Goal: Task Accomplishment & Management: Manage account settings

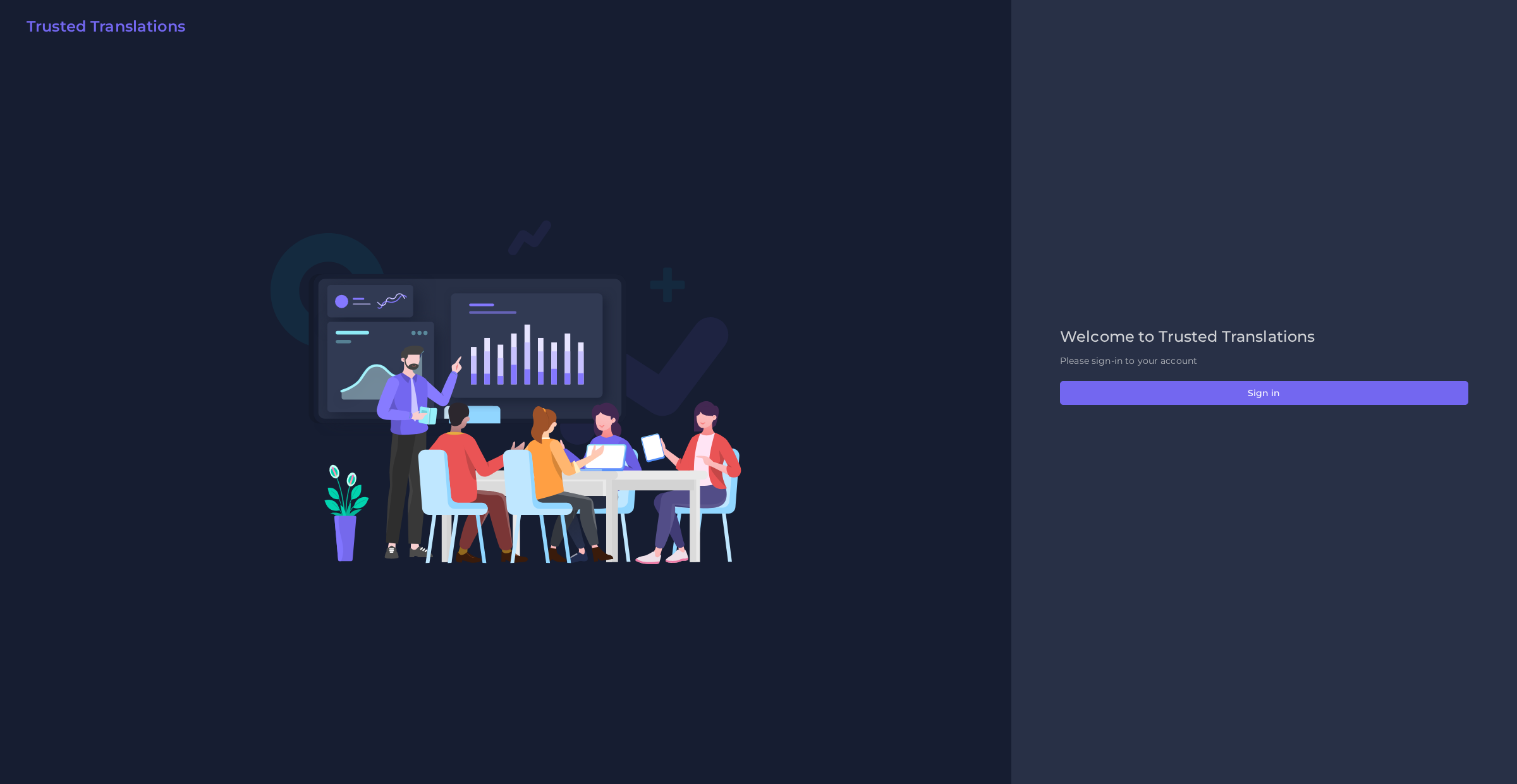
click at [1239, 408] on div "Welcome to Trusted Translations Please sign-in to your account Sign in" at bounding box center [1264, 392] width 435 height 129
click at [1287, 368] on div "Welcome to Trusted Translations Please sign-in to your account Sign in" at bounding box center [1264, 392] width 435 height 129
click at [1286, 376] on div "Welcome to Trusted Translations Please sign-in to your account Sign in" at bounding box center [1264, 392] width 435 height 129
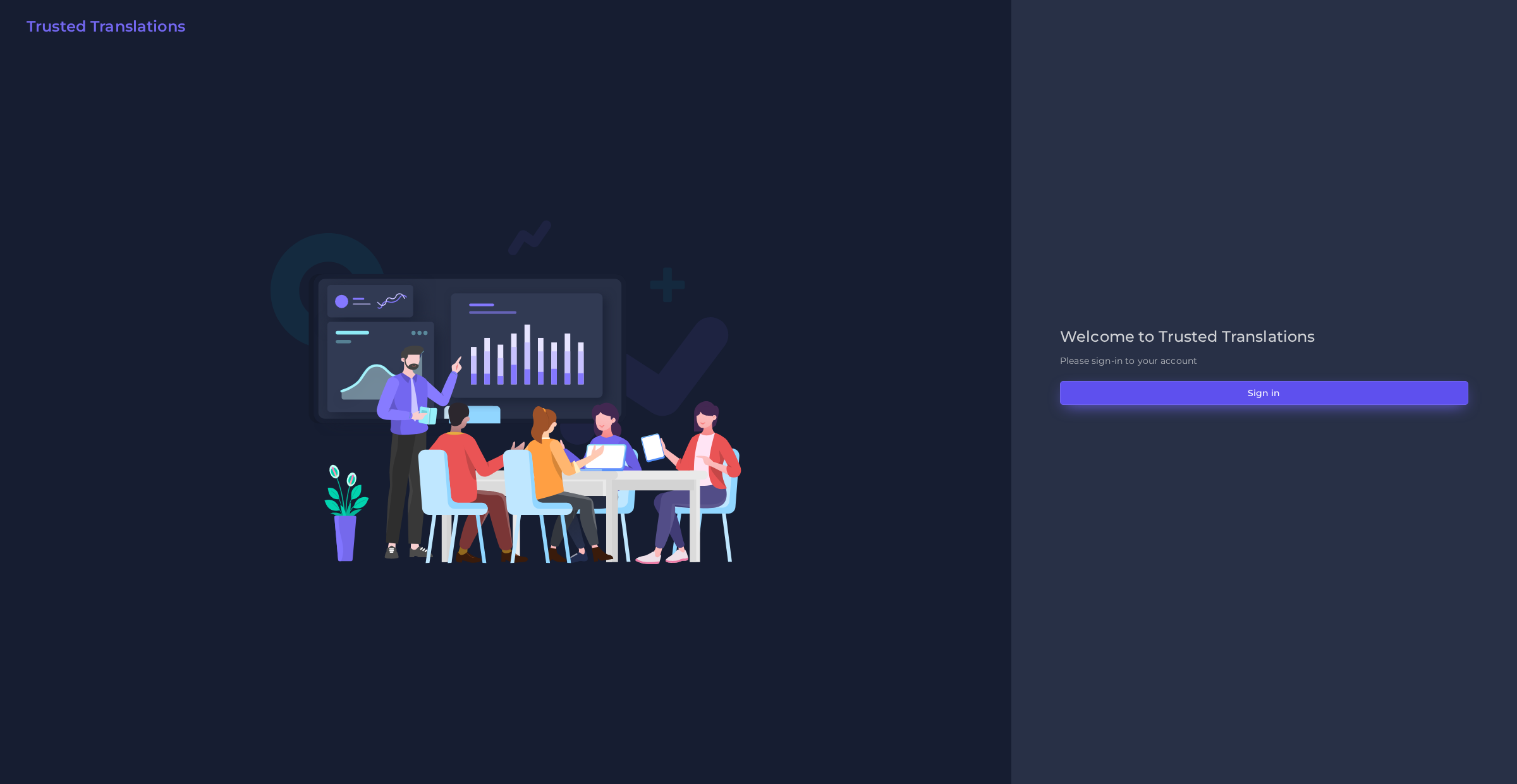
click at [1290, 384] on button "Sign in" at bounding box center [1264, 393] width 408 height 24
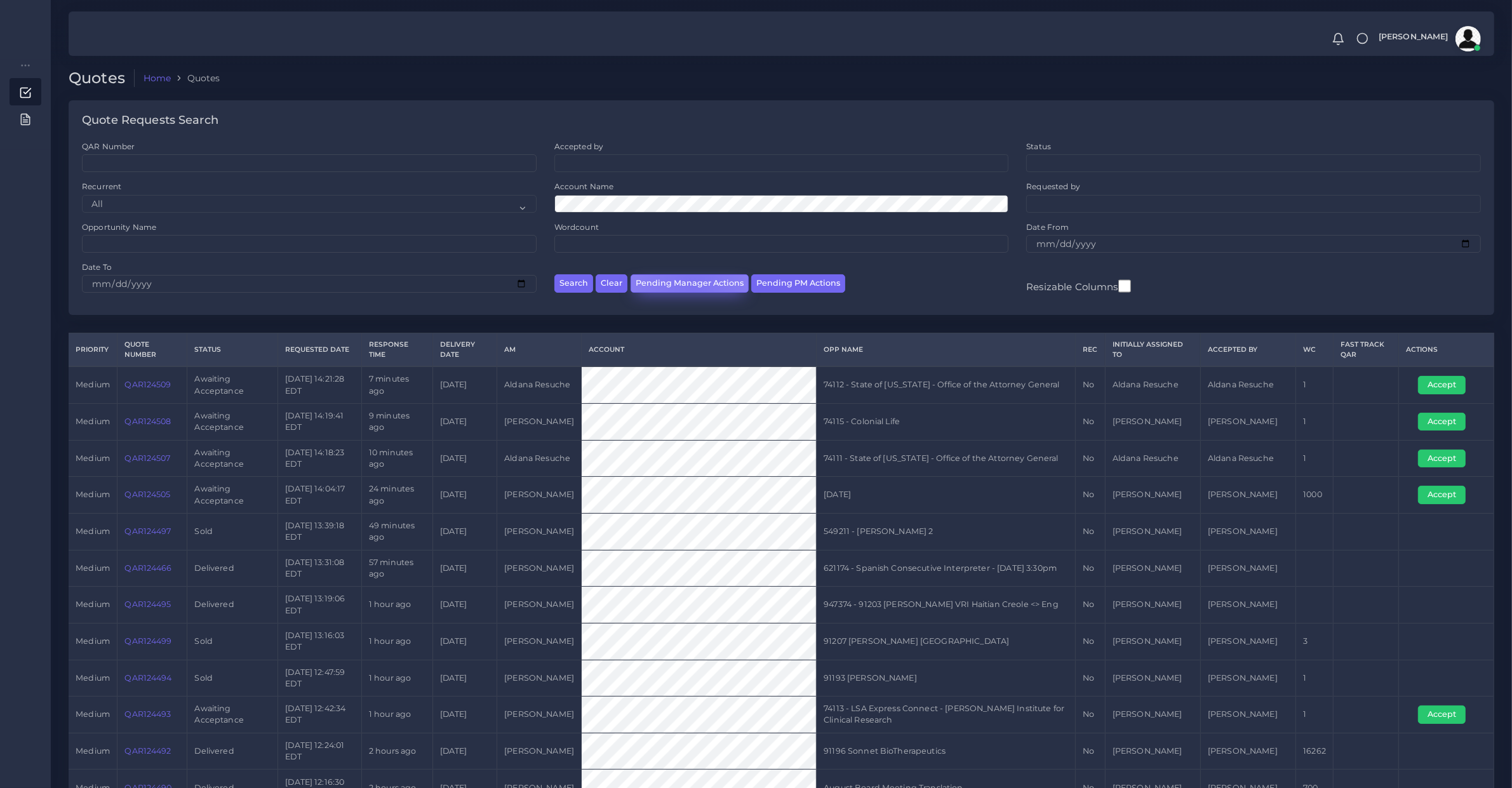
click at [692, 287] on button "Pending Manager Actions" at bounding box center [690, 284] width 118 height 19
select select "awaiting_manager_initial_review"
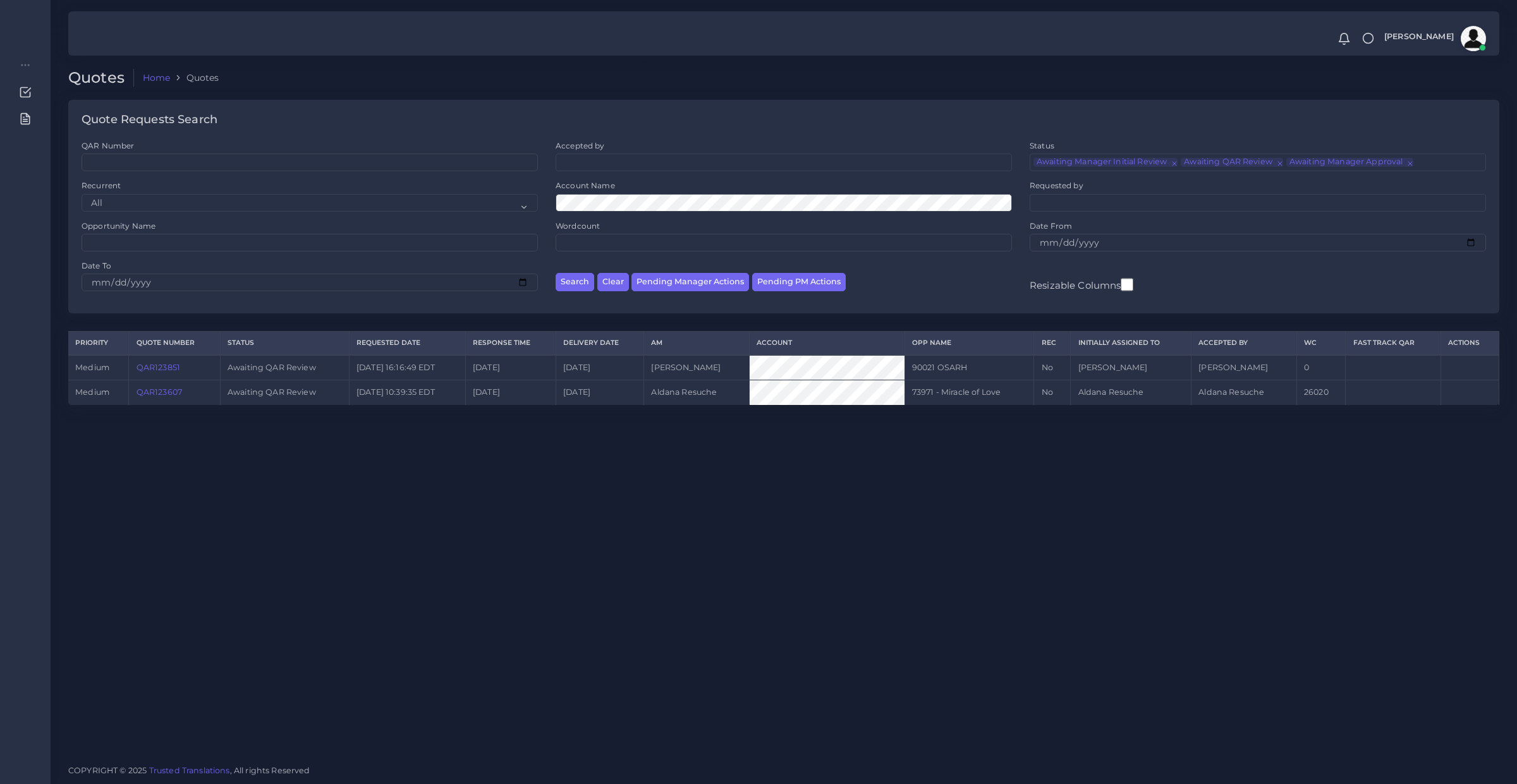
click at [153, 395] on link "QAR123607" at bounding box center [159, 392] width 45 height 9
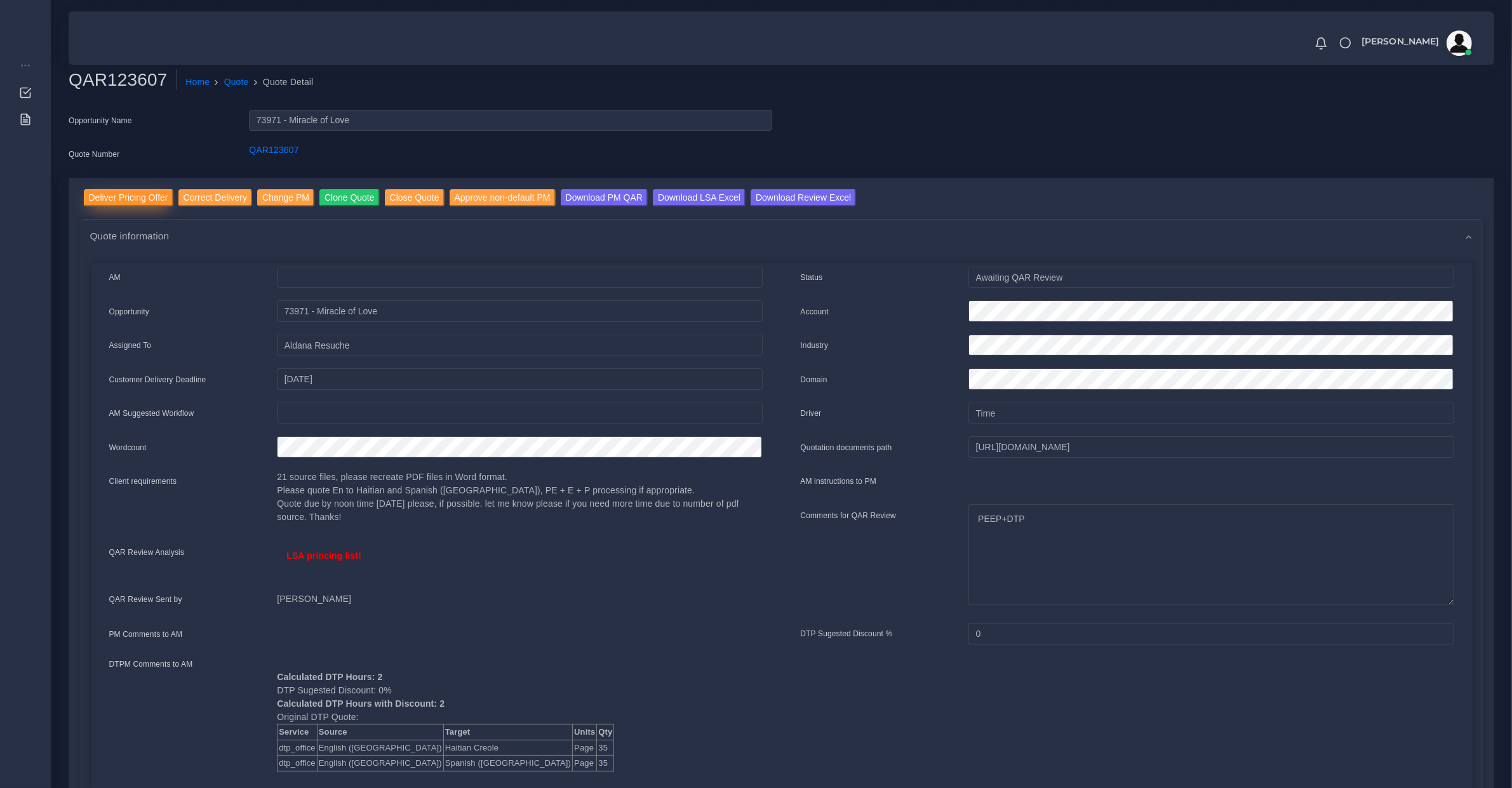
click at [111, 196] on input "Deliver Pricing Offer" at bounding box center [128, 198] width 90 height 17
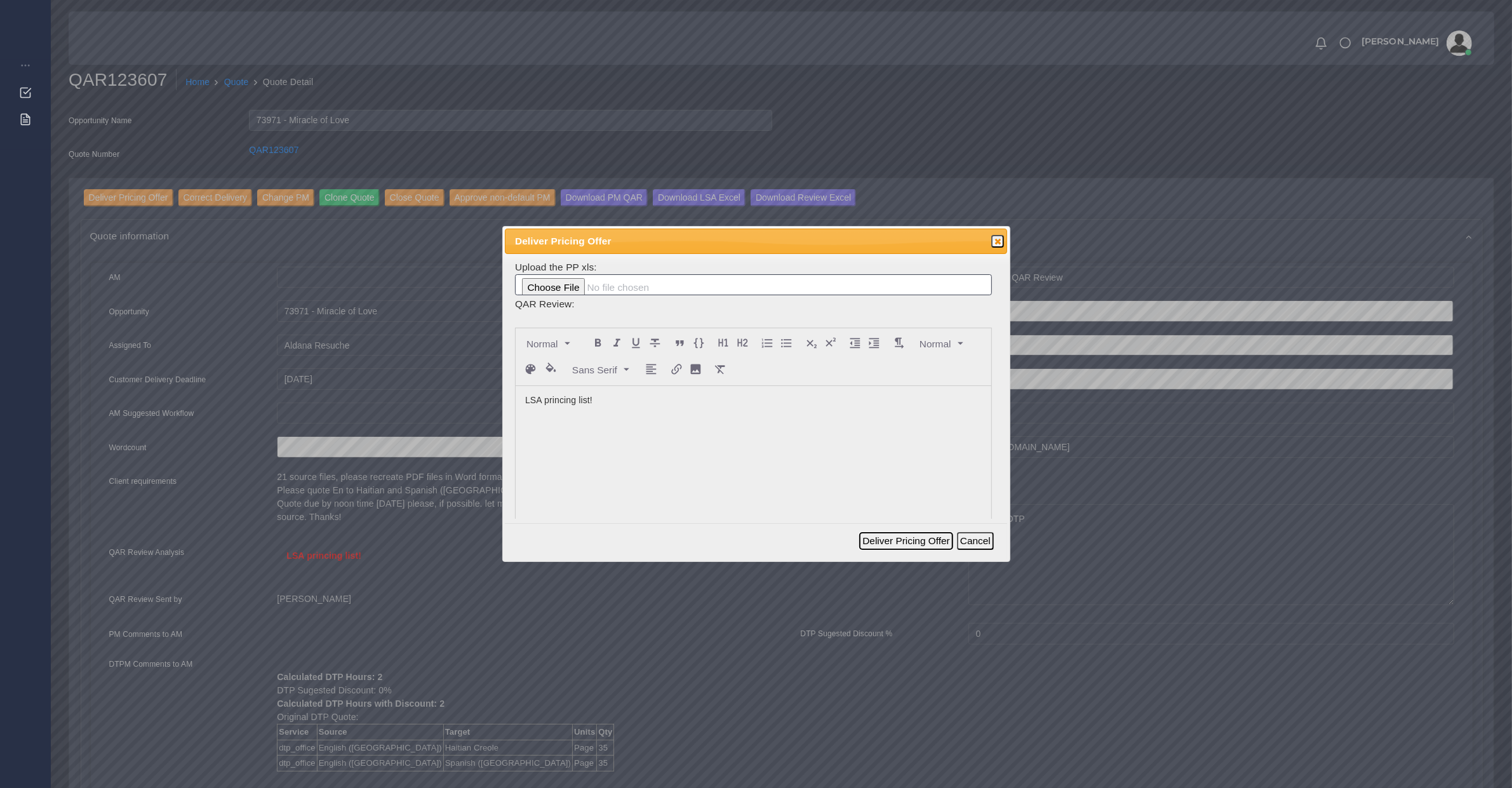
click at [950, 547] on button "Deliver Pricing Offer" at bounding box center [906, 541] width 94 height 18
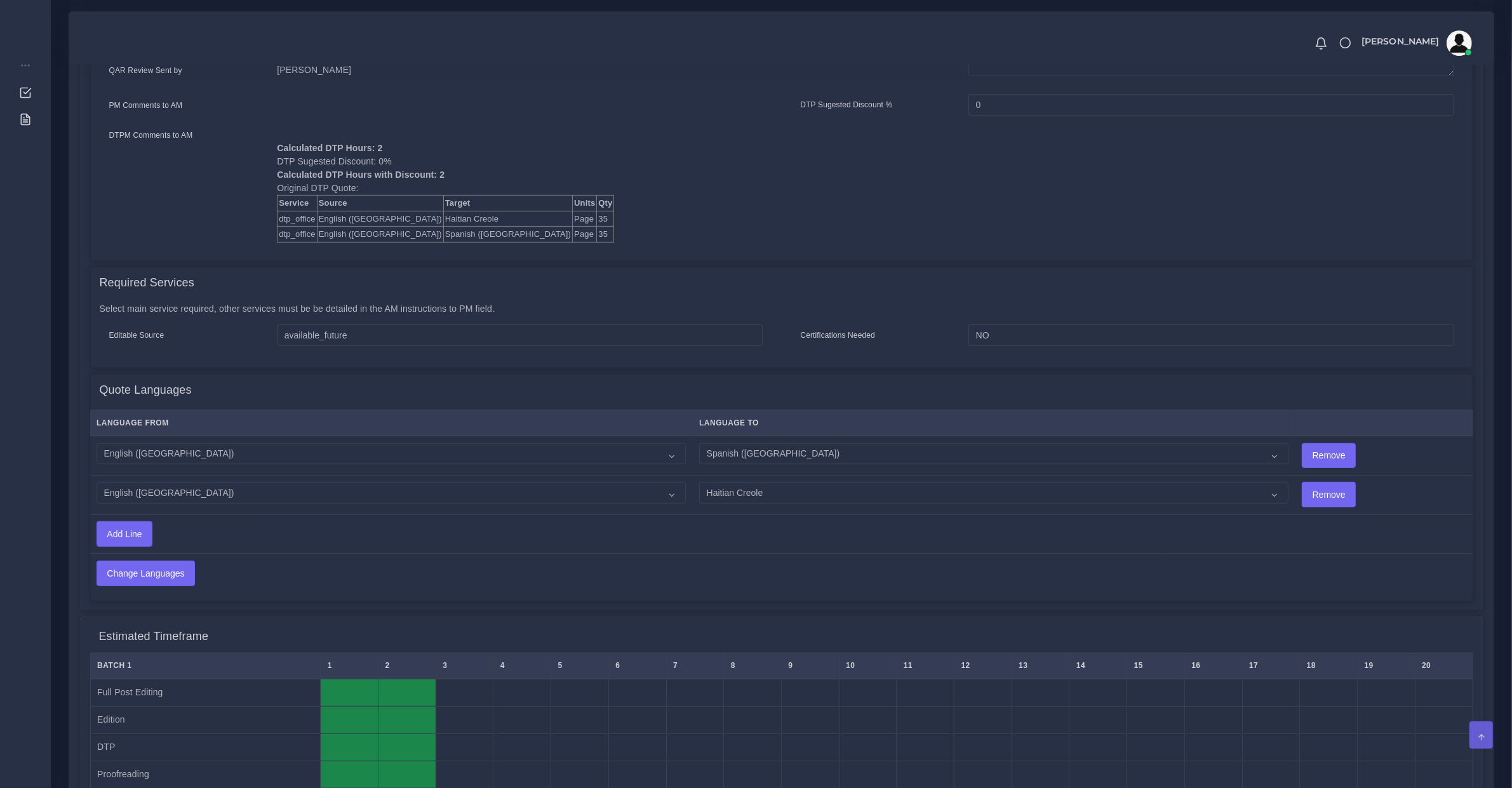
scroll to position [794, 0]
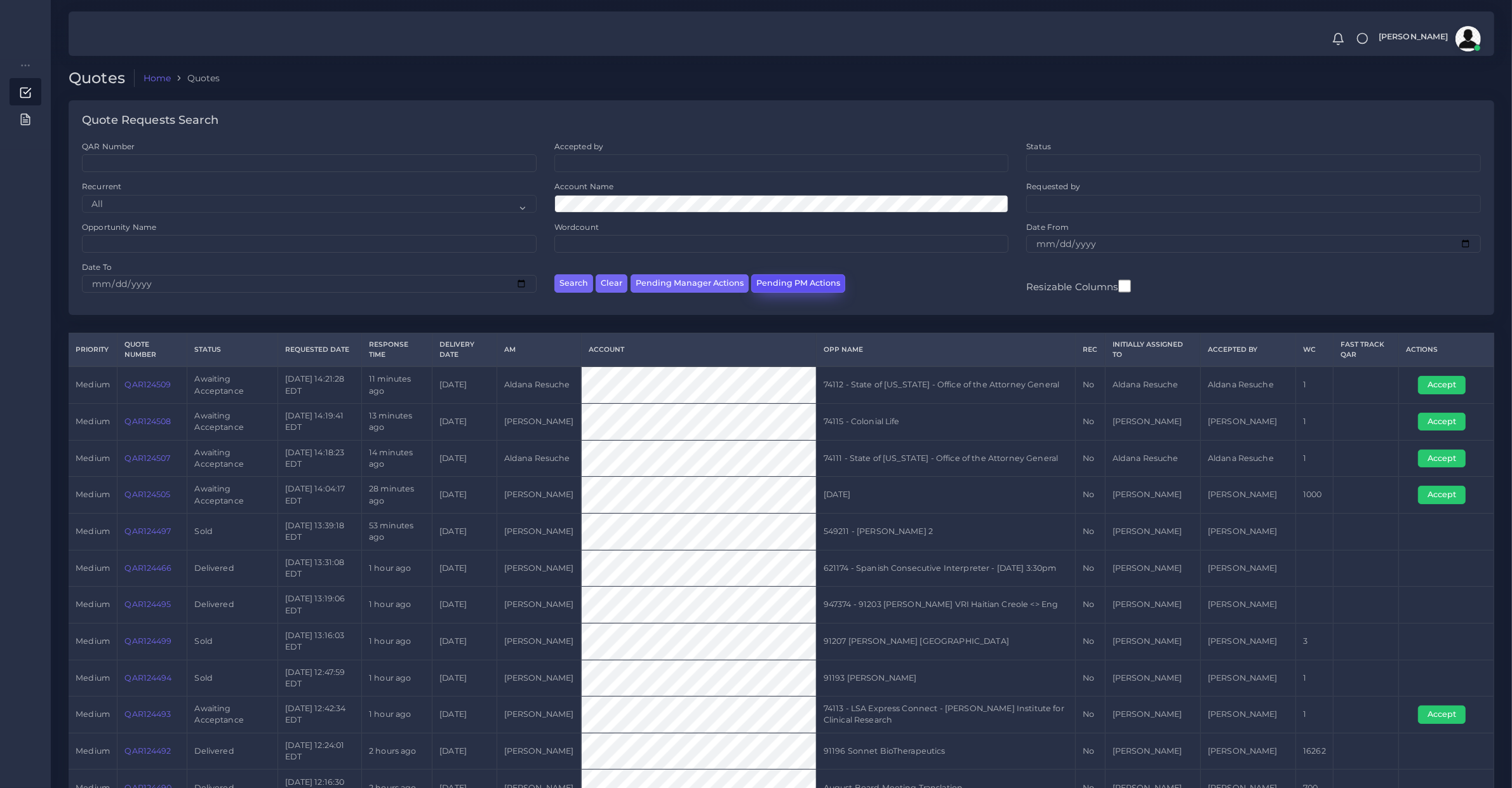
click at [785, 281] on button "Pending PM Actions" at bounding box center [798, 284] width 94 height 19
select select "awaiting_acceptance"
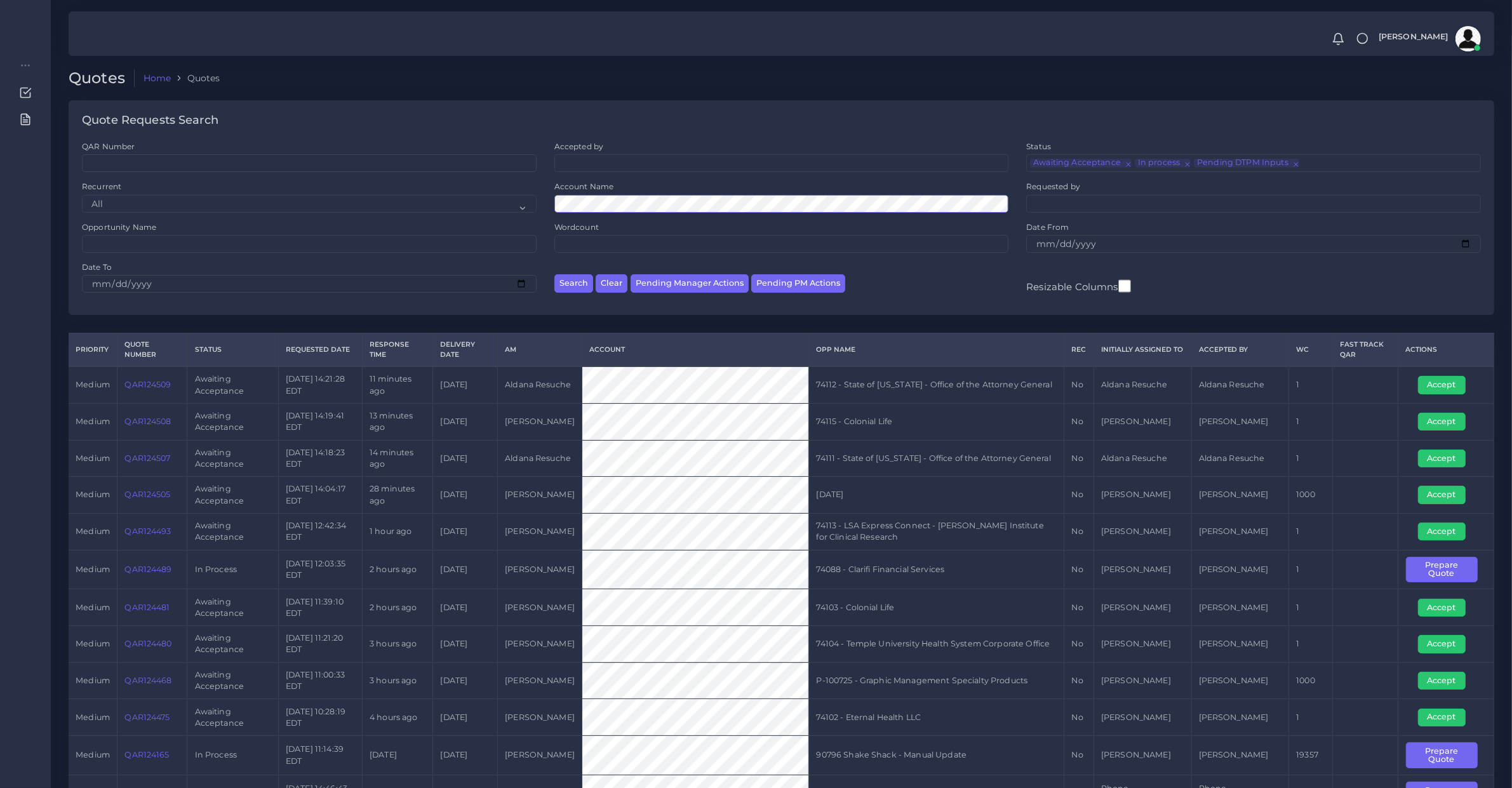
click at [555, 275] on button "Search" at bounding box center [574, 284] width 39 height 19
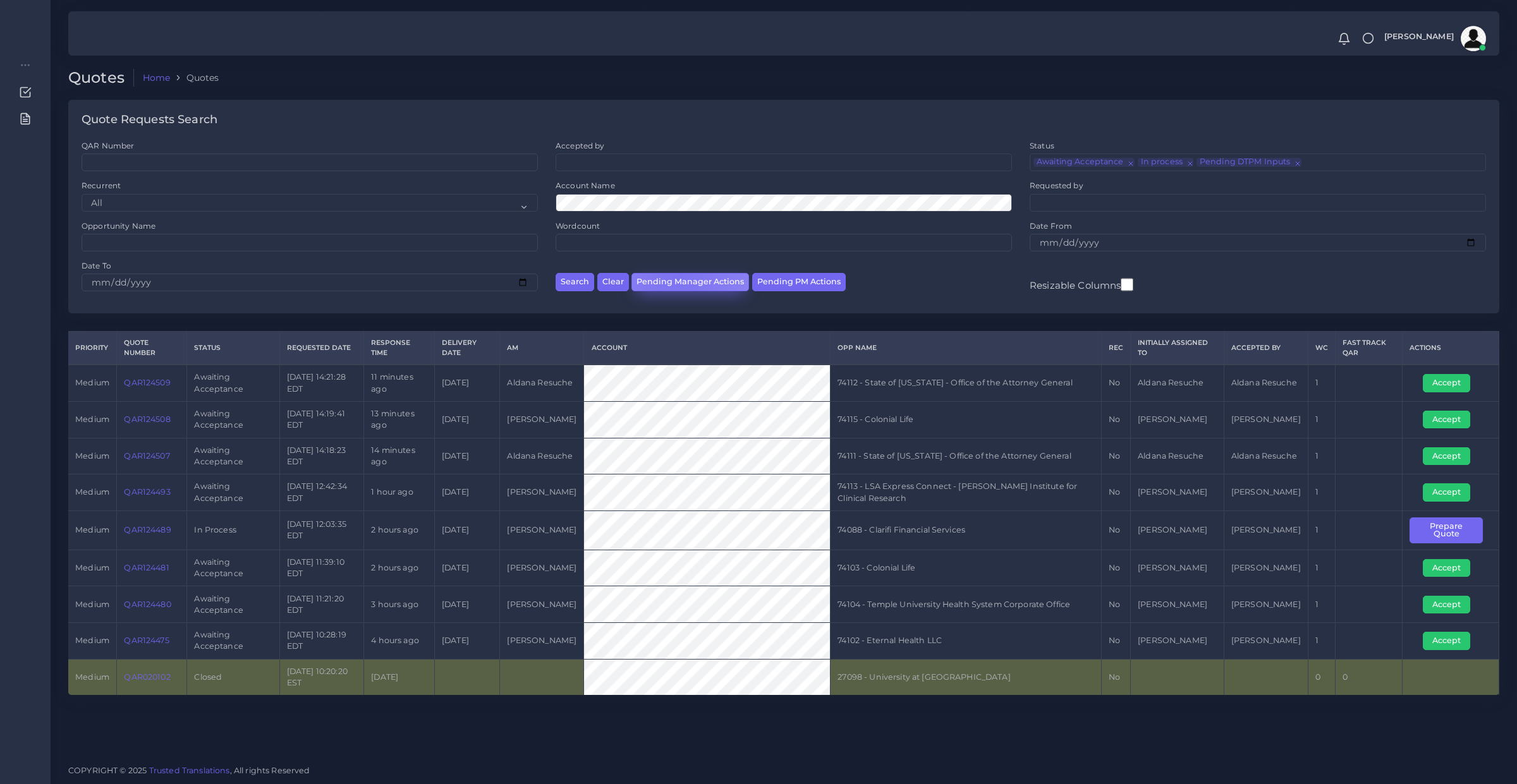
click at [676, 279] on button "Pending Manager Actions" at bounding box center [690, 283] width 118 height 19
select select "awaiting_manager_initial_review"
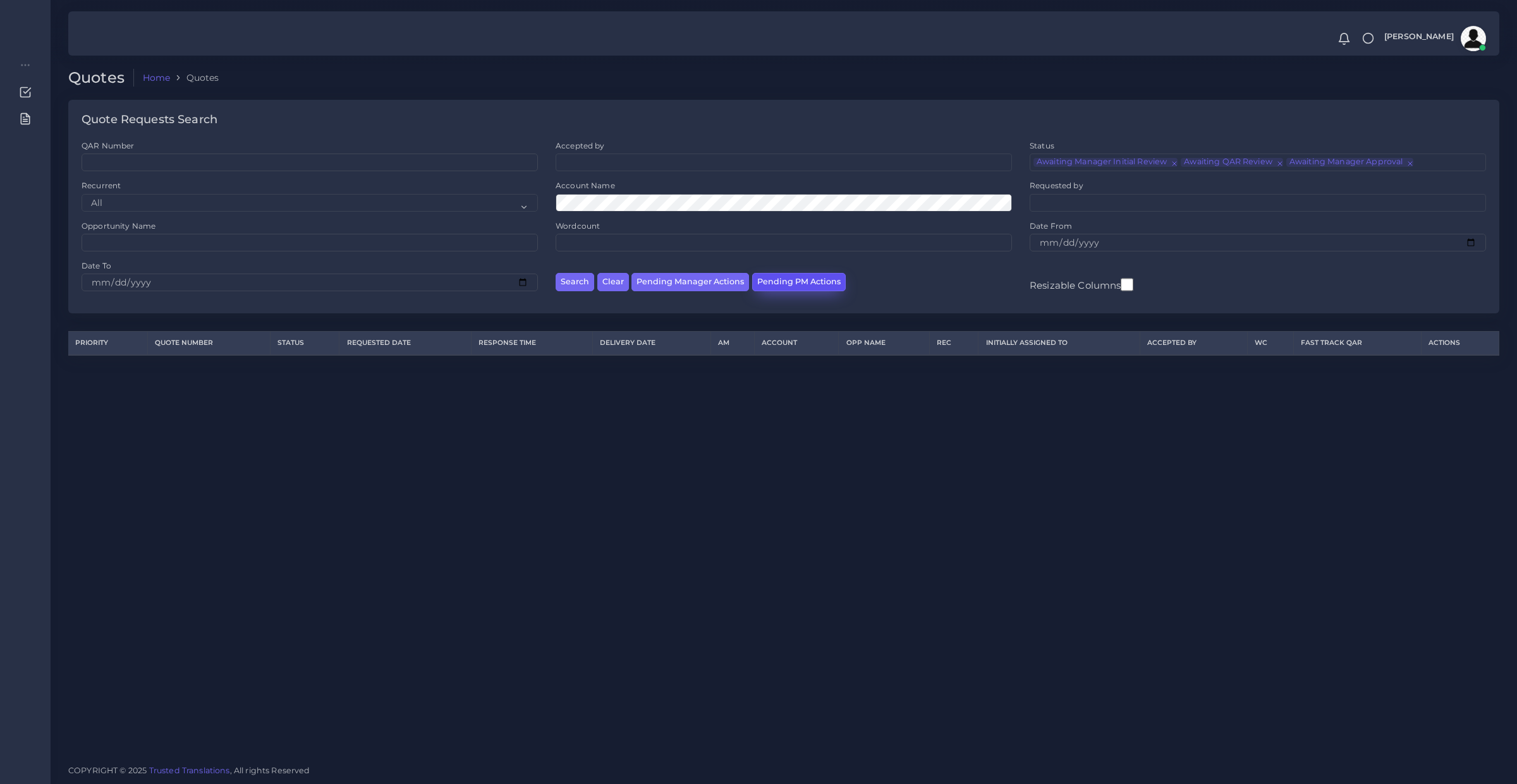
click at [765, 288] on button "Pending PM Actions" at bounding box center [799, 283] width 94 height 19
select select "awaiting_acceptance"
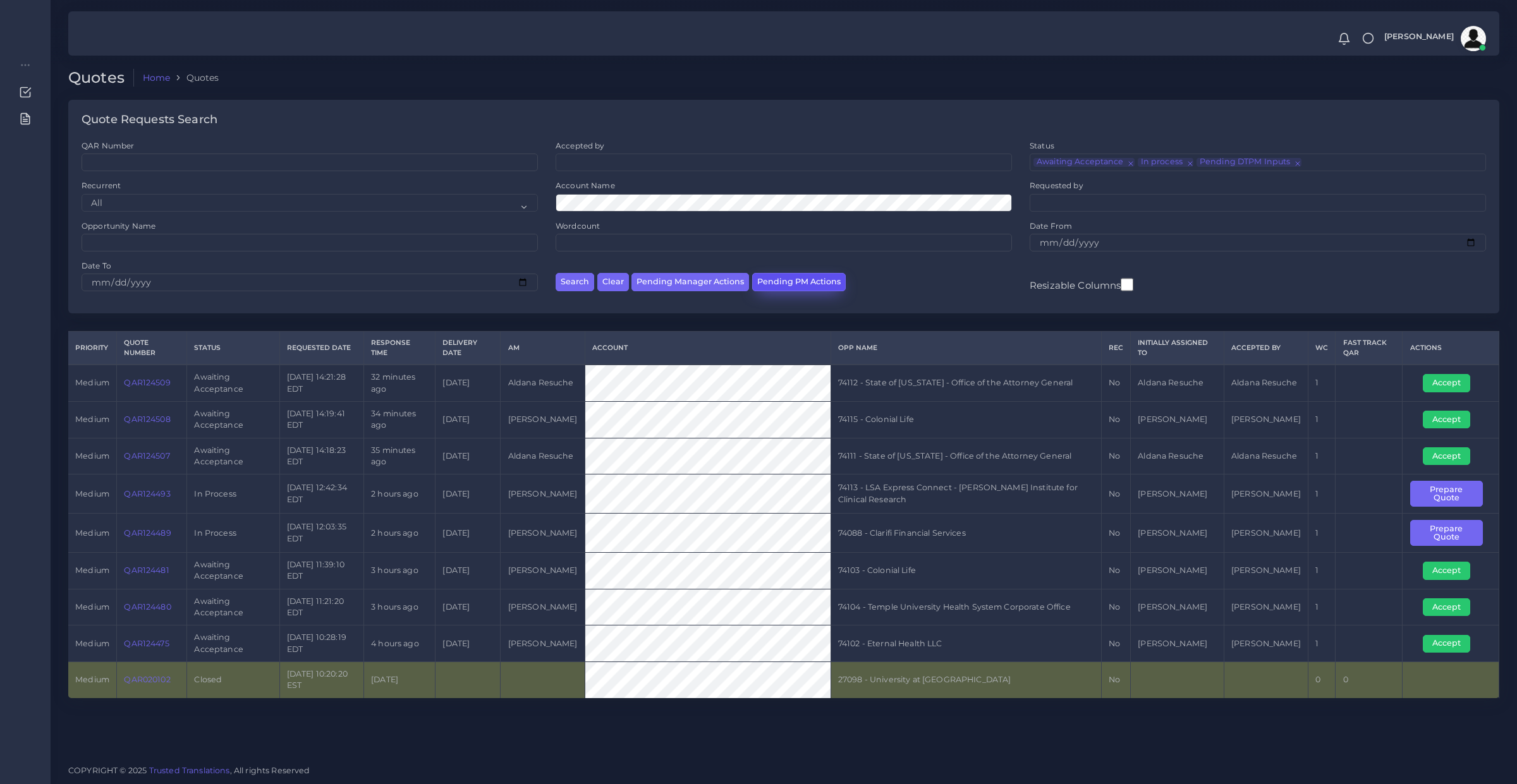
click at [785, 275] on button "Pending PM Actions" at bounding box center [799, 283] width 94 height 19
select select "awaiting_acceptance"
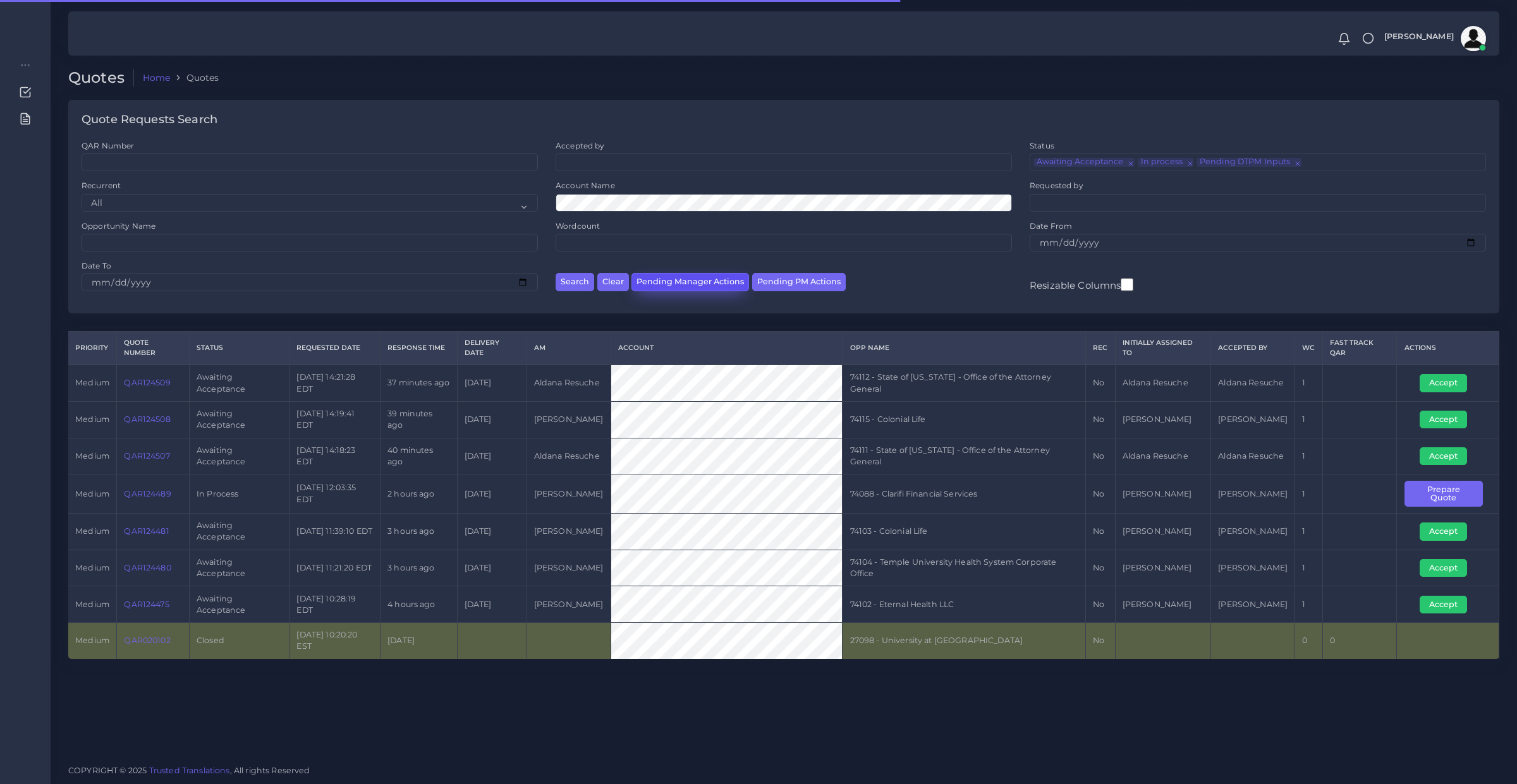
click at [666, 279] on button "Pending Manager Actions" at bounding box center [690, 283] width 118 height 19
select select "awaiting_manager_initial_review"
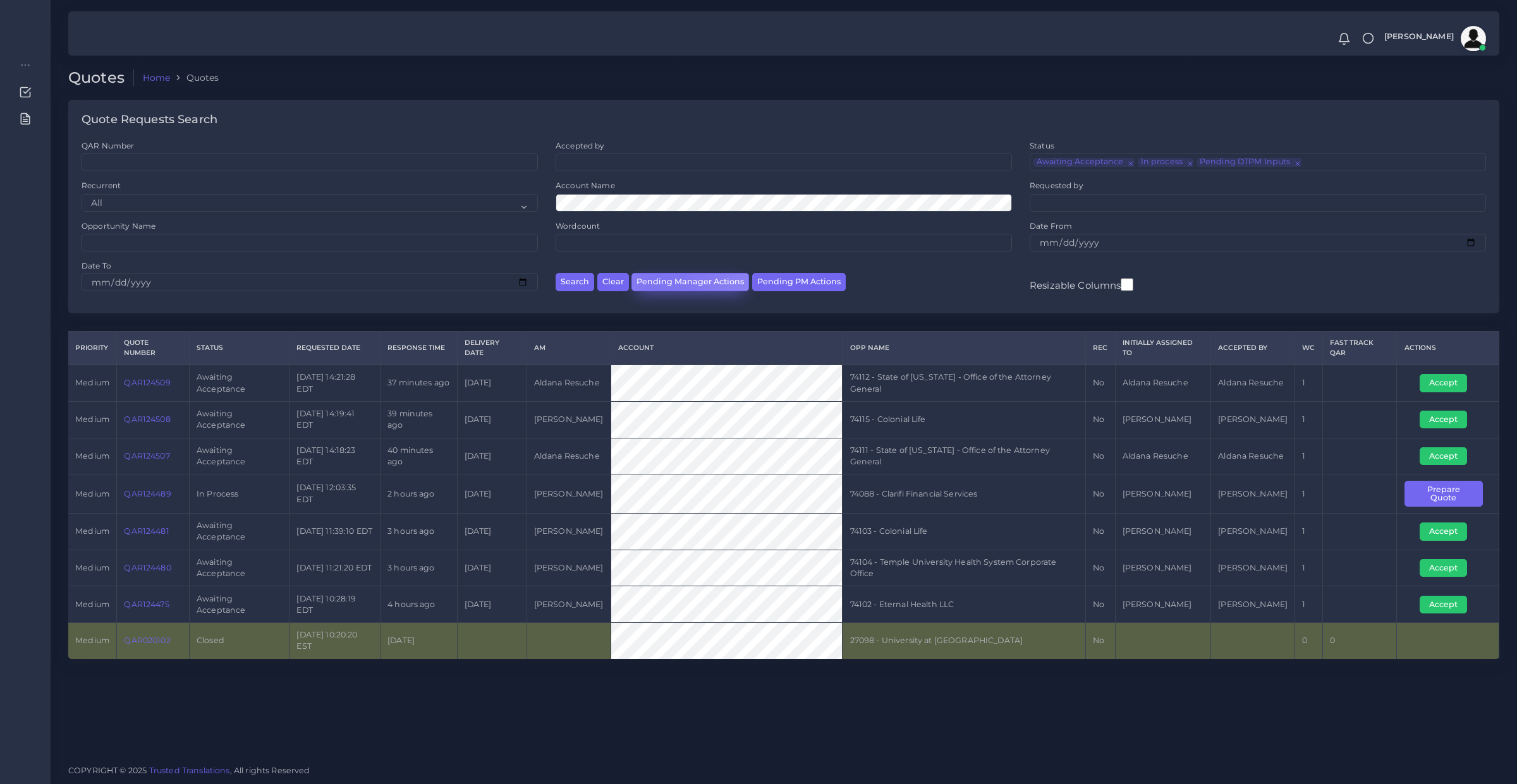
scroll to position [17, 0]
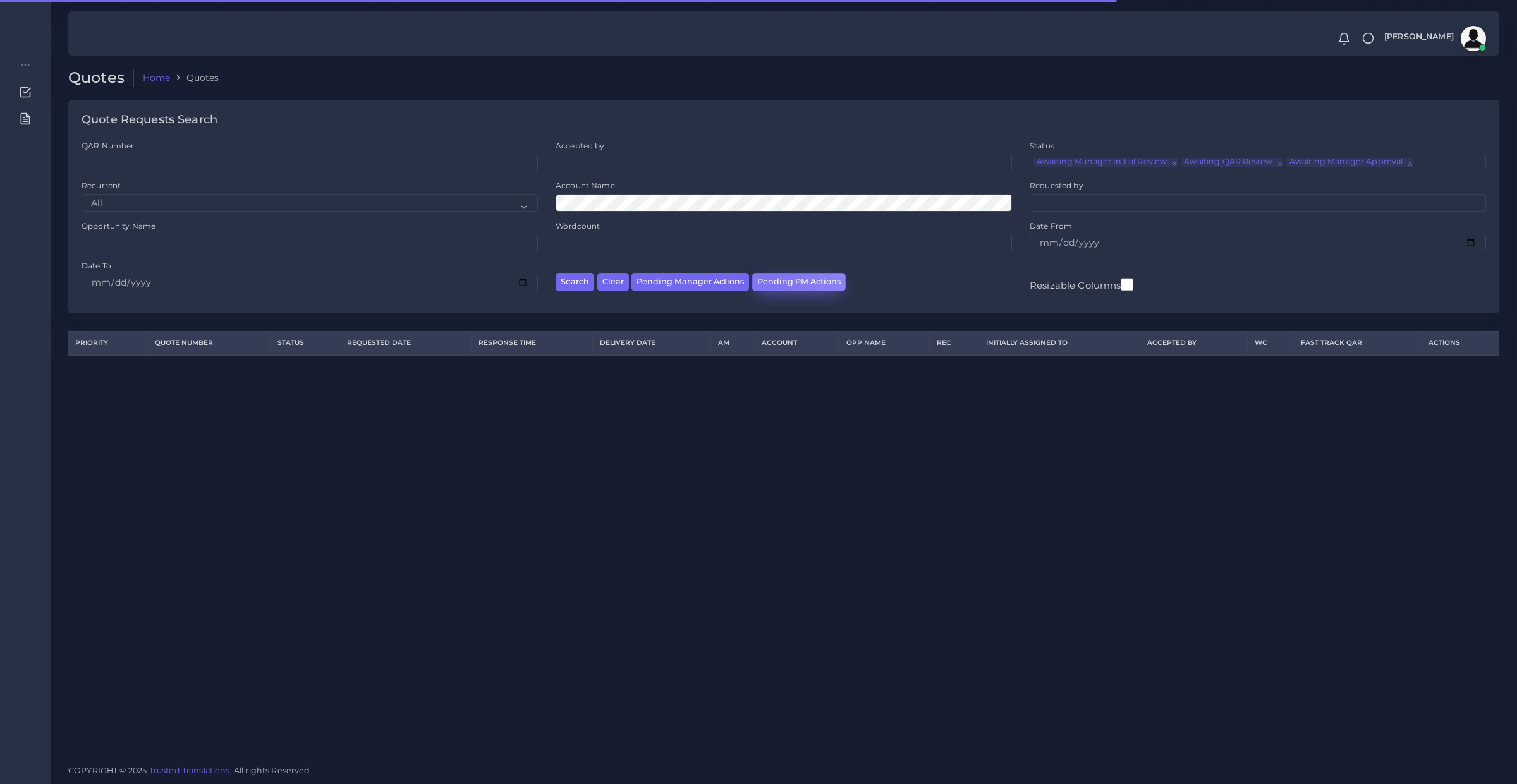
click at [769, 279] on button "Pending PM Actions" at bounding box center [799, 283] width 94 height 19
select select "awaiting_acceptance"
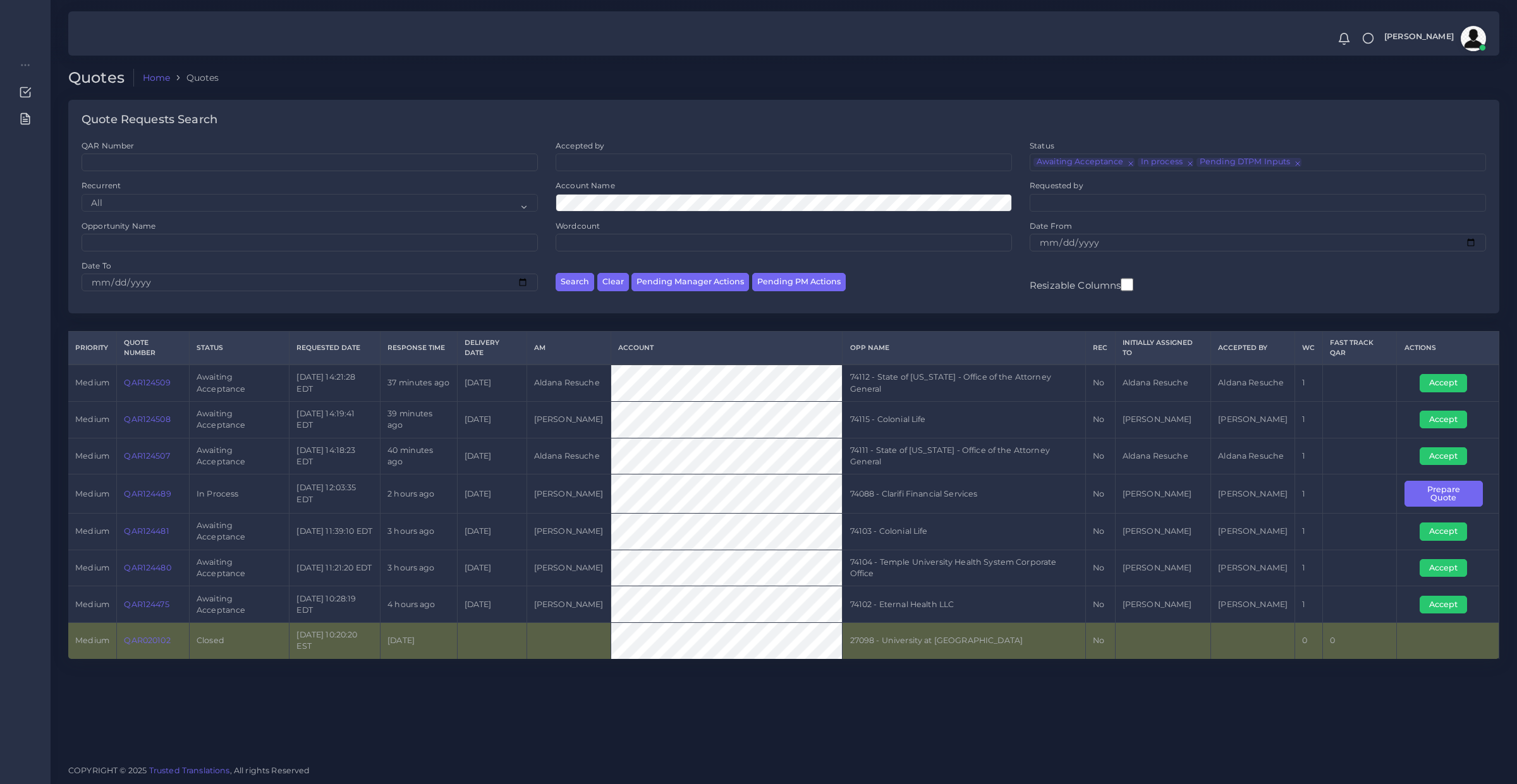
click at [924, 292] on div "Search Clear Pending Manager Actions Pending PM Actions" at bounding box center [783, 281] width 474 height 40
click at [769, 283] on button "Pending PM Actions" at bounding box center [799, 283] width 94 height 19
select select "awaiting_acceptance"
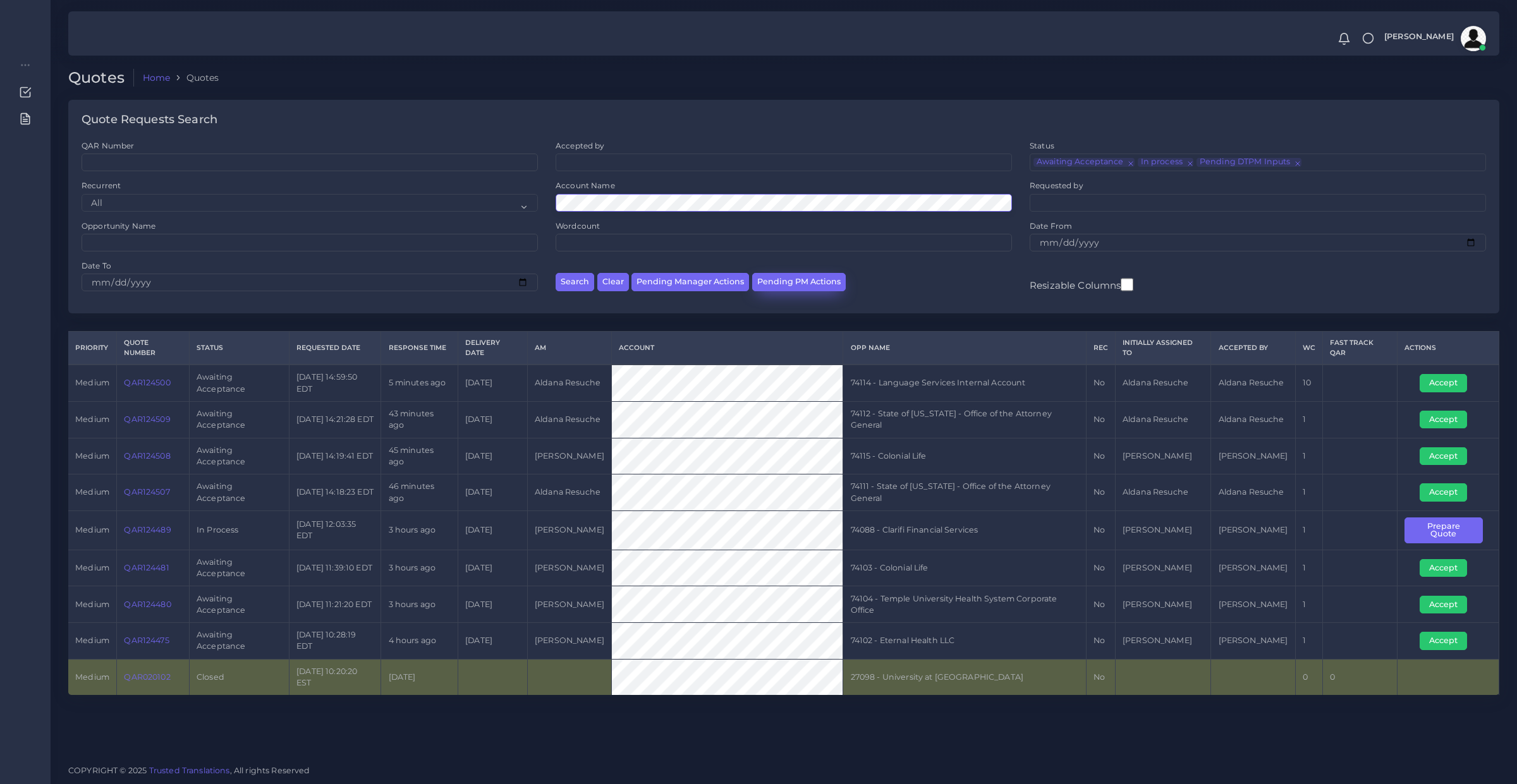
click at [555, 273] on button "Search" at bounding box center [575, 283] width 39 height 19
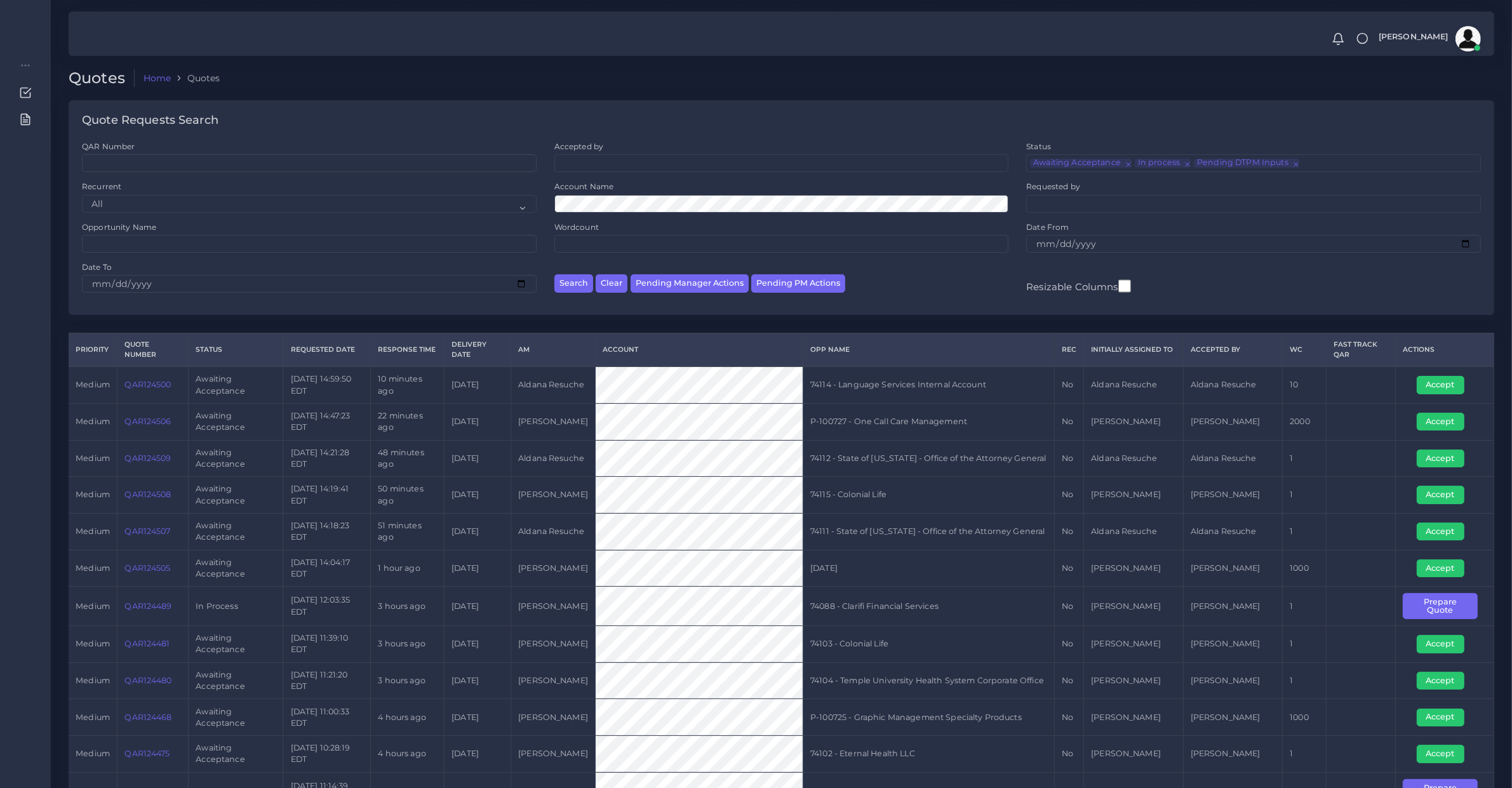
click at [162, 580] on td "QAR124505" at bounding box center [153, 568] width 71 height 37
copy link "QAR124505"
click at [158, 567] on link "QAR124505" at bounding box center [147, 568] width 45 height 9
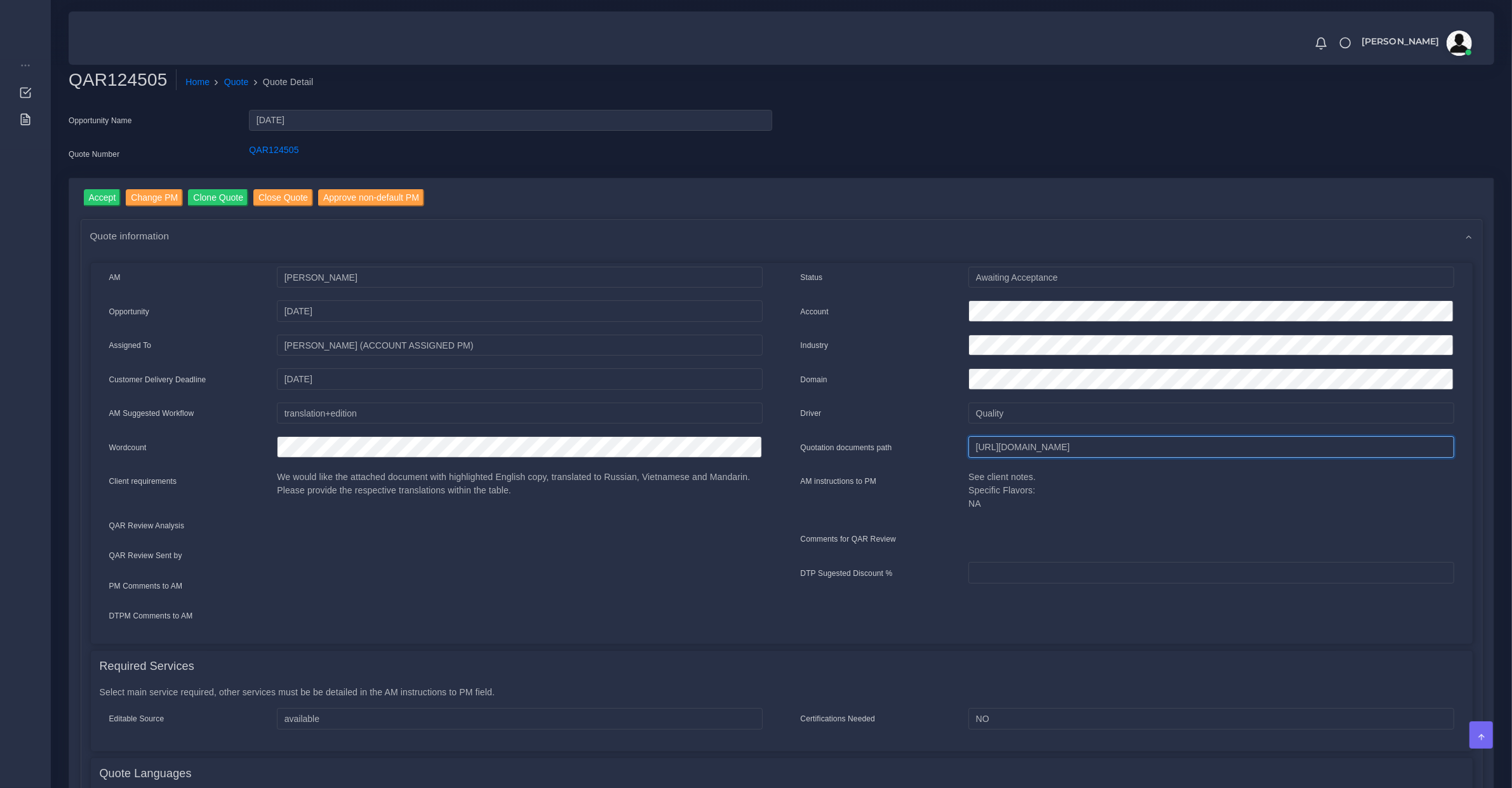
click at [1112, 439] on input "[URL][DOMAIN_NAME]" at bounding box center [1211, 447] width 485 height 21
click at [1112, 439] on input "https://workdrive.zoho.com/fgoh3e43b1a1fe2124b65bedd7c3c51a0e040/teams/fgoh3e43…" at bounding box center [1211, 447] width 485 height 21
click at [96, 195] on input "Accept" at bounding box center [102, 198] width 37 height 17
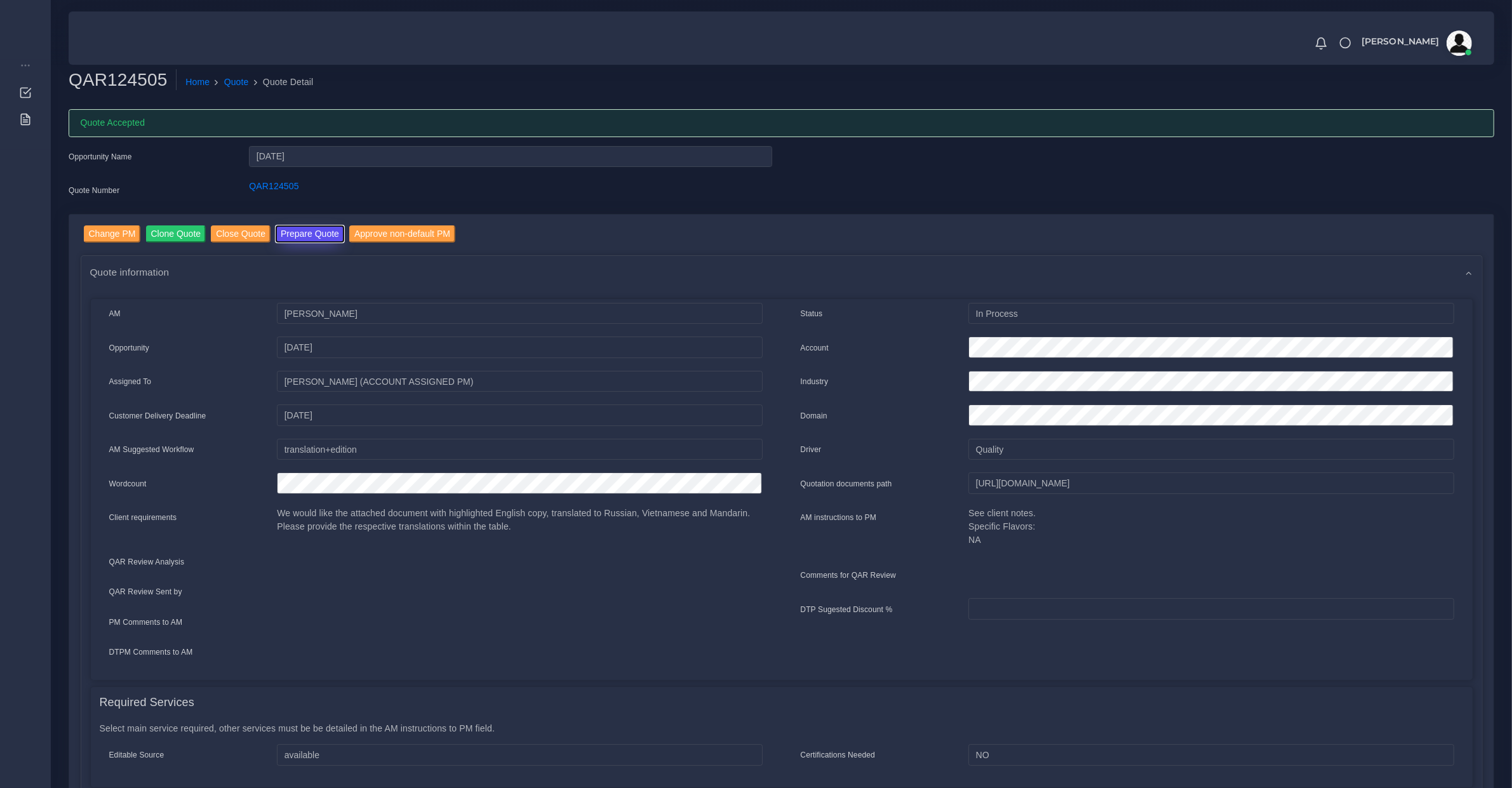
click at [315, 232] on button "Prepare Quote" at bounding box center [309, 234] width 69 height 17
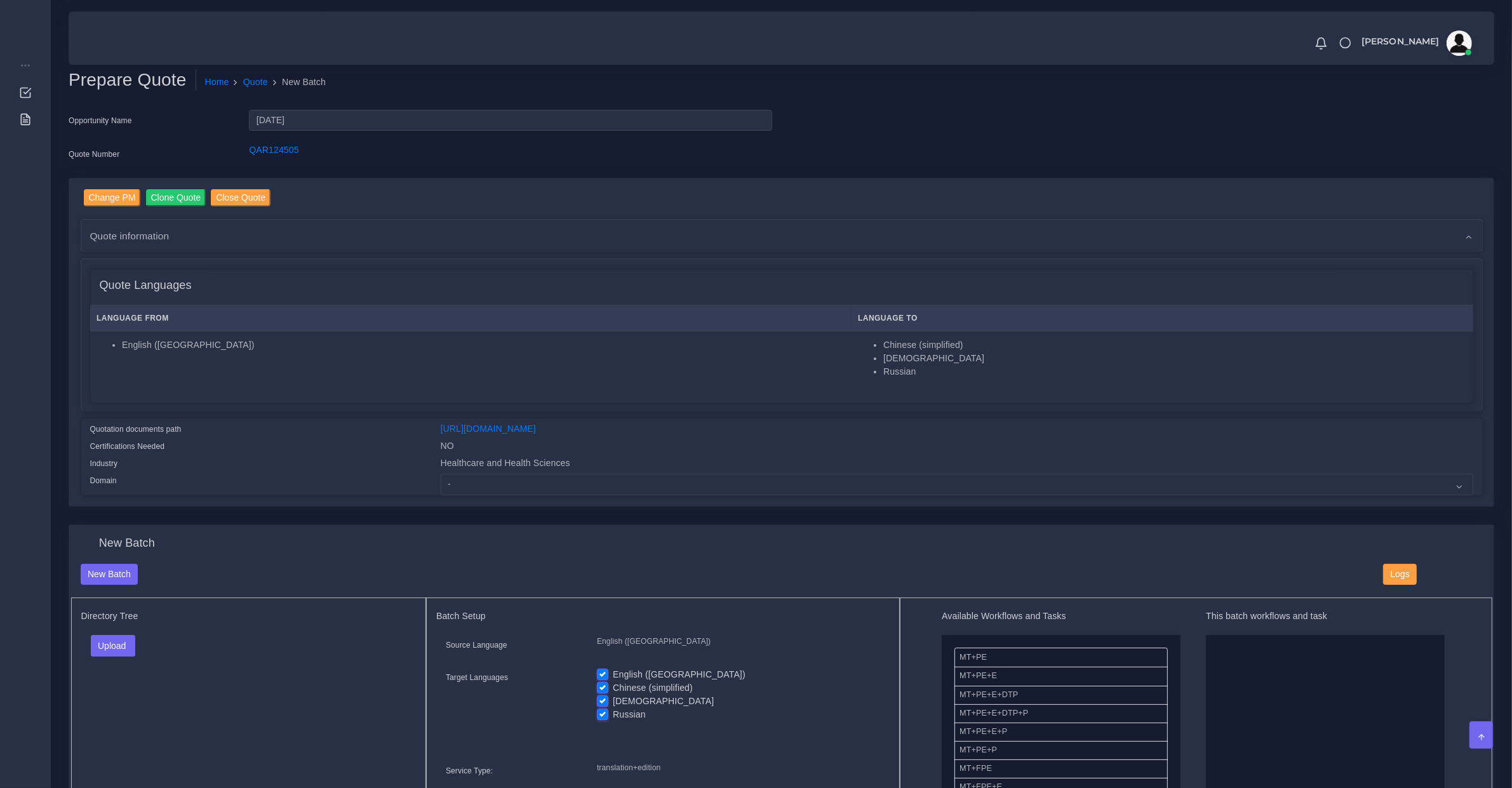
click at [693, 442] on div "NO" at bounding box center [957, 448] width 1052 height 17
click at [711, 458] on div "Healthcare and Health Sciences" at bounding box center [957, 465] width 1052 height 17
drag, startPoint x: 711, startPoint y: 463, endPoint x: 709, endPoint y: 475, distance: 12.2
click at [711, 467] on div "Healthcare and Health Sciences" at bounding box center [957, 465] width 1052 height 17
click at [709, 477] on select "- Advertising and Media Agriculture, Forestry and Fishing Architecture, Buildin…" at bounding box center [957, 485] width 1032 height 21
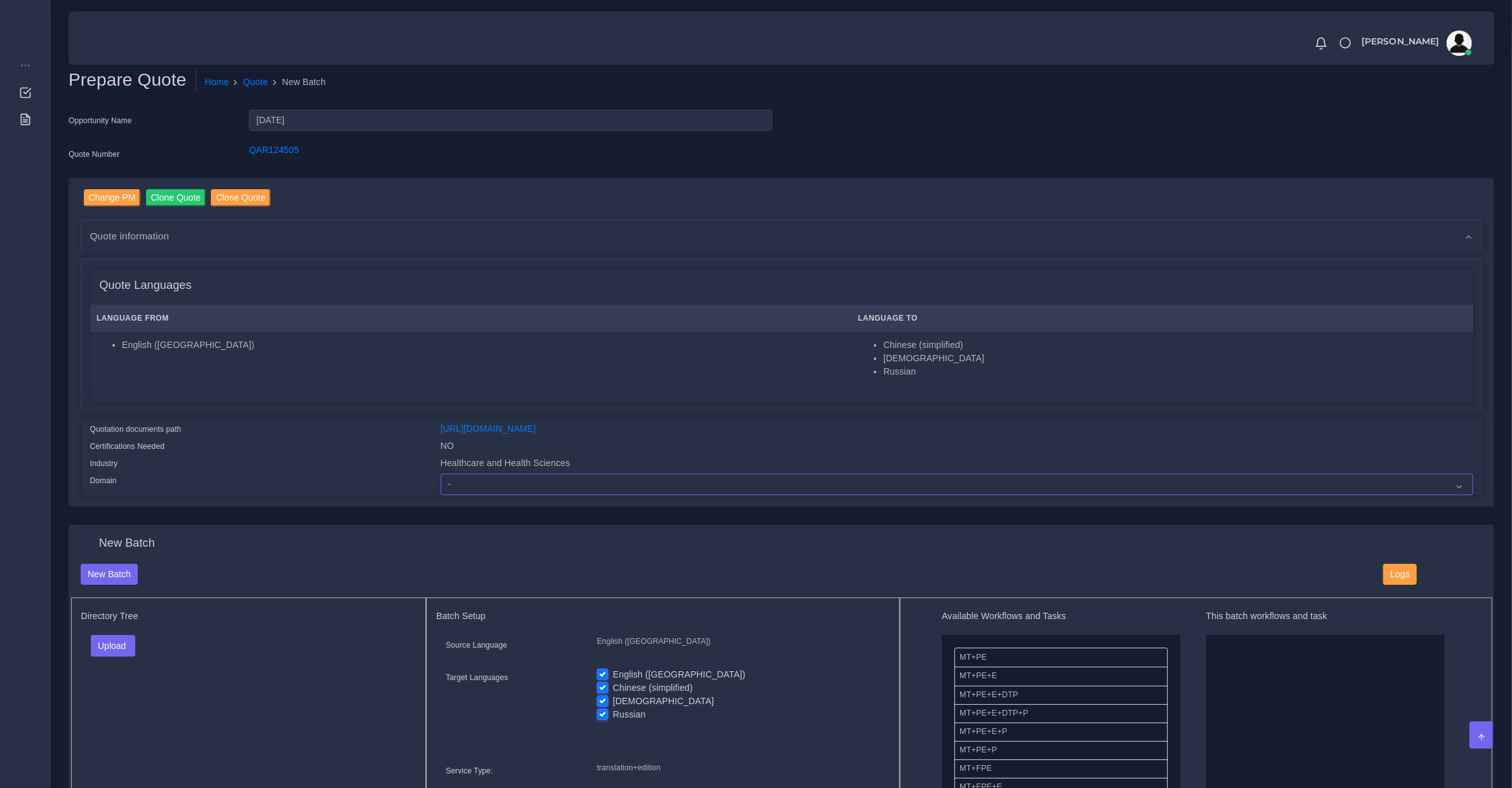
select select "Healthcare and Health Sciences"
click at [441, 474] on select "- Advertising and Media Agriculture, Forestry and Fishing Architecture, Buildin…" at bounding box center [957, 485] width 1032 height 21
click at [96, 643] on button "Upload" at bounding box center [113, 646] width 45 height 21
click at [129, 694] on label "Files" at bounding box center [135, 694] width 88 height 16
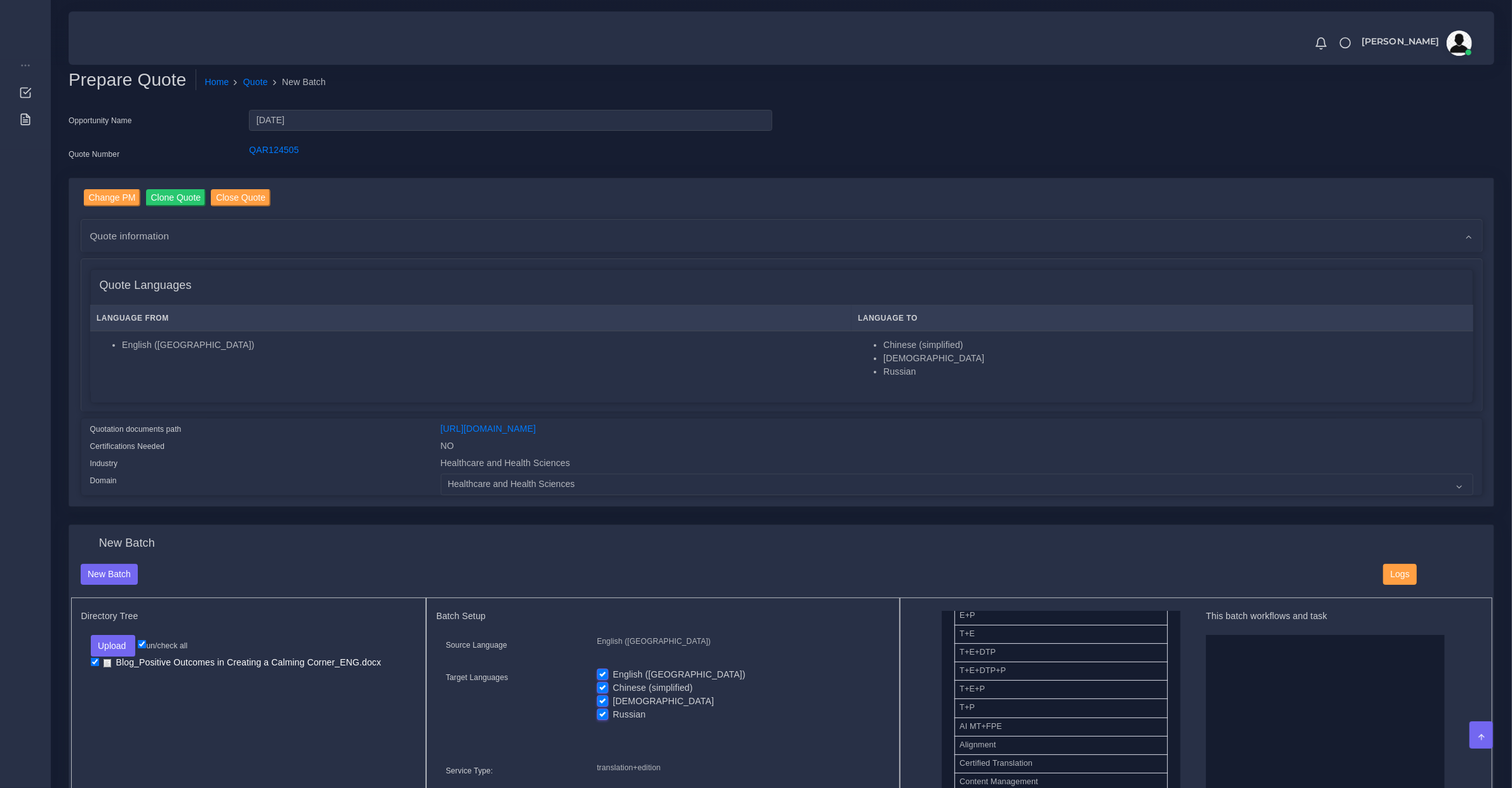
scroll to position [132, 0]
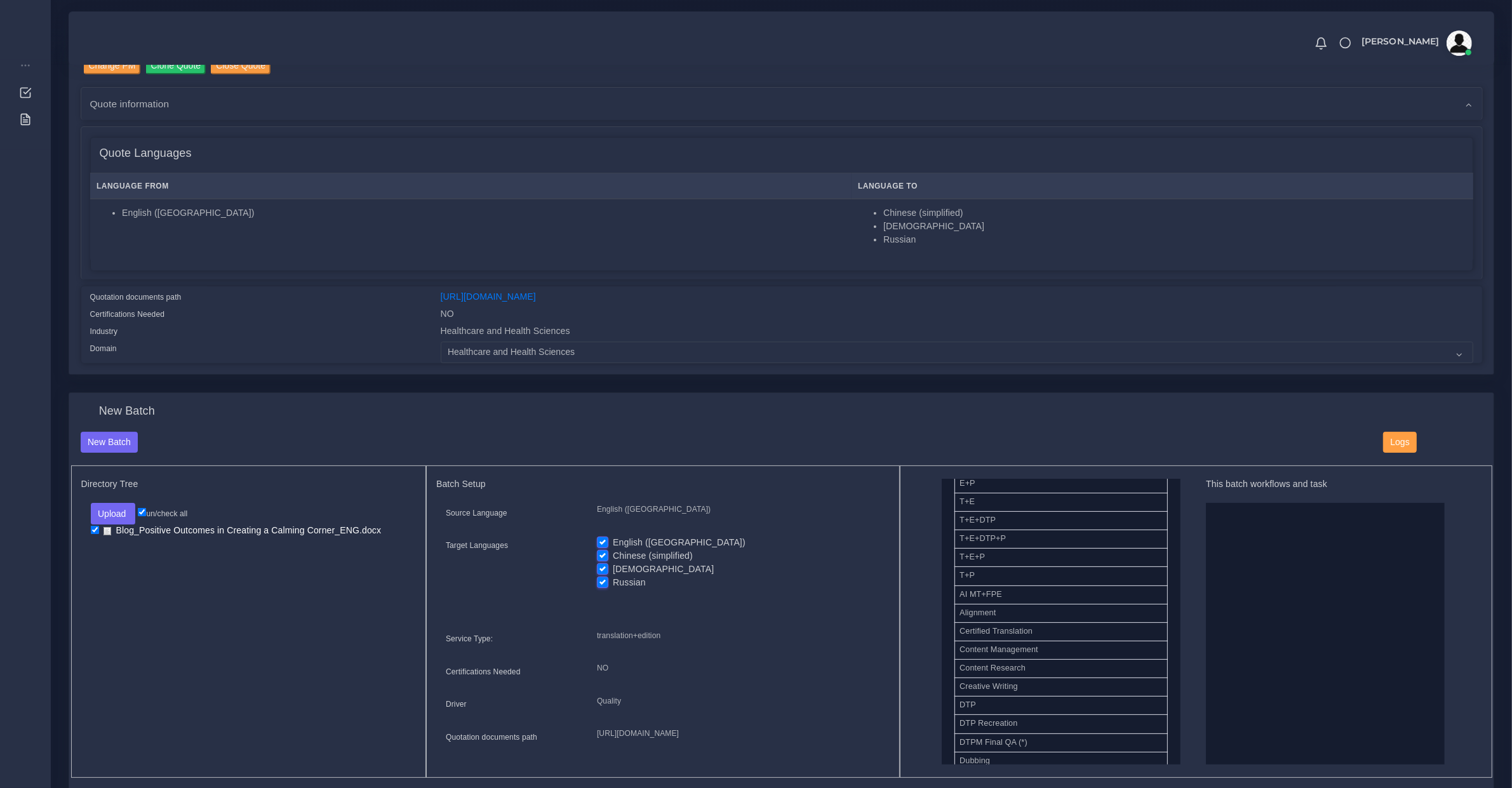
click at [631, 540] on label "English ([GEOGRAPHIC_DATA])" at bounding box center [679, 543] width 133 height 13
click at [608, 540] on input "English ([GEOGRAPHIC_DATA])" at bounding box center [602, 541] width 11 height 11
checkbox input "false"
drag, startPoint x: 1021, startPoint y: 543, endPoint x: 1347, endPoint y: 579, distance: 328.0
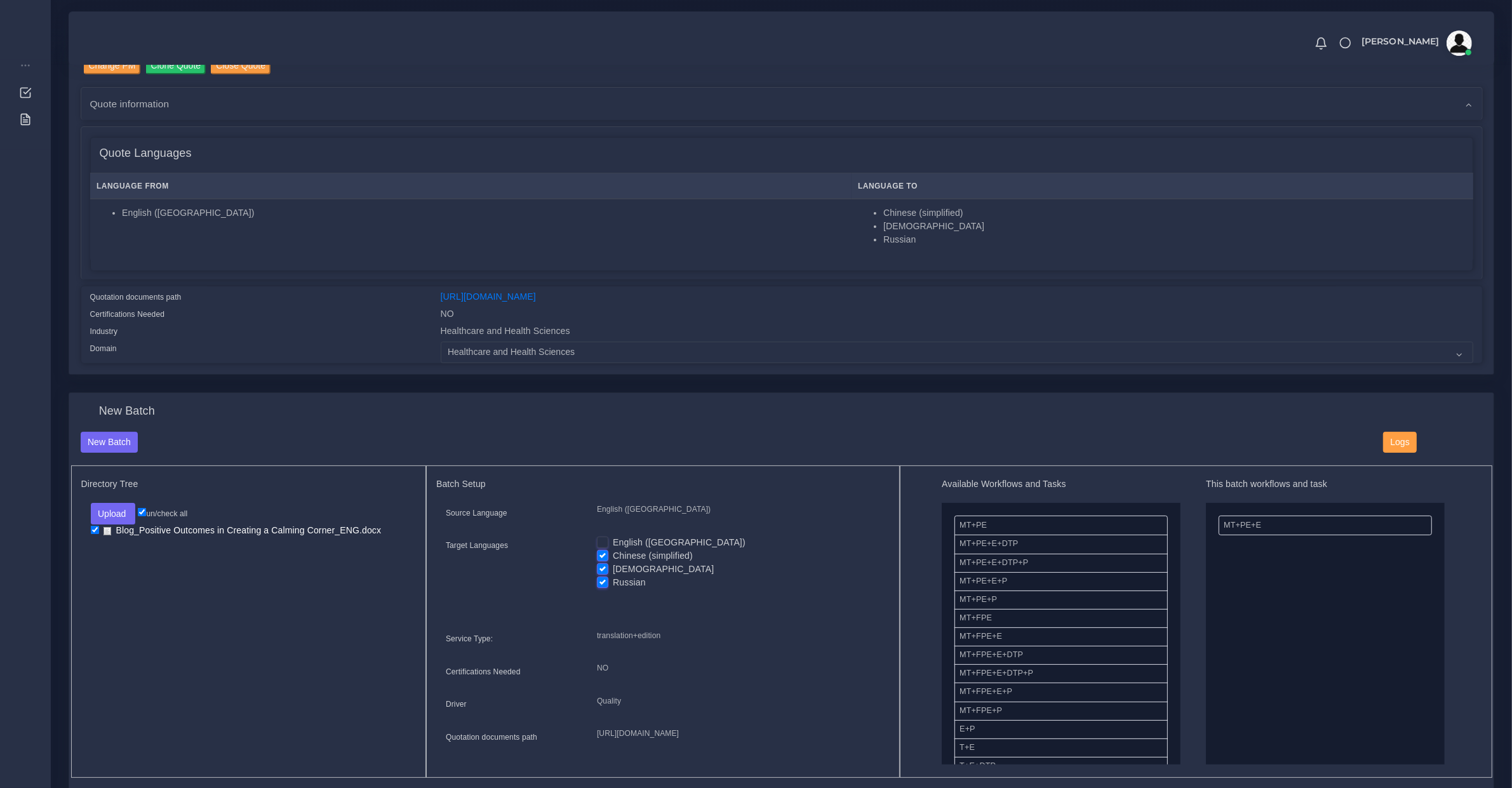
drag, startPoint x: 1235, startPoint y: 519, endPoint x: 931, endPoint y: 535, distance: 304.4
drag, startPoint x: 1016, startPoint y: 636, endPoint x: 1423, endPoint y: 646, distance: 407.1
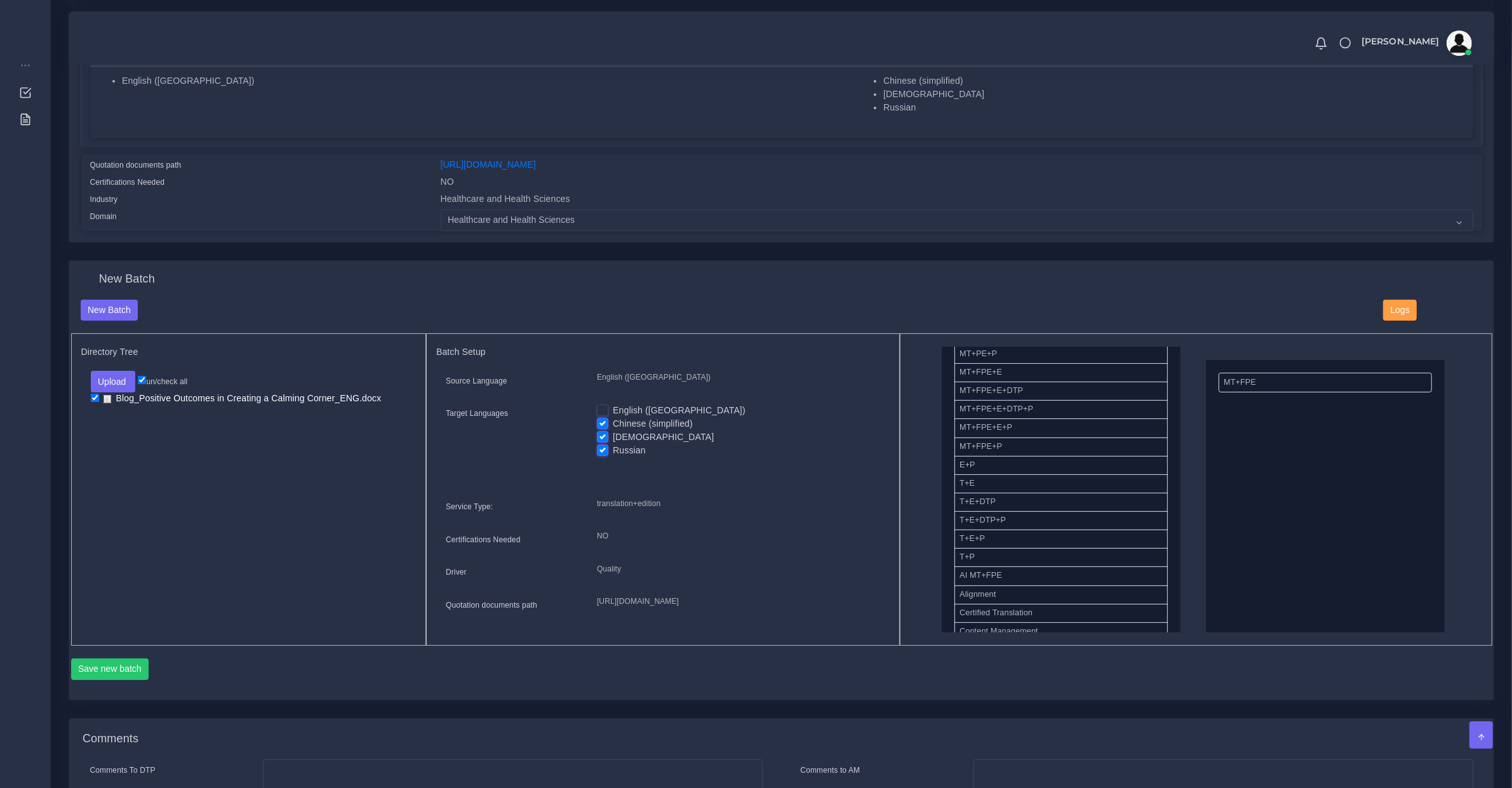
scroll to position [264, 0]
drag, startPoint x: 973, startPoint y: 559, endPoint x: 1372, endPoint y: 548, distance: 399.2
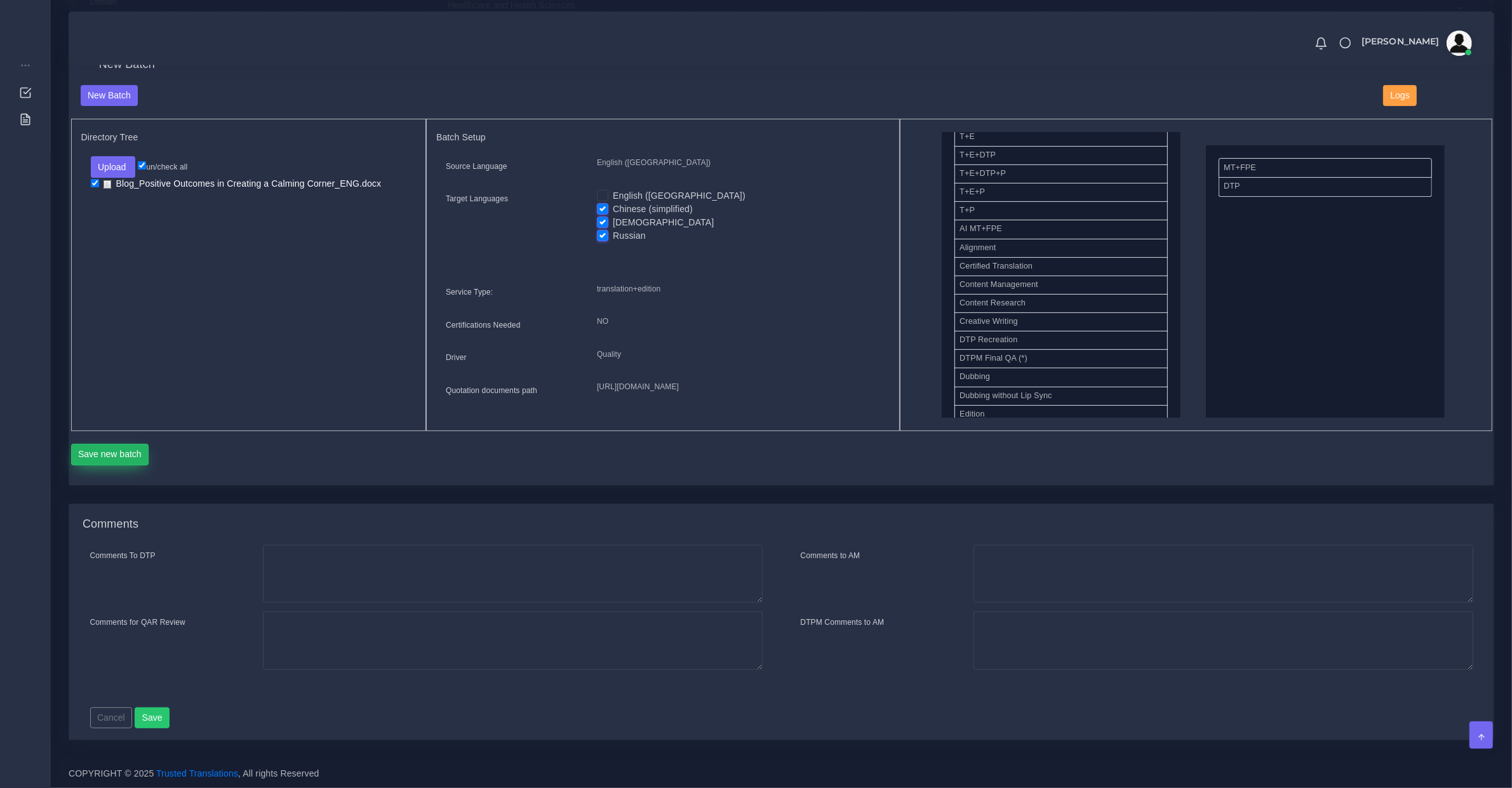
click at [132, 457] on button "Save new batch" at bounding box center [110, 454] width 78 height 21
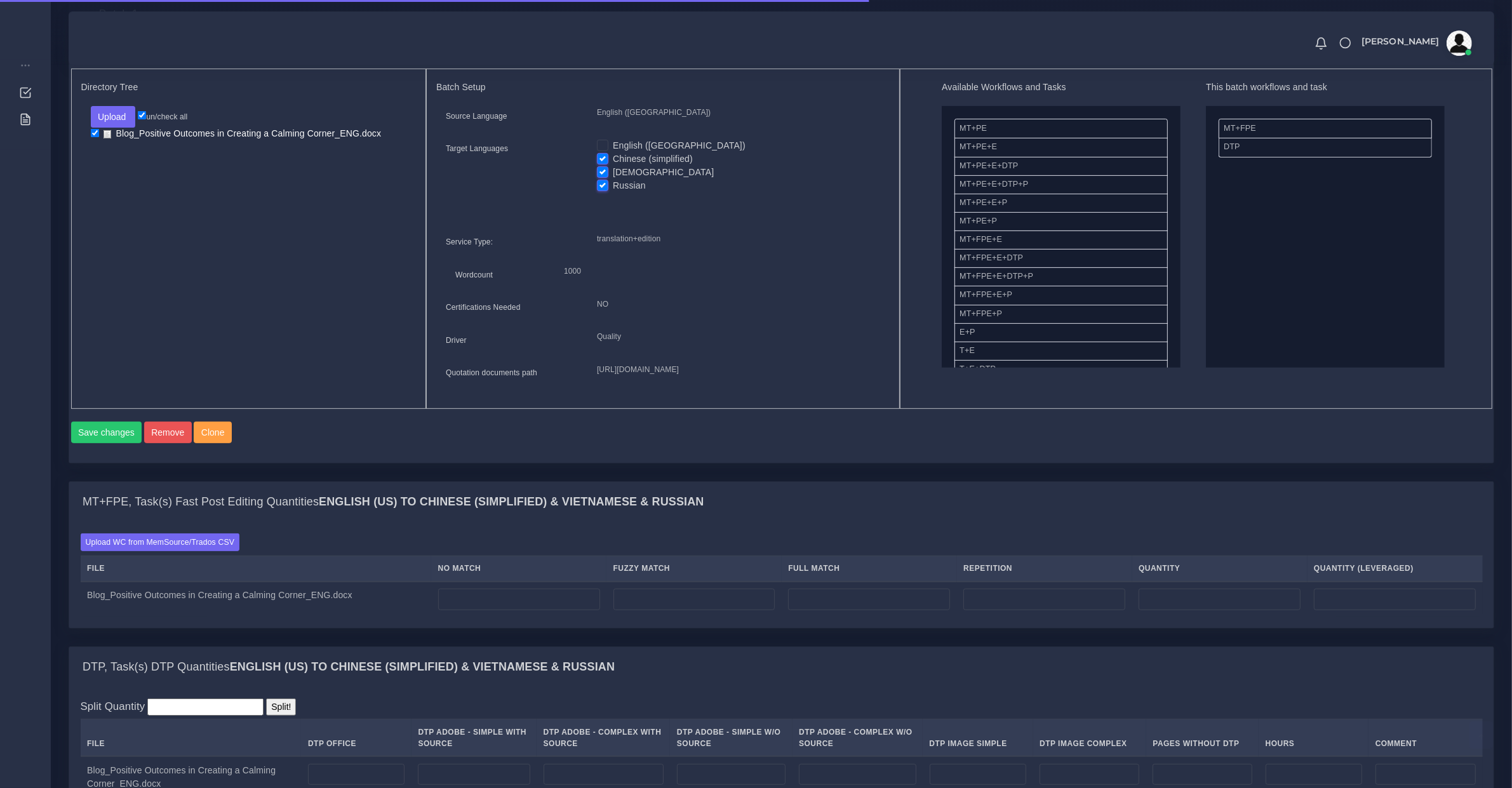
scroll to position [926, 0]
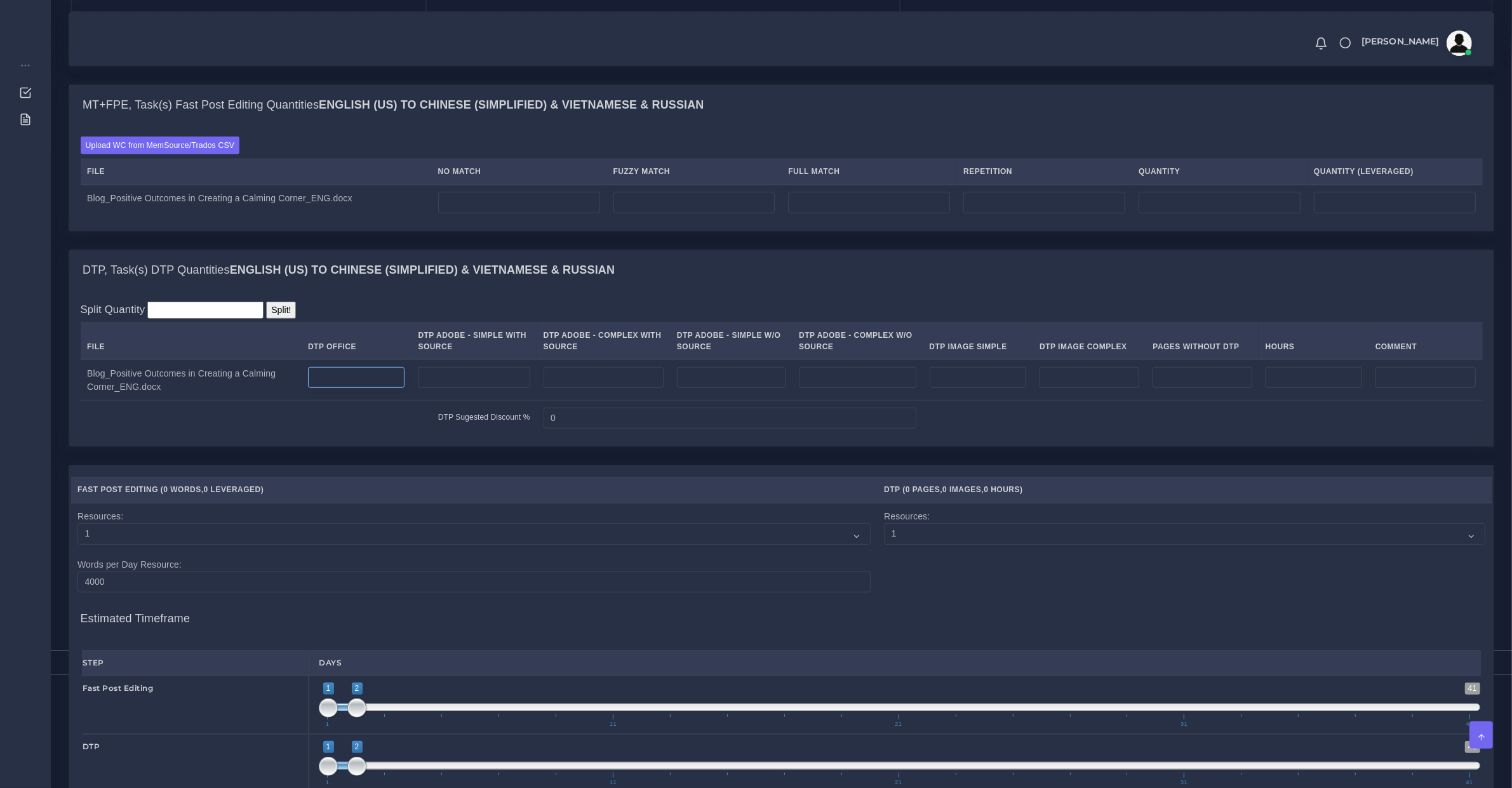
click at [319, 389] on input "number" at bounding box center [356, 378] width 97 height 21
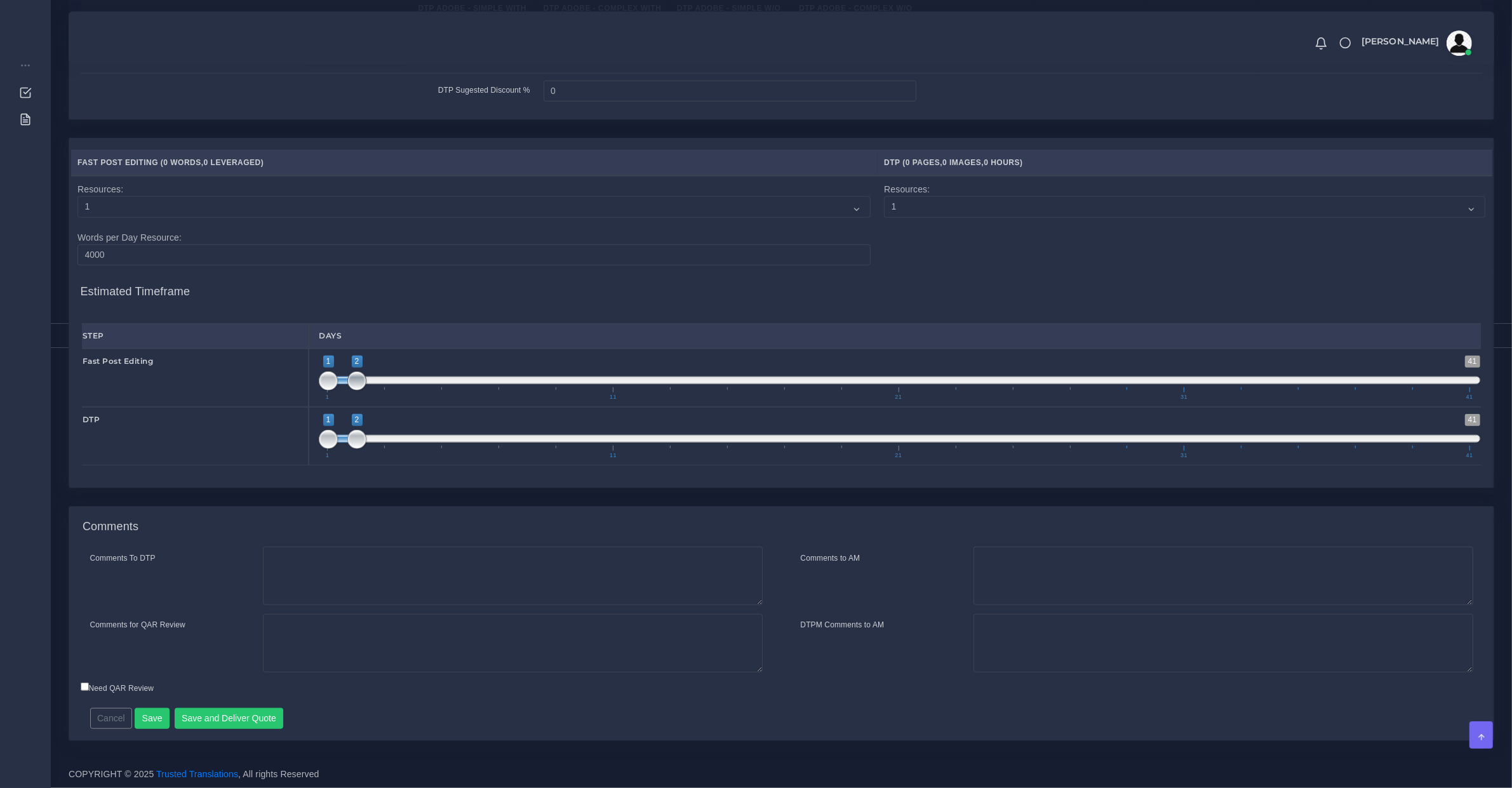
type input "1"
type input "1;1"
drag, startPoint x: 363, startPoint y: 376, endPoint x: 303, endPoint y: 402, distance: 65.4
click at [313, 377] on div "1 41 1 2 1 — 2 1 11 21 31 41 1;1" at bounding box center [899, 378] width 1181 height 58
type input "2;2"
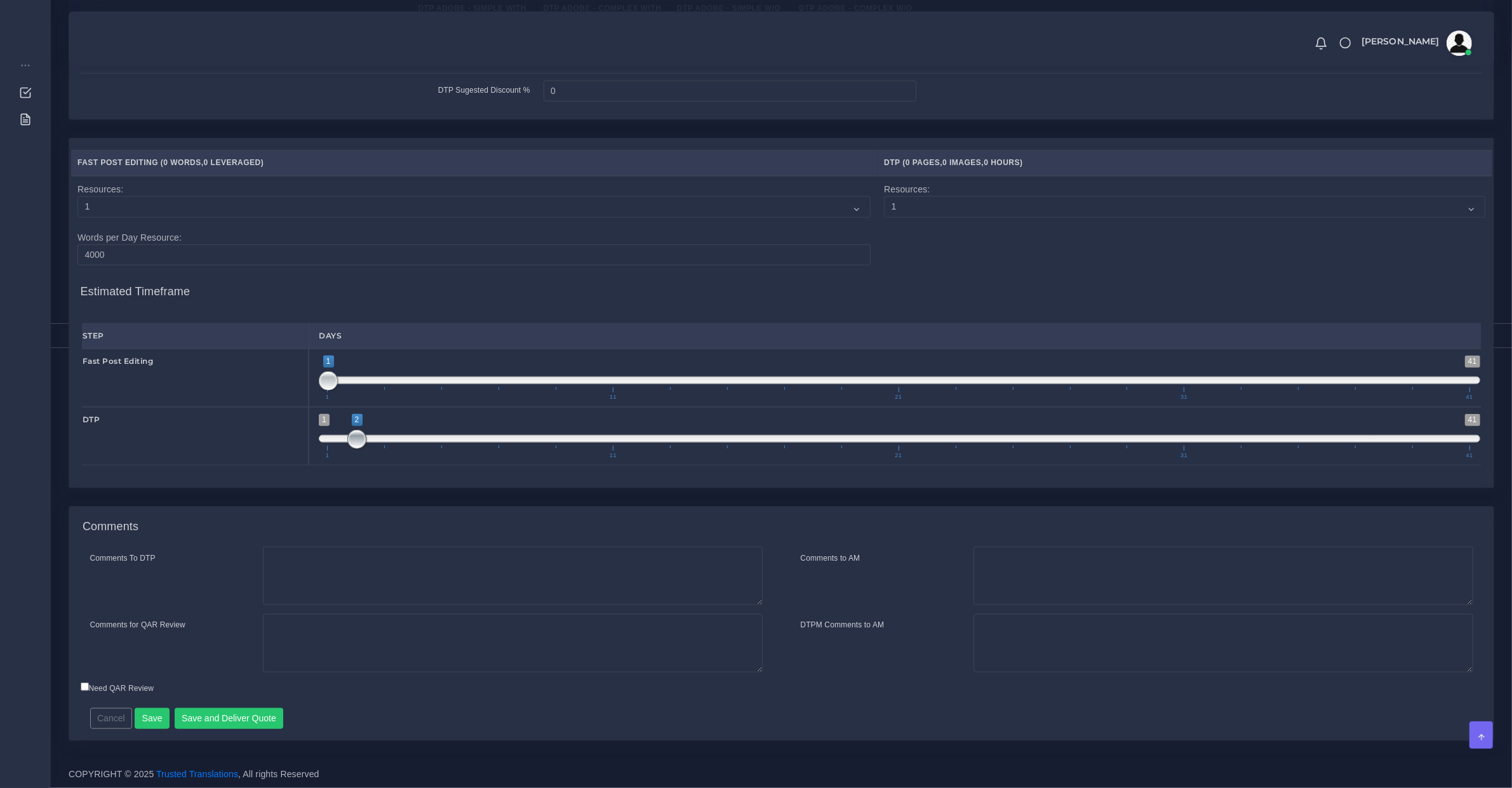
drag, startPoint x: 344, startPoint y: 435, endPoint x: 361, endPoint y: 440, distance: 17.7
click at [361, 440] on span at bounding box center [357, 439] width 19 height 19
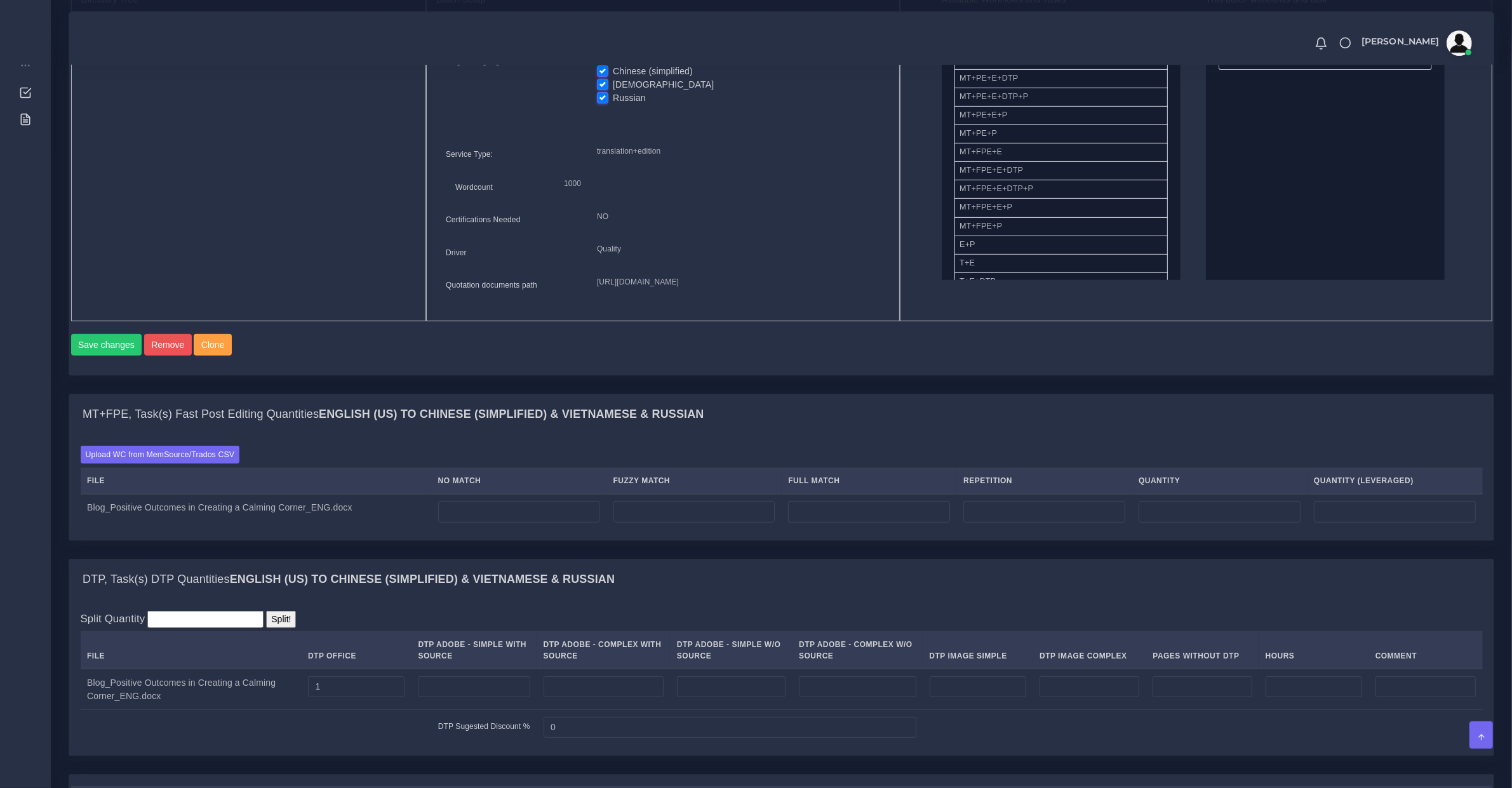
scroll to position [220, 0]
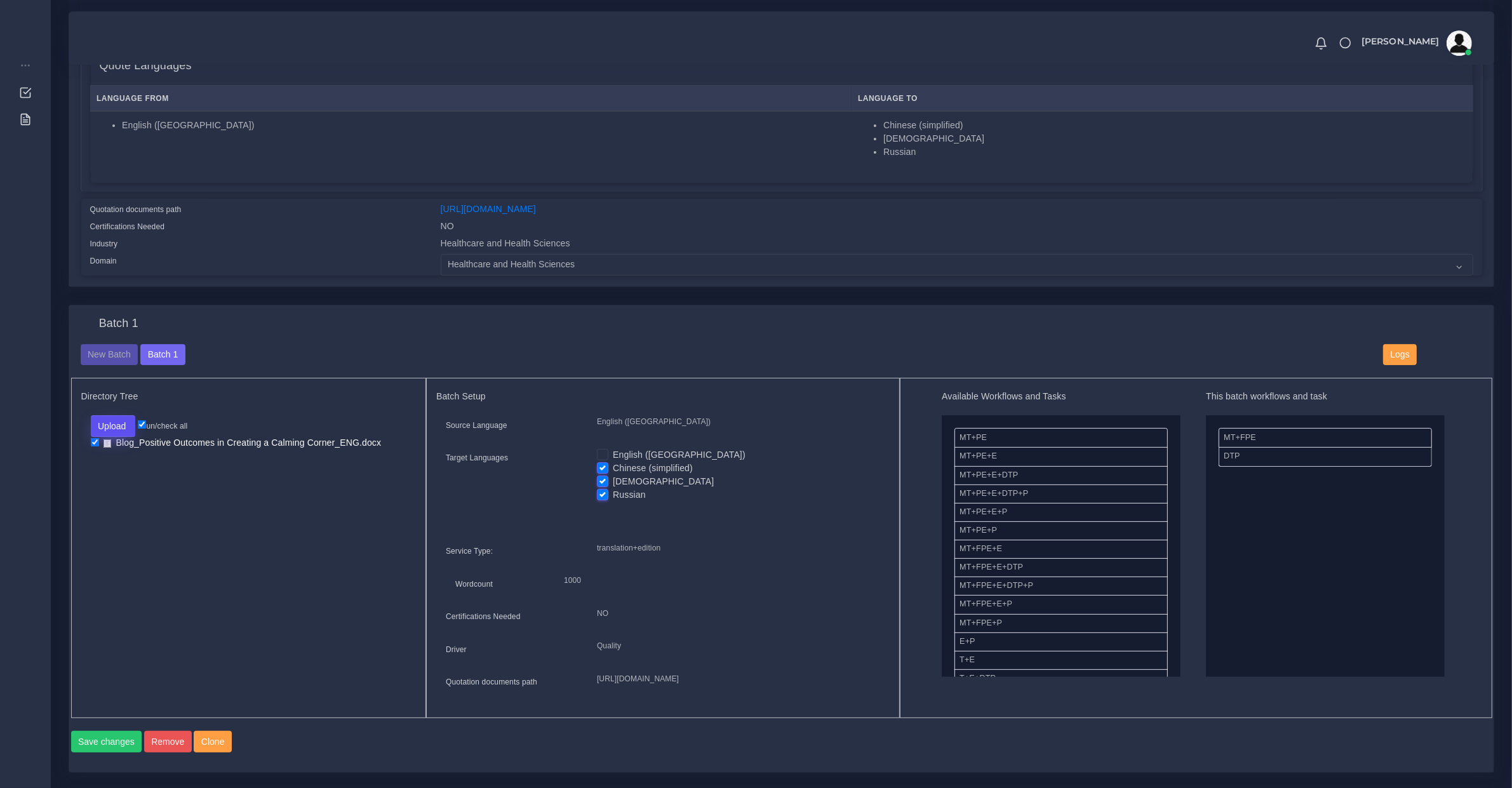
click at [120, 420] on button "Upload" at bounding box center [113, 426] width 45 height 21
click at [124, 469] on label "Files" at bounding box center [135, 475] width 88 height 16
click at [93, 454] on input "checkbox" at bounding box center [95, 456] width 8 height 8
checkbox input "true"
click at [96, 441] on input "checkbox" at bounding box center [95, 442] width 8 height 8
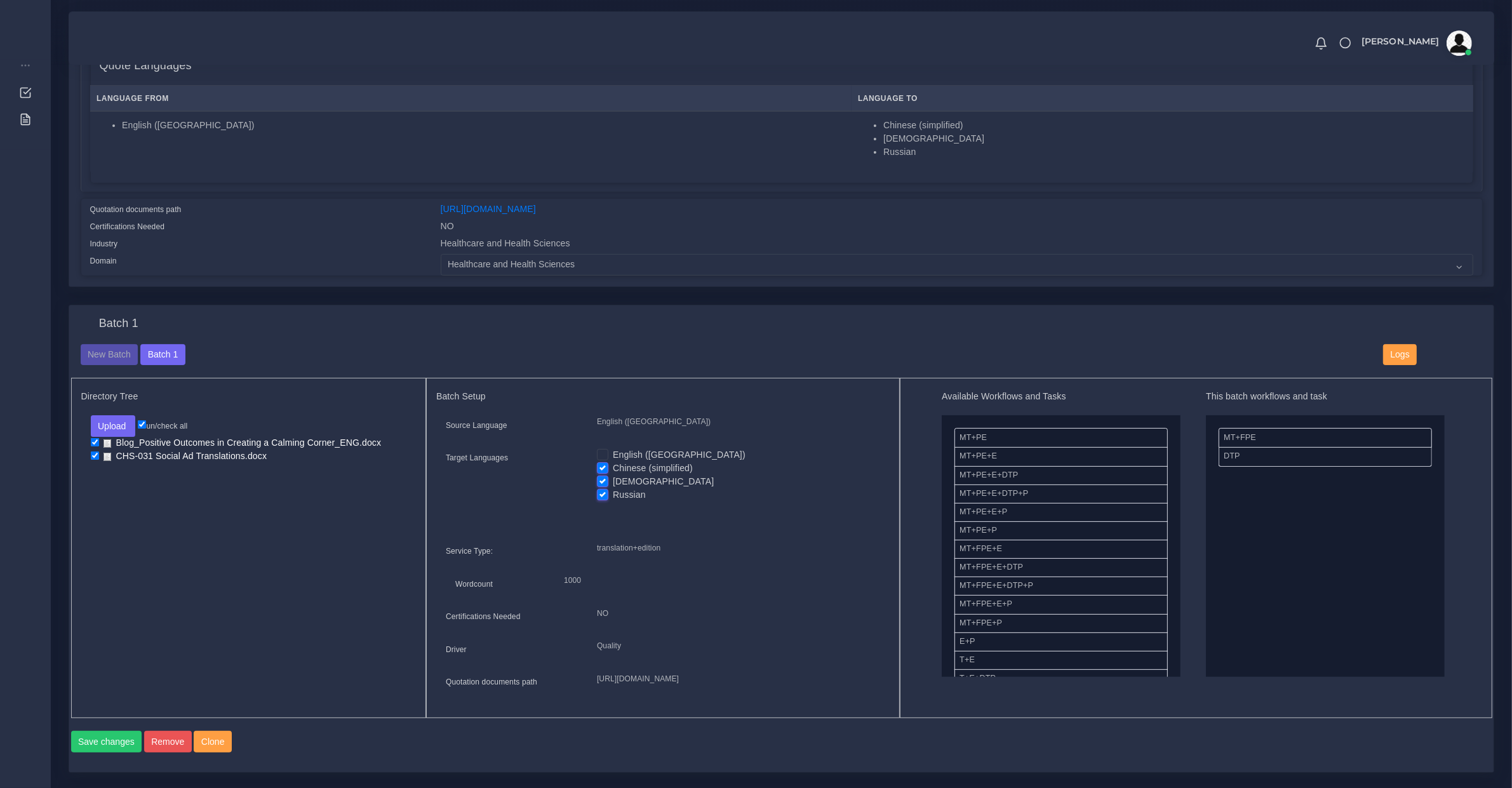
checkbox input "false"
click at [112, 753] on button "Save changes" at bounding box center [106, 742] width 71 height 21
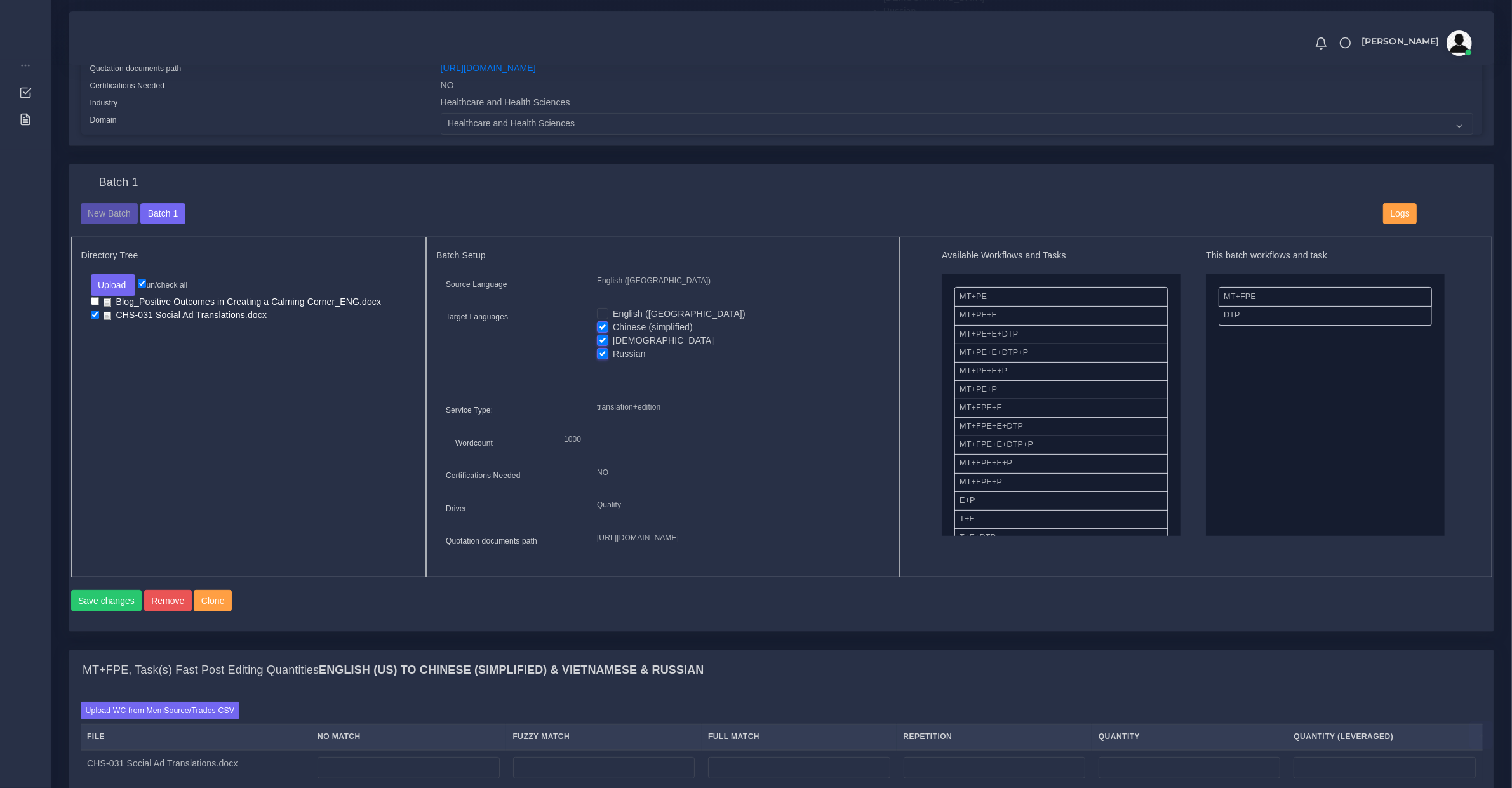
scroll to position [794, 0]
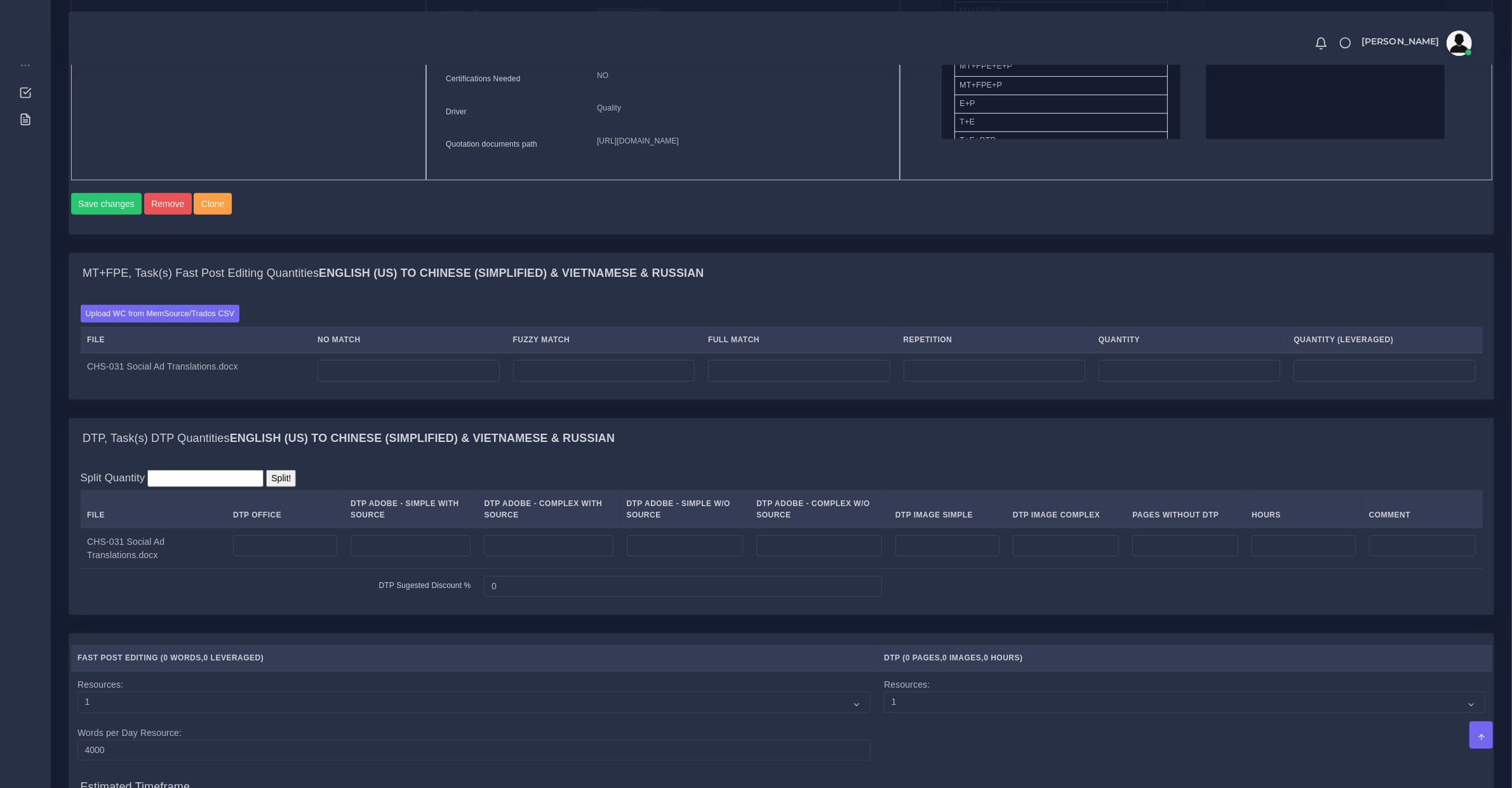
click at [364, 400] on div "Upload WC from MemSource/Trados CSV File No Match Fuzzy Match Full Match Repeti…" at bounding box center [782, 347] width 1424 height 106
drag, startPoint x: 377, startPoint y: 402, endPoint x: 383, endPoint y: 400, distance: 6.3
click at [378, 382] on input "number" at bounding box center [408, 371] width 182 height 21
type input "176"
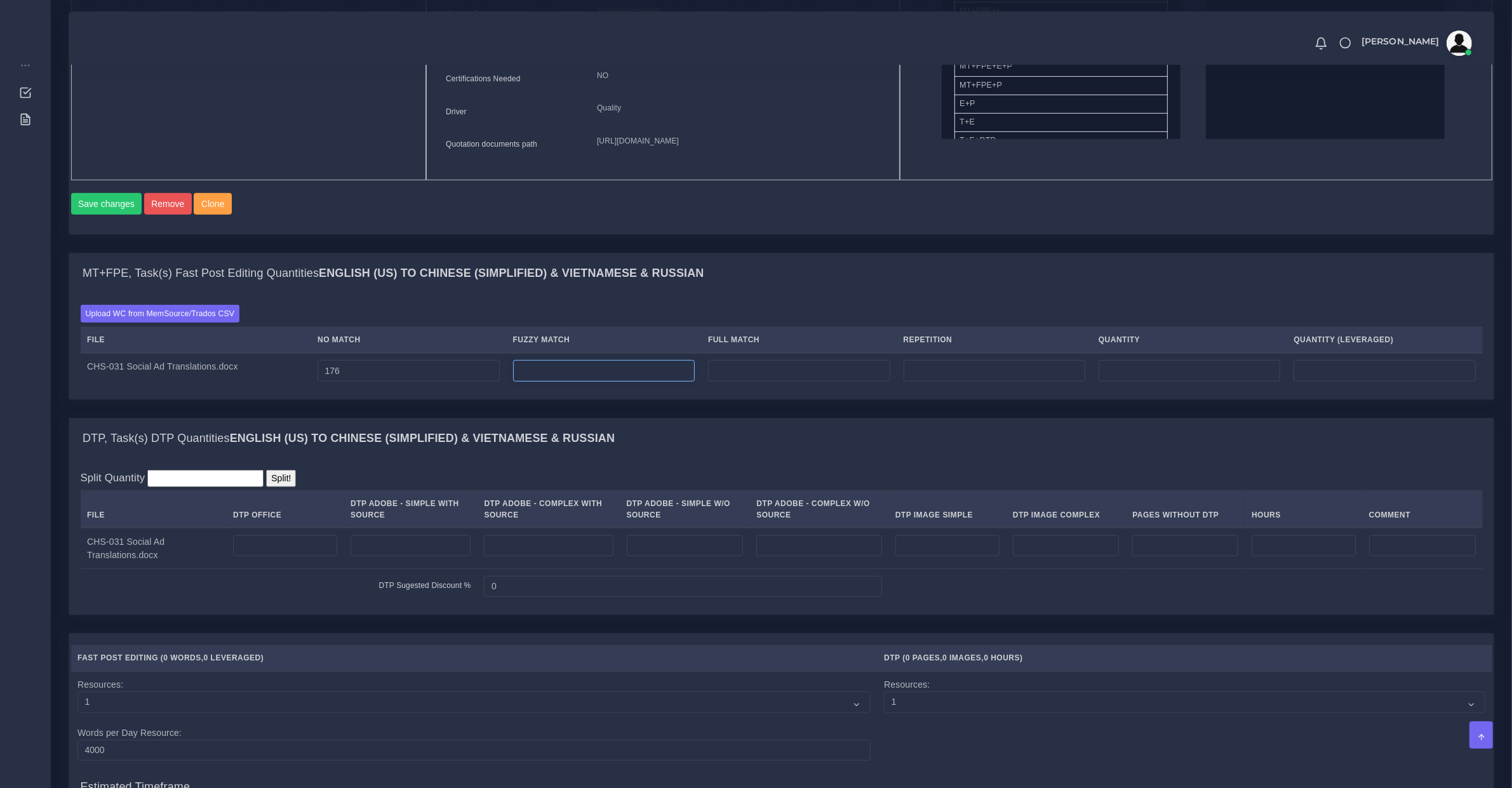
type input "176"
type input "0"
type input "35"
type input "211"
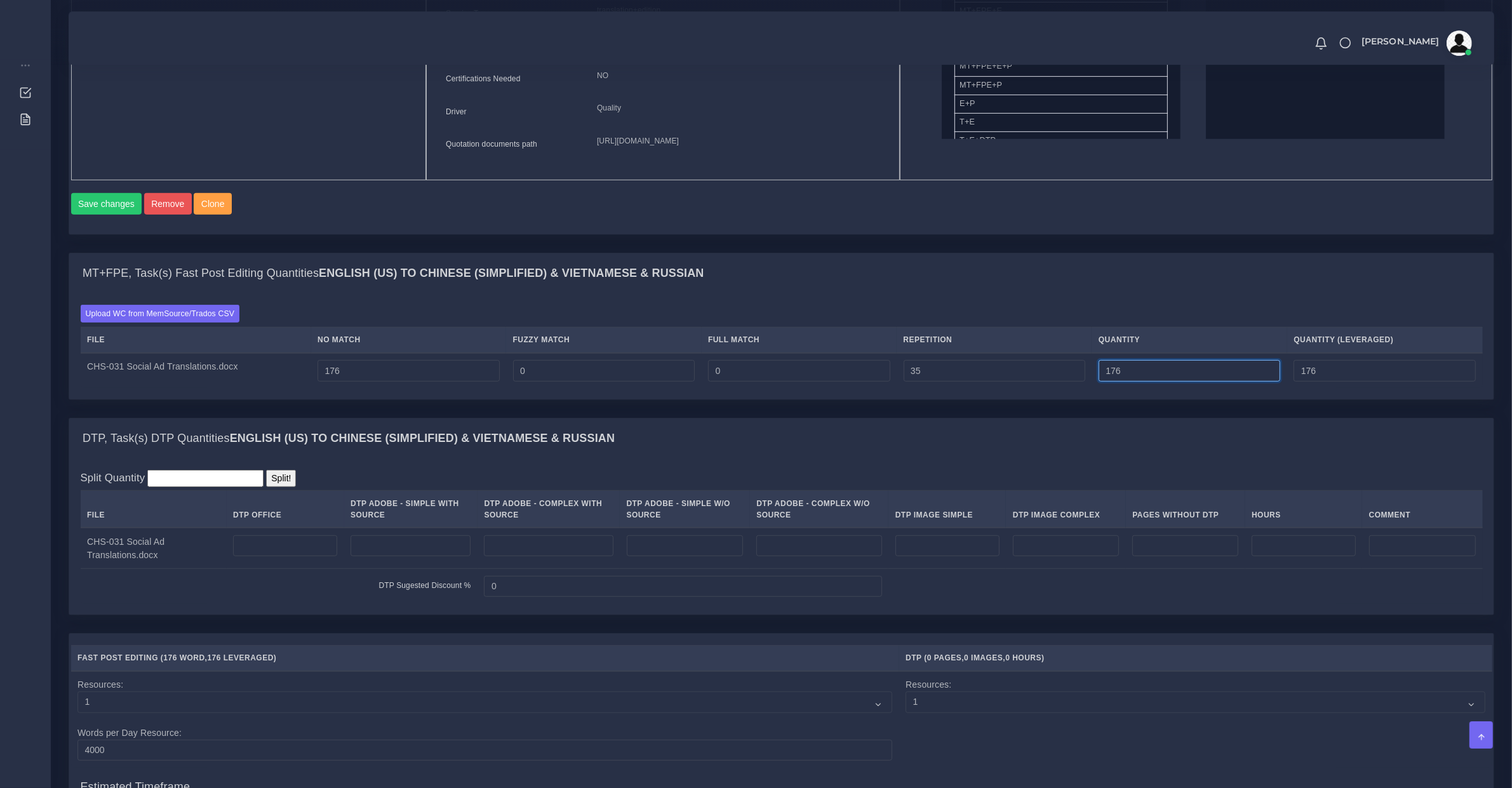
type input "184"
click at [281, 557] on input "number" at bounding box center [285, 546] width 104 height 21
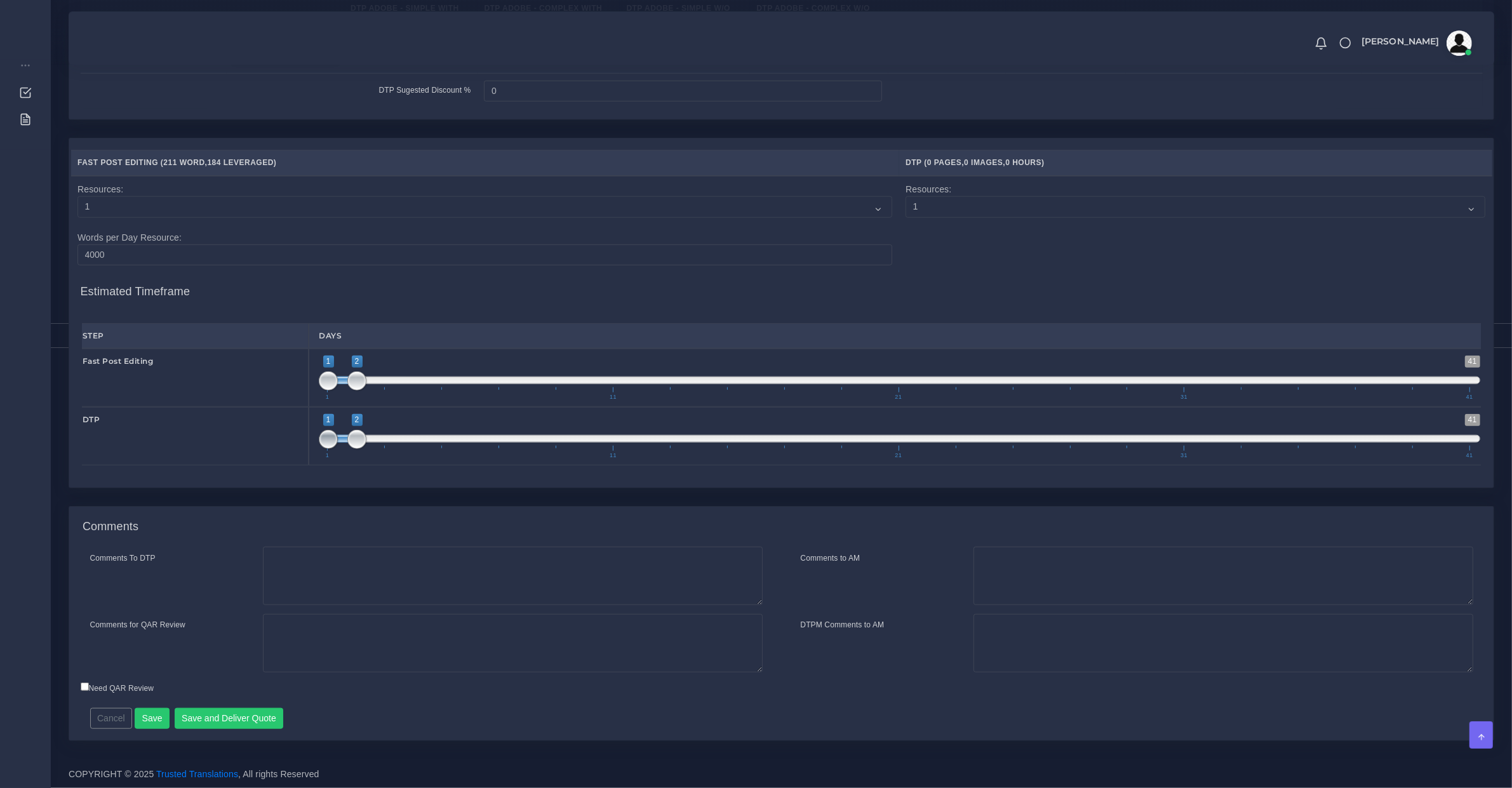
type input "1"
type input "2;2"
drag, startPoint x: 334, startPoint y: 434, endPoint x: 357, endPoint y: 441, distance: 24.0
click at [338, 441] on span at bounding box center [328, 439] width 19 height 19
type input "1;1"
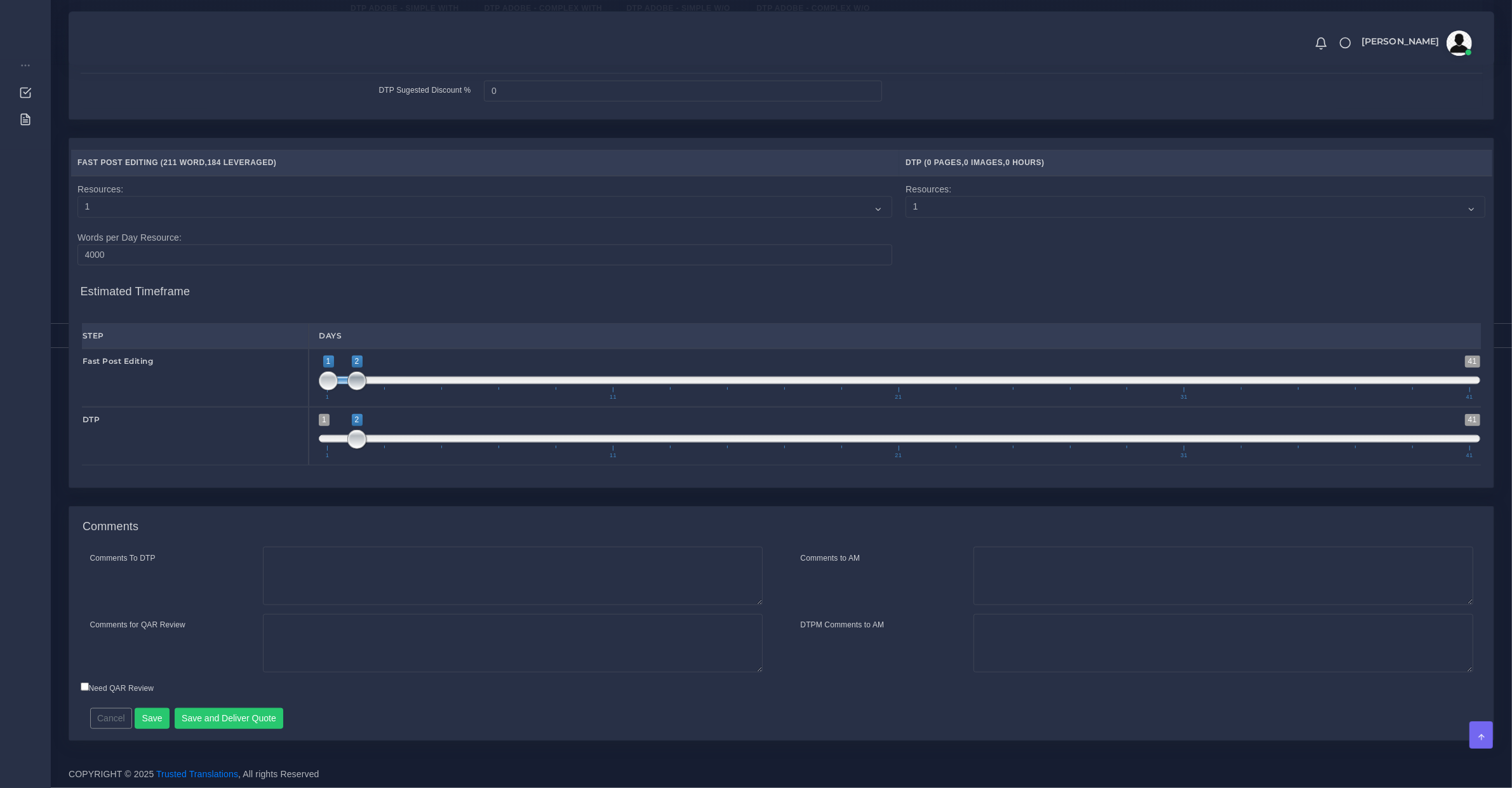
drag, startPoint x: 364, startPoint y: 384, endPoint x: 268, endPoint y: 475, distance: 132.3
click at [297, 376] on div "Fast Post Editing 1 41 1 2 1 — 2 1 11 21 31 41 1;1" at bounding box center [781, 378] width 1418 height 58
click at [239, 700] on div "Cancel Save Save and Deliver Quote Remember to fill in the estimated time for e…" at bounding box center [607, 714] width 1052 height 31
click at [252, 711] on button "Save and Deliver Quote" at bounding box center [229, 719] width 109 height 21
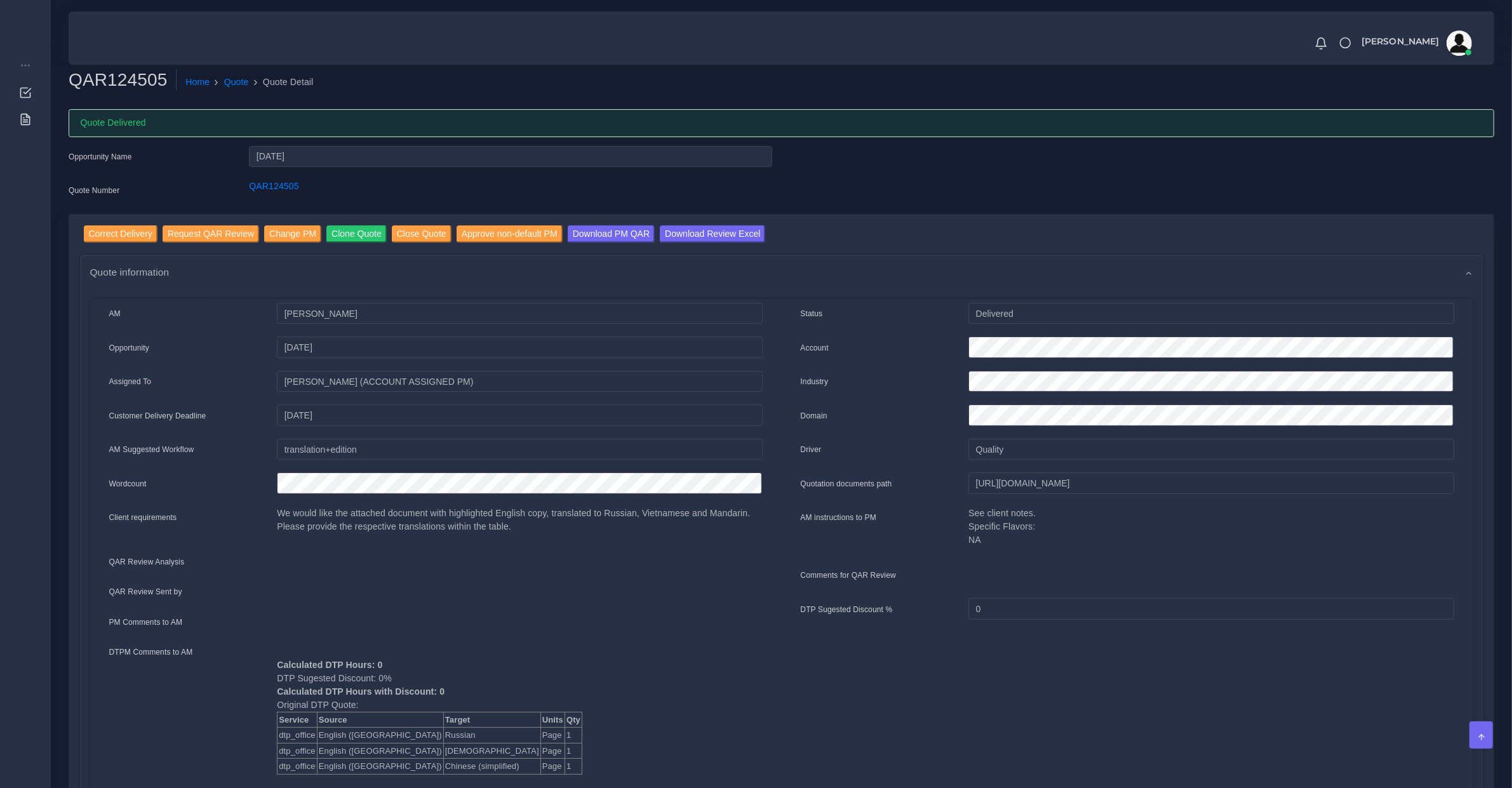
click at [57, 122] on div "QAR124505 Home Quote Quote Detail Quote Delivered Opportunity Name [DATE] Quote…" at bounding box center [781, 781] width 1461 height 1563
click at [41, 109] on link "Reports" at bounding box center [25, 119] width 32 height 27
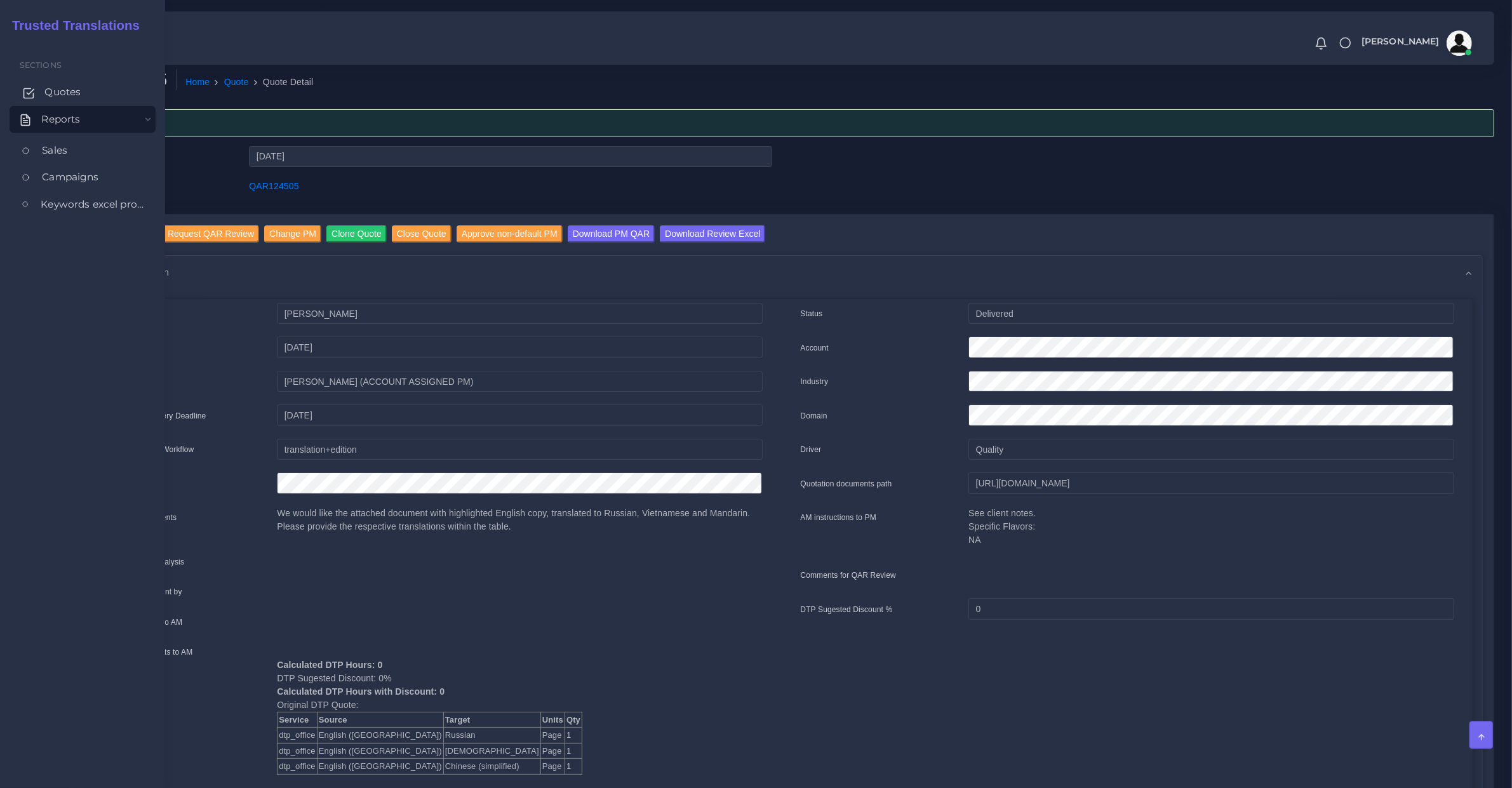
click at [49, 102] on link "Quotes" at bounding box center [82, 92] width 146 height 27
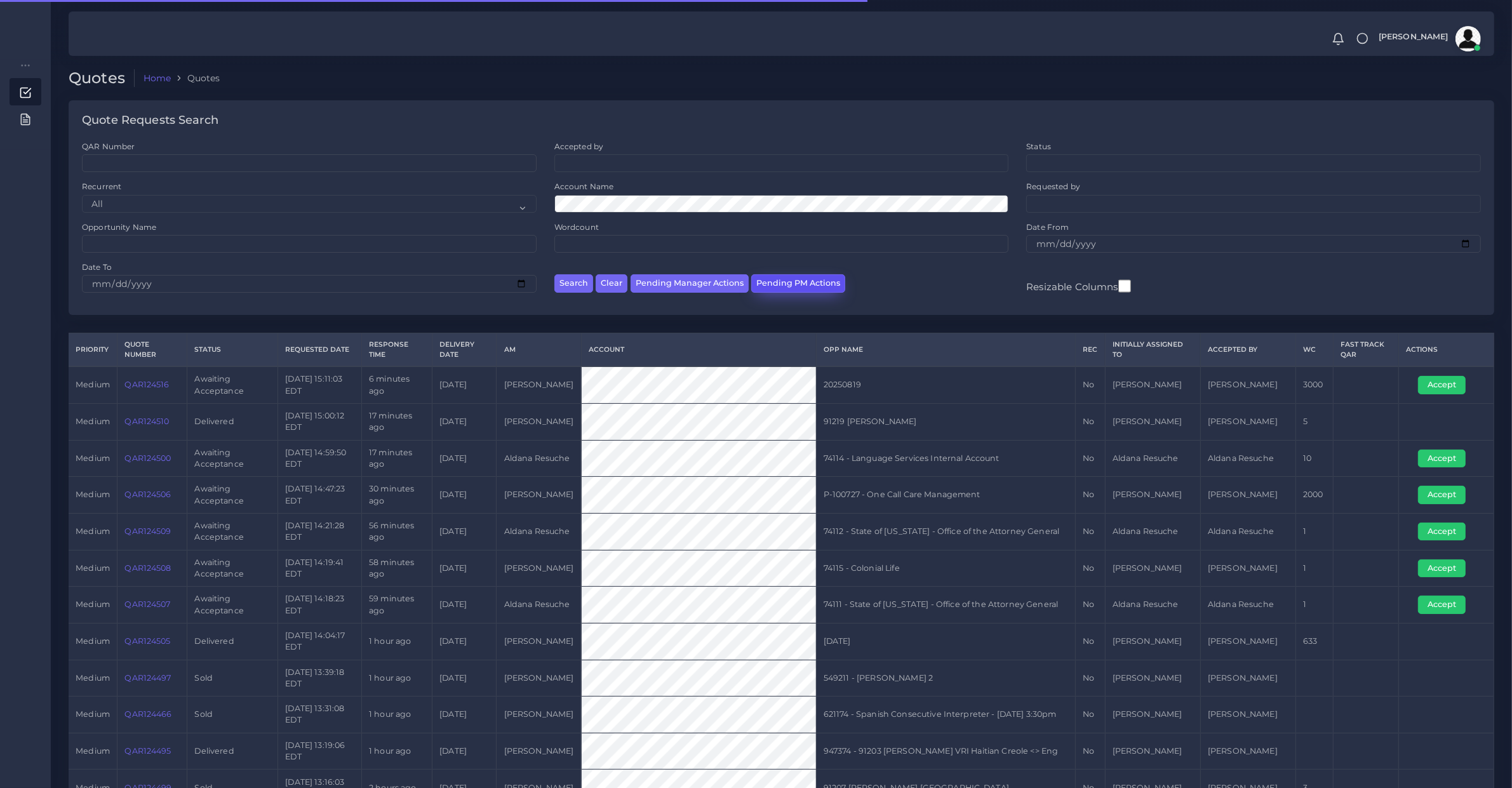
click at [778, 287] on button "Pending PM Actions" at bounding box center [798, 284] width 94 height 19
select select "awaiting_acceptance"
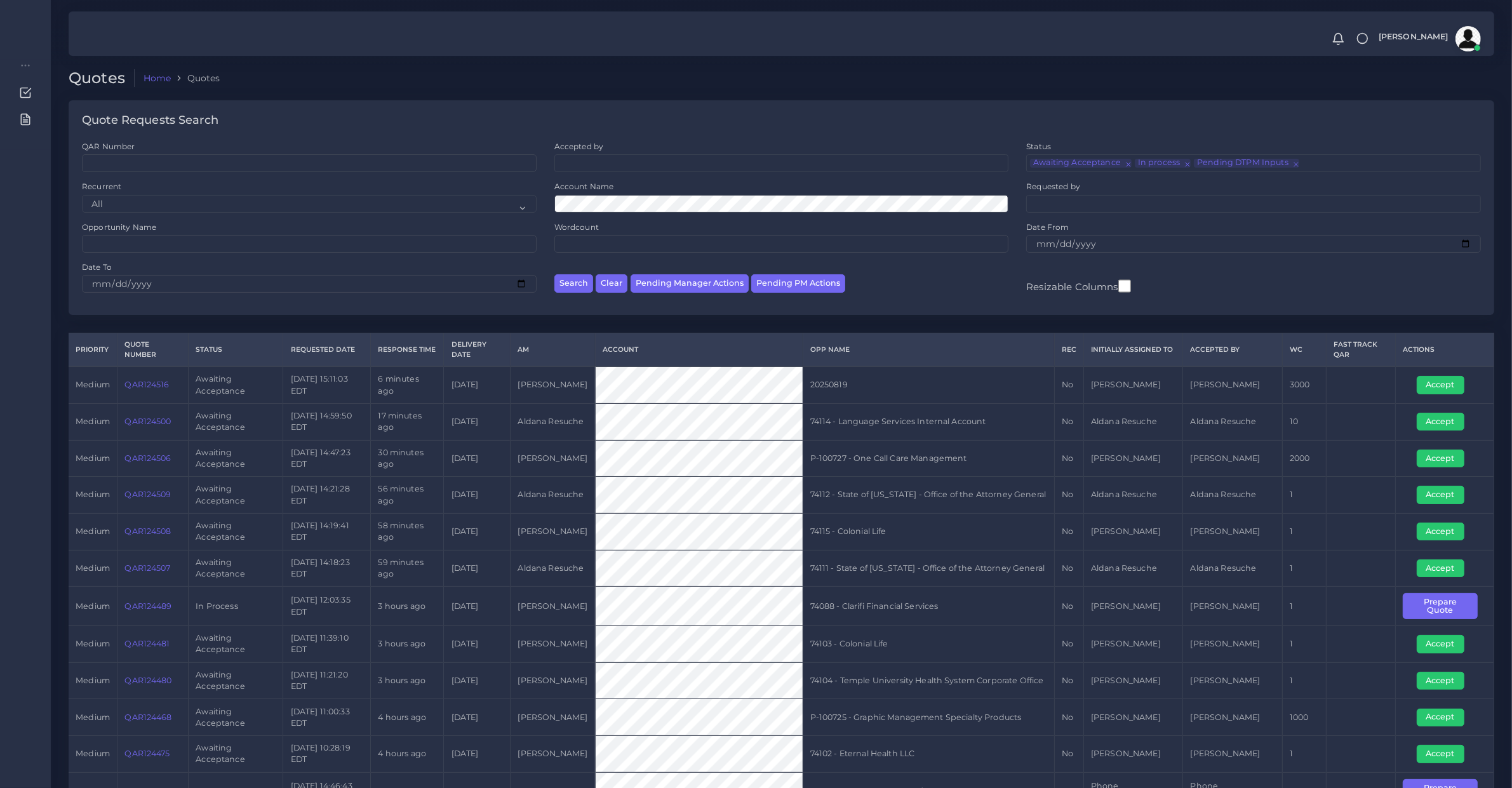
click at [156, 397] on td "QAR124516" at bounding box center [153, 384] width 71 height 37
copy link "QAR124516"
click at [1432, 386] on button "Accept" at bounding box center [1440, 385] width 47 height 18
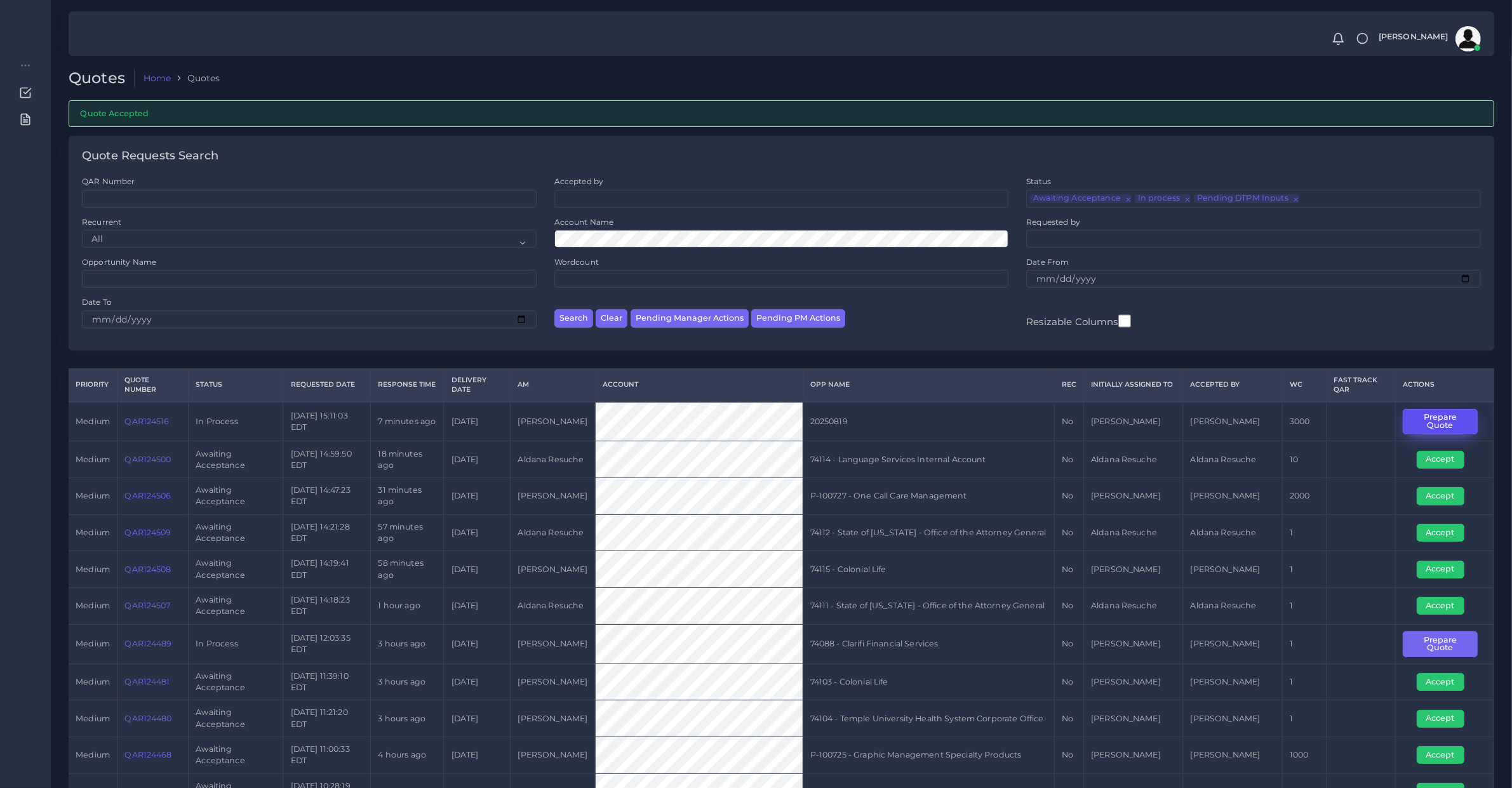
click at [1416, 416] on button "Prepare Quote" at bounding box center [1440, 422] width 75 height 26
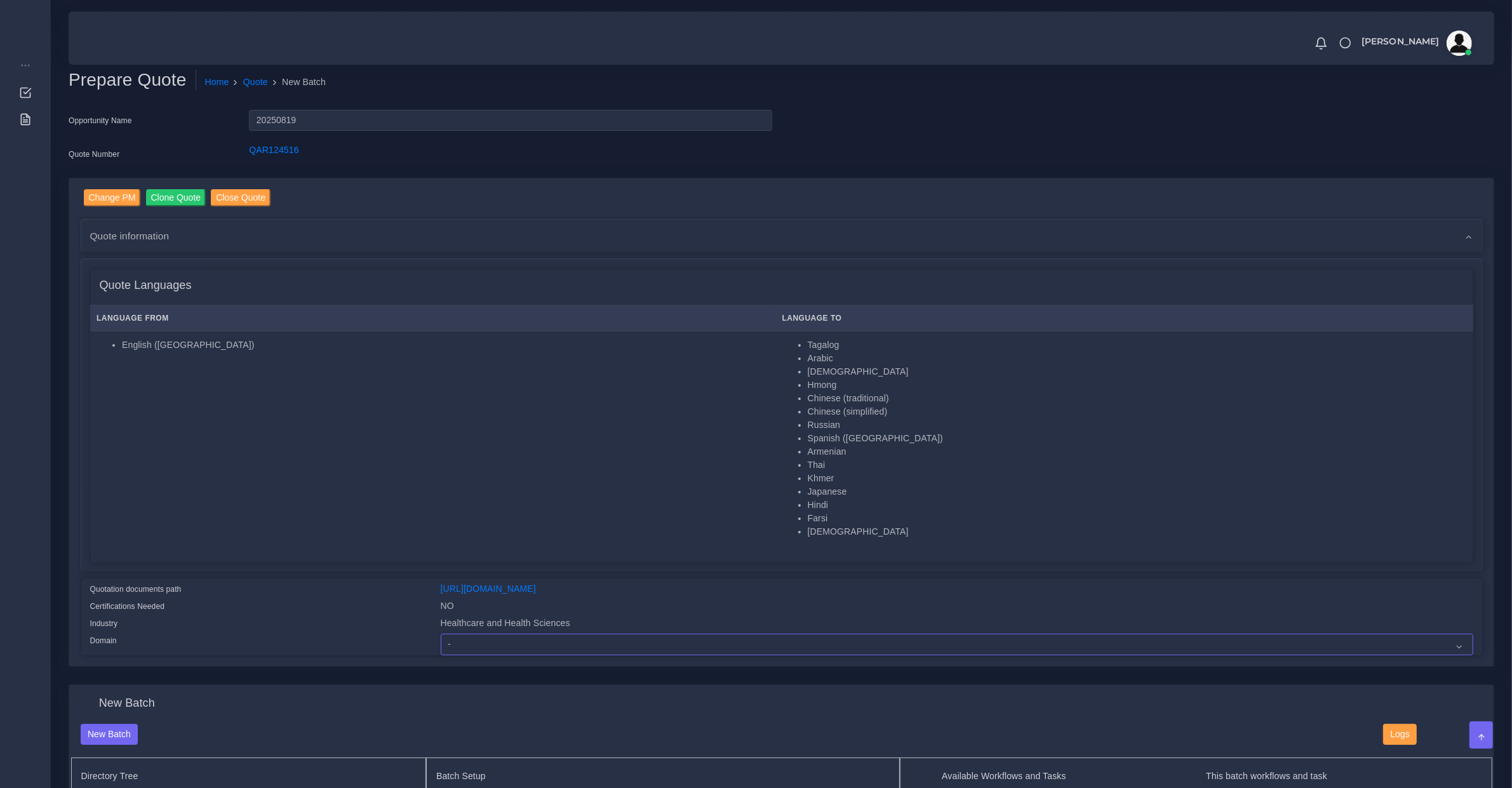
click at [483, 646] on select "- Advertising and Media Agriculture, Forestry and Fishing Architecture, Buildin…" at bounding box center [957, 644] width 1032 height 21
select select "Healthcare and Health Sciences"
click at [441, 634] on select "- Advertising and Media Agriculture, Forestry and Fishing Architecture, Buildin…" at bounding box center [957, 644] width 1032 height 21
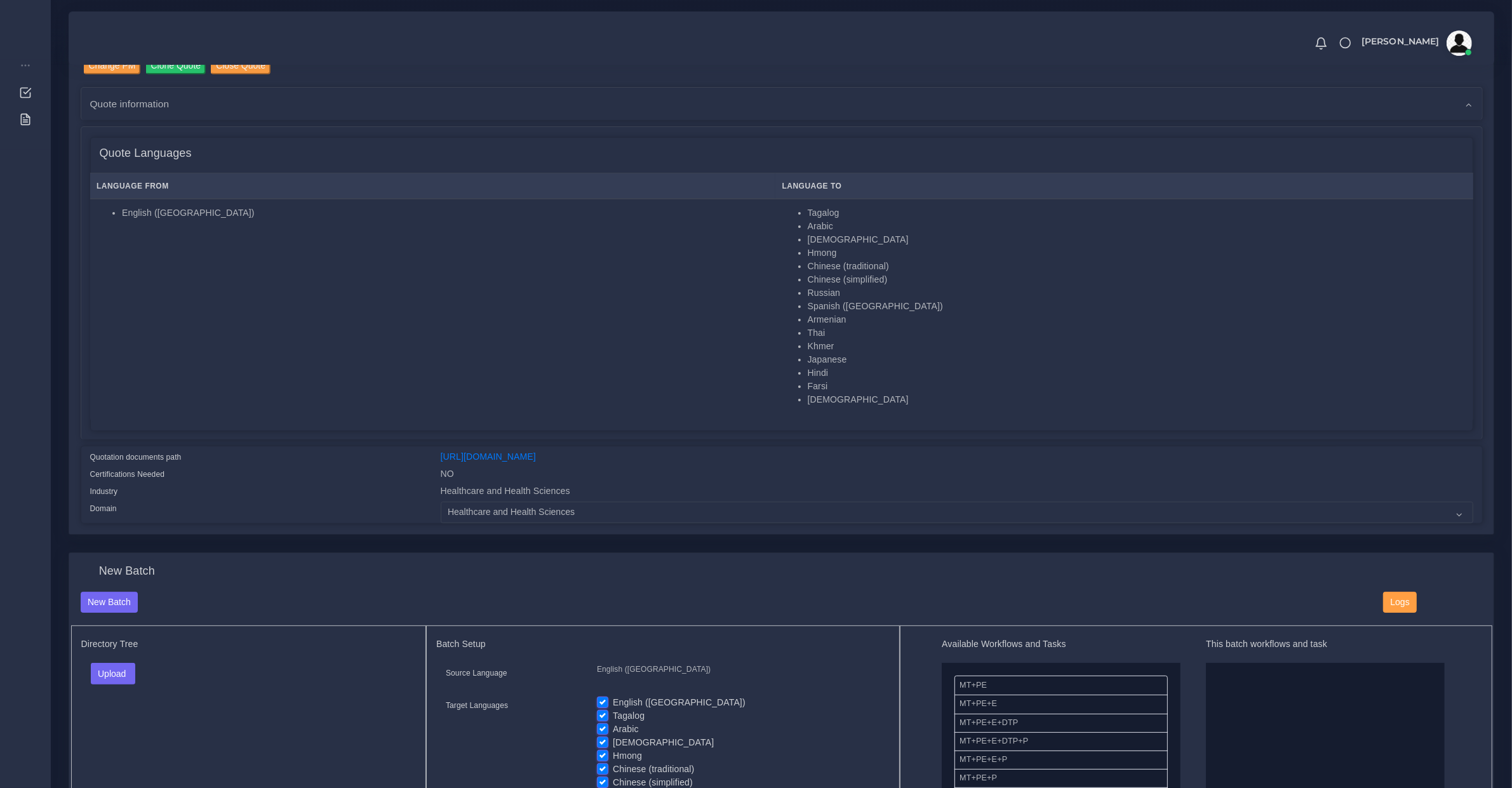
click at [647, 446] on div "Quotation documents path https://workdrive.zoho.com/fgoh3e43b1a1fe2124b65bedd7c…" at bounding box center [782, 485] width 1400 height 76
click at [536, 453] on link "[URL][DOMAIN_NAME]" at bounding box center [488, 456] width 96 height 10
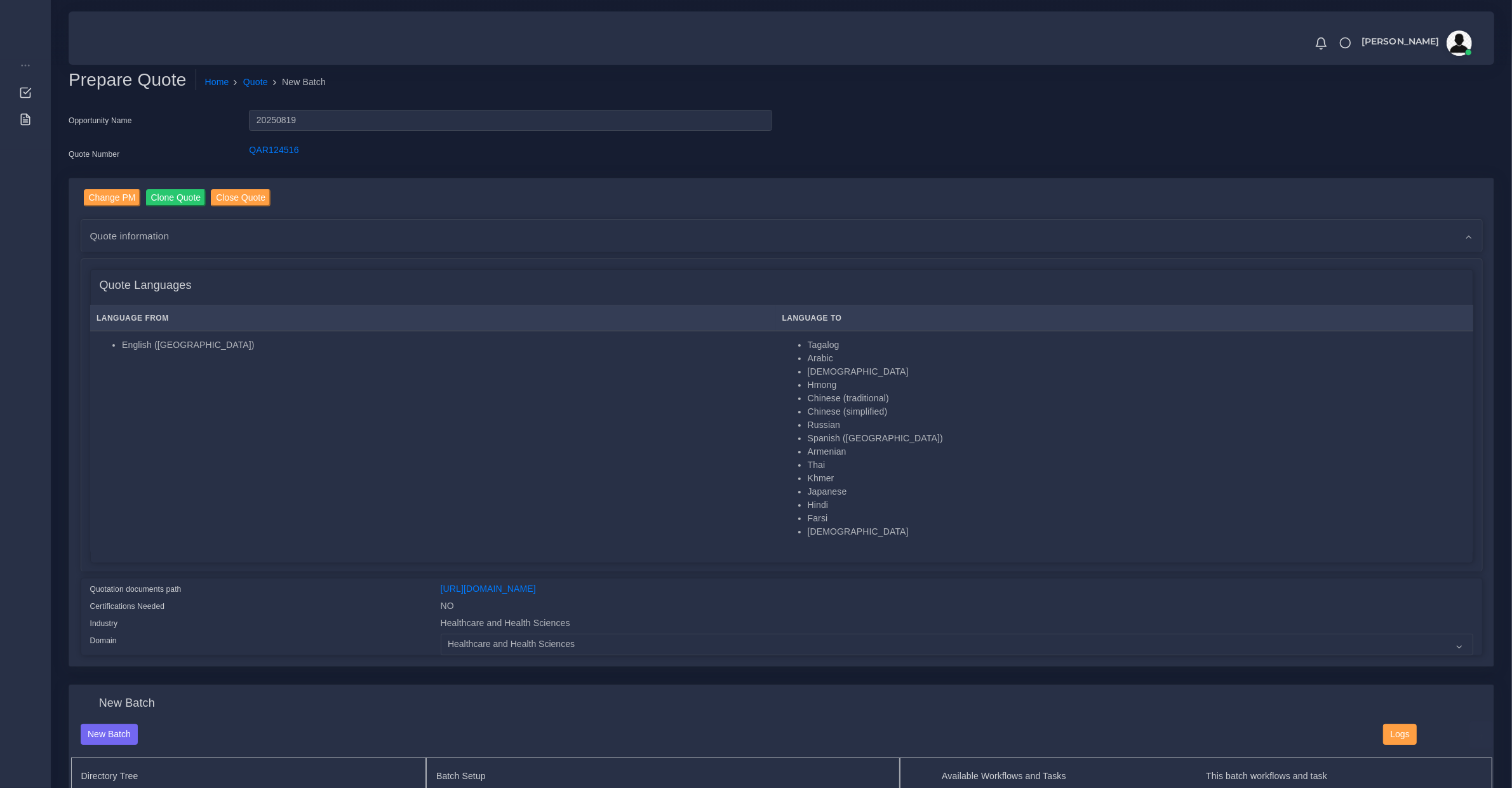
scroll to position [529, 0]
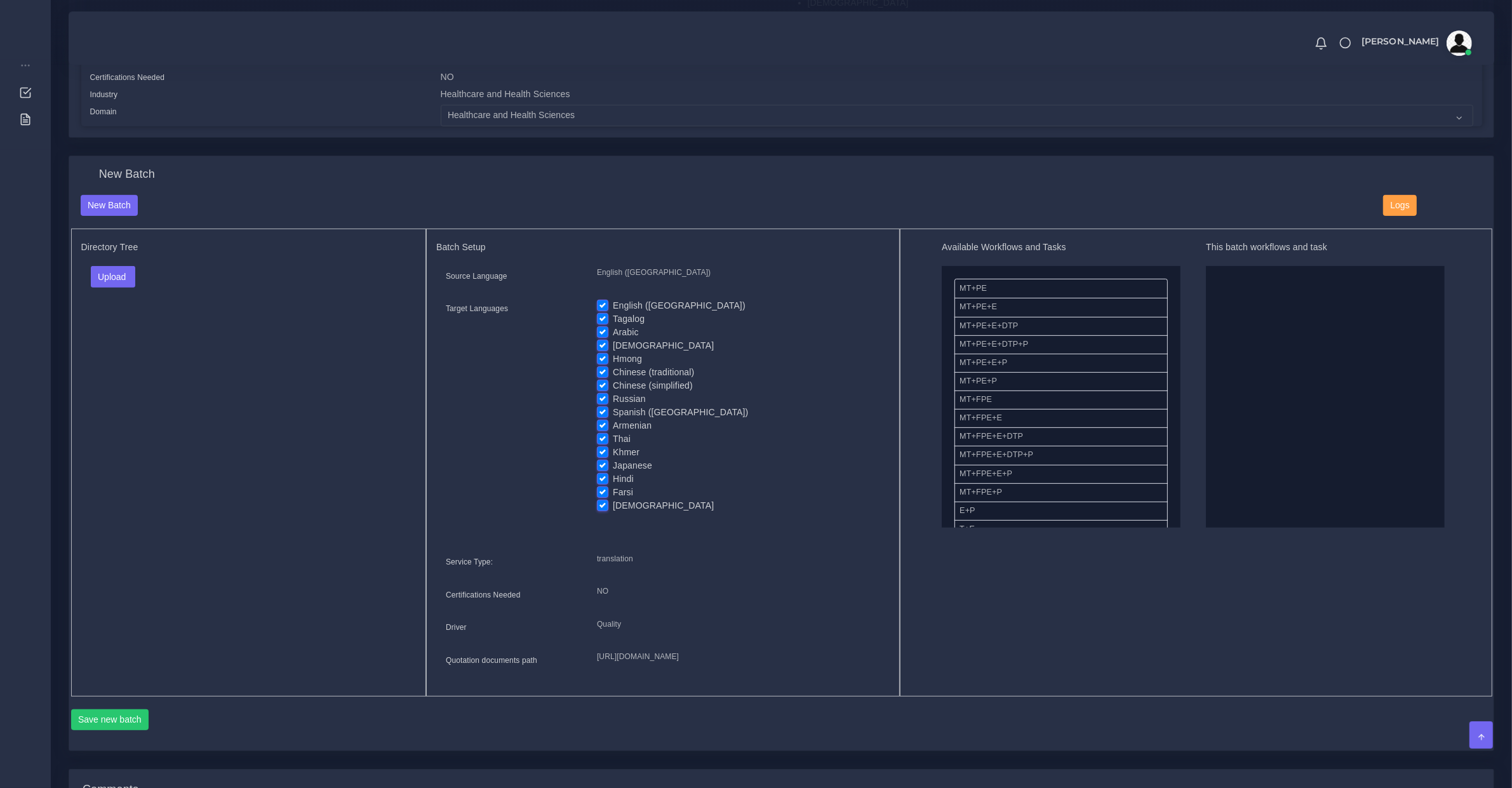
click at [134, 285] on div "Upload Folder Files un/check all" at bounding box center [249, 281] width 335 height 31
click at [116, 281] on button "Upload" at bounding box center [113, 277] width 45 height 21
click at [127, 321] on label "Files" at bounding box center [135, 325] width 88 height 16
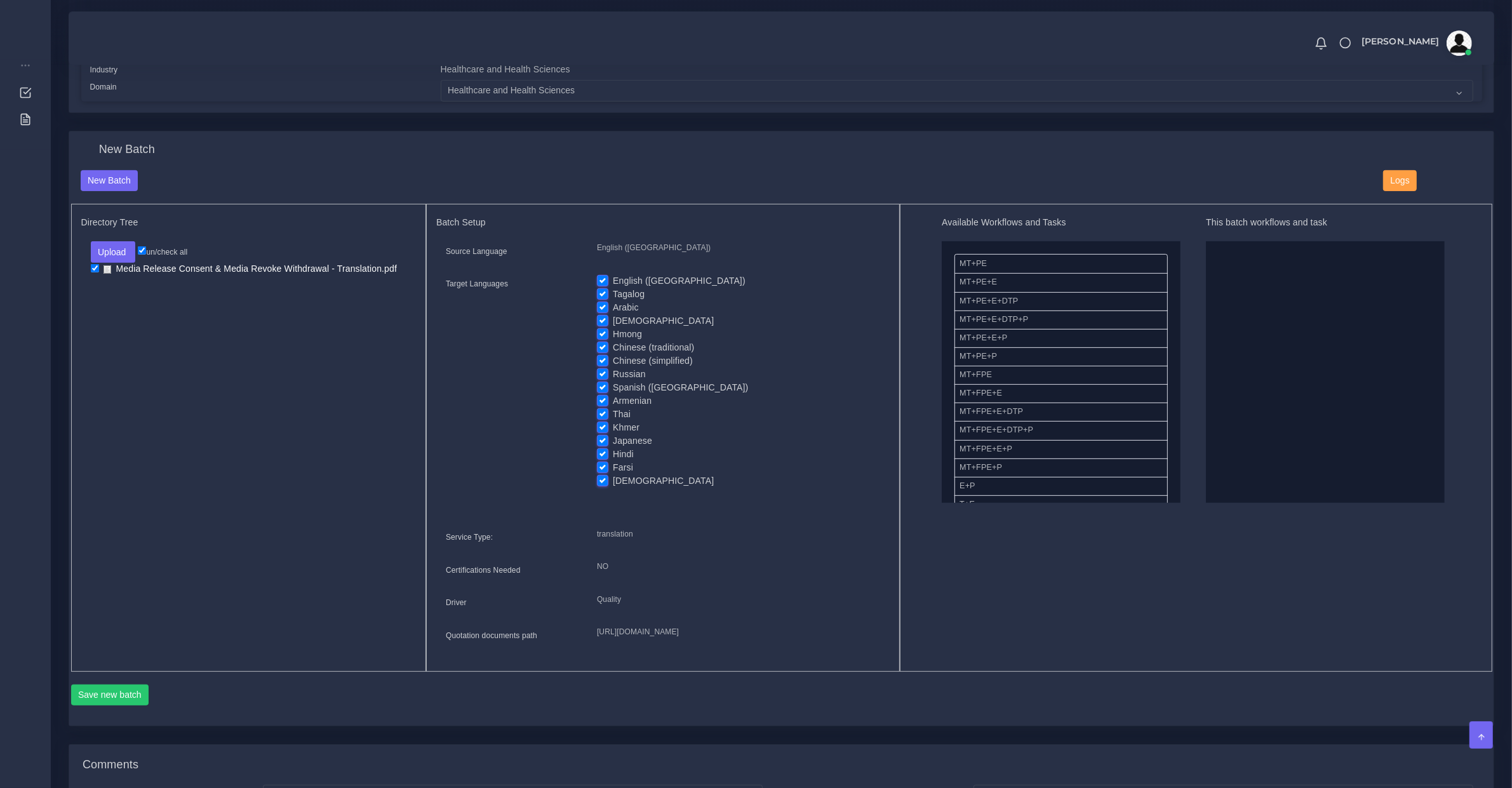
scroll to position [397, 0]
drag, startPoint x: 994, startPoint y: 309, endPoint x: 1345, endPoint y: 344, distance: 352.7
click at [613, 279] on label "English ([GEOGRAPHIC_DATA])" at bounding box center [679, 281] width 133 height 13
click at [604, 279] on input "English ([GEOGRAPHIC_DATA])" at bounding box center [602, 280] width 11 height 11
click at [613, 280] on label "English ([GEOGRAPHIC_DATA])" at bounding box center [679, 281] width 133 height 13
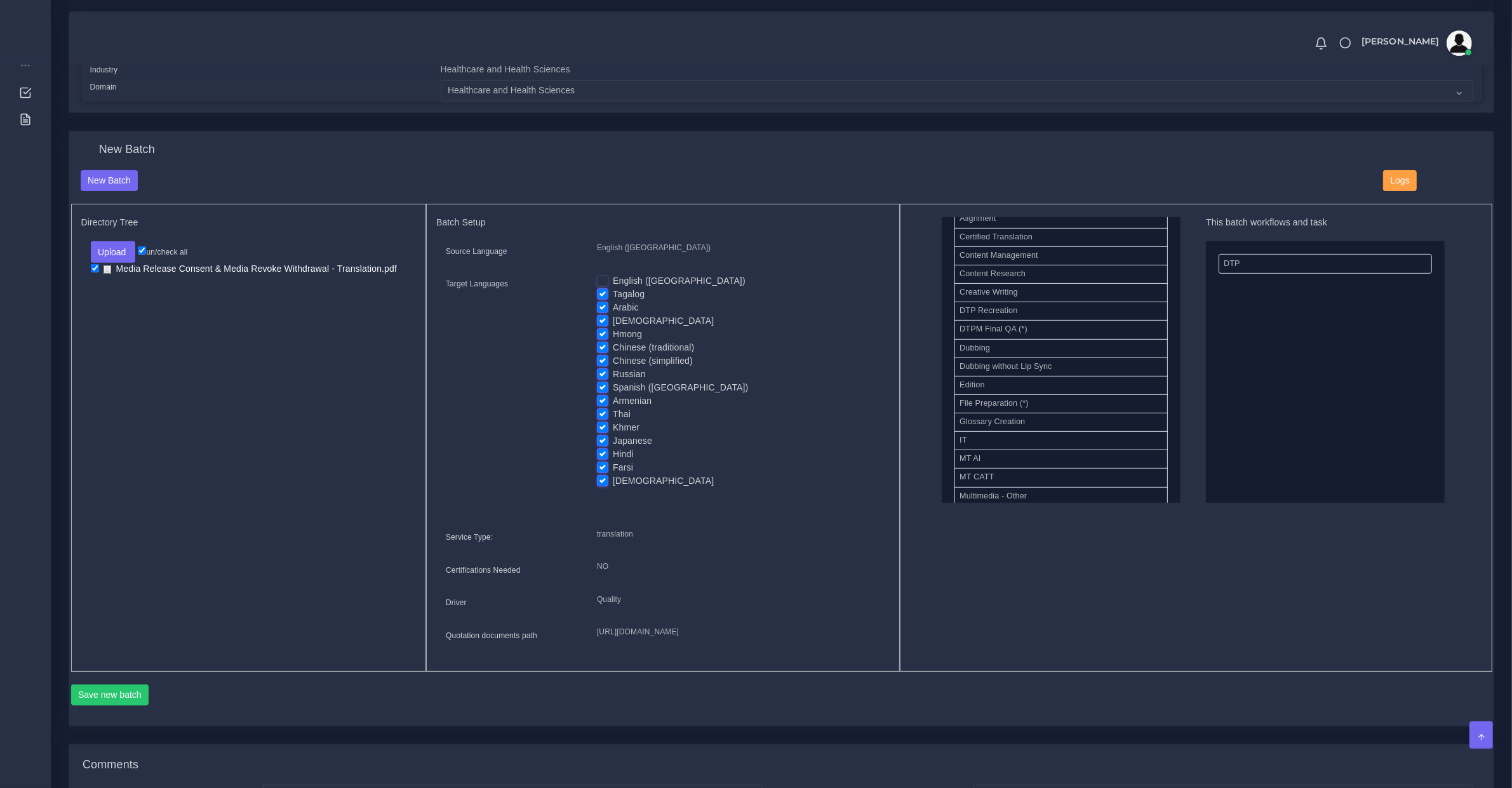
click at [604, 280] on input "English ([GEOGRAPHIC_DATA])" at bounding box center [602, 280] width 11 height 11
checkbox input "true"
click at [115, 706] on button "Save new batch" at bounding box center [110, 695] width 78 height 21
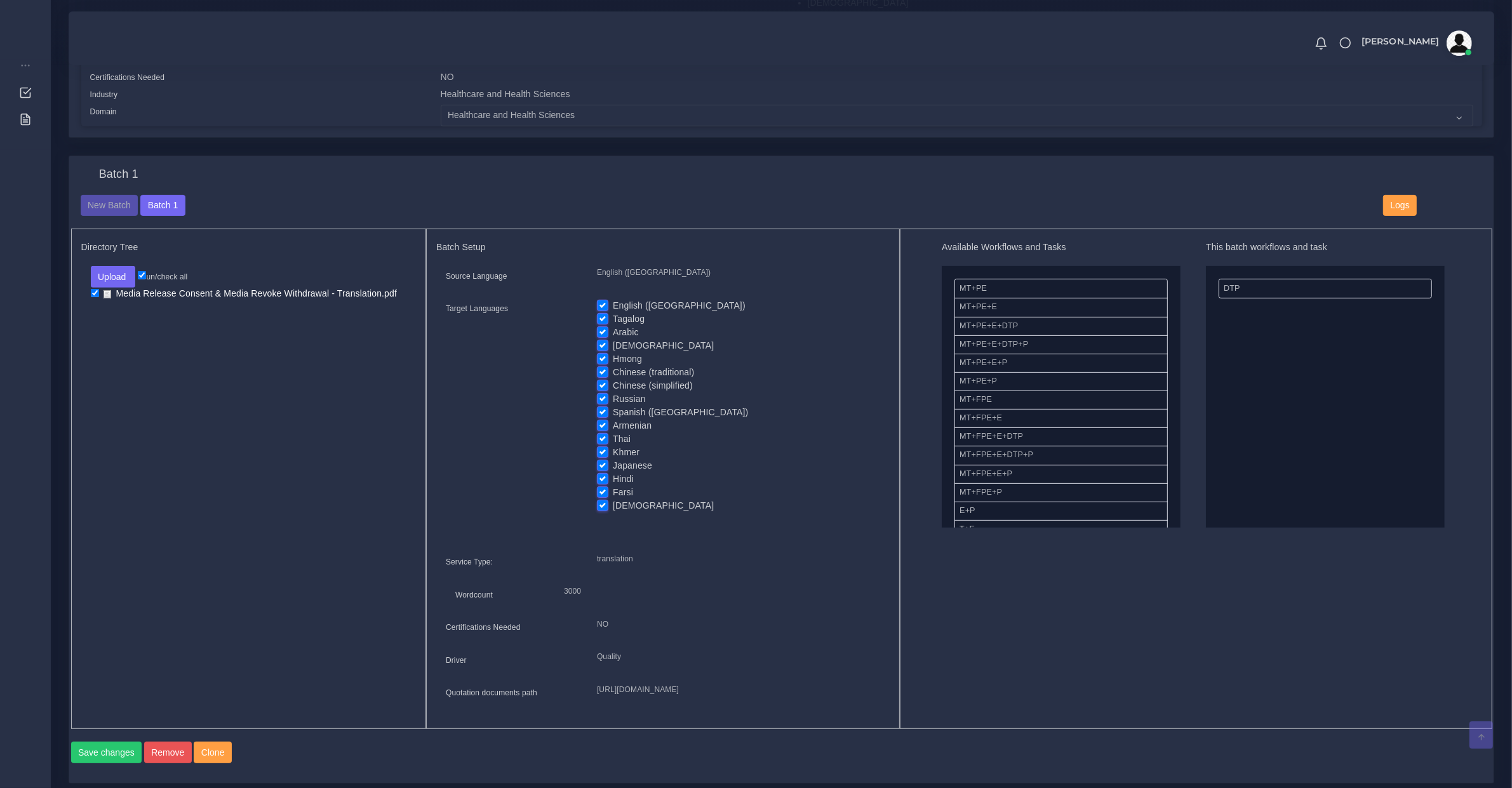
scroll to position [661, 0]
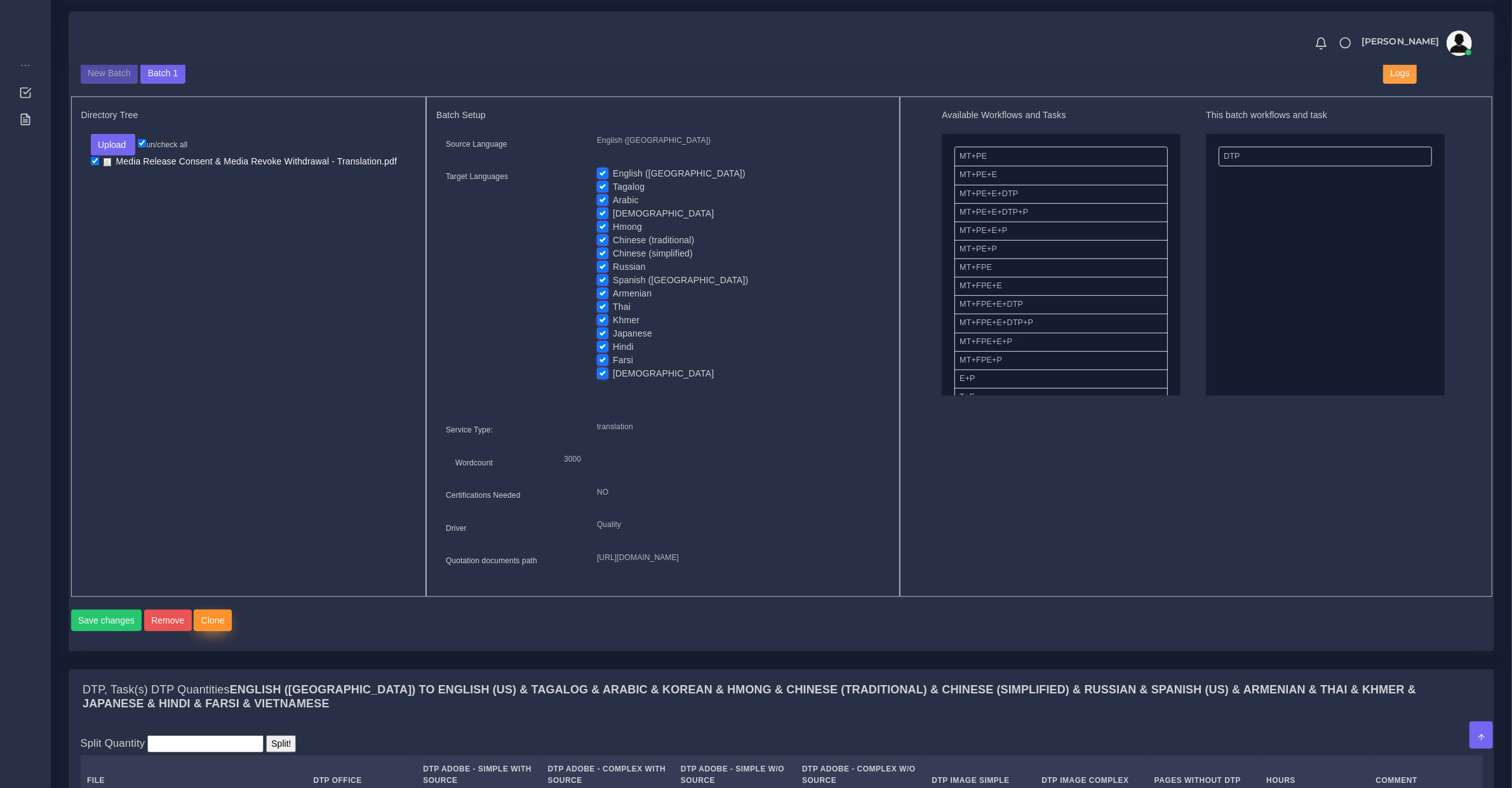
click at [211, 632] on button "Clone" at bounding box center [212, 620] width 38 height 21
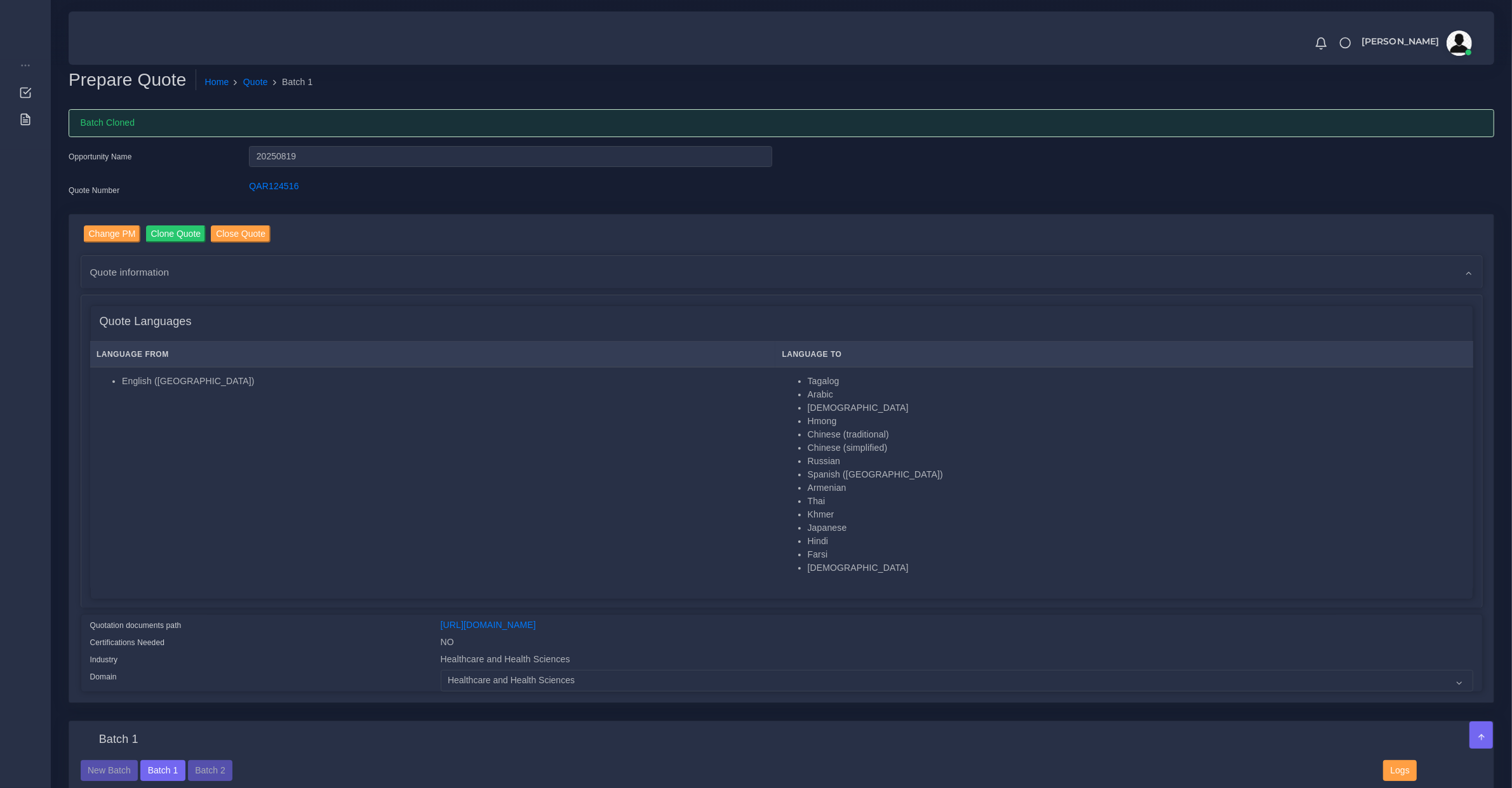
scroll to position [661, 0]
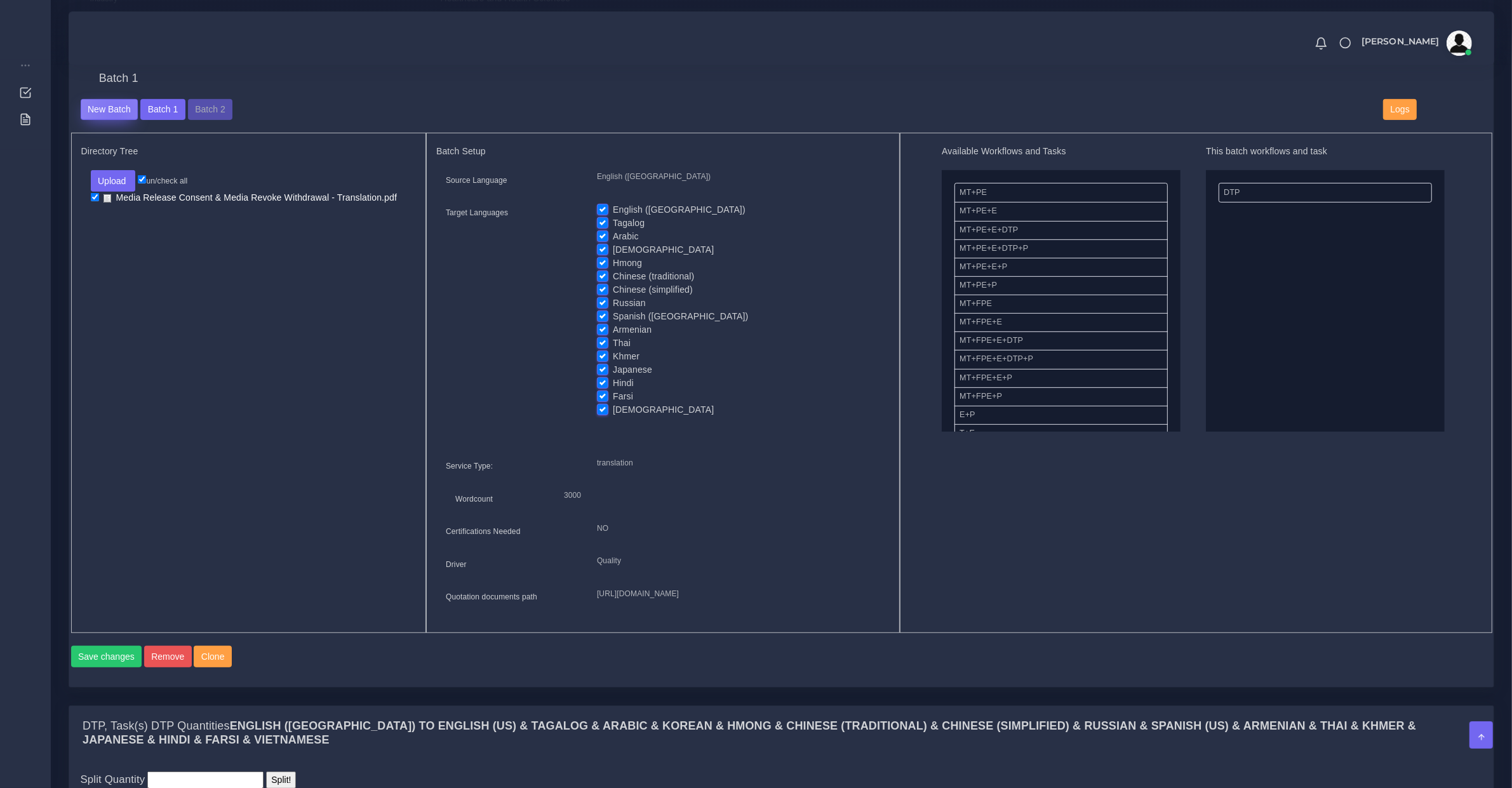
click at [115, 111] on button "New Batch" at bounding box center [110, 110] width 57 height 21
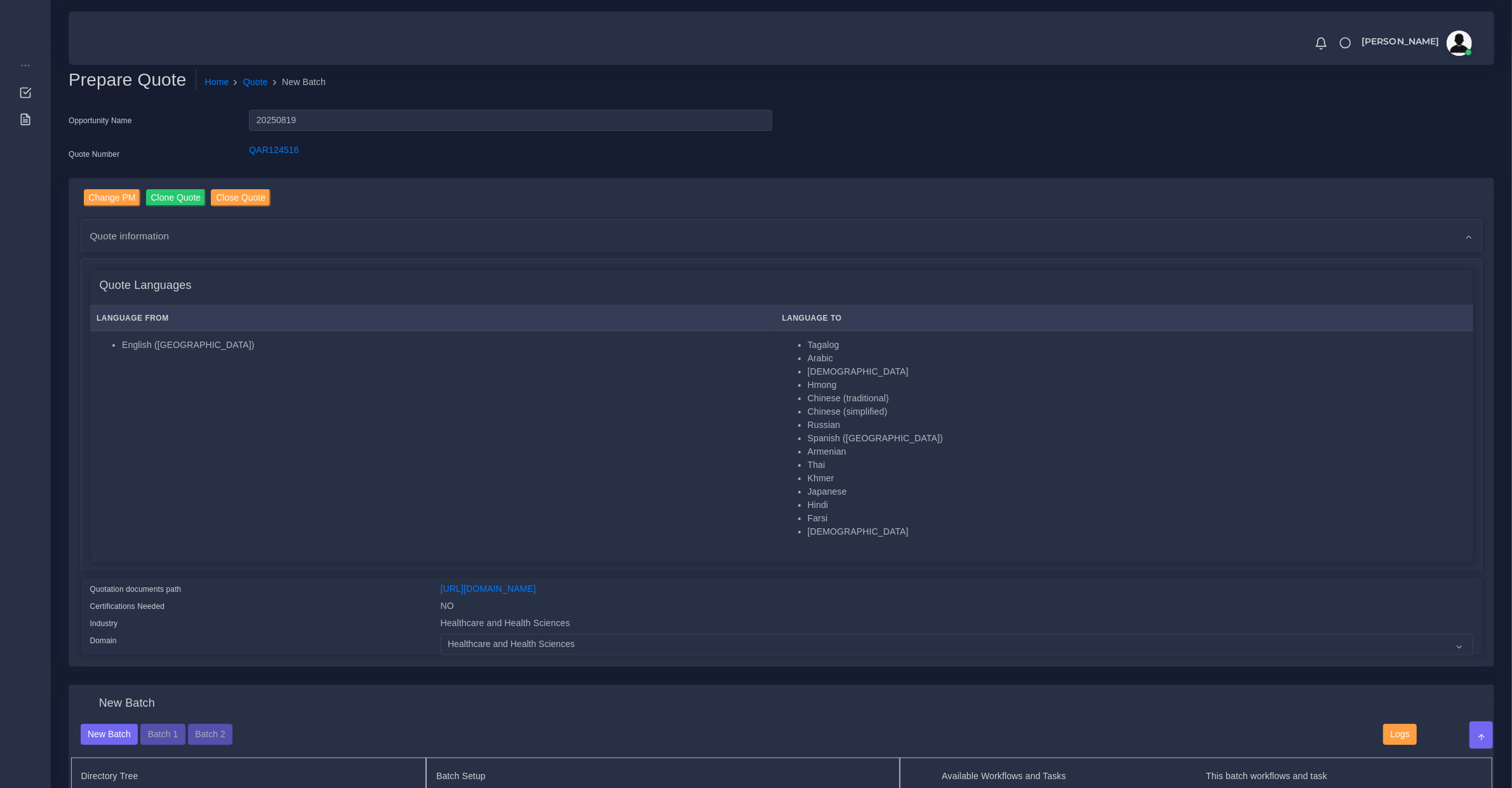
scroll to position [661, 0]
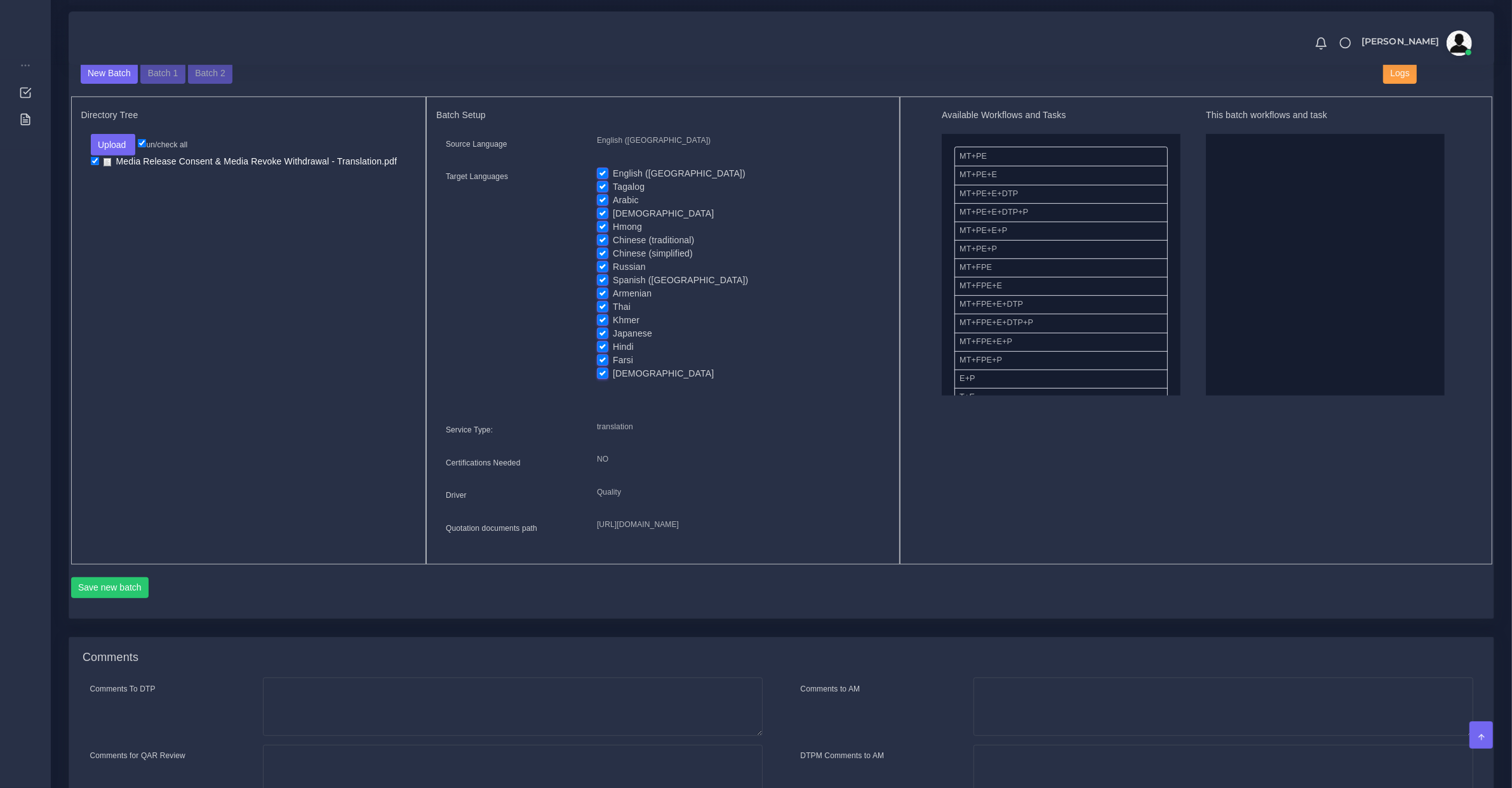
click at [608, 360] on div "Farsi" at bounding box center [738, 360] width 283 height 13
click at [613, 367] on label "[DEMOGRAPHIC_DATA]" at bounding box center [663, 374] width 101 height 13
click at [613, 374] on label "[DEMOGRAPHIC_DATA]" at bounding box center [663, 374] width 101 height 13
click at [613, 370] on label "[DEMOGRAPHIC_DATA]" at bounding box center [663, 374] width 101 height 13
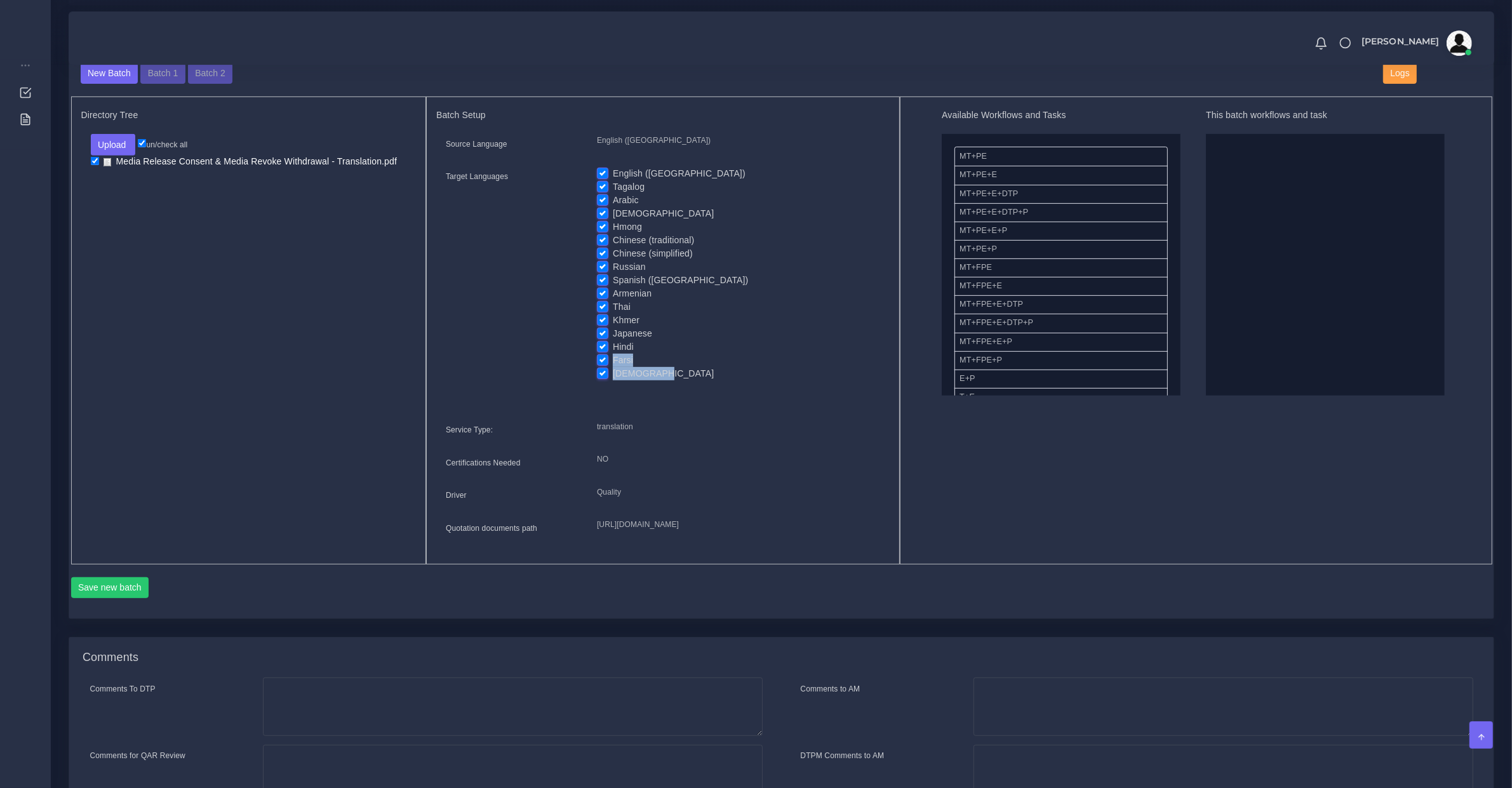
click at [605, 370] on input "[DEMOGRAPHIC_DATA]" at bounding box center [602, 372] width 11 height 11
click at [613, 372] on label "[DEMOGRAPHIC_DATA]" at bounding box center [663, 374] width 101 height 13
click at [605, 372] on input "[DEMOGRAPHIC_DATA]" at bounding box center [602, 372] width 11 height 11
click at [613, 374] on label "[DEMOGRAPHIC_DATA]" at bounding box center [663, 374] width 101 height 13
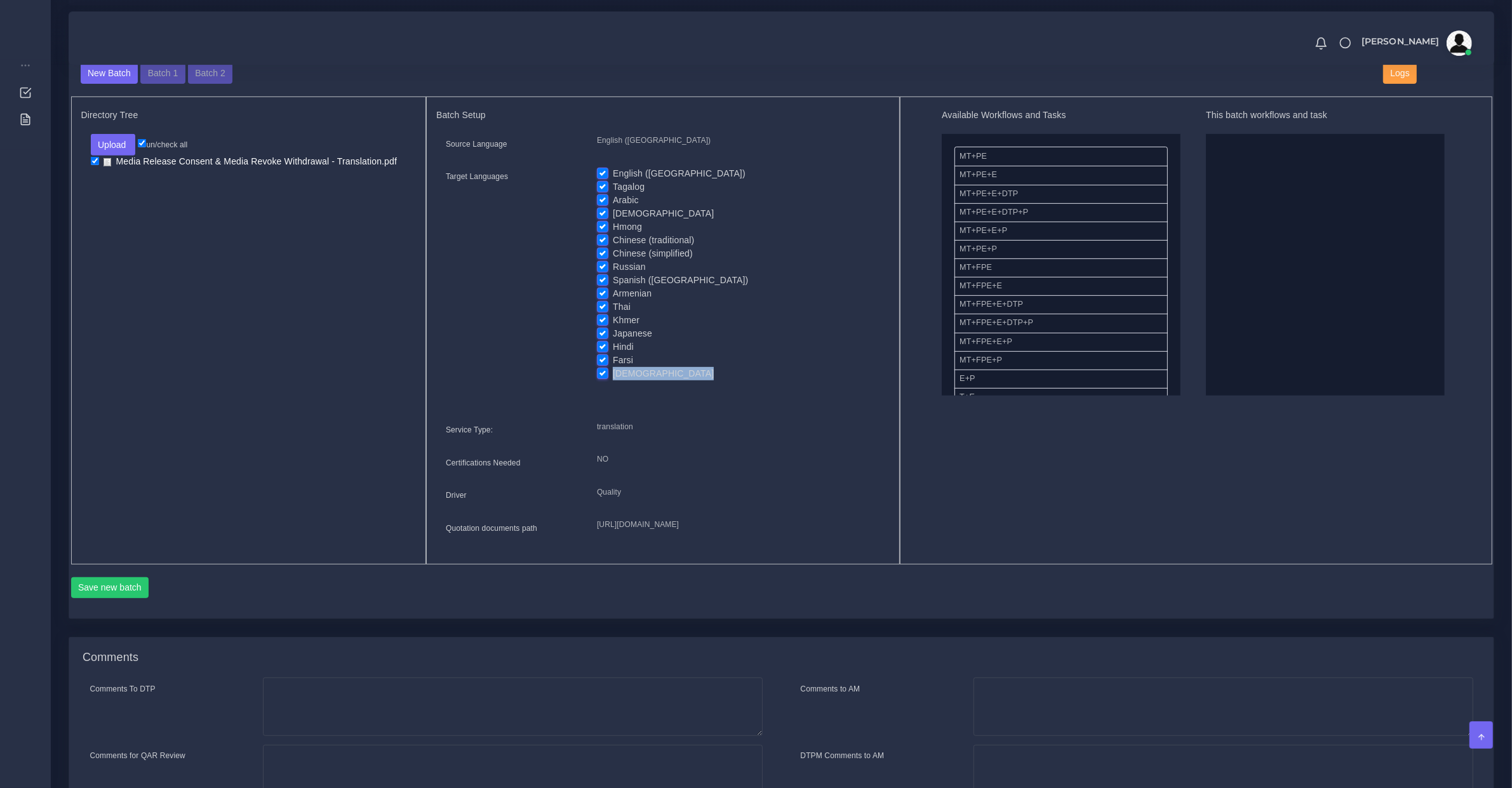
click at [604, 374] on input "[DEMOGRAPHIC_DATA]" at bounding box center [602, 372] width 11 height 11
checkbox input "false"
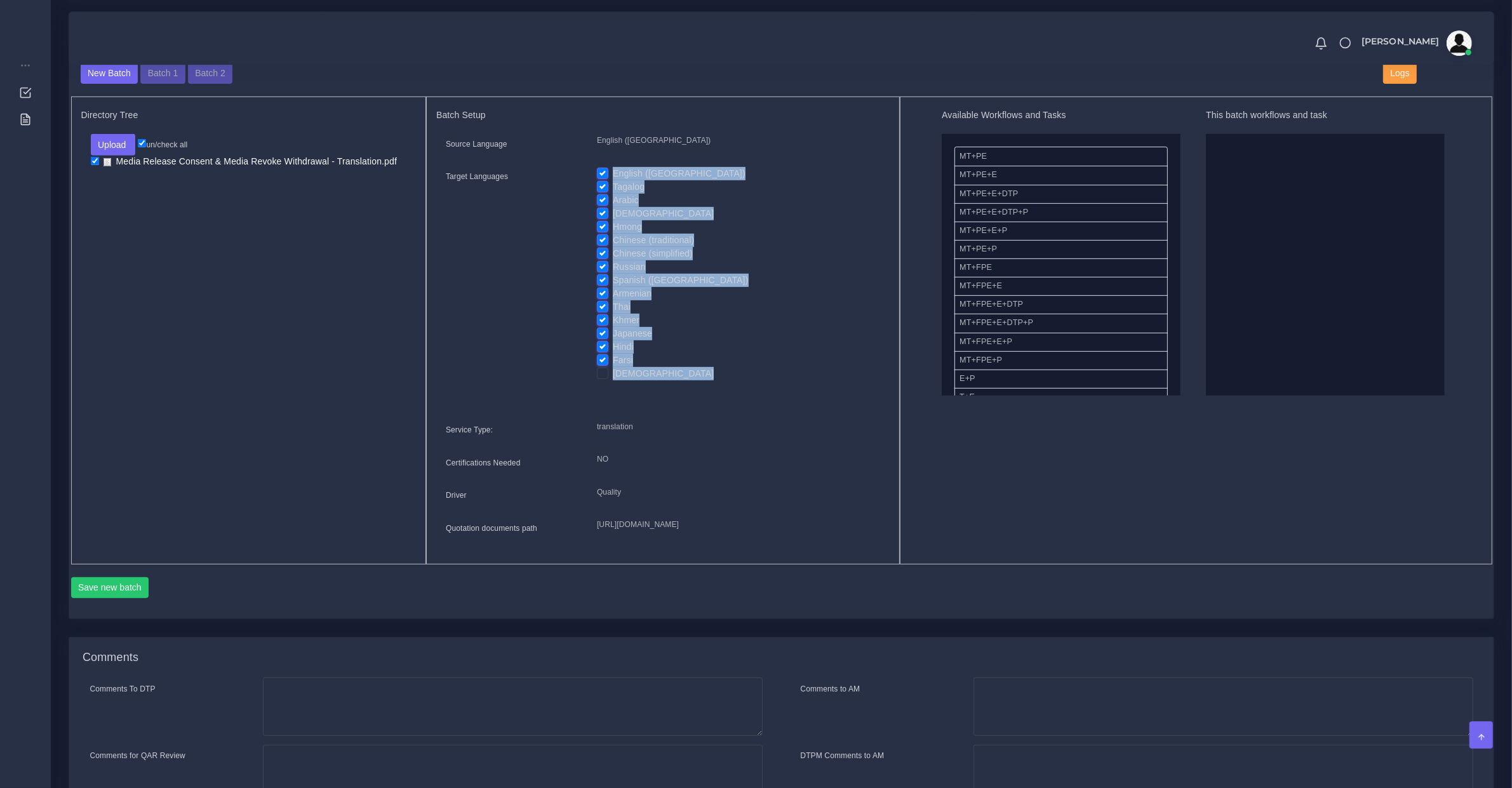
drag, startPoint x: 605, startPoint y: 173, endPoint x: 599, endPoint y: 169, distance: 7.2
click at [613, 172] on label "English ([GEOGRAPHIC_DATA])" at bounding box center [679, 174] width 133 height 13
click at [613, 169] on label "English ([GEOGRAPHIC_DATA])" at bounding box center [679, 174] width 133 height 13
click at [599, 169] on input "English ([GEOGRAPHIC_DATA])" at bounding box center [602, 172] width 11 height 11
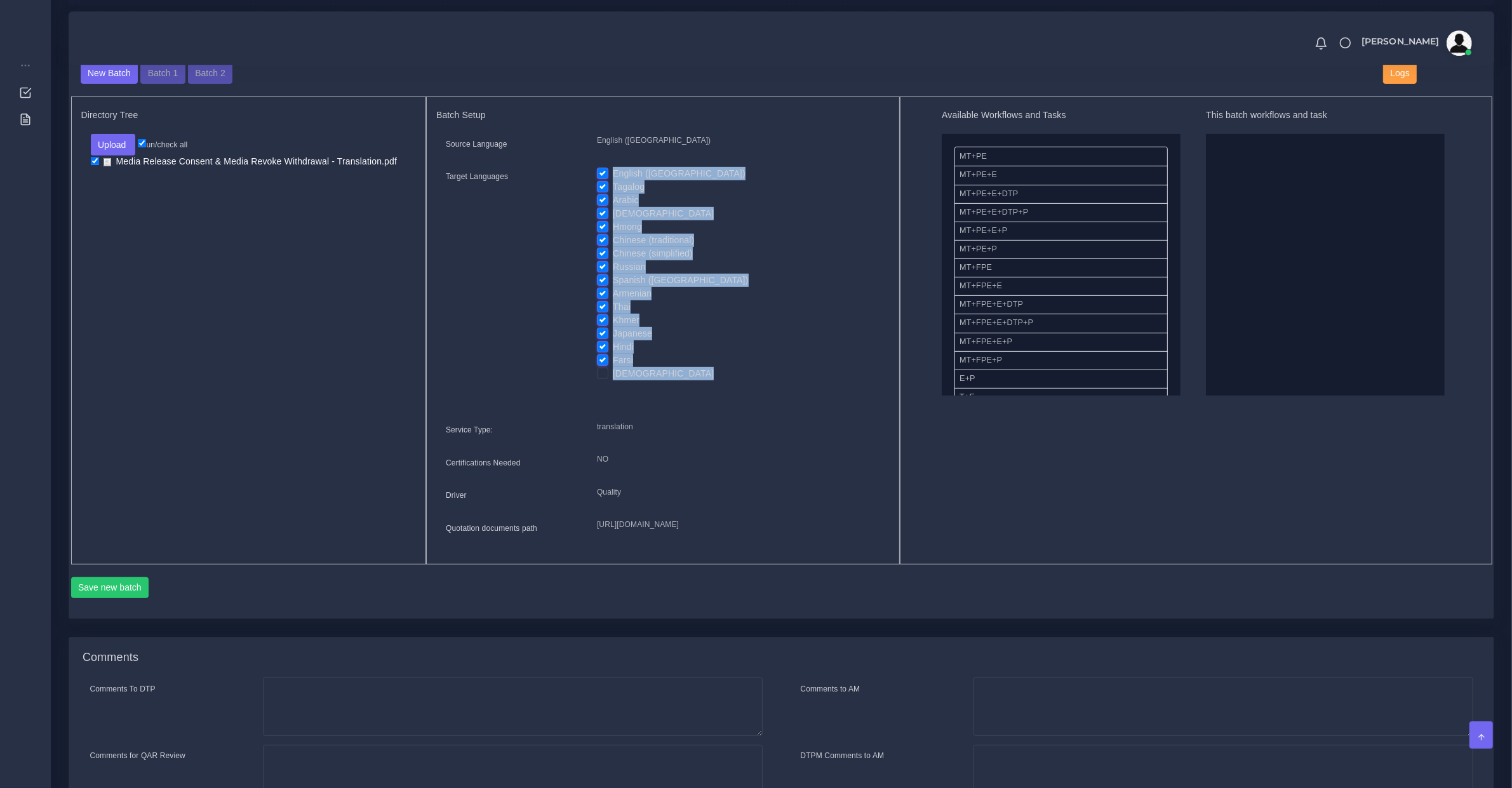
checkbox input "false"
click at [613, 185] on label "Tagalog" at bounding box center [629, 187] width 32 height 13
click at [603, 185] on input "Tagalog" at bounding box center [602, 186] width 11 height 11
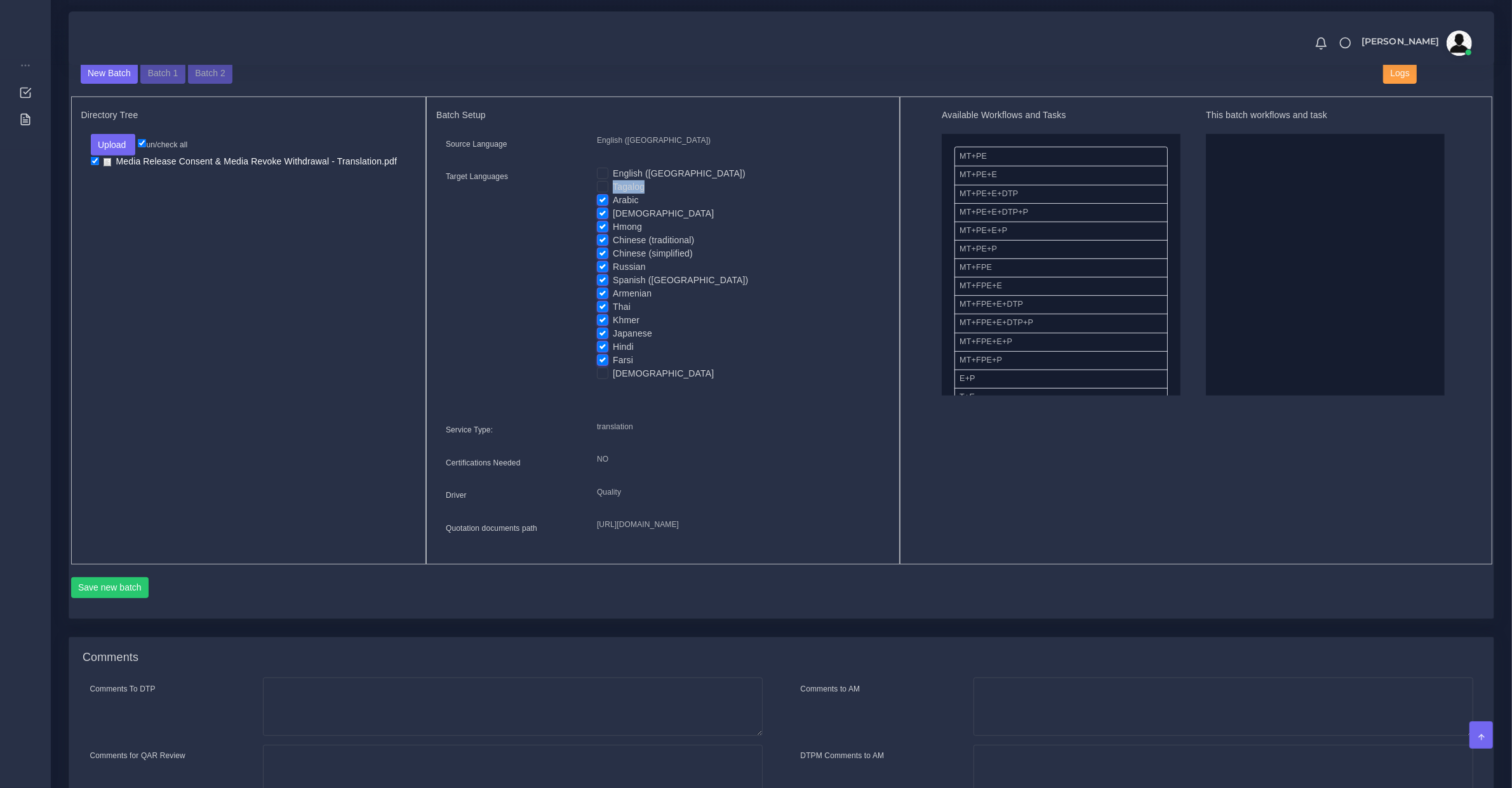
click at [613, 185] on label "Tagalog" at bounding box center [629, 187] width 32 height 13
click at [603, 185] on input "Tagalog" at bounding box center [602, 186] width 11 height 11
click at [613, 185] on label "Tagalog" at bounding box center [629, 187] width 32 height 13
click at [604, 185] on input "Tagalog" at bounding box center [602, 186] width 11 height 11
checkbox input "false"
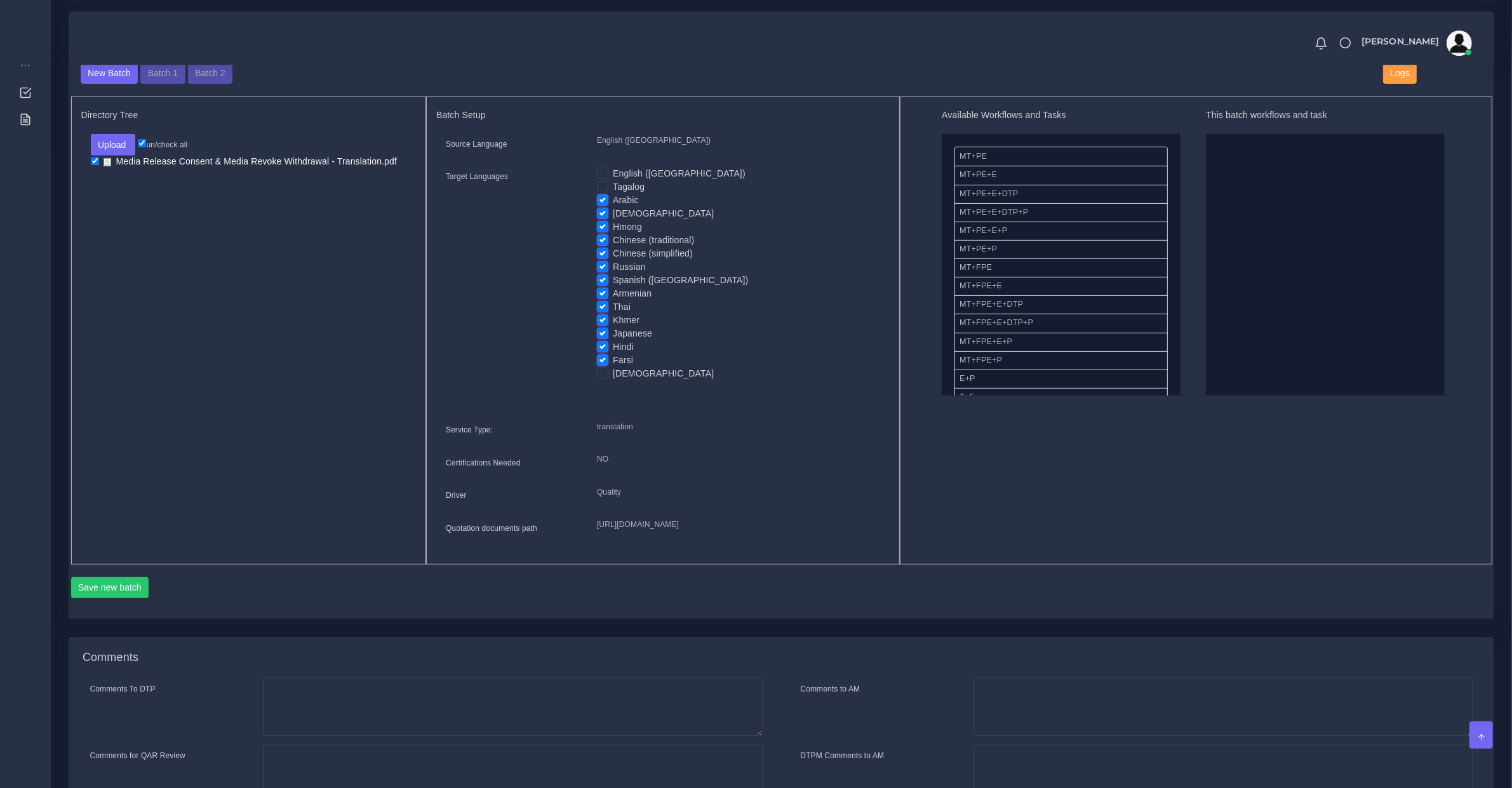
click at [613, 194] on label "Arabic" at bounding box center [625, 201] width 26 height 13
click at [605, 194] on input "Arabic" at bounding box center [602, 199] width 11 height 11
checkbox input "false"
click at [613, 211] on label "[DEMOGRAPHIC_DATA]" at bounding box center [663, 214] width 101 height 13
click at [605, 211] on input "[DEMOGRAPHIC_DATA]" at bounding box center [602, 213] width 11 height 11
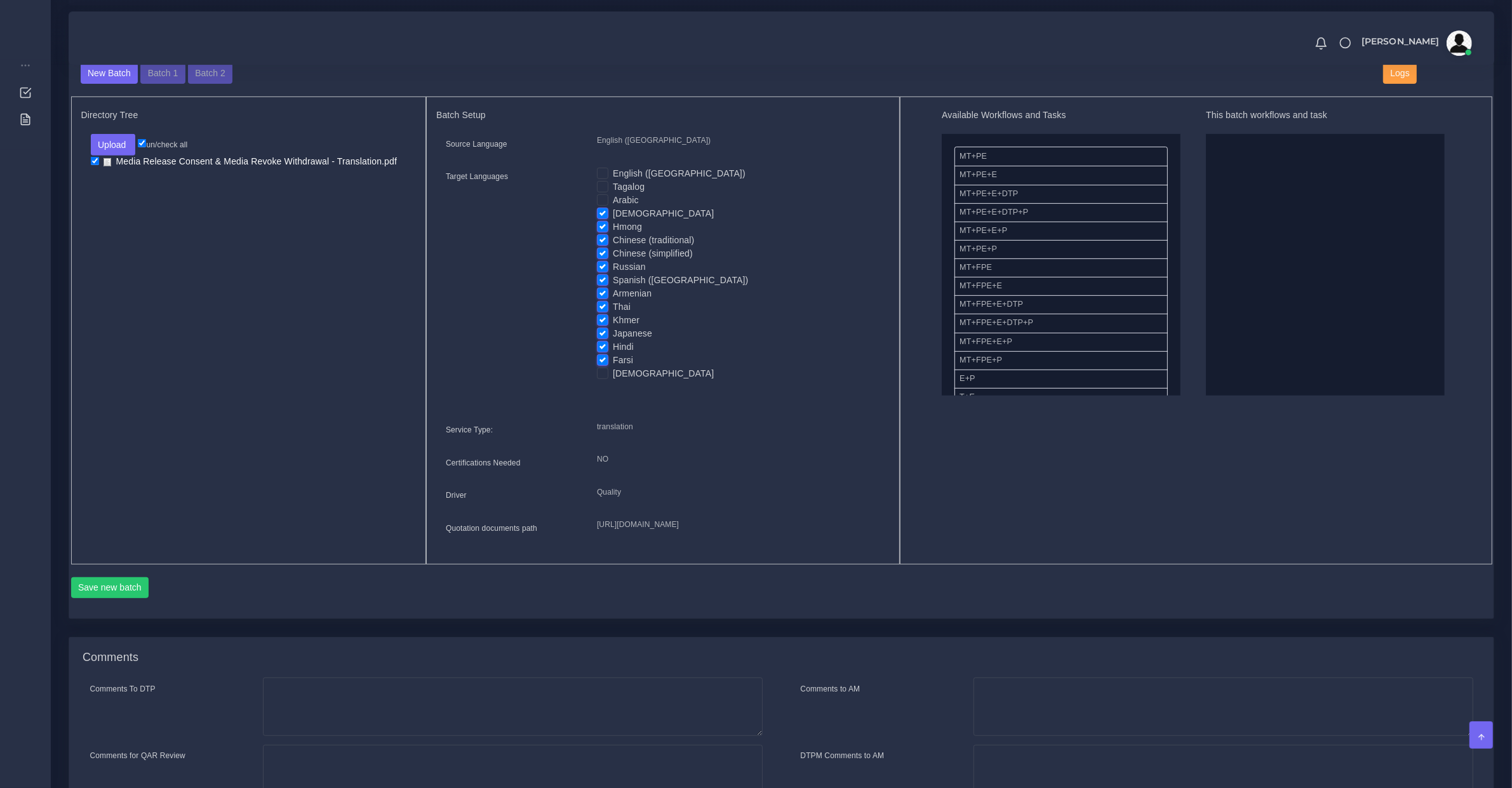
checkbox input "false"
click at [613, 226] on label "Hmong" at bounding box center [627, 227] width 29 height 13
click at [607, 226] on input "Hmong" at bounding box center [602, 226] width 11 height 11
checkbox input "false"
click at [613, 247] on label "Chinese (simplified)" at bounding box center [653, 254] width 80 height 13
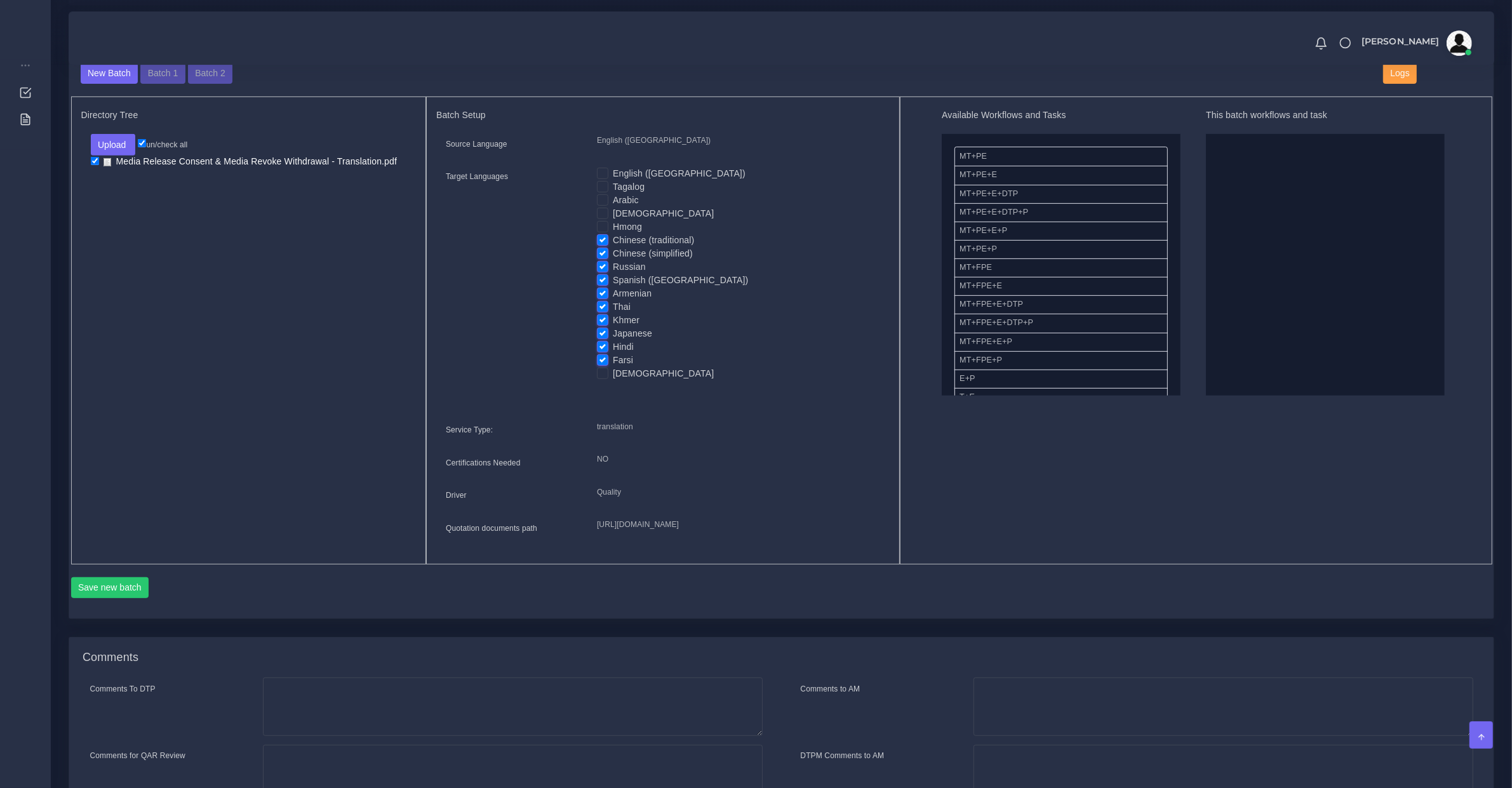
click at [602, 247] on input "Chinese (simplified)" at bounding box center [602, 253] width 11 height 11
checkbox input "false"
click at [613, 269] on label "Russian" at bounding box center [629, 267] width 33 height 13
click at [601, 269] on input "Russian" at bounding box center [602, 266] width 11 height 11
checkbox input "false"
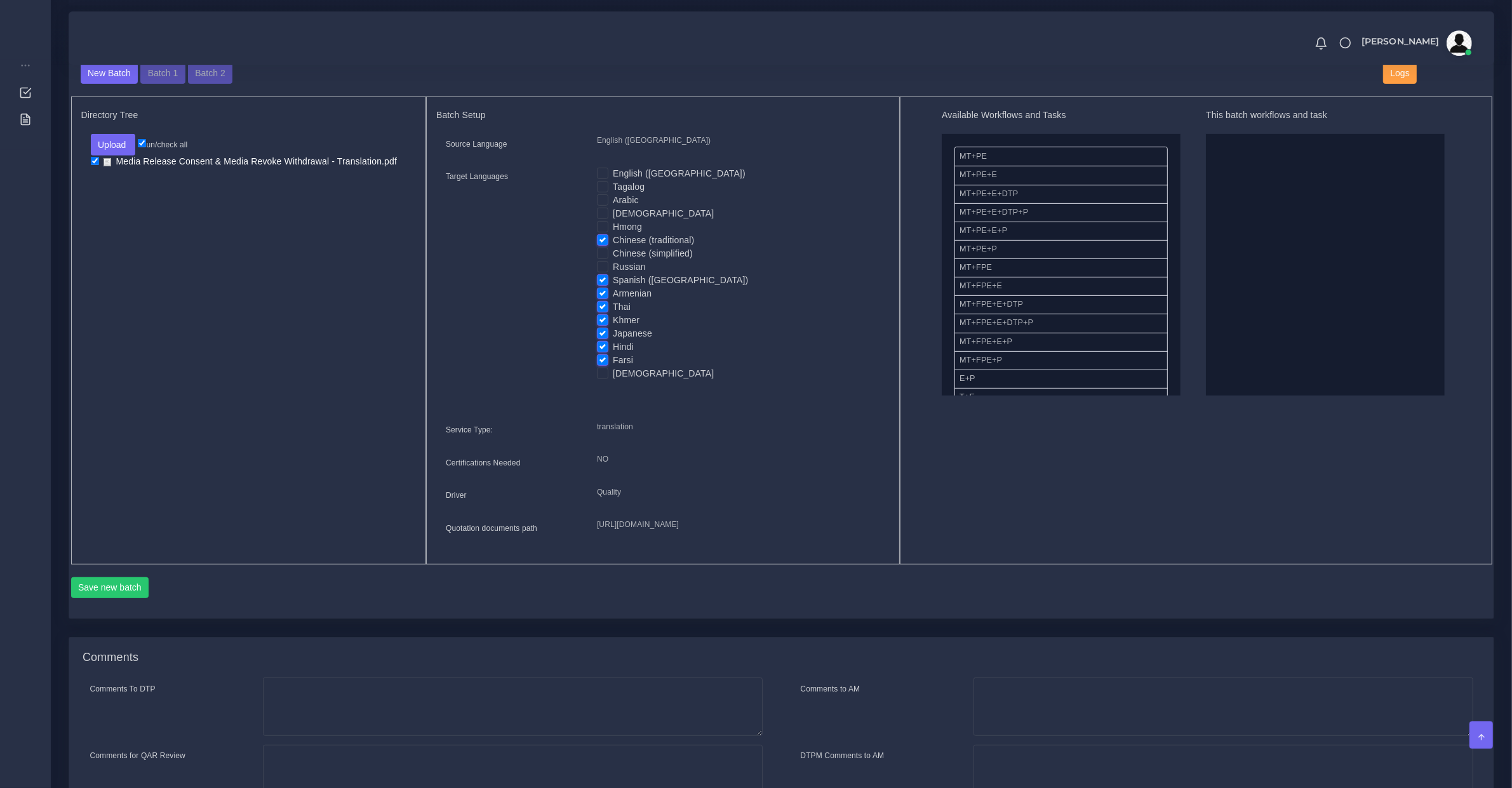
click at [601, 274] on input "Spanish ([GEOGRAPHIC_DATA])" at bounding box center [602, 279] width 11 height 11
checkbox input "false"
click at [592, 338] on div "English ([GEOGRAPHIC_DATA]) Tagalog Arabic [DEMOGRAPHIC_DATA] Hmong [DEMOGRAPHI…" at bounding box center [738, 278] width 302 height 223
click at [613, 354] on label "Farsi" at bounding box center [623, 360] width 20 height 13
click at [600, 354] on input "Farsi" at bounding box center [602, 359] width 11 height 11
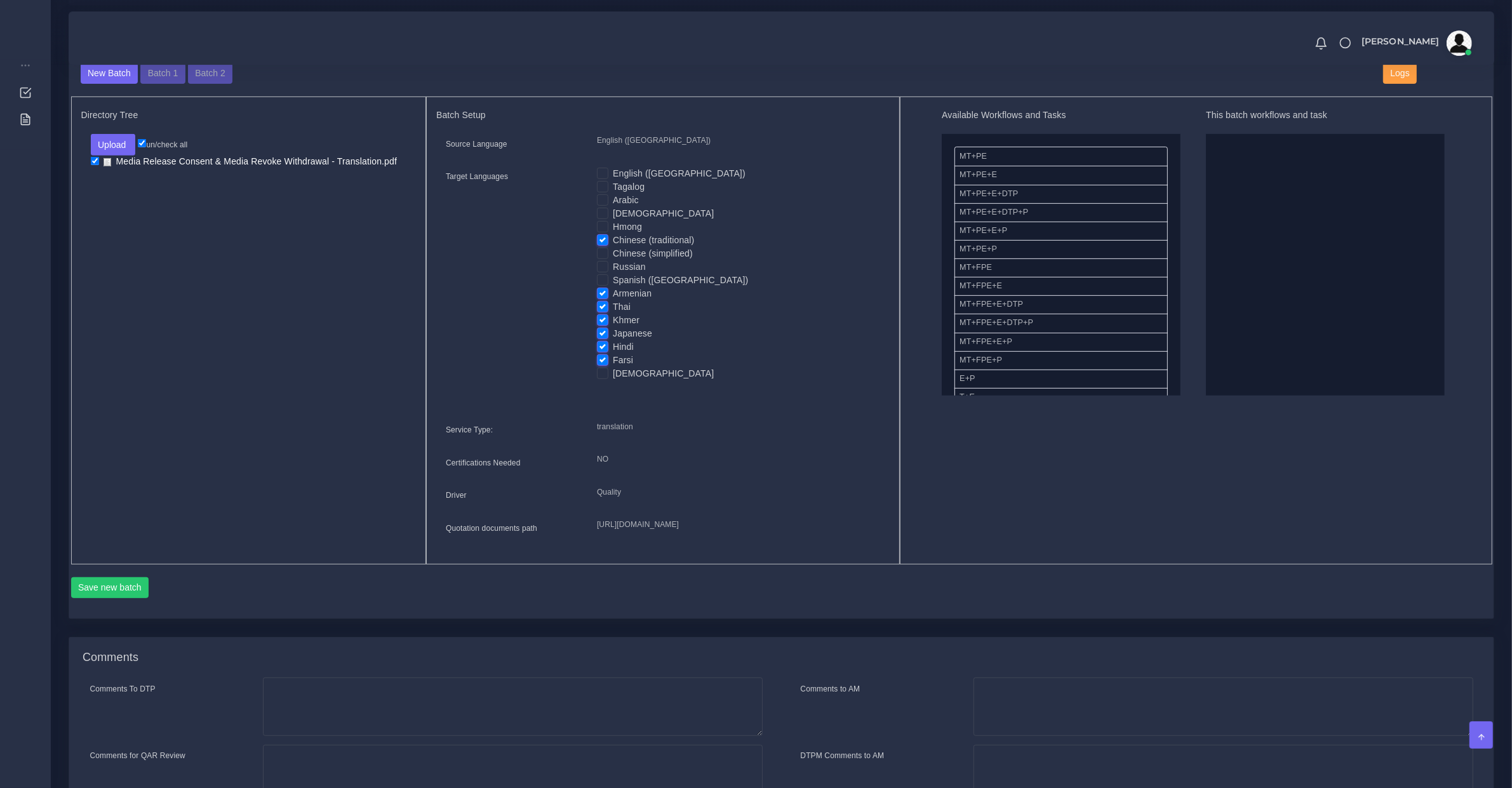
checkbox input "false"
click at [613, 345] on label "Hindi" at bounding box center [623, 347] width 21 height 13
click at [604, 345] on input "Hindi" at bounding box center [602, 346] width 11 height 11
click at [604, 340] on input "Hindi" at bounding box center [602, 346] width 11 height 11
checkbox input "true"
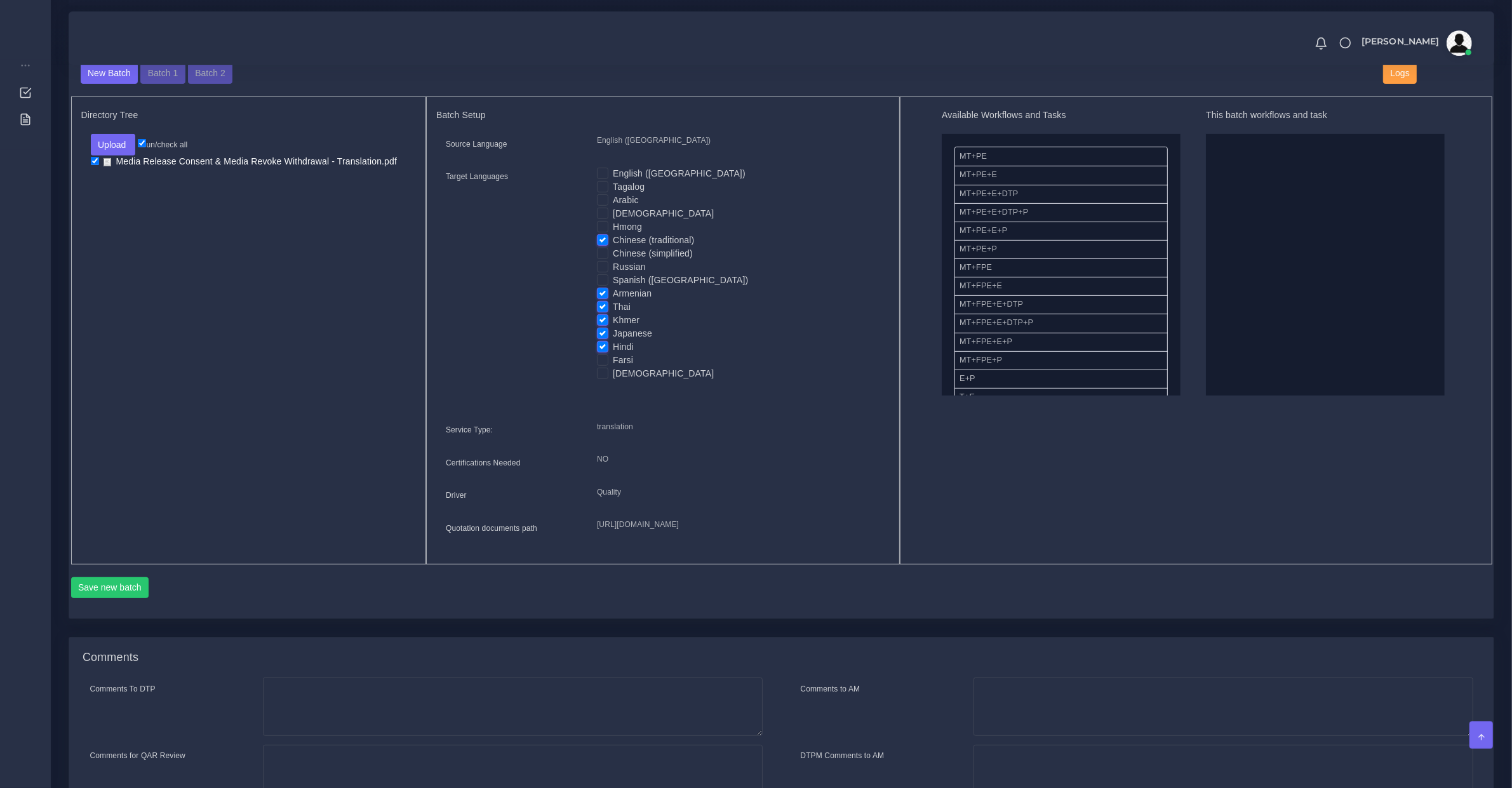
click at [613, 329] on label "Japanese" at bounding box center [632, 334] width 39 height 13
click at [603, 329] on input "Japanese" at bounding box center [602, 332] width 11 height 11
checkbox input "false"
click at [613, 321] on label "Khmer" at bounding box center [626, 320] width 27 height 13
click at [605, 321] on input "Khmer" at bounding box center [602, 319] width 11 height 11
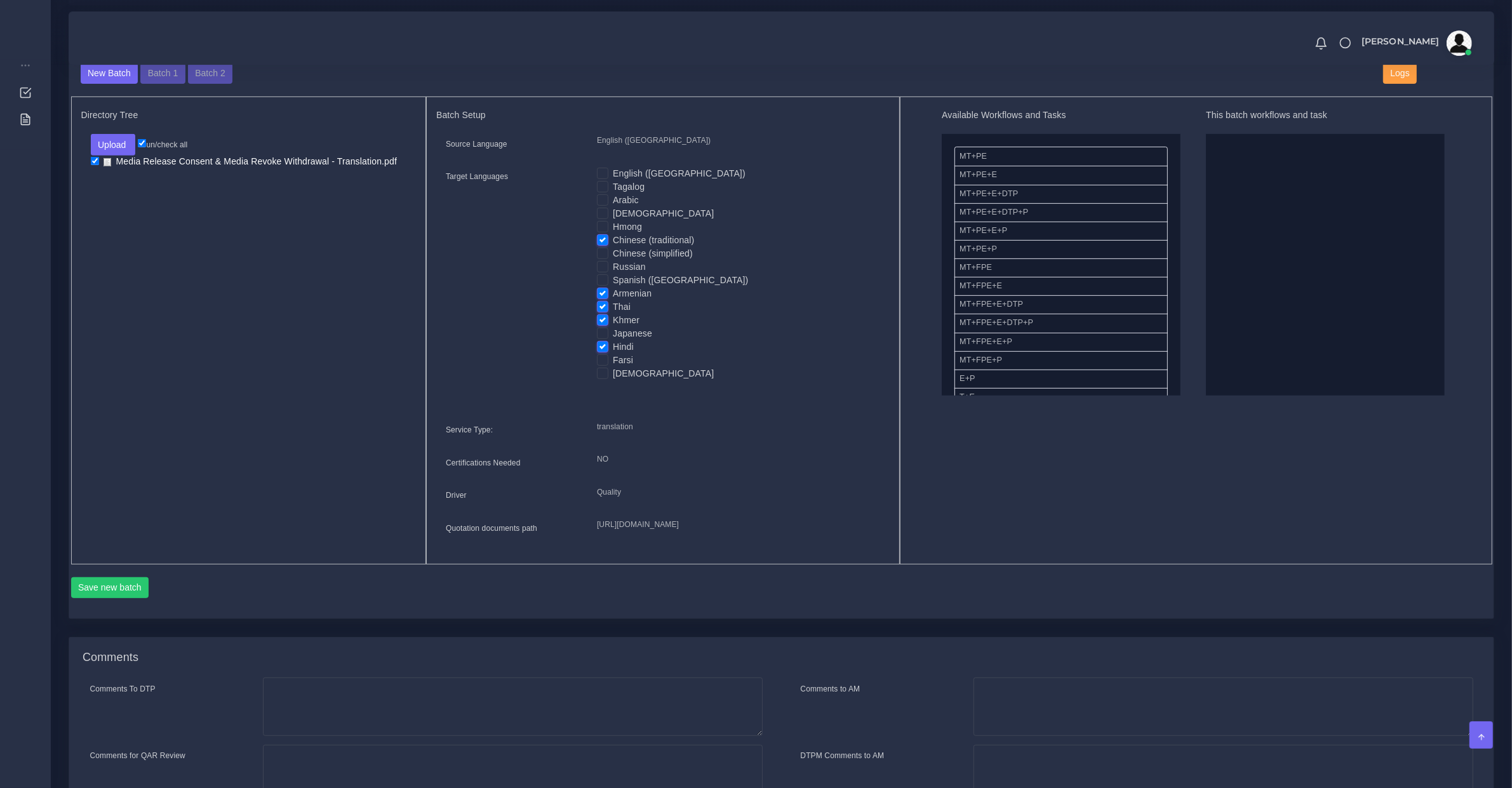
checkbox input "false"
click at [613, 296] on label "Armenian" at bounding box center [632, 294] width 39 height 13
click at [603, 296] on input "Armenian" at bounding box center [602, 293] width 11 height 11
click at [613, 295] on label "Armenian" at bounding box center [632, 294] width 39 height 13
click at [603, 295] on input "Armenian" at bounding box center [602, 293] width 11 height 11
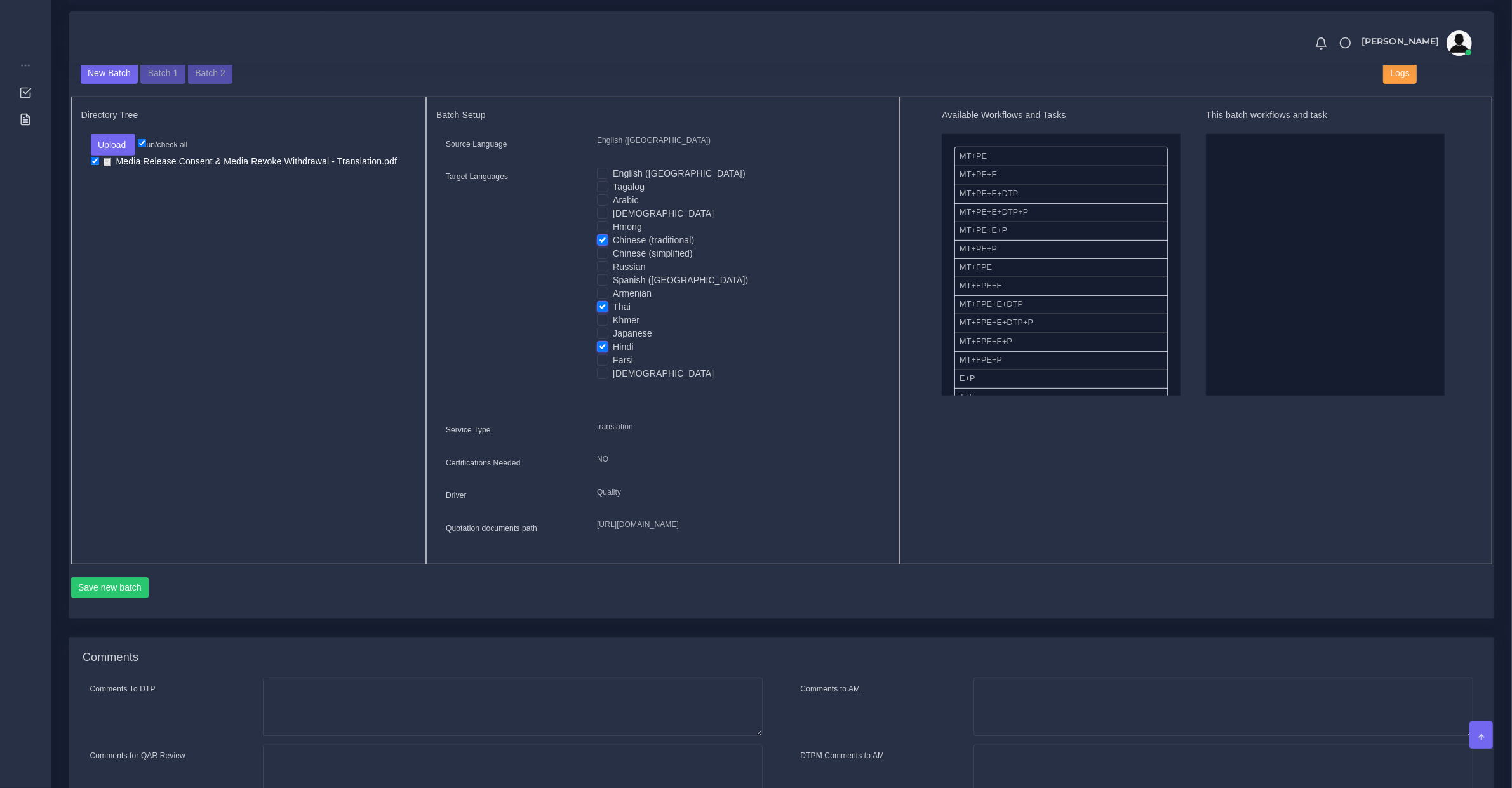
checkbox input "true"
click at [613, 348] on label "Hindi" at bounding box center [623, 347] width 21 height 13
click at [597, 348] on input "Hindi" at bounding box center [602, 346] width 11 height 11
checkbox input "false"
click at [613, 300] on label "Thai" at bounding box center [621, 307] width 18 height 13
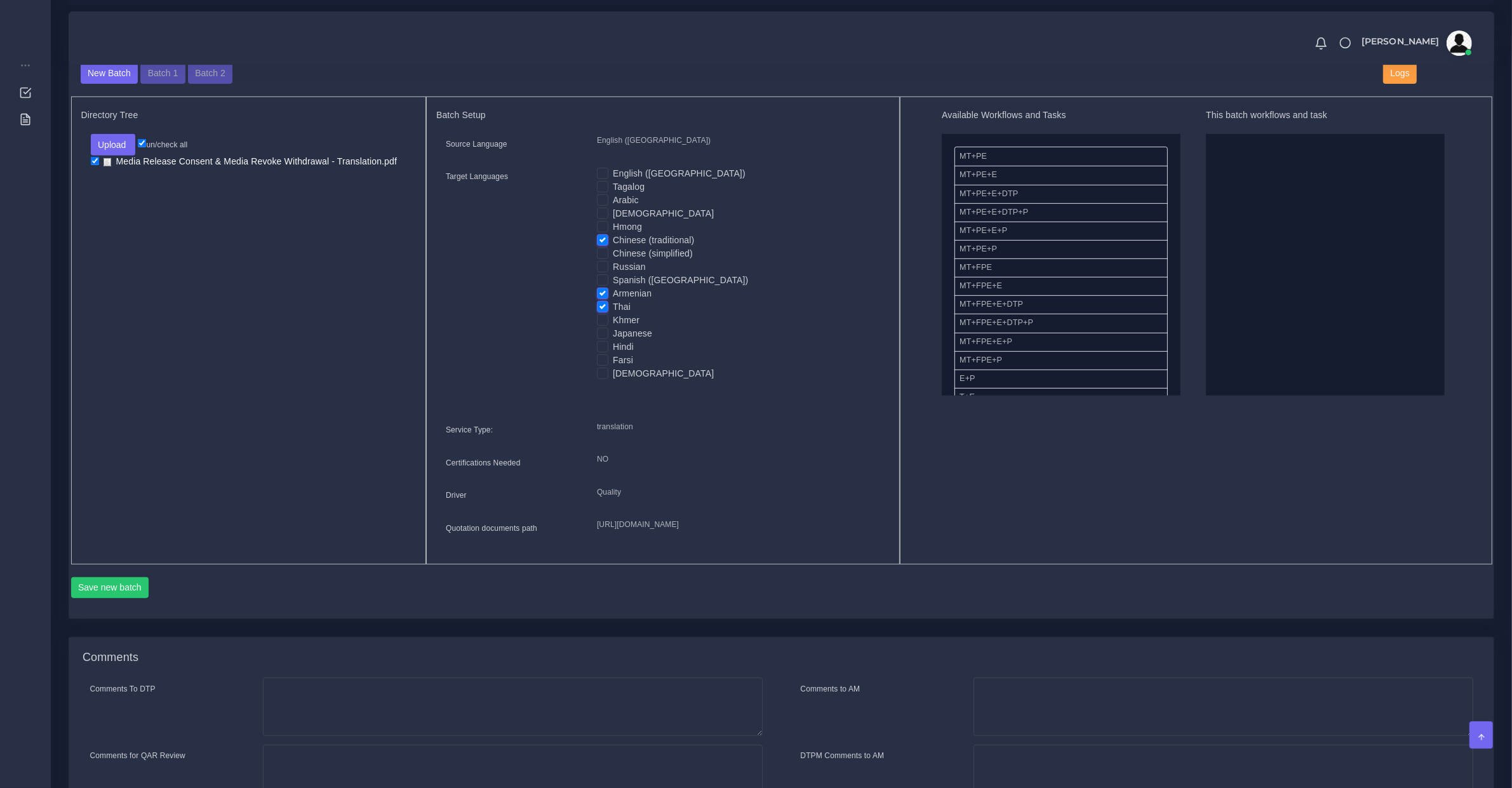
click at [602, 300] on input "Thai" at bounding box center [602, 305] width 11 height 11
checkbox input "false"
click at [613, 287] on label "Armenian" at bounding box center [632, 294] width 39 height 13
click at [605, 287] on input "Armenian" at bounding box center [602, 293] width 11 height 11
checkbox input "false"
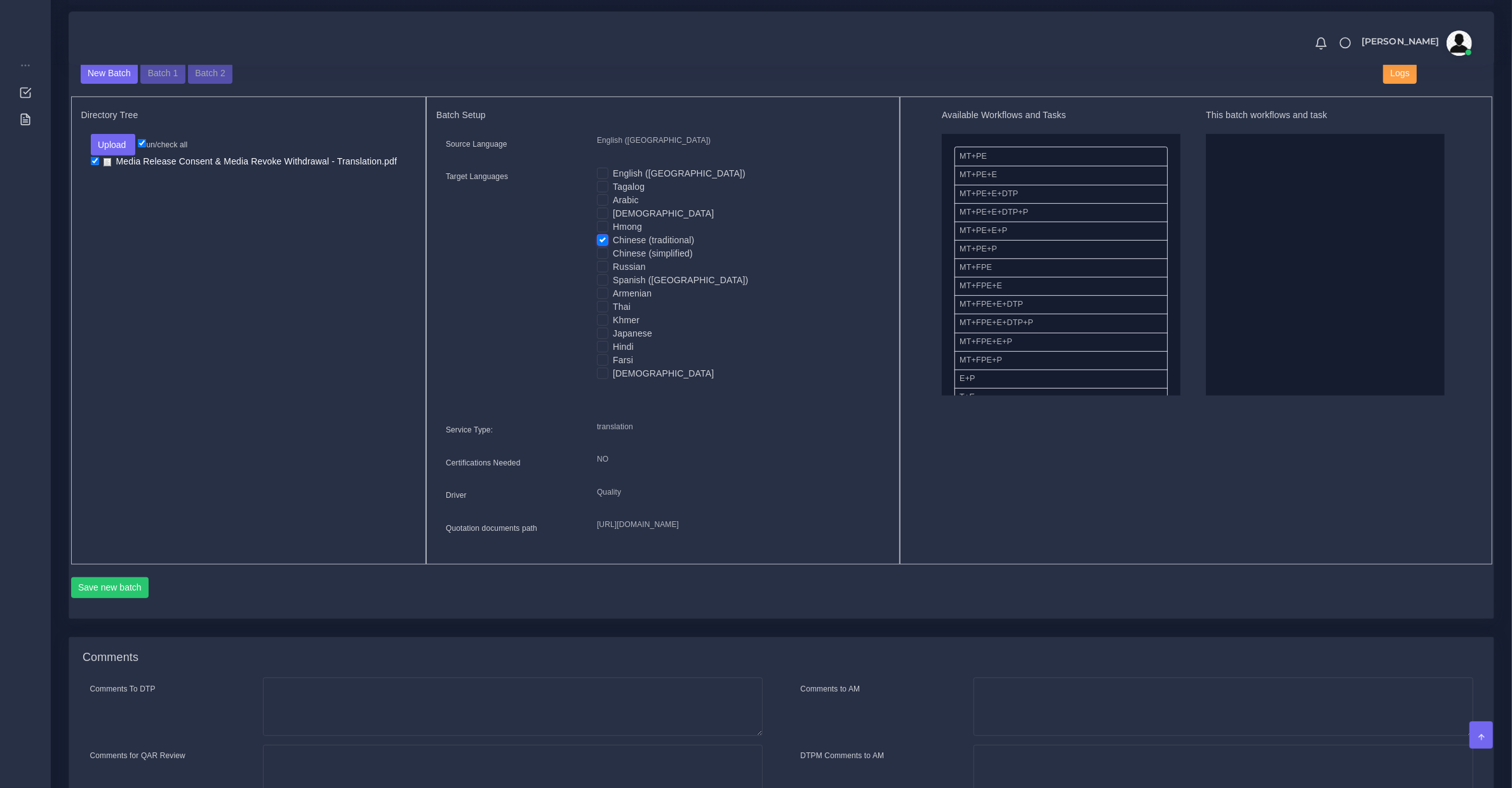
click at [613, 237] on label "Chinese (traditional)" at bounding box center [653, 241] width 82 height 13
click at [601, 237] on input "Chinese (traditional)" at bounding box center [602, 239] width 11 height 11
checkbox input "false"
click at [613, 169] on label "English ([GEOGRAPHIC_DATA])" at bounding box center [679, 174] width 133 height 13
click at [600, 169] on input "English ([GEOGRAPHIC_DATA])" at bounding box center [602, 172] width 11 height 11
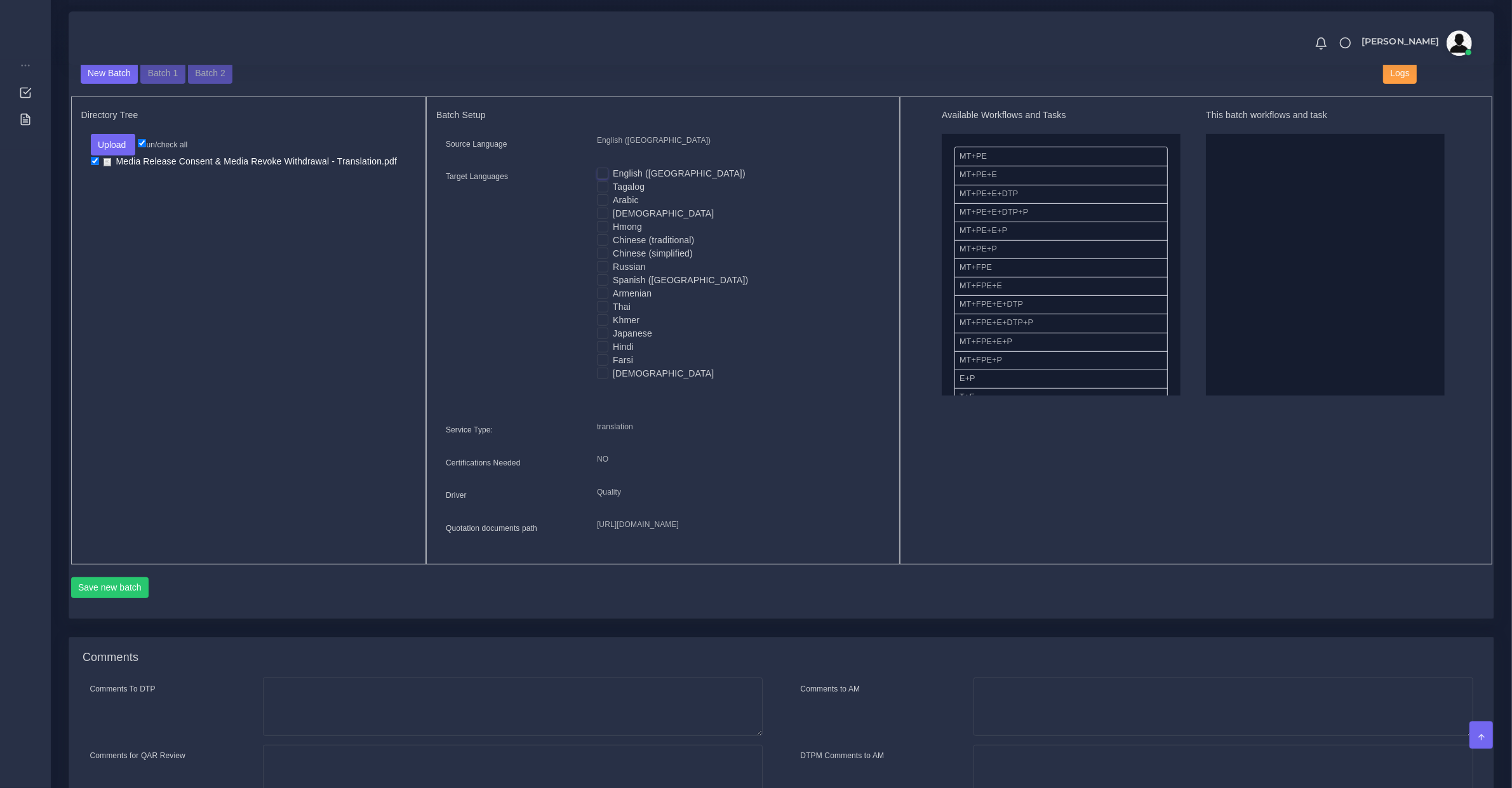
checkbox input "true"
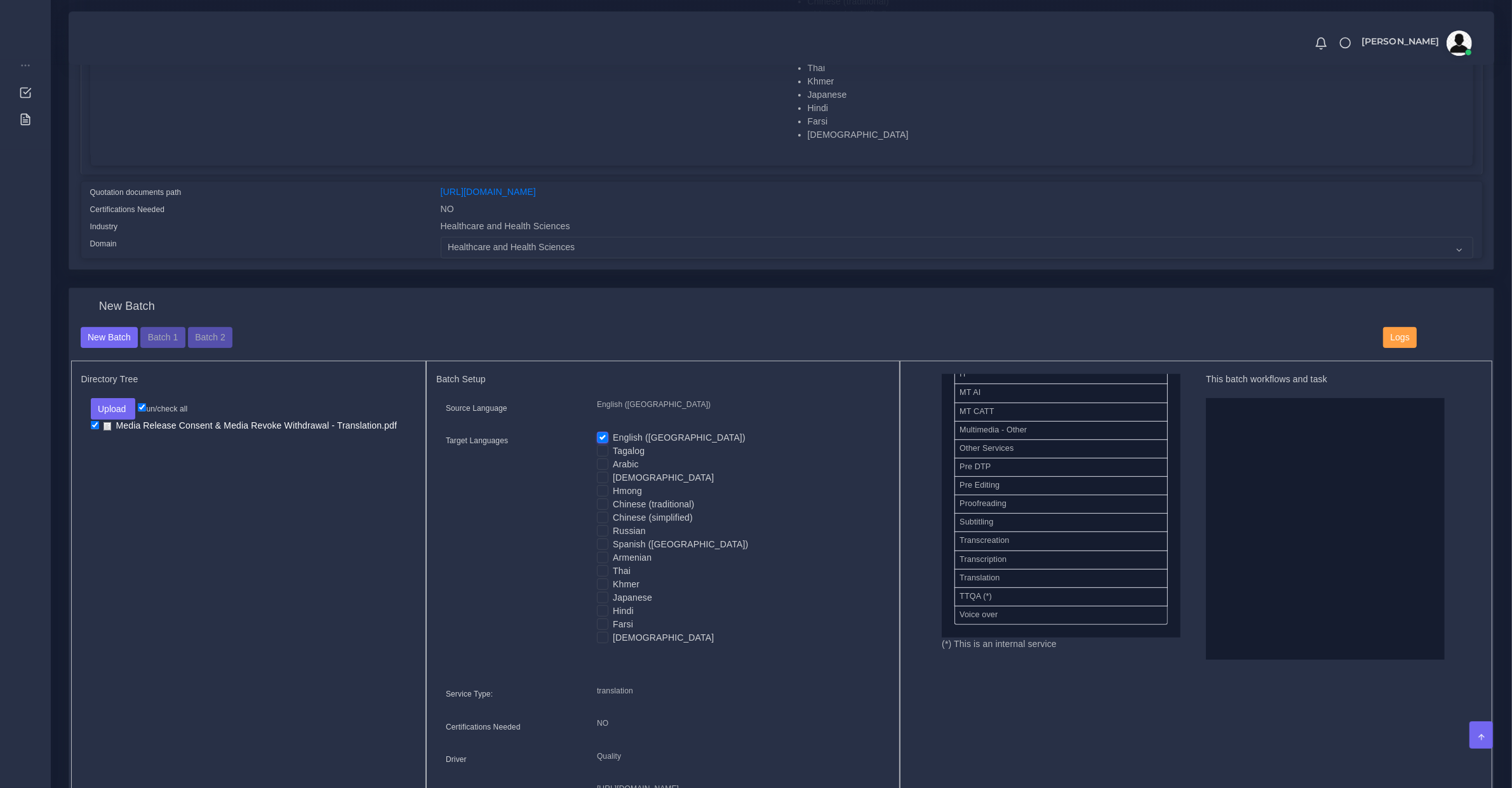
scroll to position [626, 0]
drag, startPoint x: 996, startPoint y: 455, endPoint x: 1372, endPoint y: 497, distance: 378.3
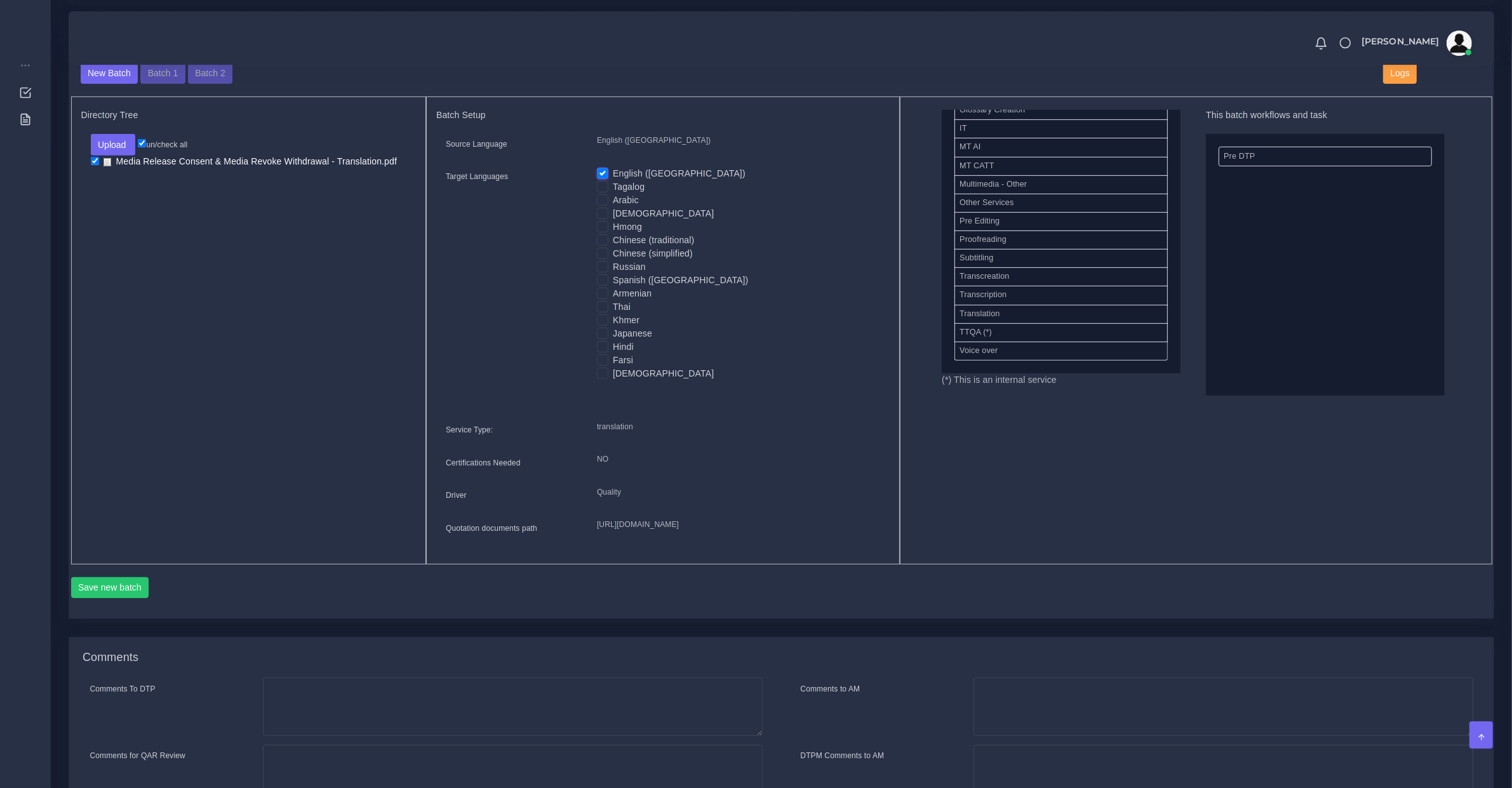
scroll to position [794, 0]
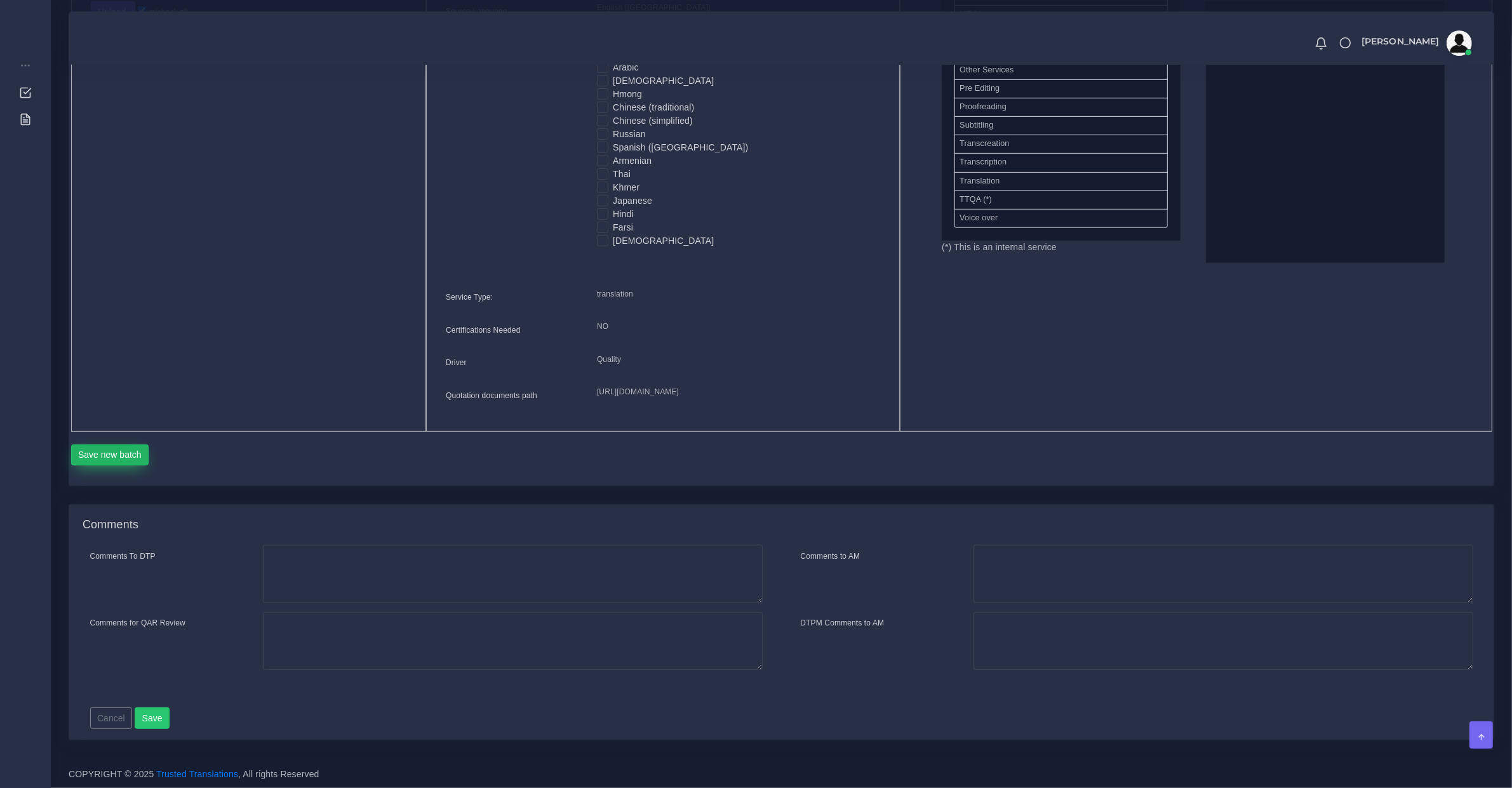
click at [102, 467] on button "Save new batch" at bounding box center [110, 455] width 78 height 21
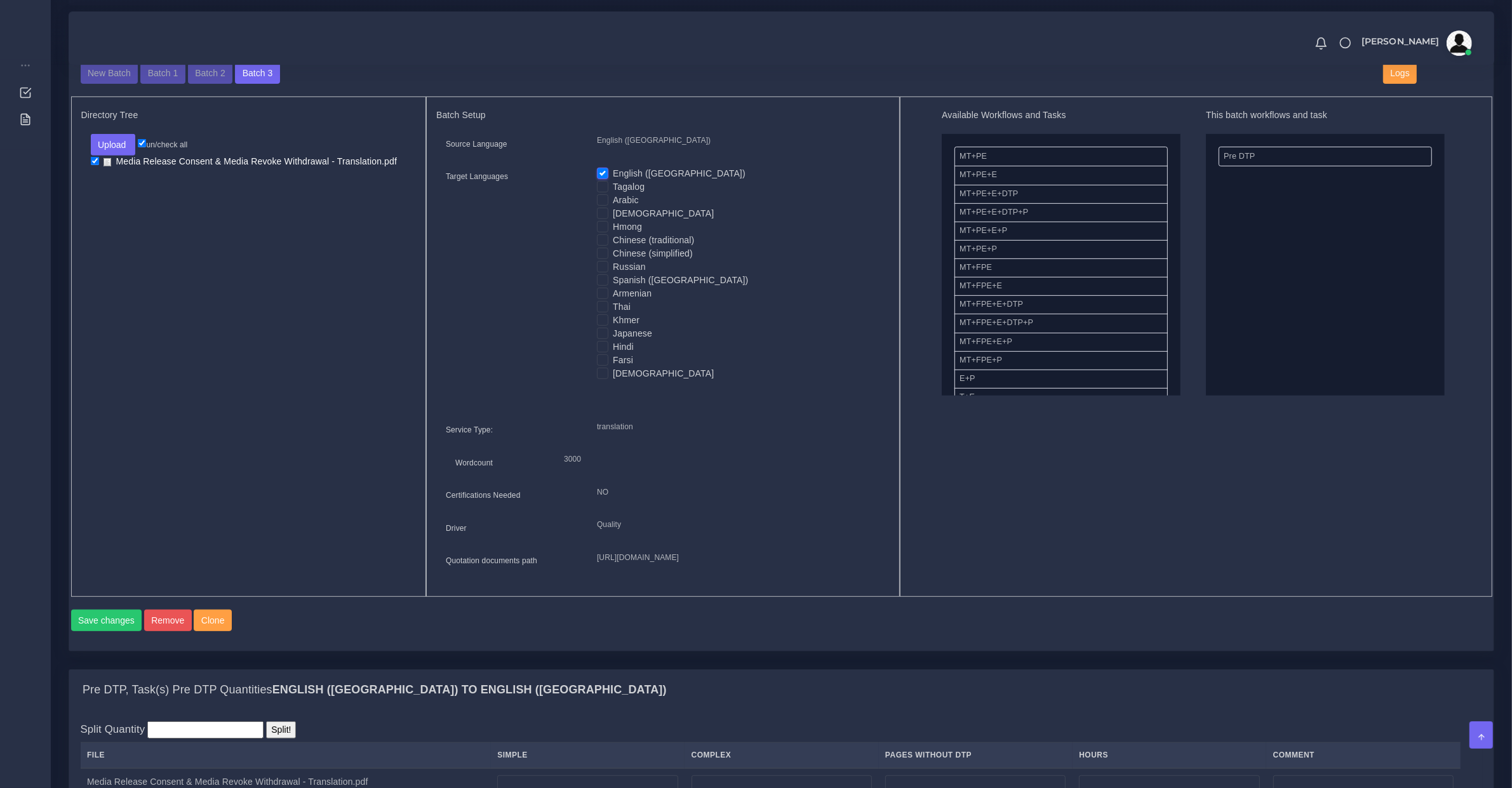
scroll to position [1058, 0]
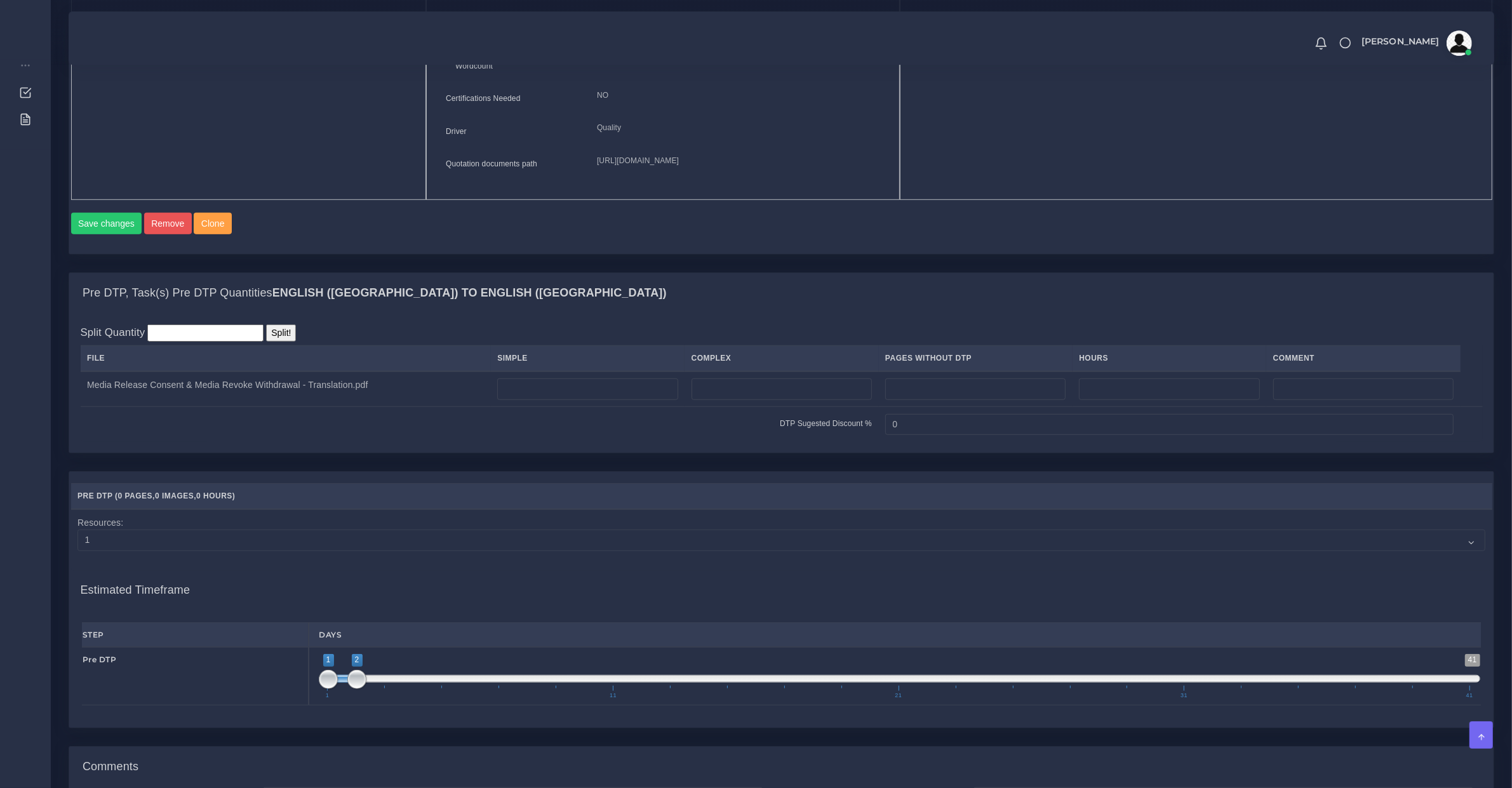
click at [589, 407] on td at bounding box center [588, 389] width 194 height 35
click at [580, 400] on input "number" at bounding box center [587, 389] width 180 height 21
type input "1"
type input "1;1"
drag, startPoint x: 350, startPoint y: 704, endPoint x: 290, endPoint y: 689, distance: 61.8
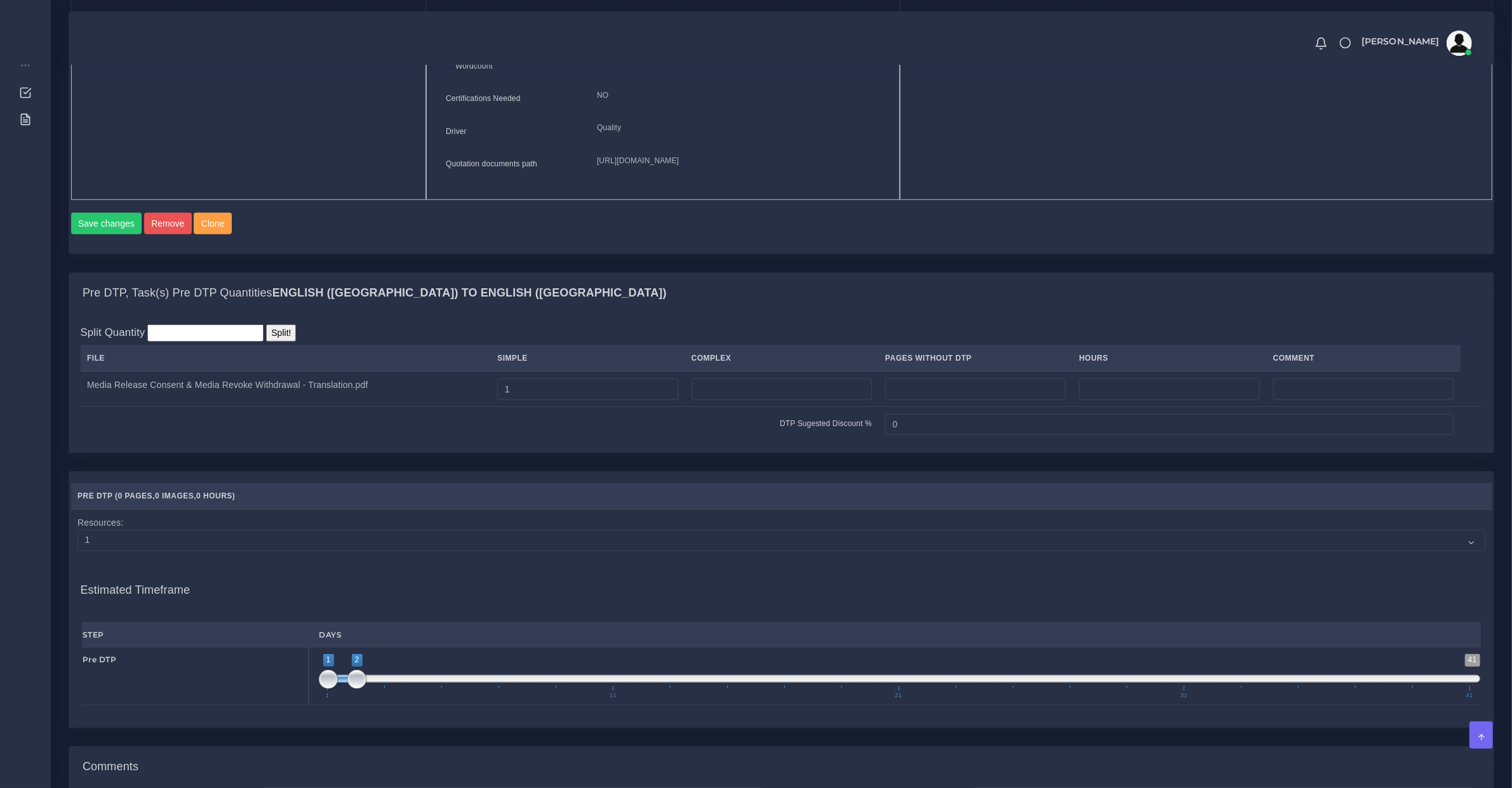
click at [311, 697] on div "1 41 1 2 1 — 2 1 11 21 31 41 1;1" at bounding box center [899, 676] width 1181 height 58
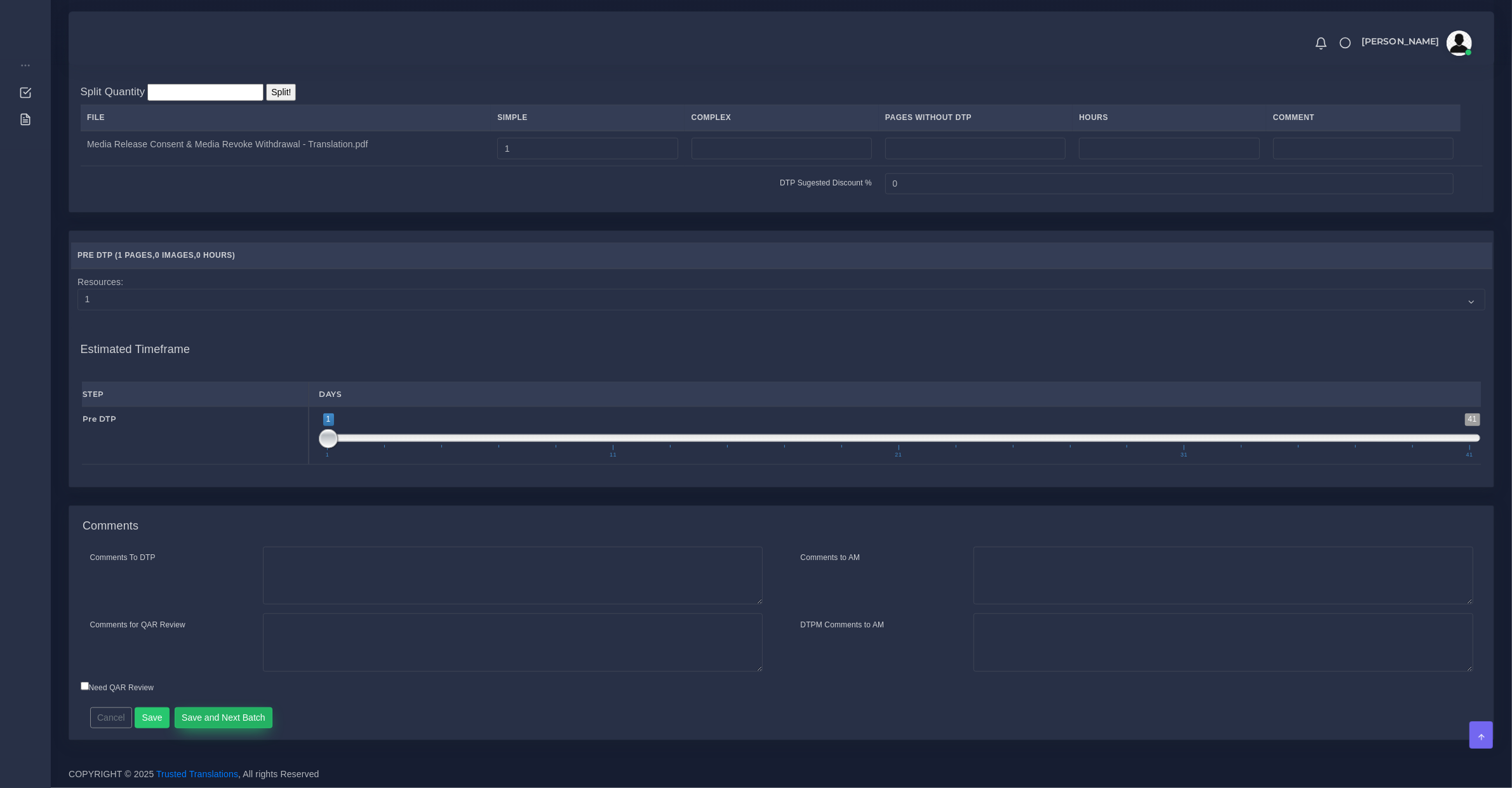
click at [241, 708] on button "Save and Next Batch" at bounding box center [223, 718] width 98 height 21
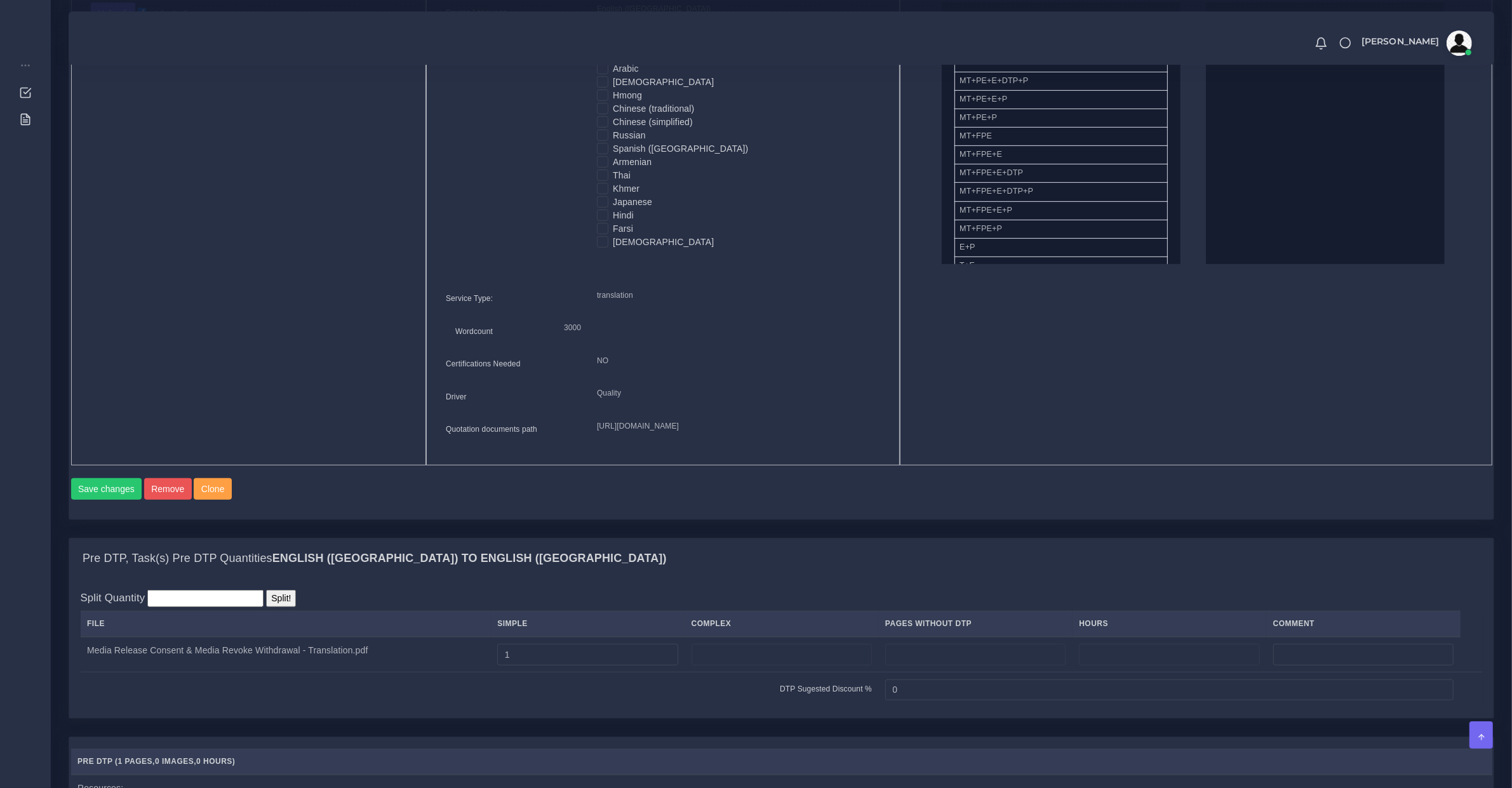
scroll to position [529, 0]
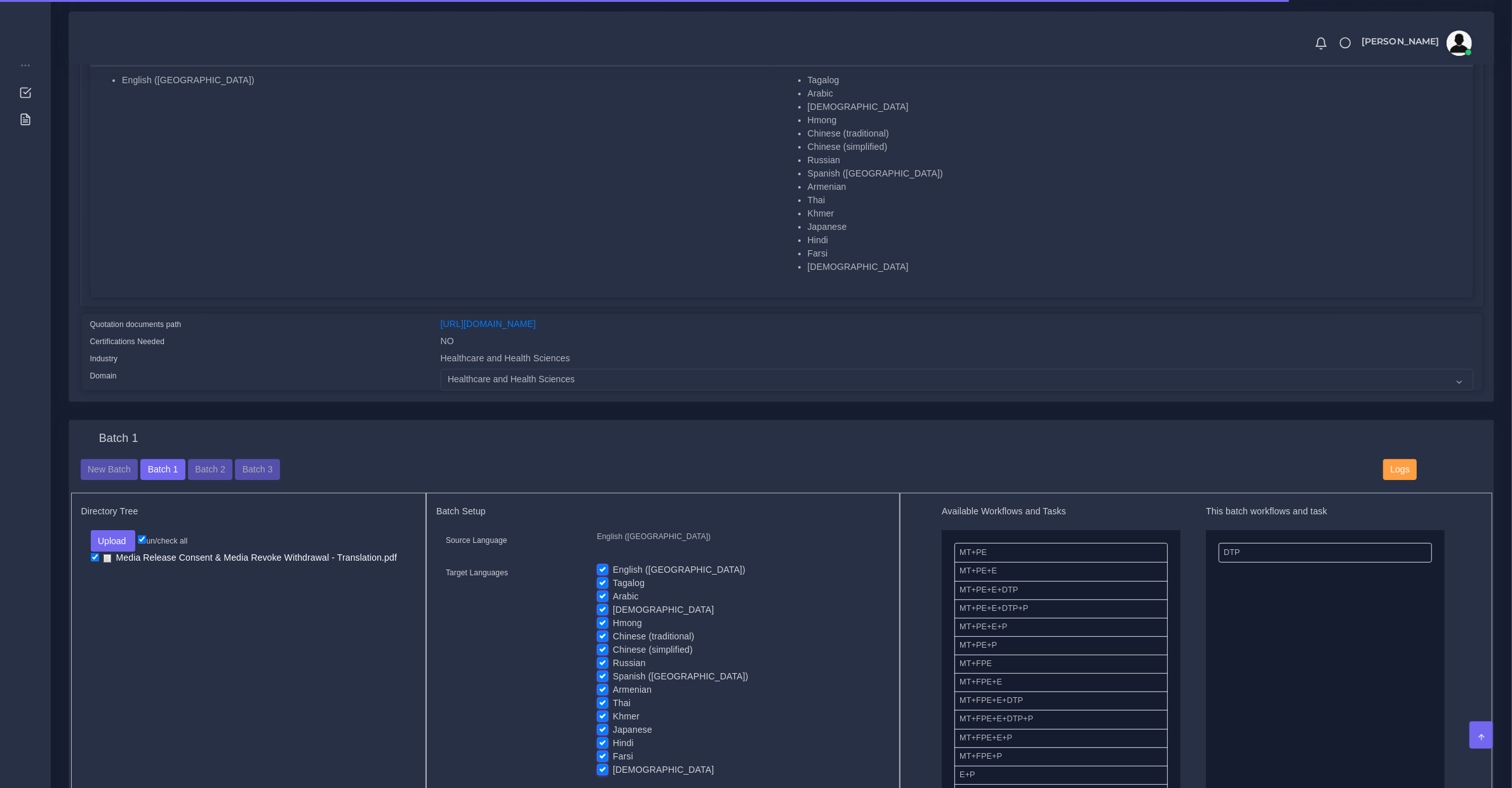
scroll to position [397, 0]
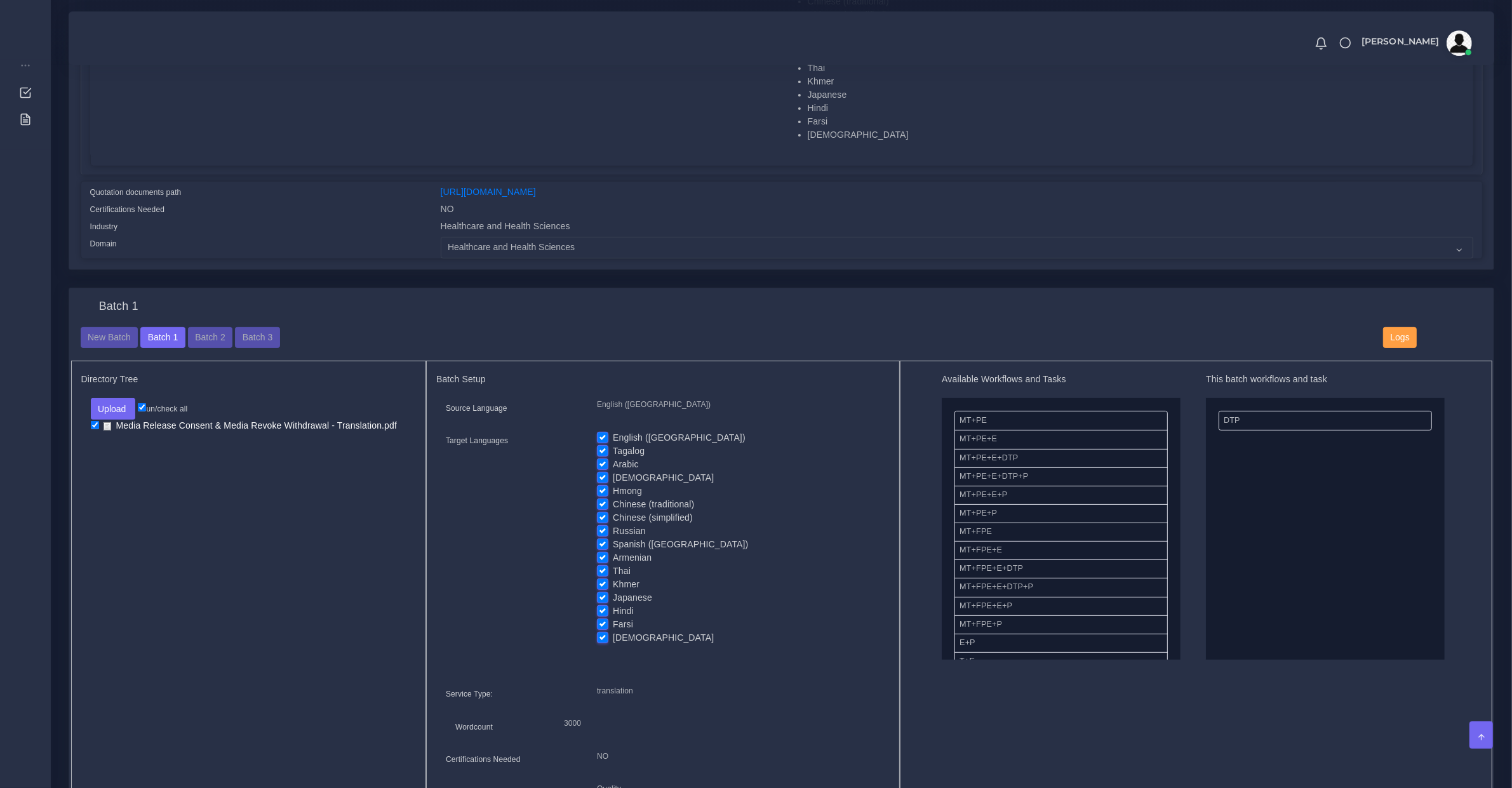
click at [613, 437] on label "English ([GEOGRAPHIC_DATA])" at bounding box center [679, 438] width 133 height 13
click at [602, 437] on input "English ([GEOGRAPHIC_DATA])" at bounding box center [602, 436] width 11 height 11
checkbox input "false"
drag, startPoint x: 998, startPoint y: 533, endPoint x: 1269, endPoint y: 423, distance: 292.5
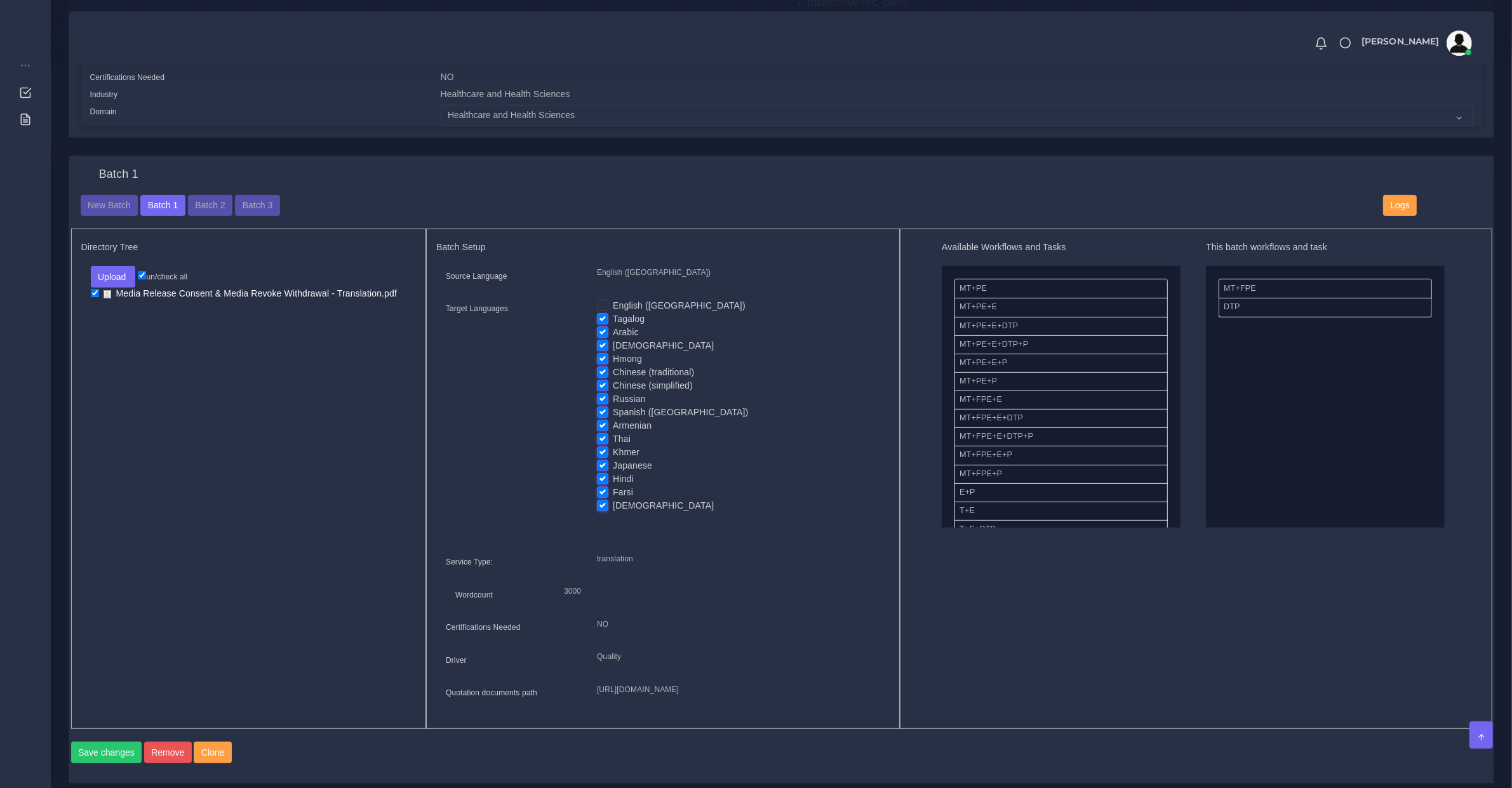
click at [613, 449] on label "Khmer" at bounding box center [626, 452] width 27 height 13
click at [607, 449] on input "Khmer" at bounding box center [602, 451] width 11 height 11
checkbox input "false"
click at [613, 422] on label "Armenian" at bounding box center [632, 426] width 39 height 13
click at [605, 422] on input "Armenian" at bounding box center [602, 424] width 11 height 11
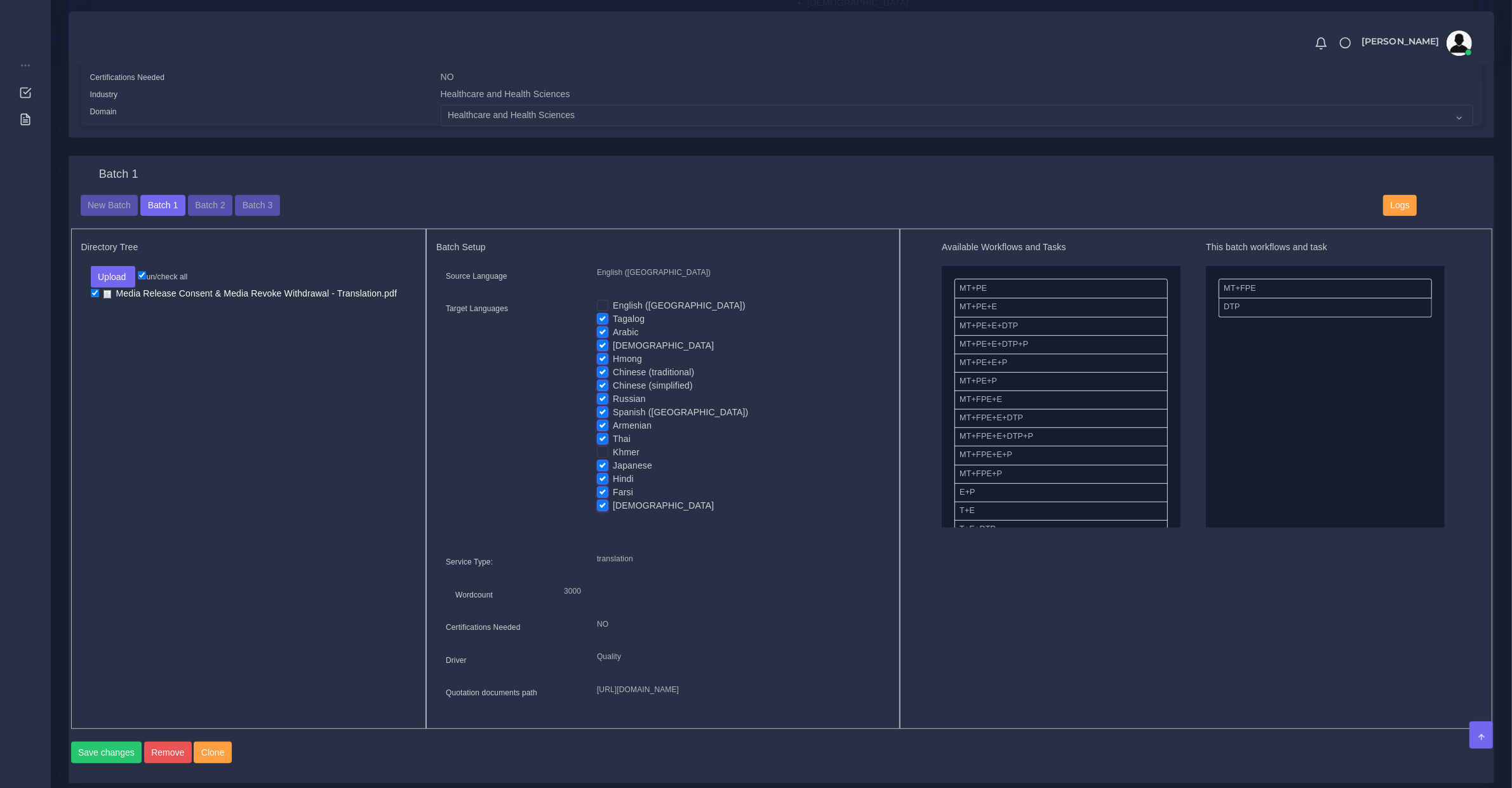
checkbox input "false"
click at [613, 358] on label "Hmong" at bounding box center [627, 359] width 29 height 13
click at [601, 358] on input "Hmong" at bounding box center [602, 358] width 11 height 11
checkbox input "false"
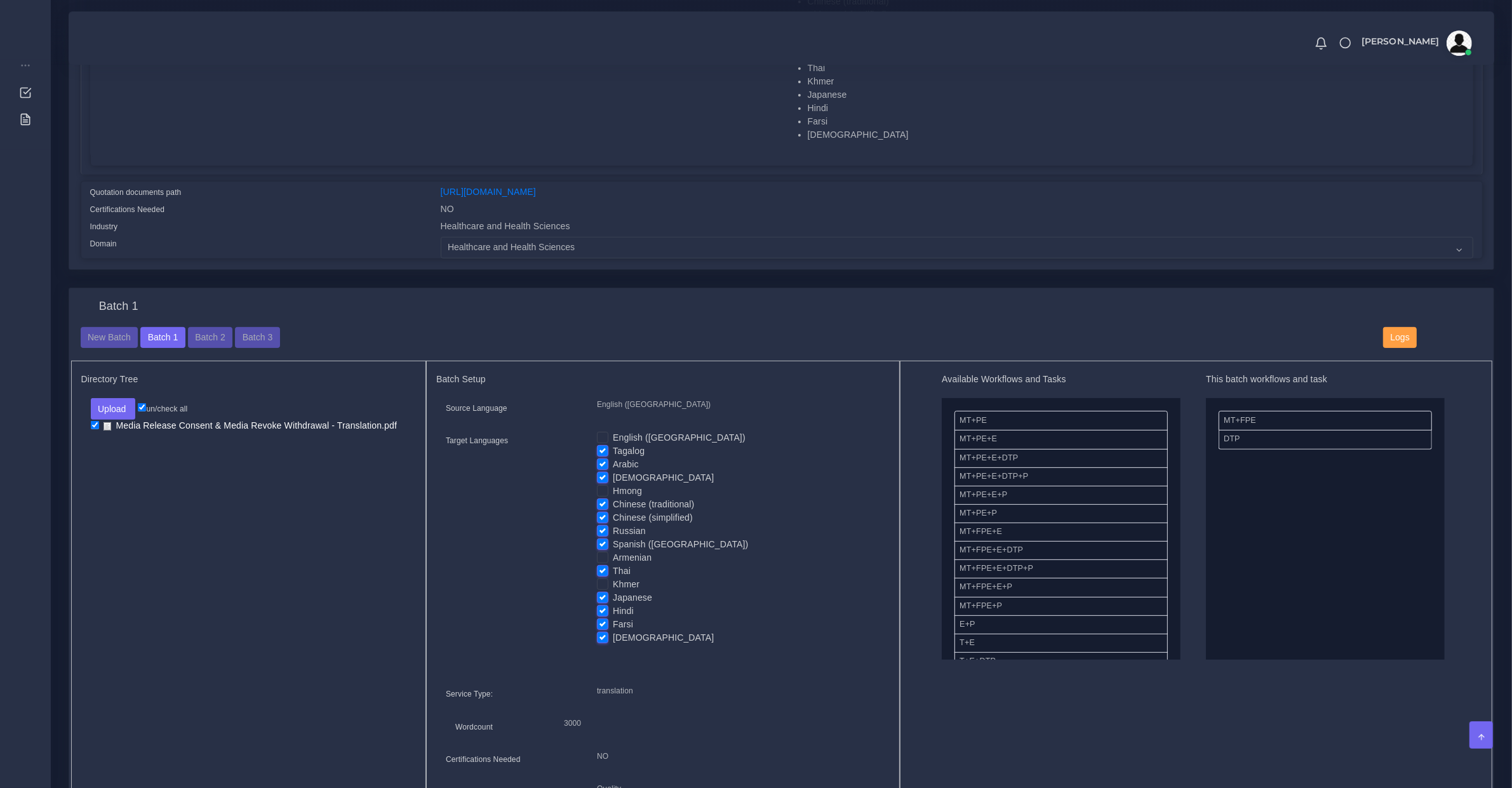
scroll to position [0, 0]
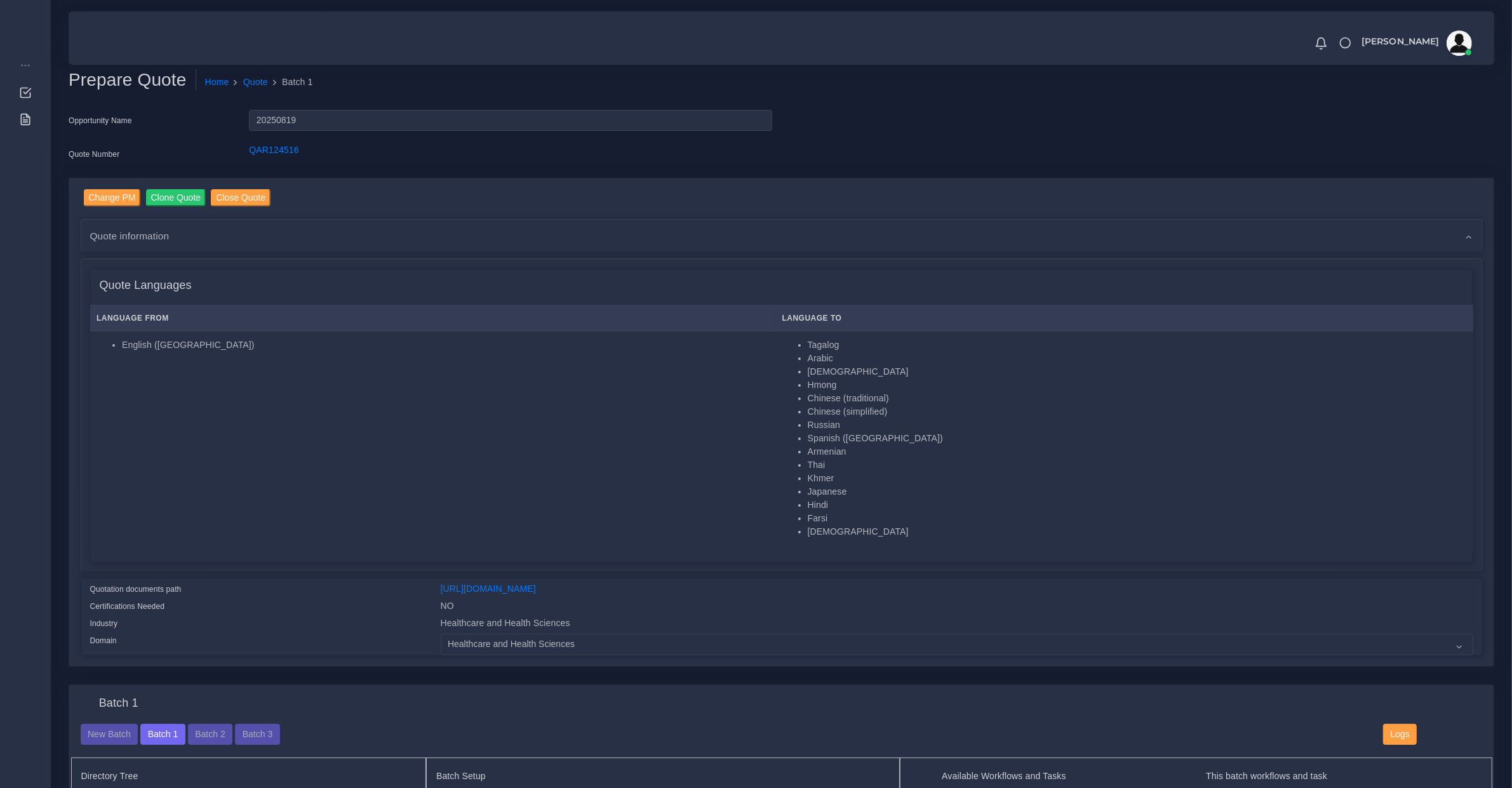
click at [146, 229] on span "Quote information" at bounding box center [130, 236] width 80 height 15
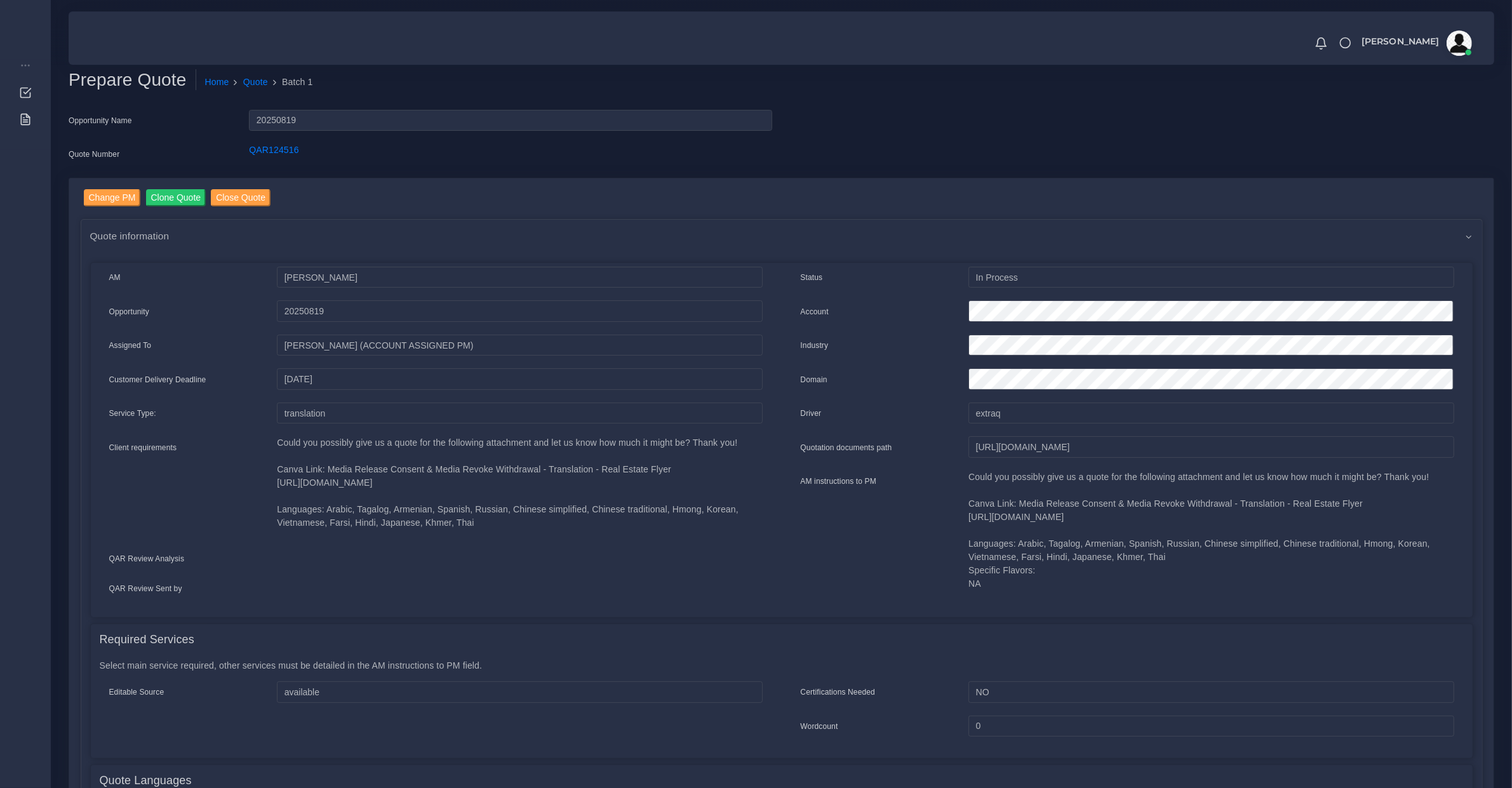
click at [1099, 510] on p "Could you possibly give us a quote for the following attachment and let us know…" at bounding box center [1211, 531] width 485 height 120
copy p "https://www.canva.com/design/DAGwdMHp2fE/dcr9gZ5Bn1wVpHPMnYffUw/edit"
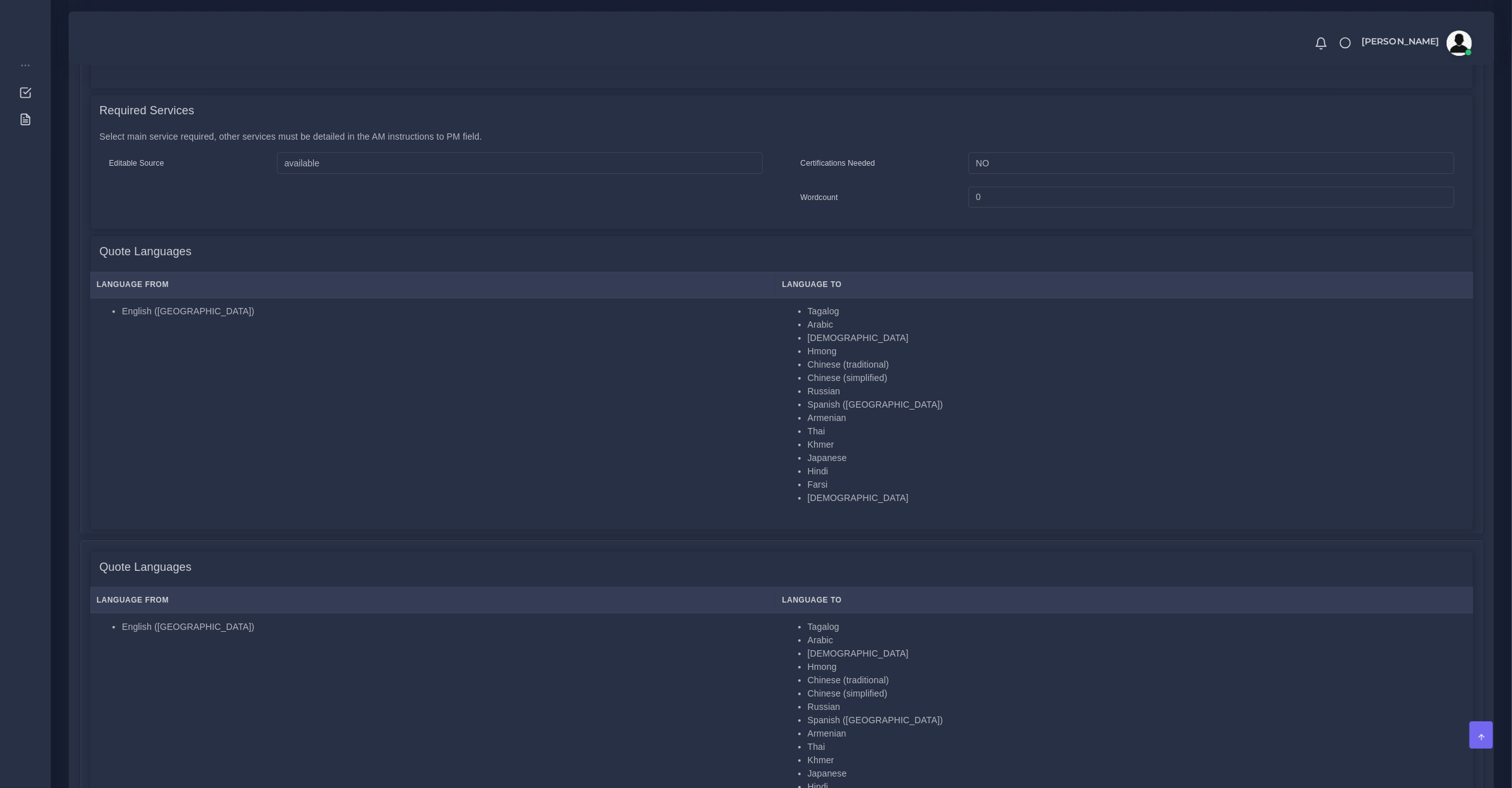
scroll to position [397, 0]
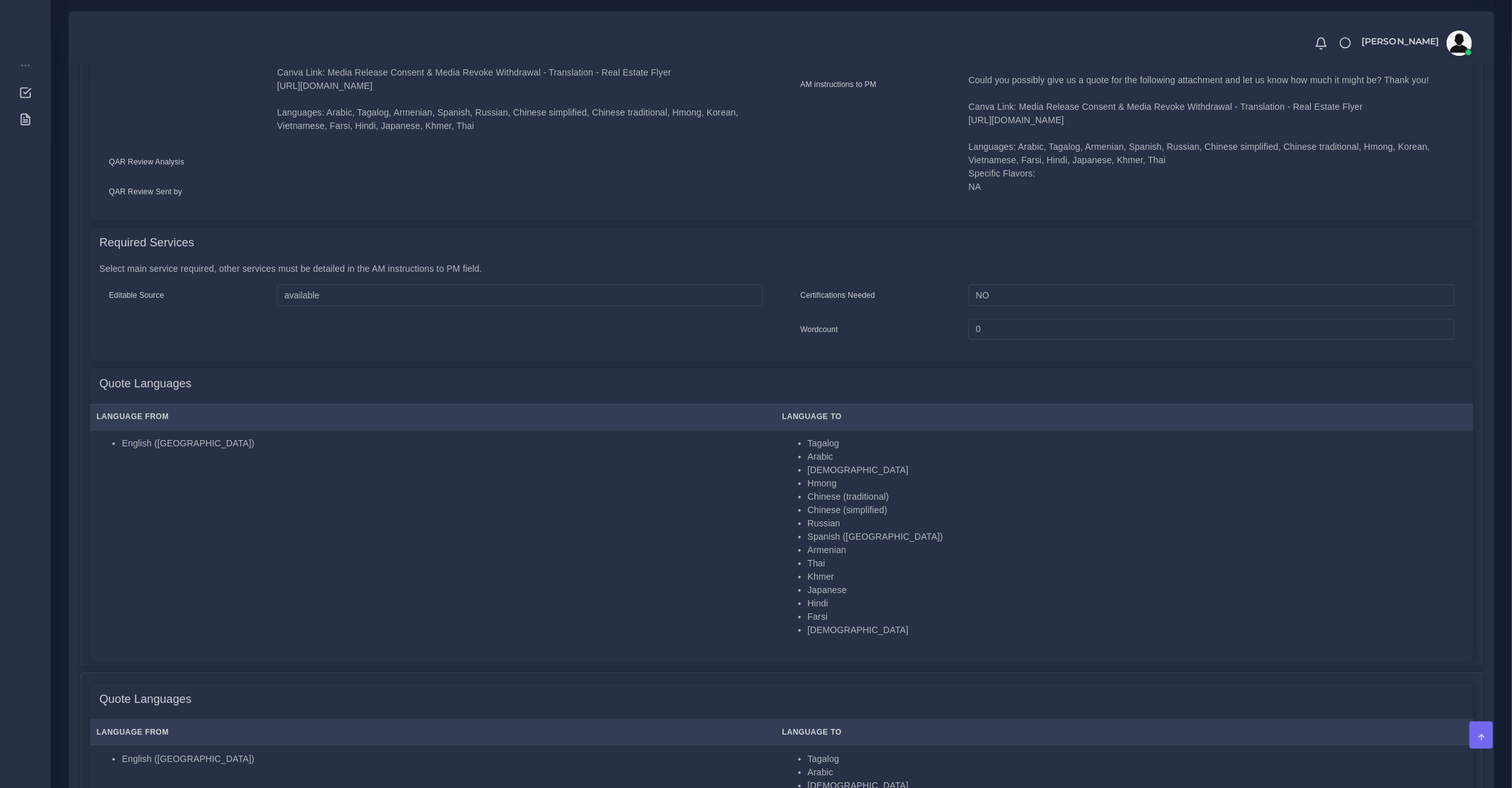
click at [122, 377] on h4 "Quote Languages" at bounding box center [146, 384] width 92 height 14
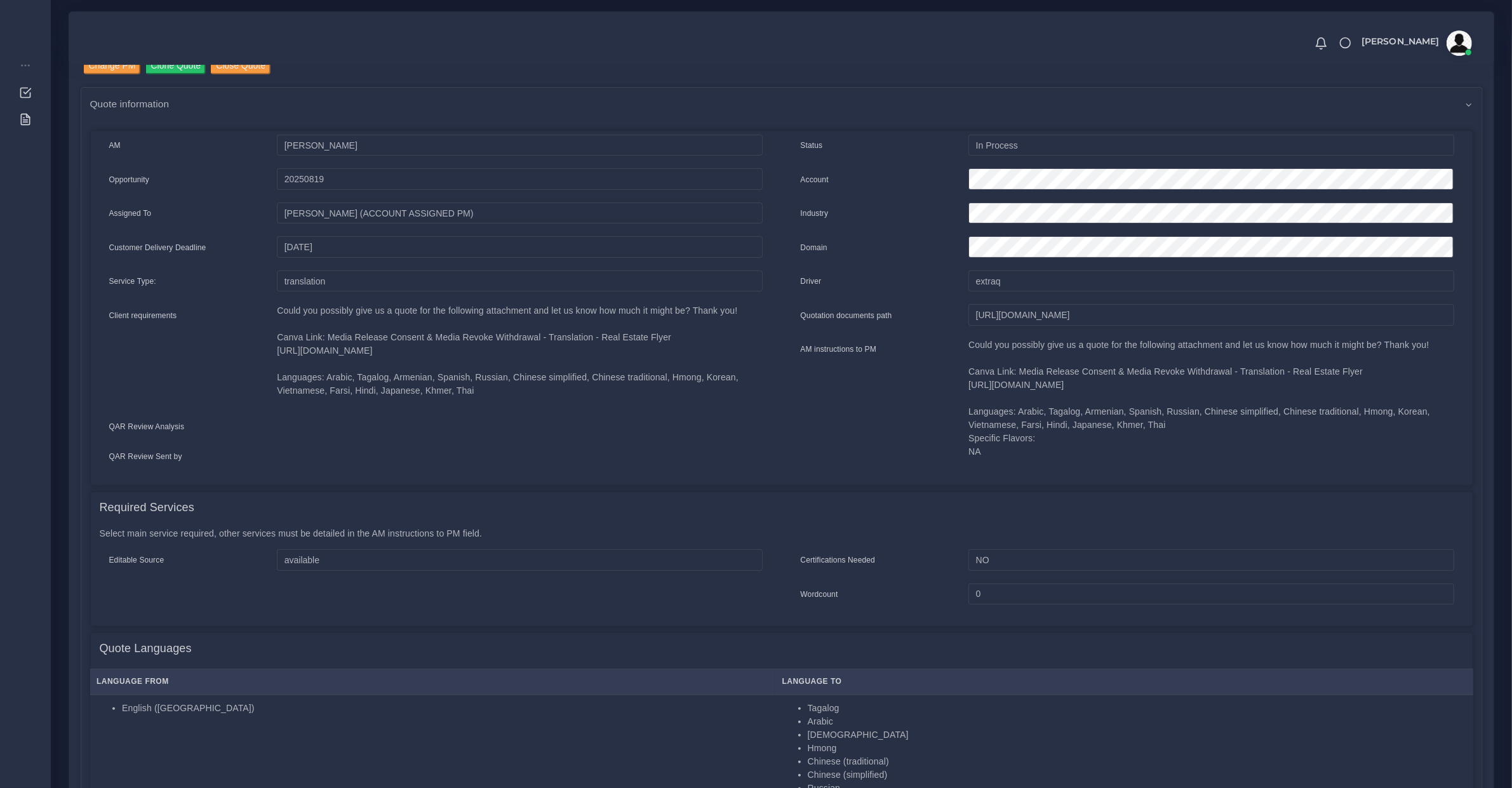
scroll to position [0, 0]
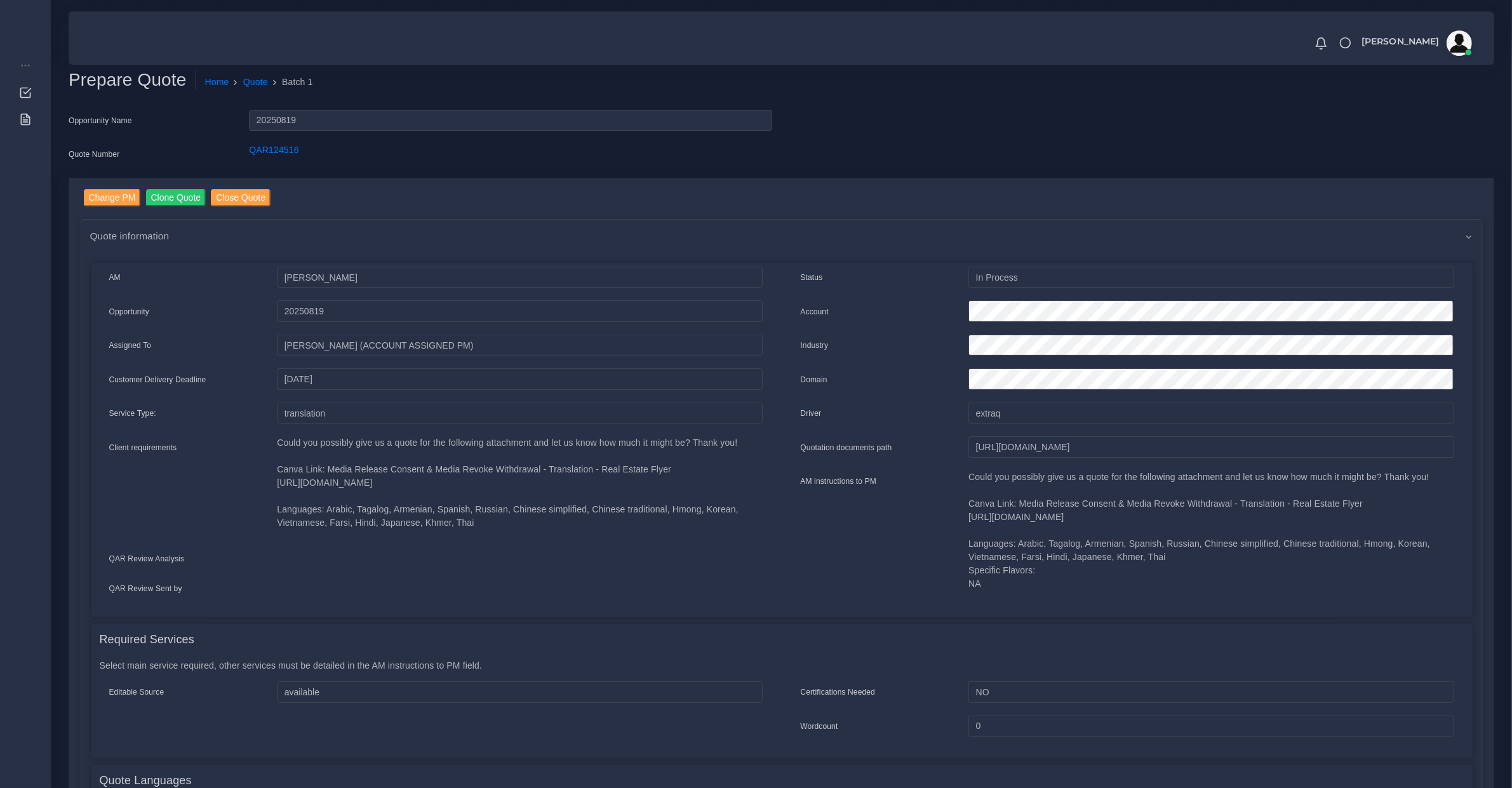
click at [124, 233] on span "Quote information" at bounding box center [130, 236] width 80 height 15
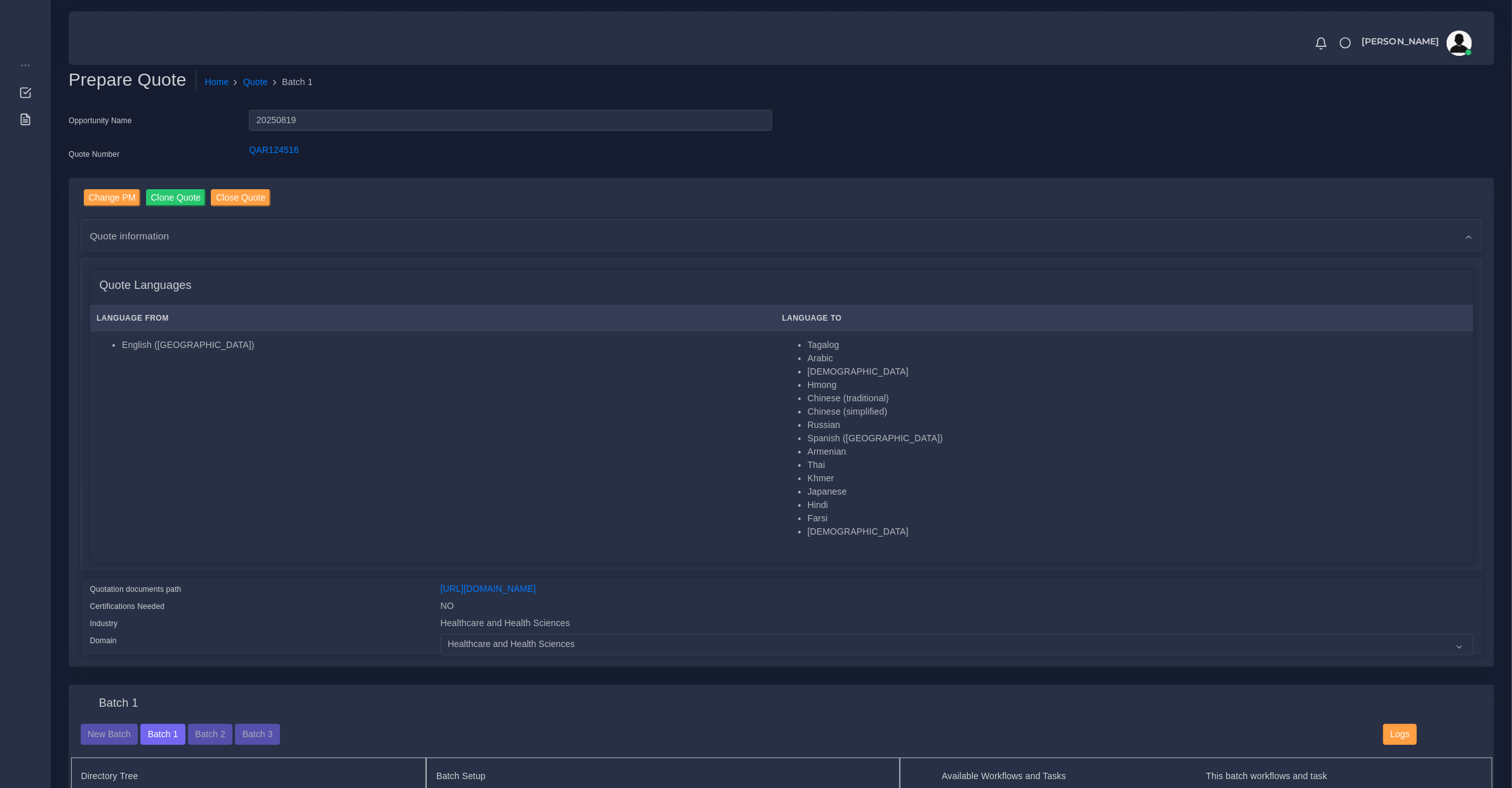
click at [157, 289] on h4 "Quote Languages" at bounding box center [146, 285] width 92 height 14
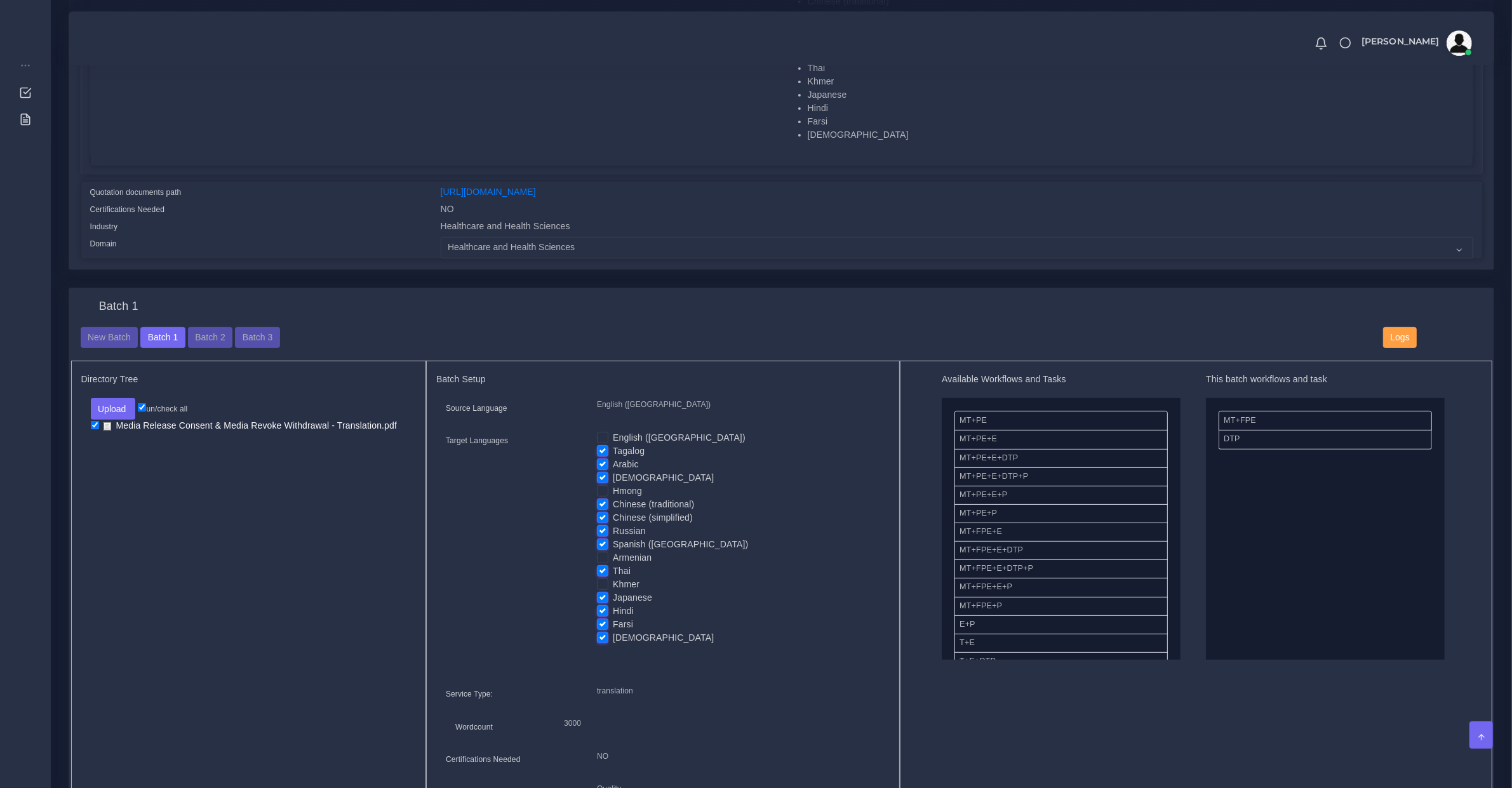
scroll to position [794, 0]
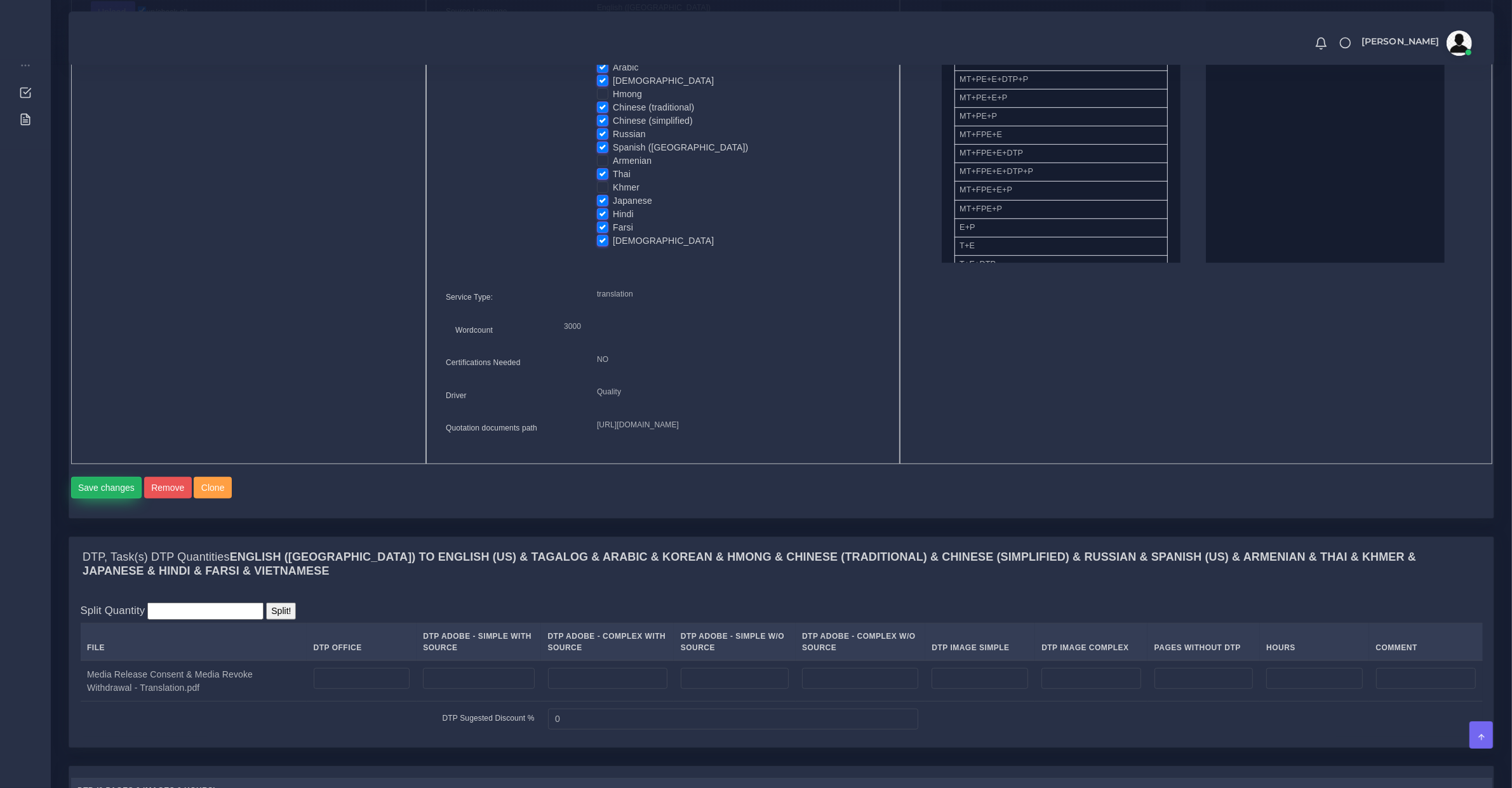
click at [109, 499] on button "Save changes" at bounding box center [106, 488] width 71 height 21
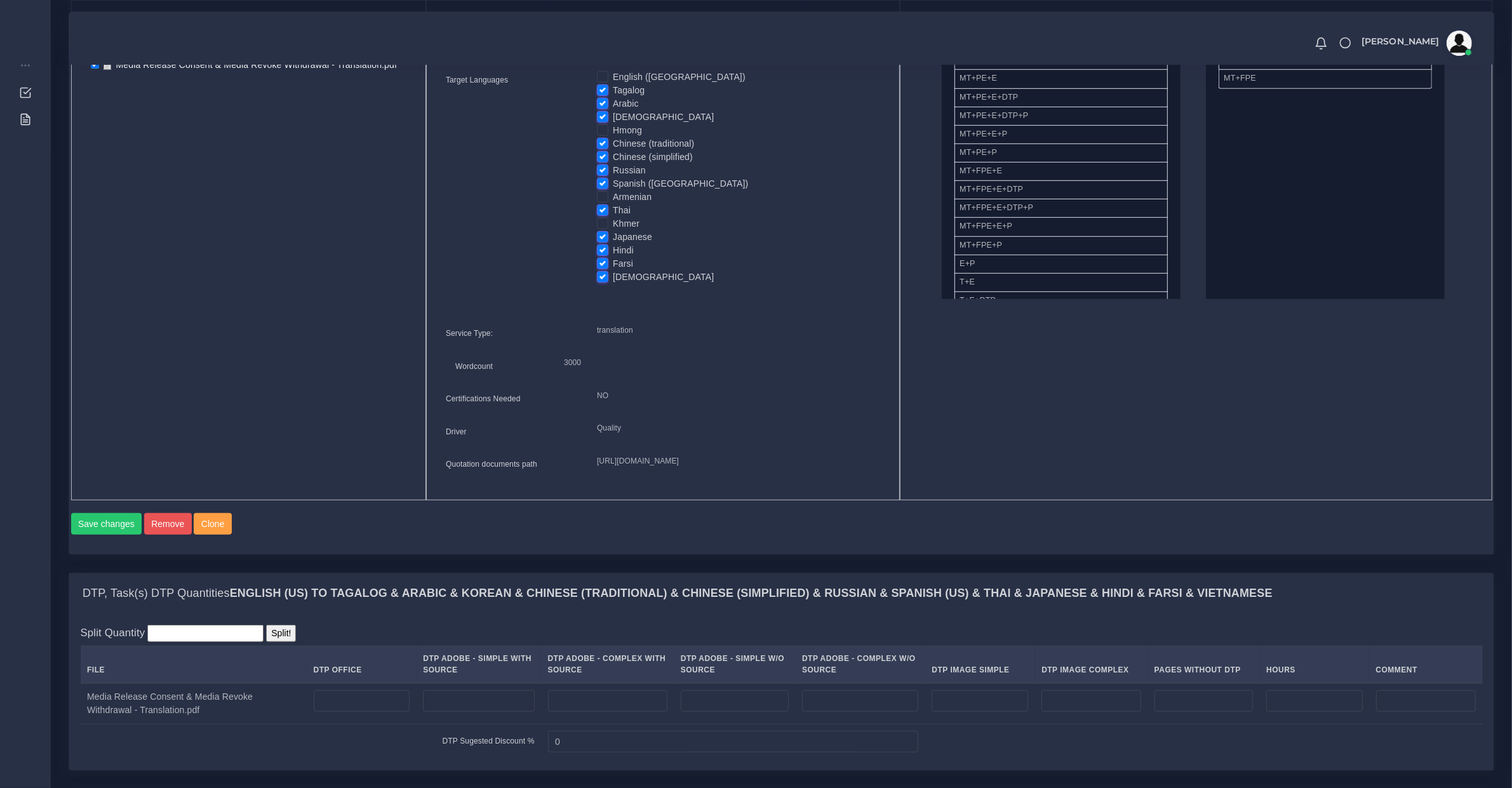
scroll to position [1323, 0]
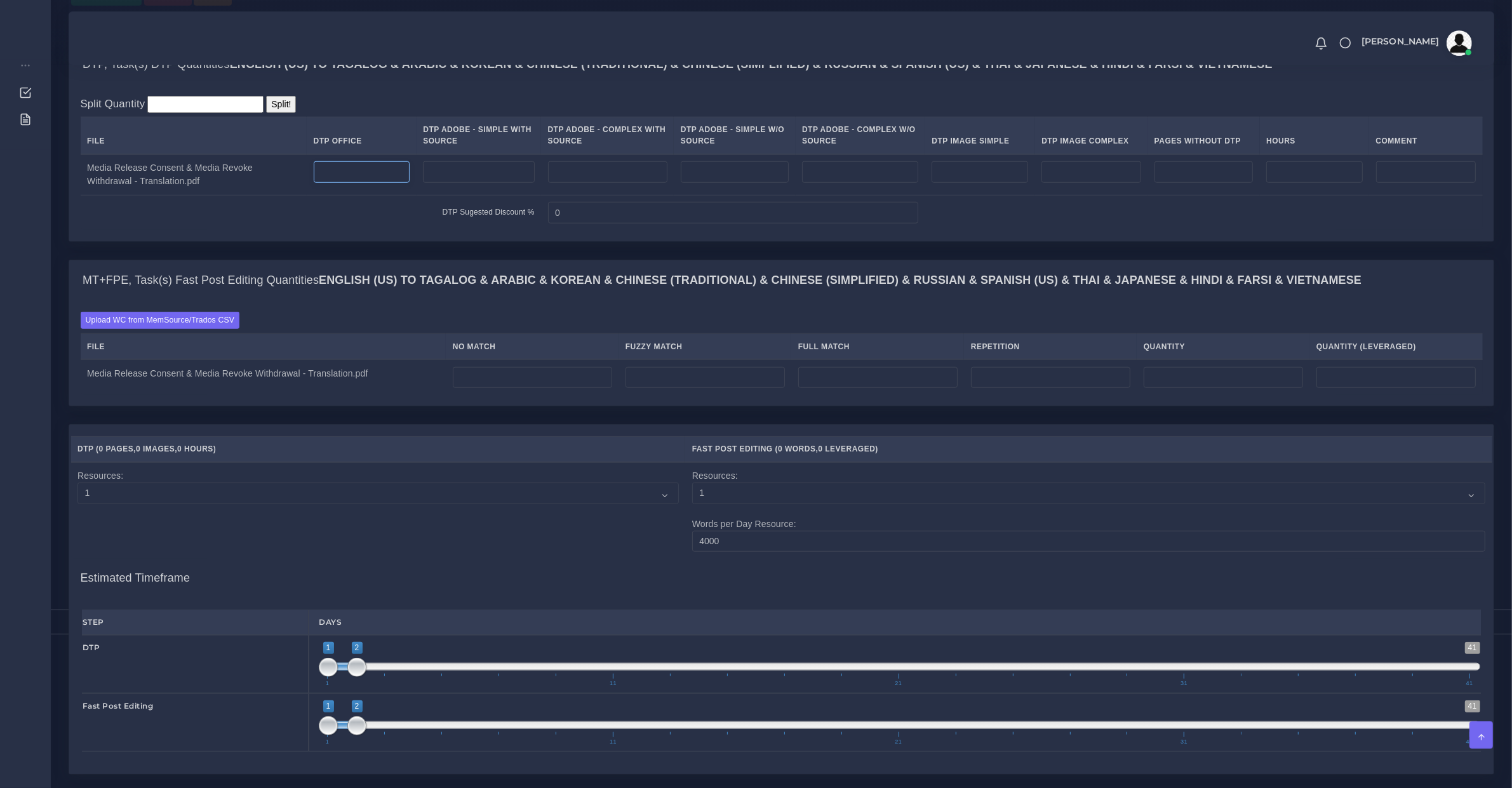
click at [327, 183] on input "number" at bounding box center [361, 172] width 96 height 21
click at [345, 183] on input "number" at bounding box center [361, 172] width 96 height 21
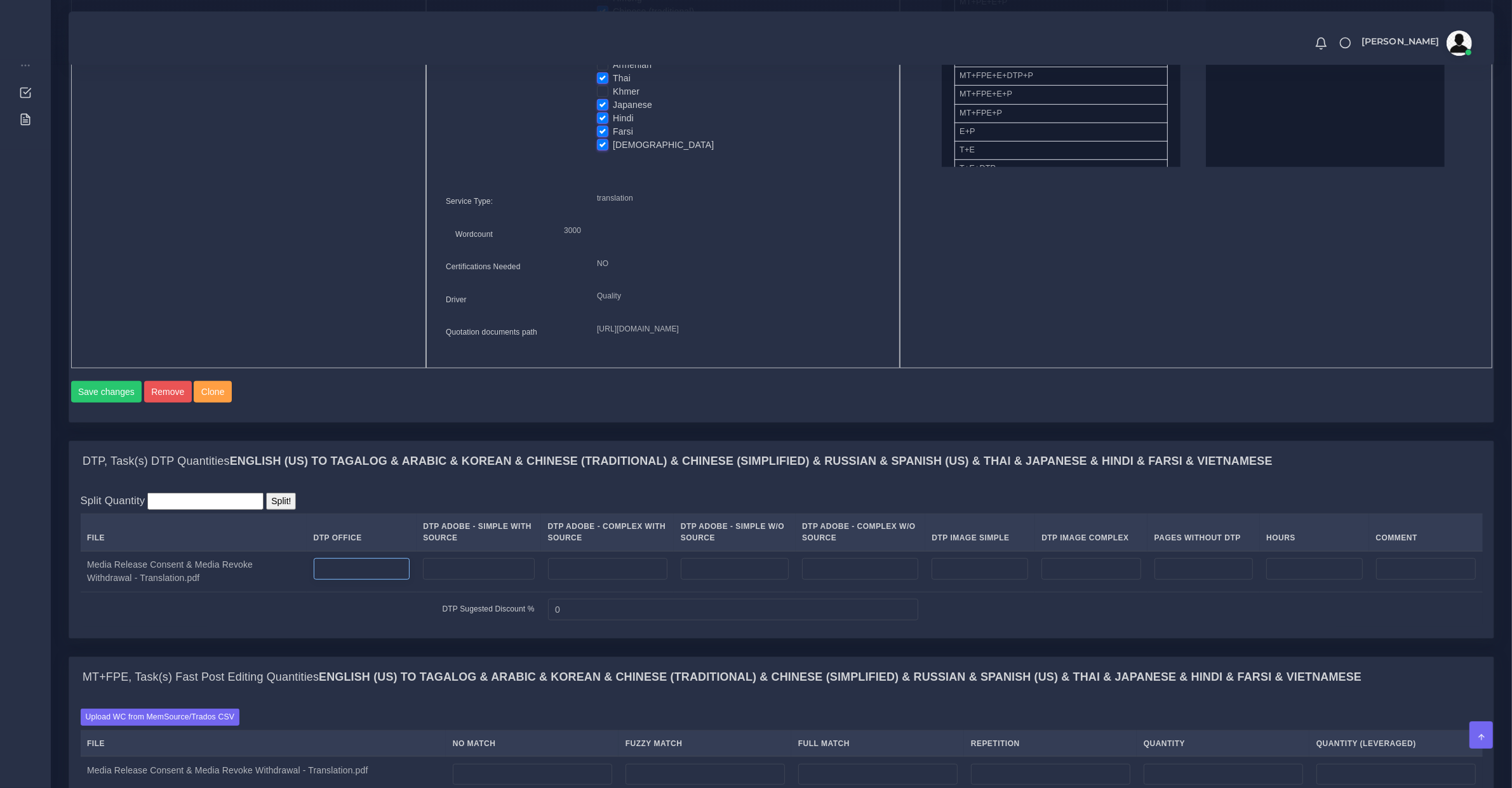
scroll to position [1058, 0]
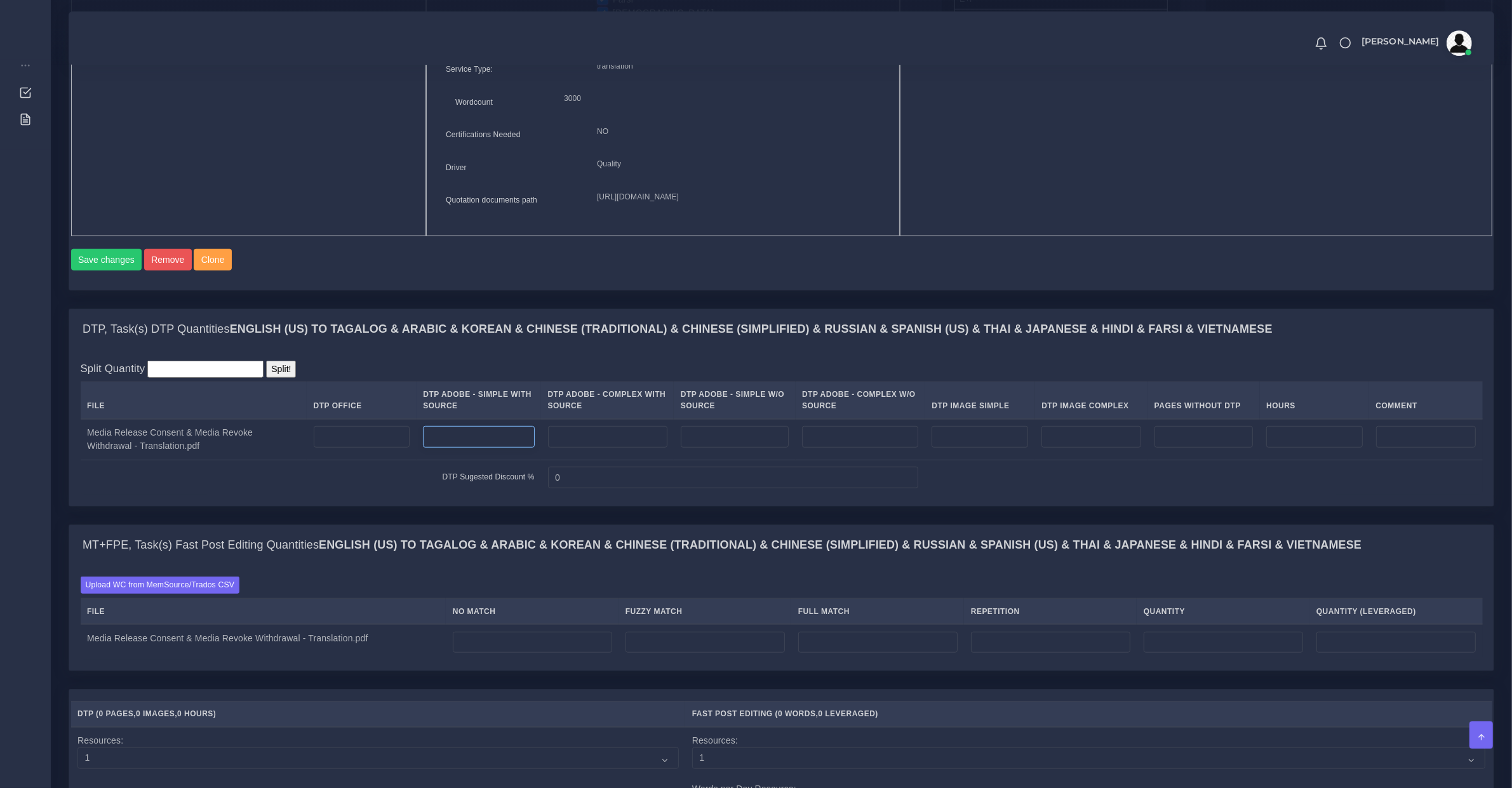
click at [524, 448] on input "number" at bounding box center [478, 437] width 111 height 21
click at [624, 448] on input "number" at bounding box center [607, 437] width 120 height 21
click at [699, 448] on input "number" at bounding box center [735, 437] width 108 height 21
click at [737, 448] on input "number" at bounding box center [735, 437] width 108 height 21
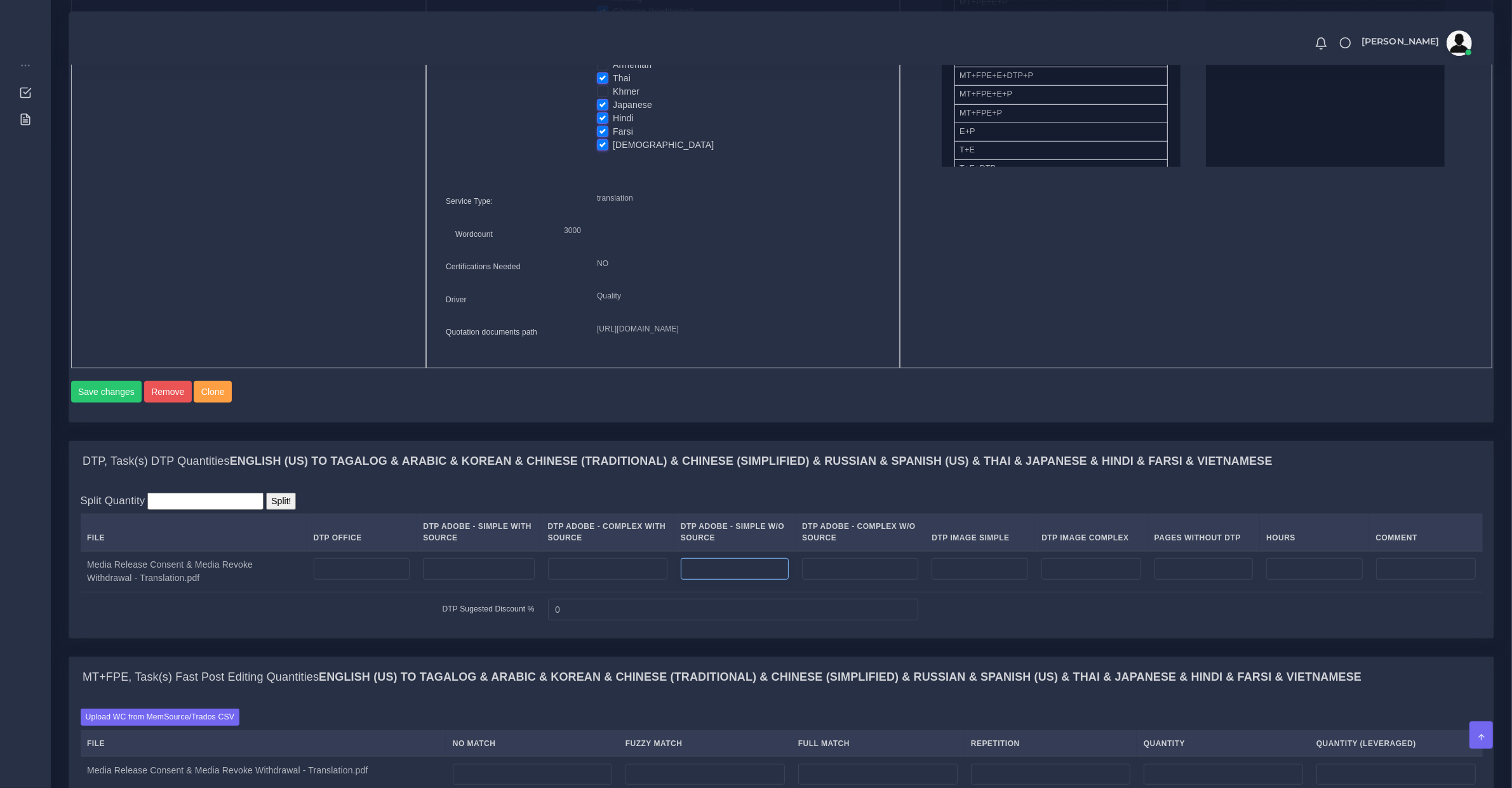
type input "1"
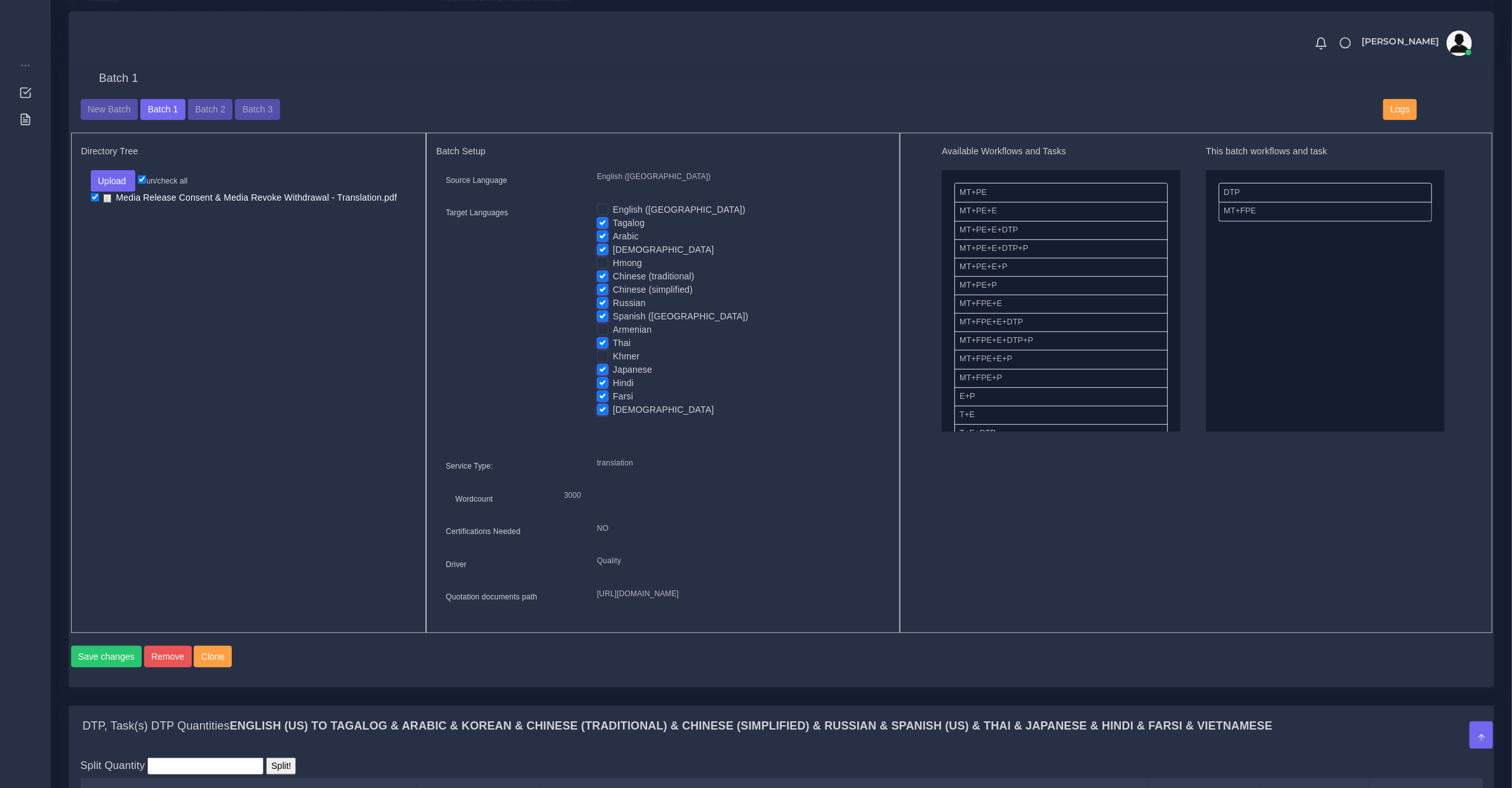
scroll to position [1058, 0]
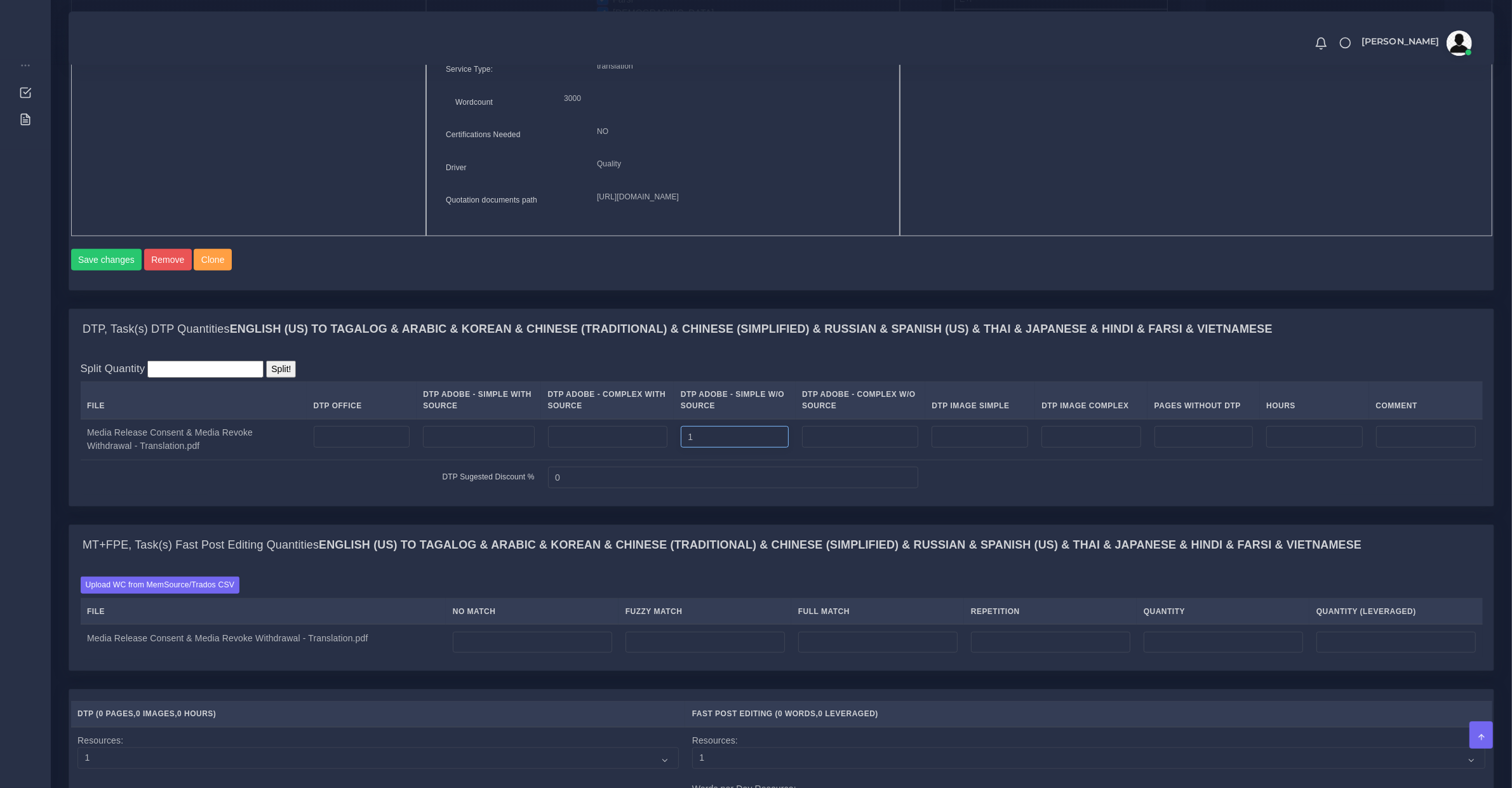
drag, startPoint x: 756, startPoint y: 453, endPoint x: 649, endPoint y: 459, distance: 107.2
click at [649, 459] on tr "Media Release Consent & Media Revoke Withdrawal - Translation.pdf 1" at bounding box center [782, 440] width 1402 height 41
click at [833, 448] on input "number" at bounding box center [860, 437] width 116 height 21
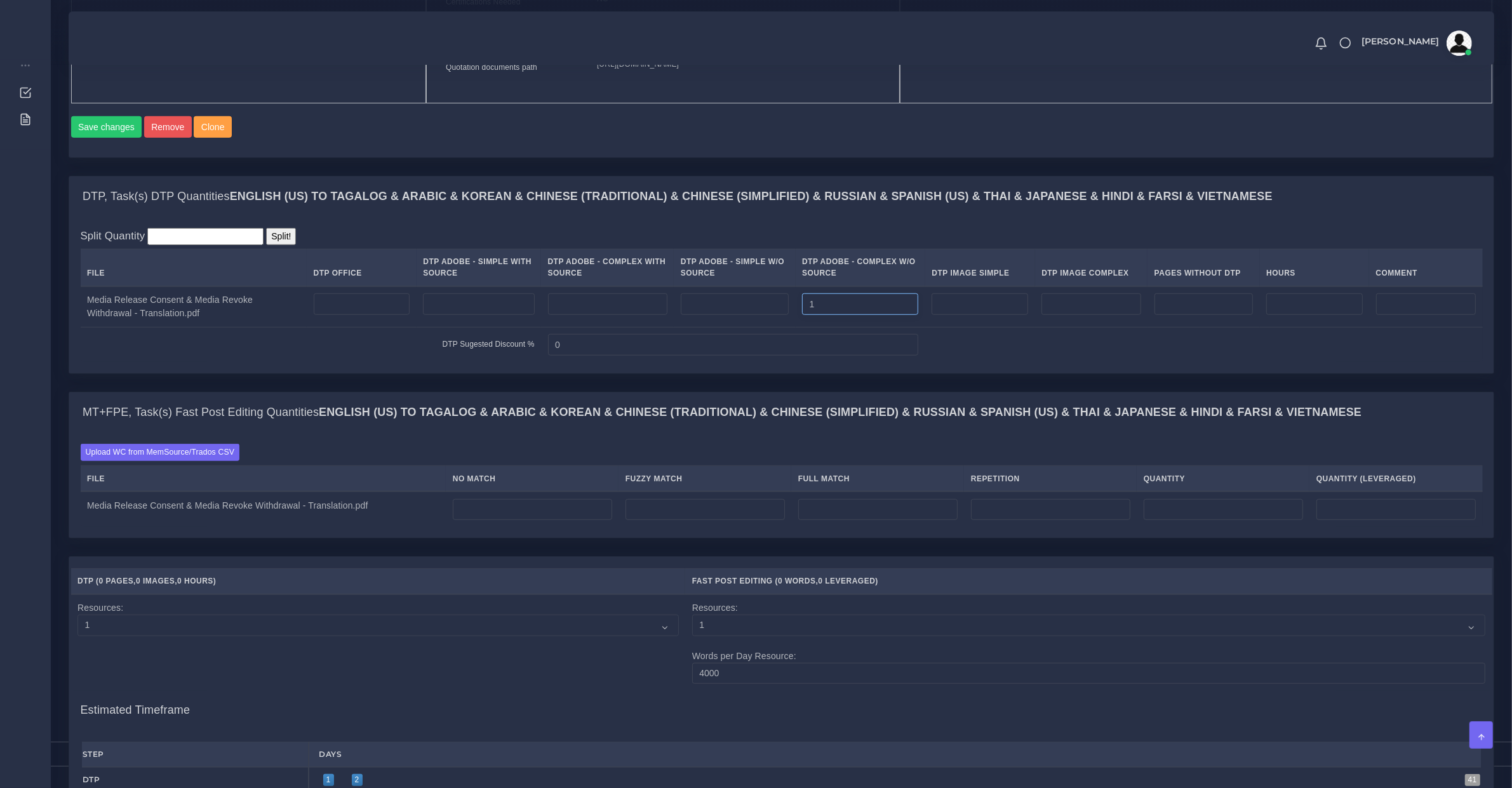
type input "1"
click at [481, 521] on input "number" at bounding box center [533, 510] width 160 height 21
type input "399"
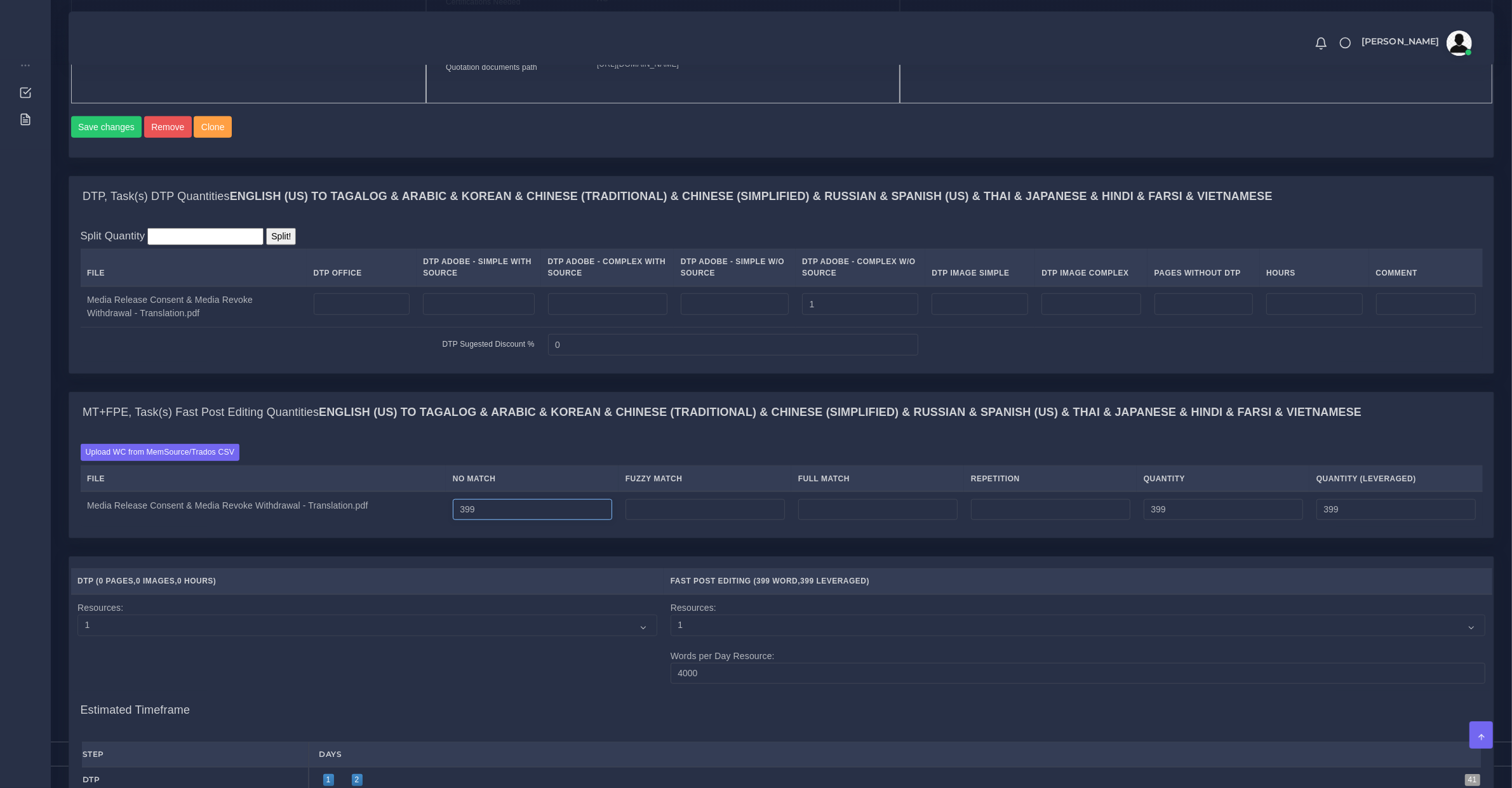
type input "398"
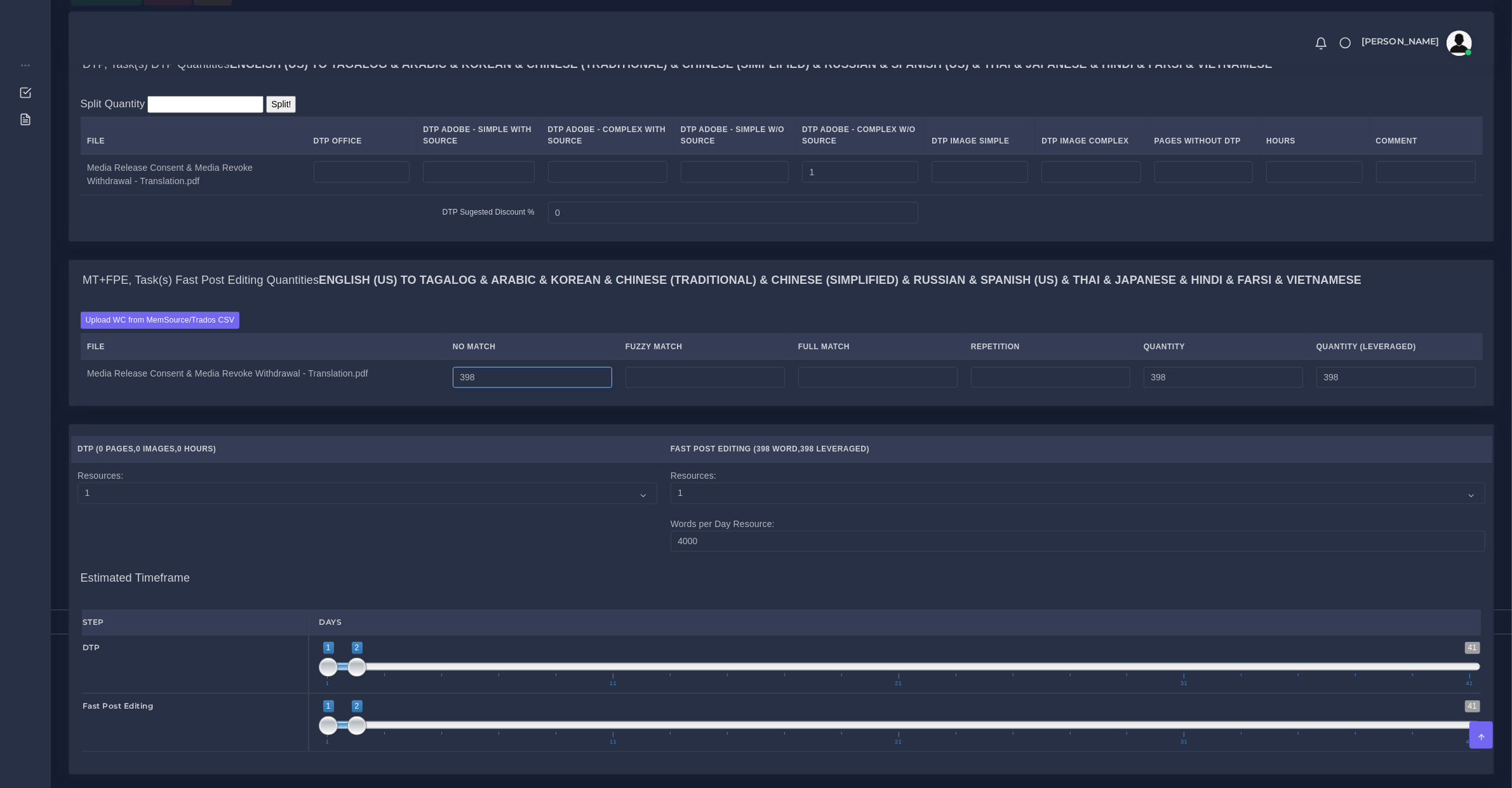
scroll to position [1588, 0]
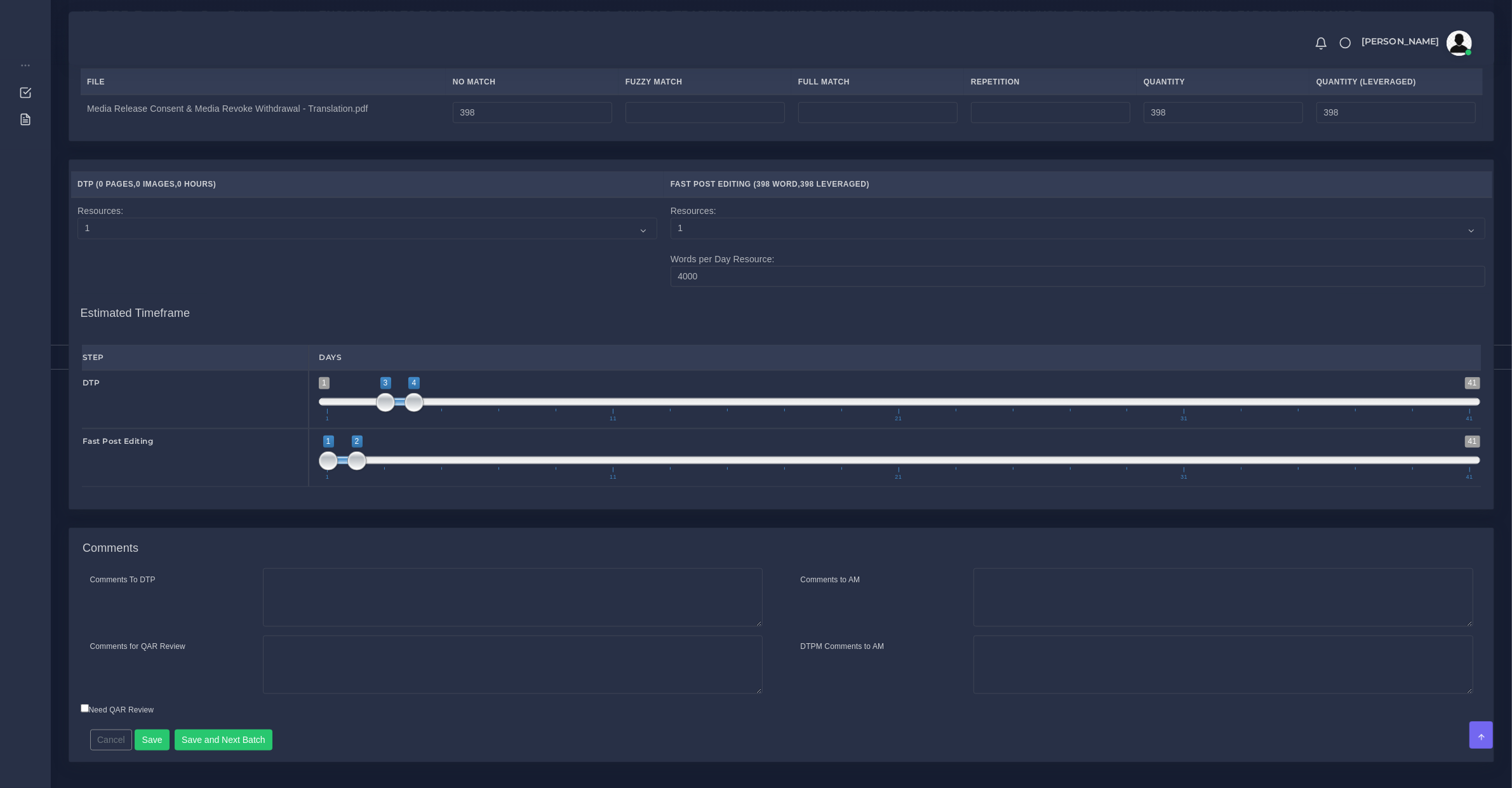
drag, startPoint x: 343, startPoint y: 427, endPoint x: 400, endPoint y: 428, distance: 57.0
click at [400, 406] on span at bounding box center [400, 402] width 29 height 7
click at [383, 412] on span at bounding box center [386, 402] width 19 height 19
type input "3;5"
drag, startPoint x: 419, startPoint y: 426, endPoint x: 432, endPoint y: 426, distance: 13.0
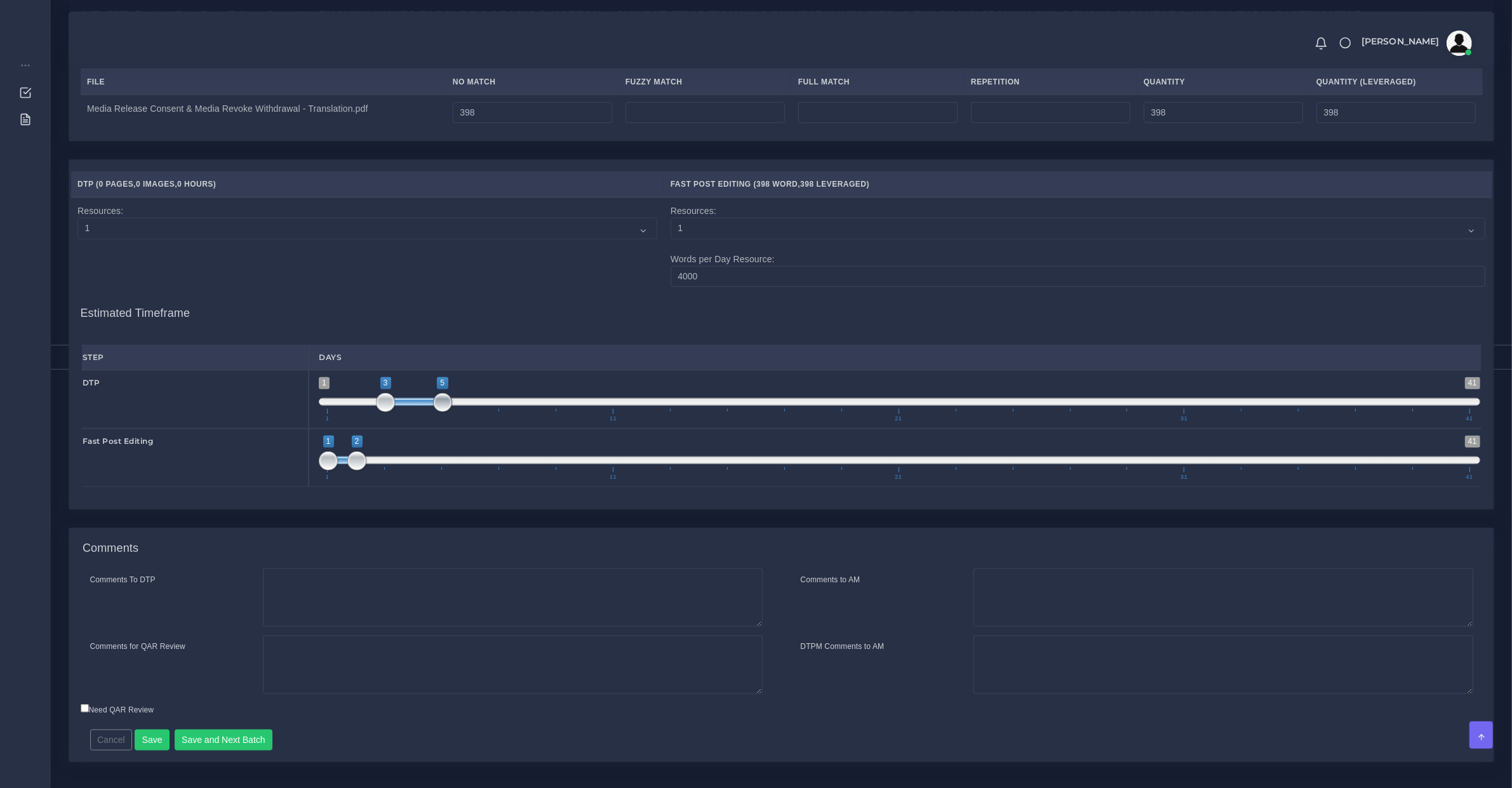
click at [432, 422] on span "1 41 3 5 3 — 5 1 11 21 31 41" at bounding box center [899, 399] width 1161 height 45
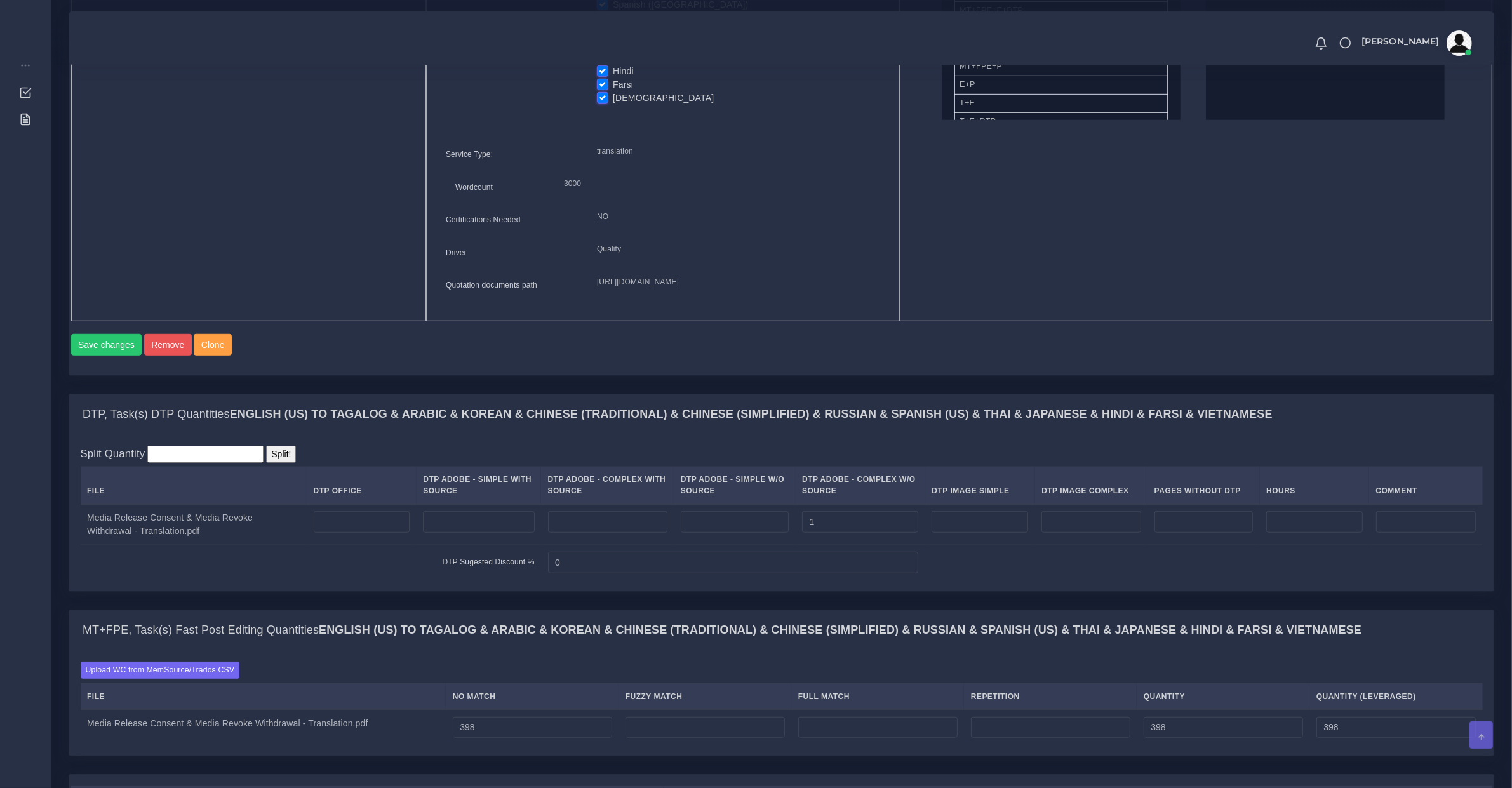
scroll to position [1634, 0]
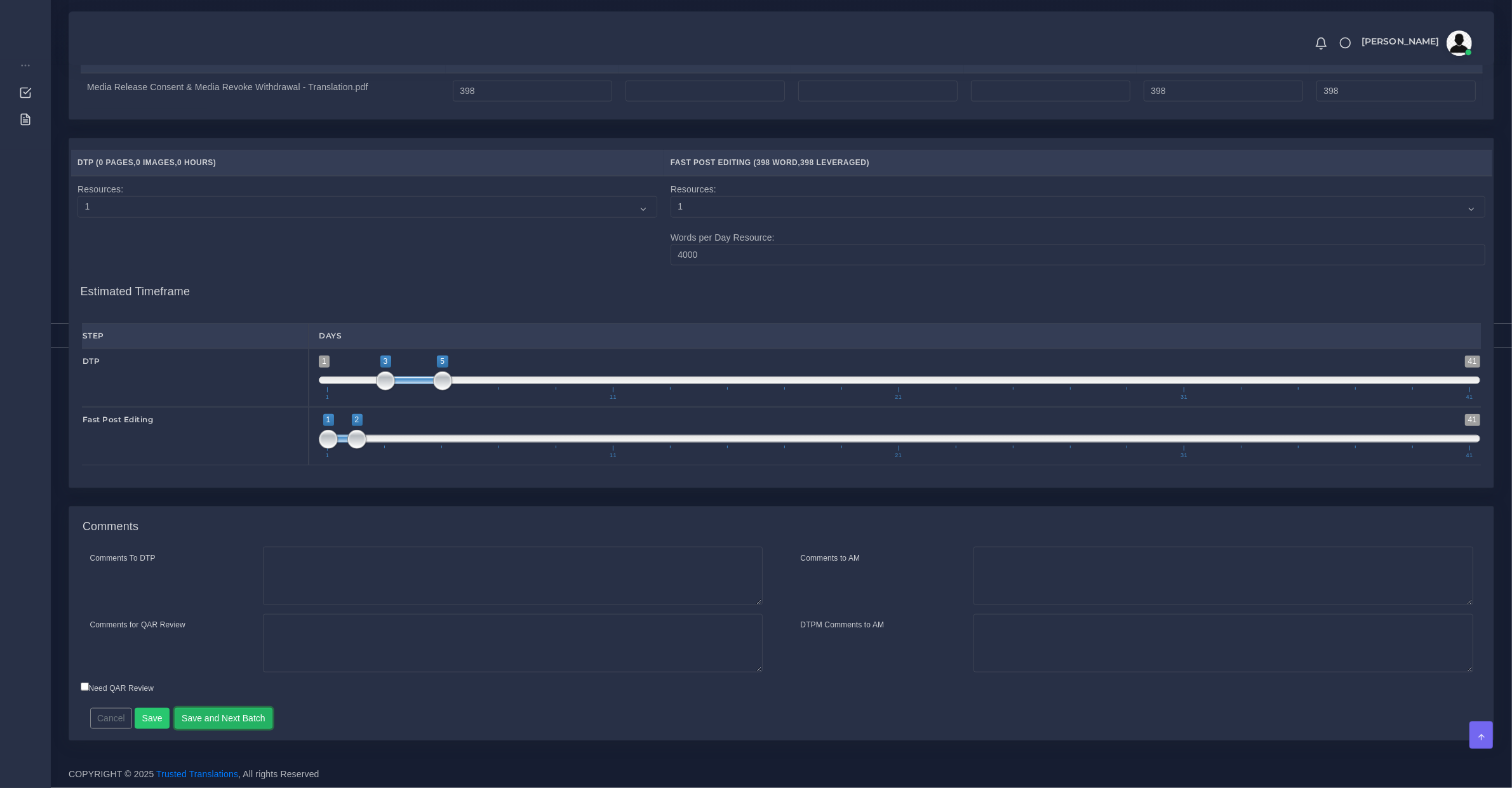
drag, startPoint x: 240, startPoint y: 722, endPoint x: 299, endPoint y: 645, distance: 97.0
click at [240, 722] on button "Save and Next Batch" at bounding box center [223, 719] width 98 height 21
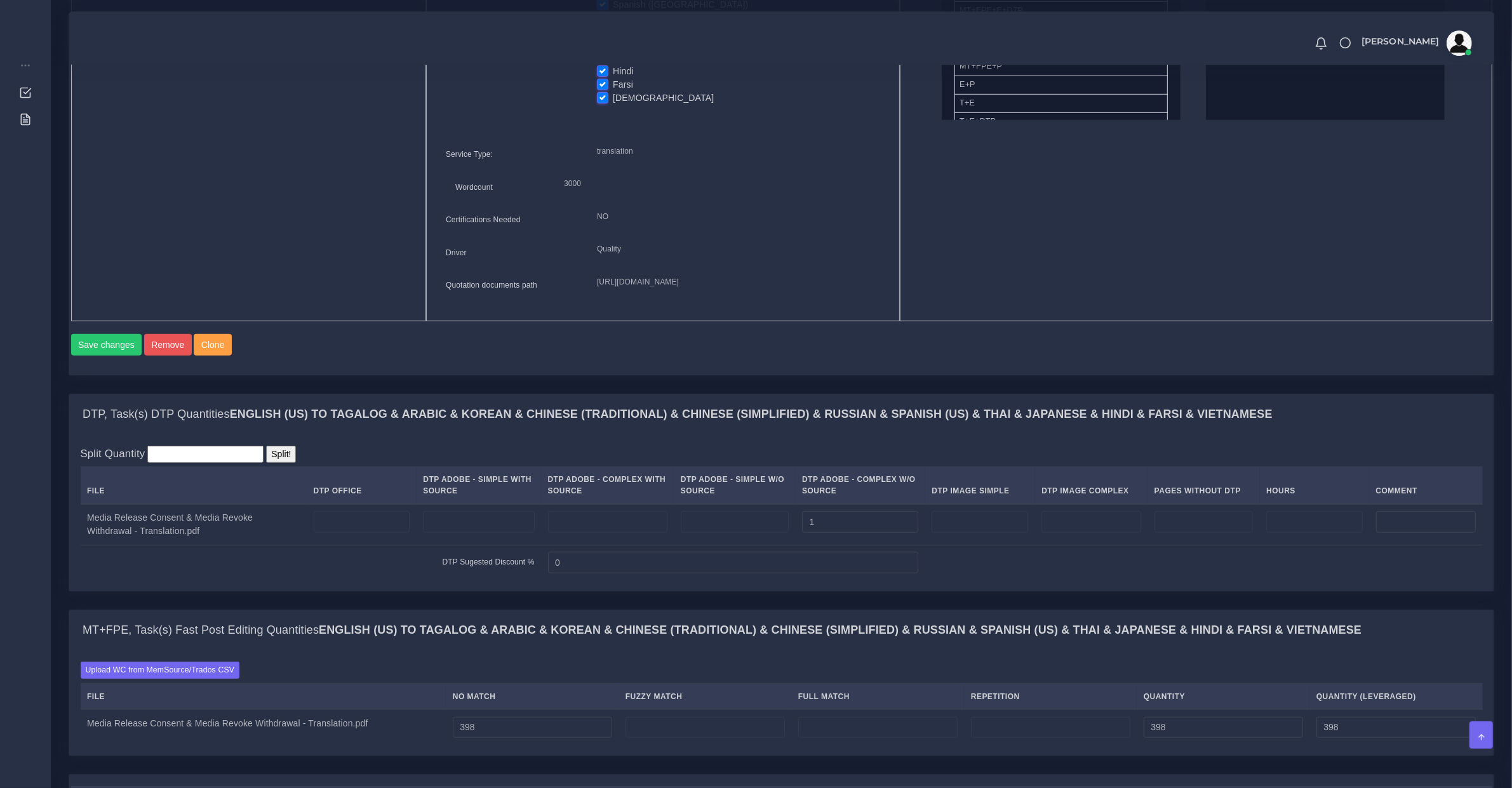
scroll to position [576, 0]
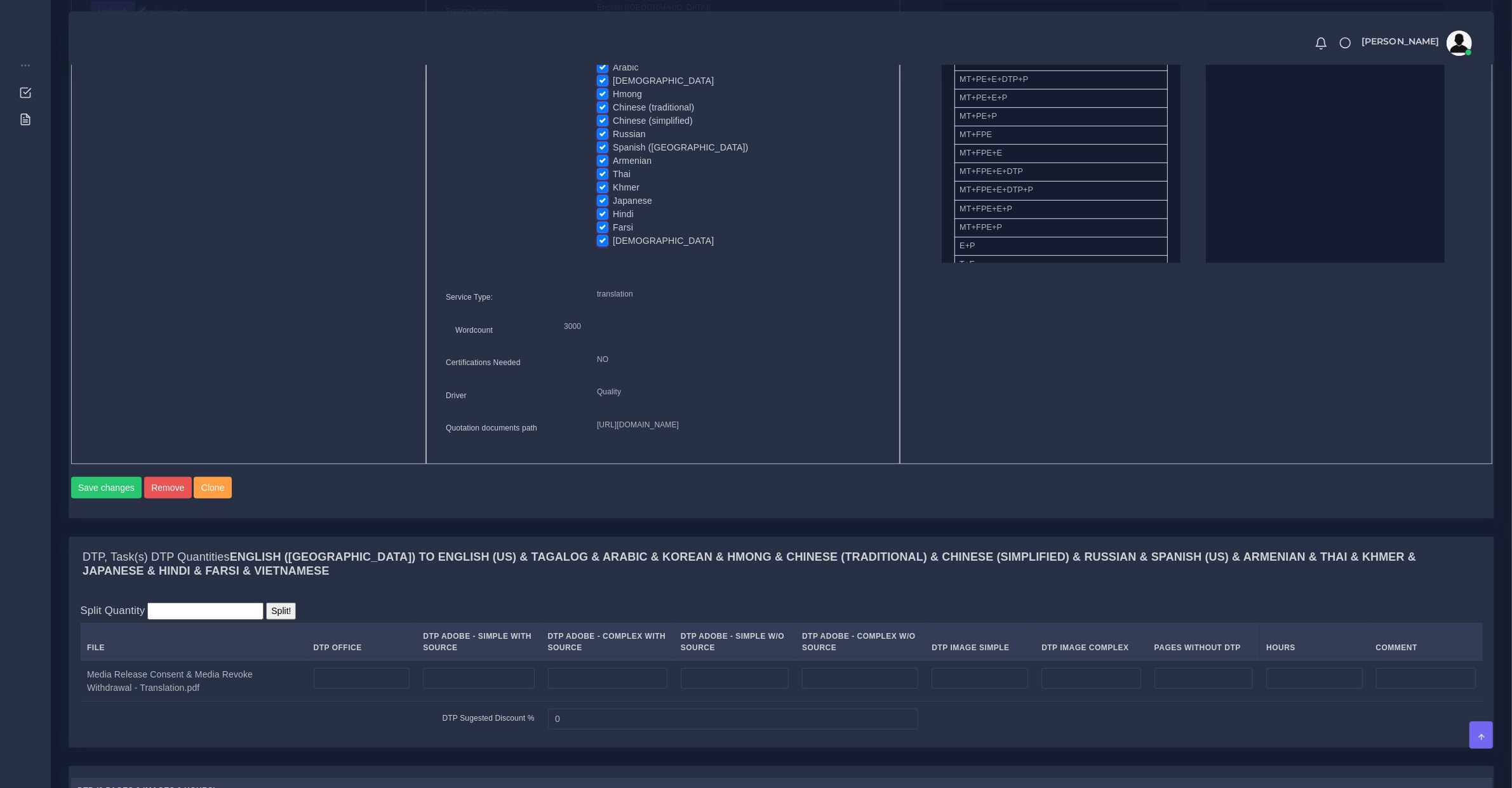
scroll to position [397, 0]
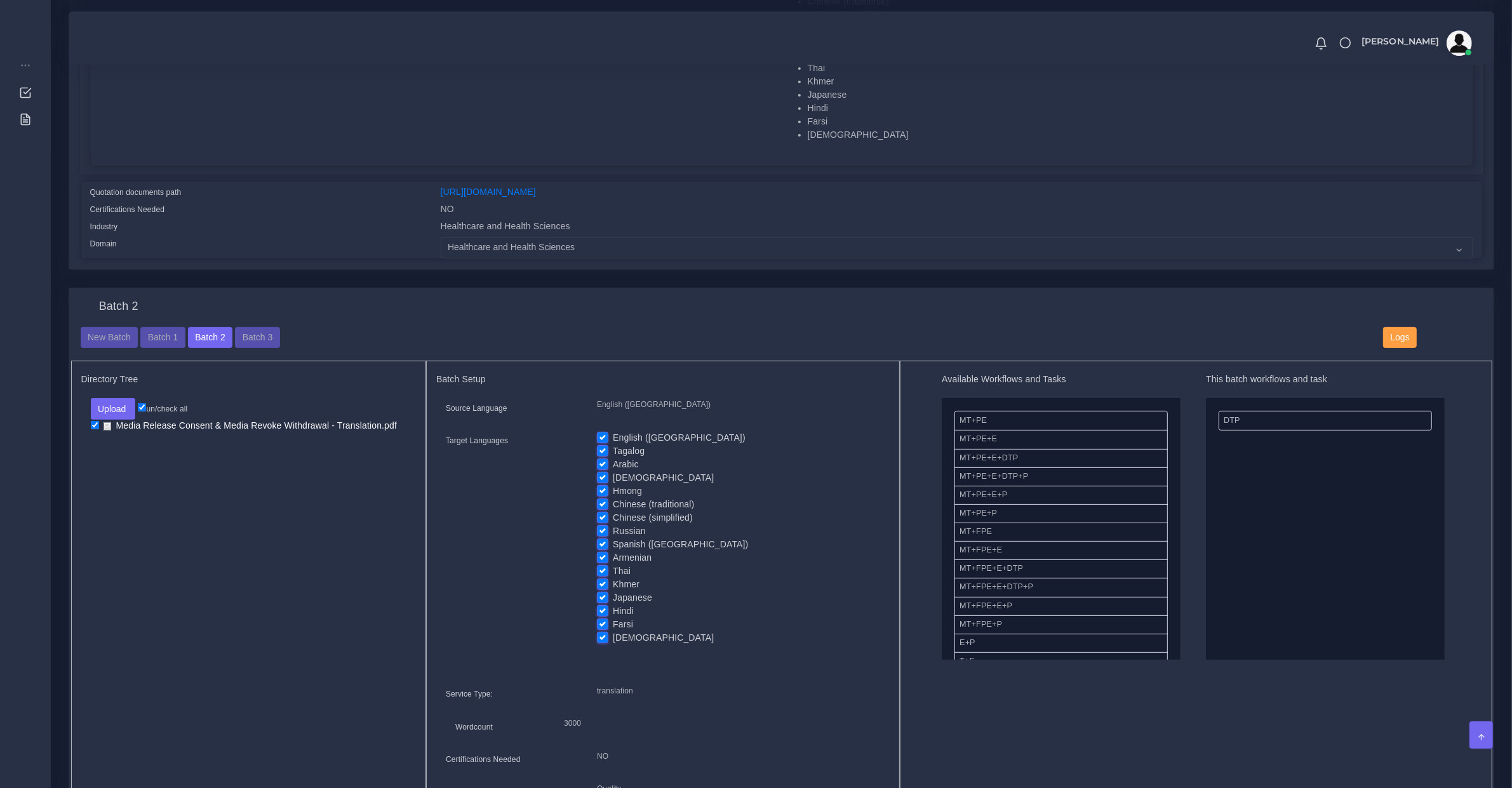
drag, startPoint x: 600, startPoint y: 442, endPoint x: 599, endPoint y: 452, distance: 10.0
click at [613, 444] on label "Tagalog" at bounding box center [629, 451] width 32 height 13
click at [600, 444] on input "Tagalog" at bounding box center [602, 450] width 11 height 11
click at [598, 444] on input "Tagalog" at bounding box center [602, 450] width 11 height 11
checkbox input "true"
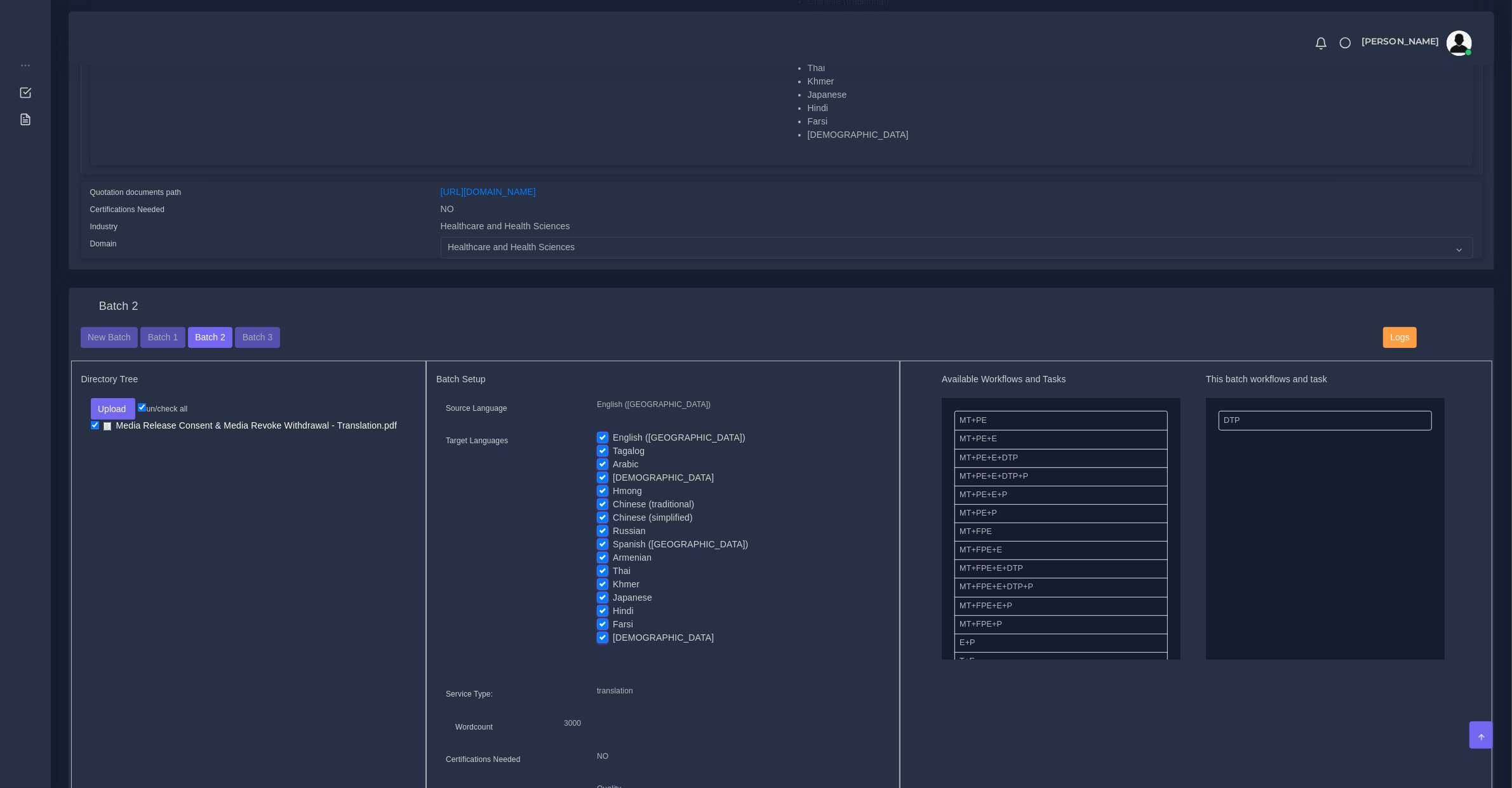
drag, startPoint x: 601, startPoint y: 434, endPoint x: 601, endPoint y: 442, distance: 8.0
click at [613, 433] on label "English ([GEOGRAPHIC_DATA])" at bounding box center [679, 438] width 133 height 13
click at [601, 433] on input "English ([GEOGRAPHIC_DATA])" at bounding box center [602, 436] width 11 height 11
checkbox input "false"
click at [613, 453] on label "Tagalog" at bounding box center [629, 451] width 32 height 13
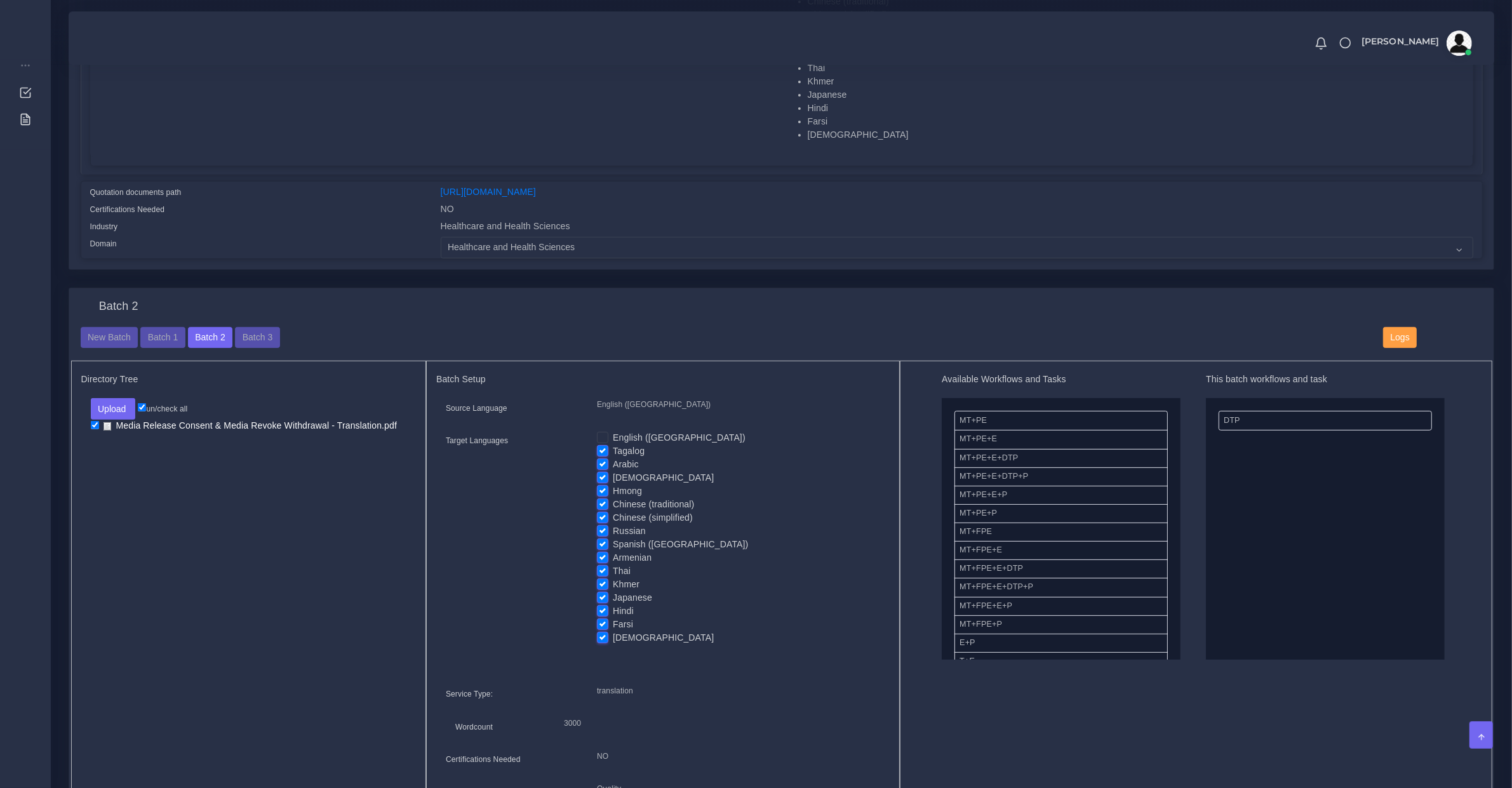
click at [601, 453] on input "Tagalog" at bounding box center [602, 450] width 11 height 11
checkbox input "false"
click at [613, 465] on label "Arabic" at bounding box center [625, 465] width 26 height 13
click at [601, 465] on input "Arabic" at bounding box center [602, 463] width 11 height 11
checkbox input "false"
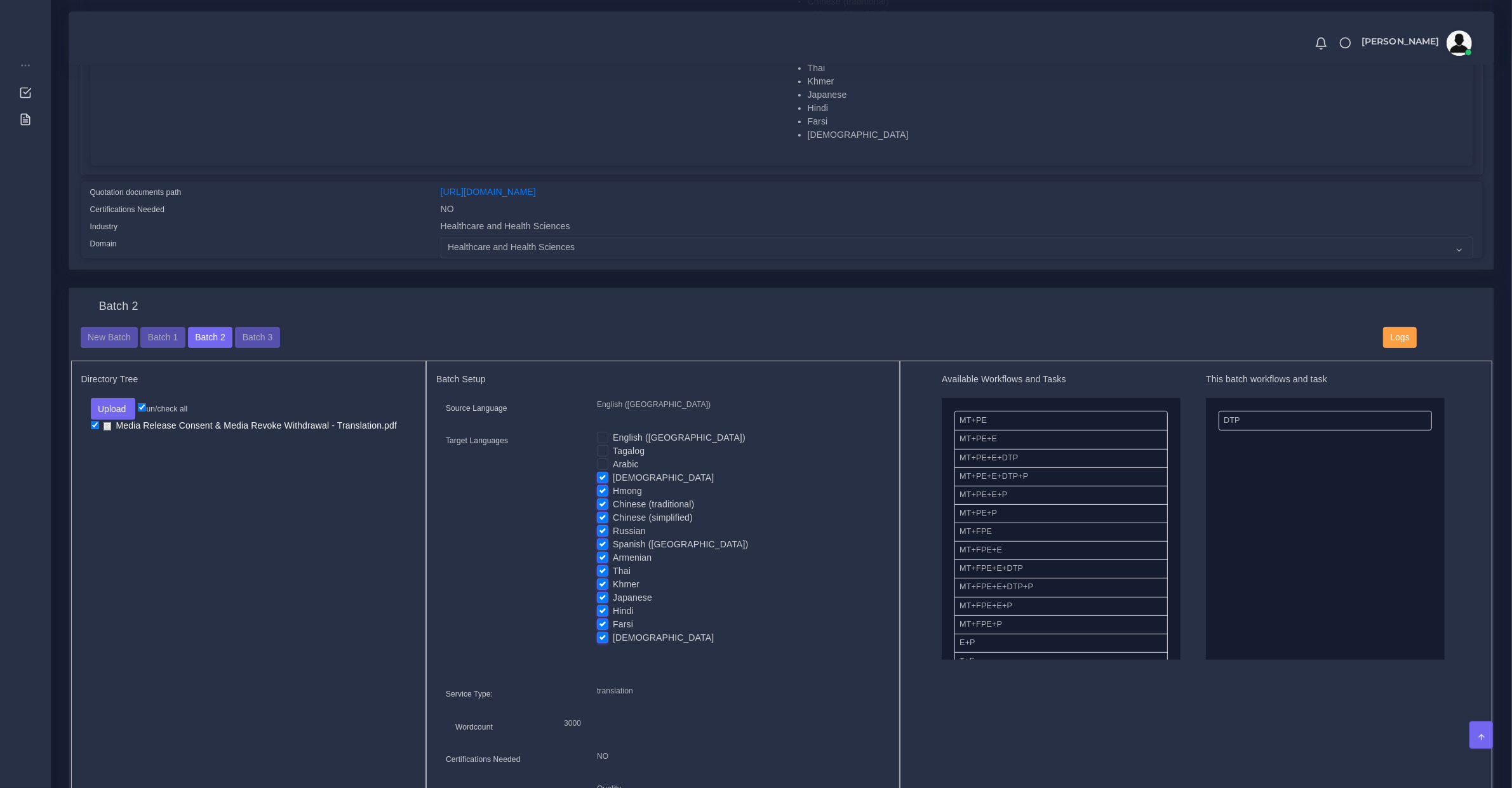
click at [613, 479] on label "[DEMOGRAPHIC_DATA]" at bounding box center [663, 478] width 101 height 13
click at [601, 479] on input "[DEMOGRAPHIC_DATA]" at bounding box center [602, 477] width 11 height 11
checkbox input "false"
click at [613, 502] on label "Chinese (traditional)" at bounding box center [653, 505] width 82 height 13
click at [602, 502] on input "Chinese (traditional)" at bounding box center [602, 503] width 11 height 11
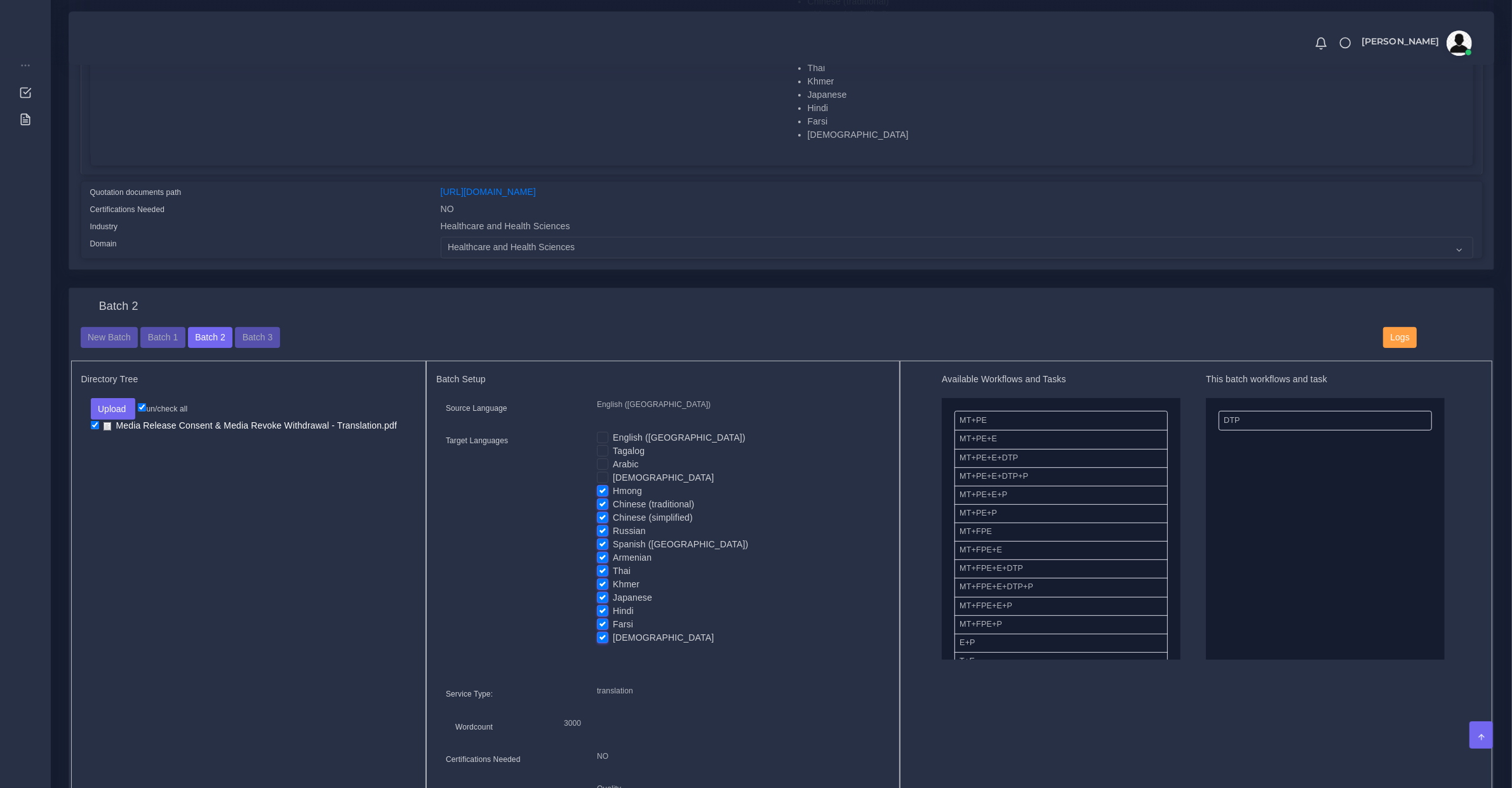
checkbox input "false"
click at [613, 519] on label "Chinese (simplified)" at bounding box center [653, 518] width 80 height 13
click at [601, 519] on input "Chinese (simplified)" at bounding box center [602, 517] width 11 height 11
checkbox input "false"
click at [613, 538] on label "Spanish ([GEOGRAPHIC_DATA])" at bounding box center [680, 545] width 135 height 13
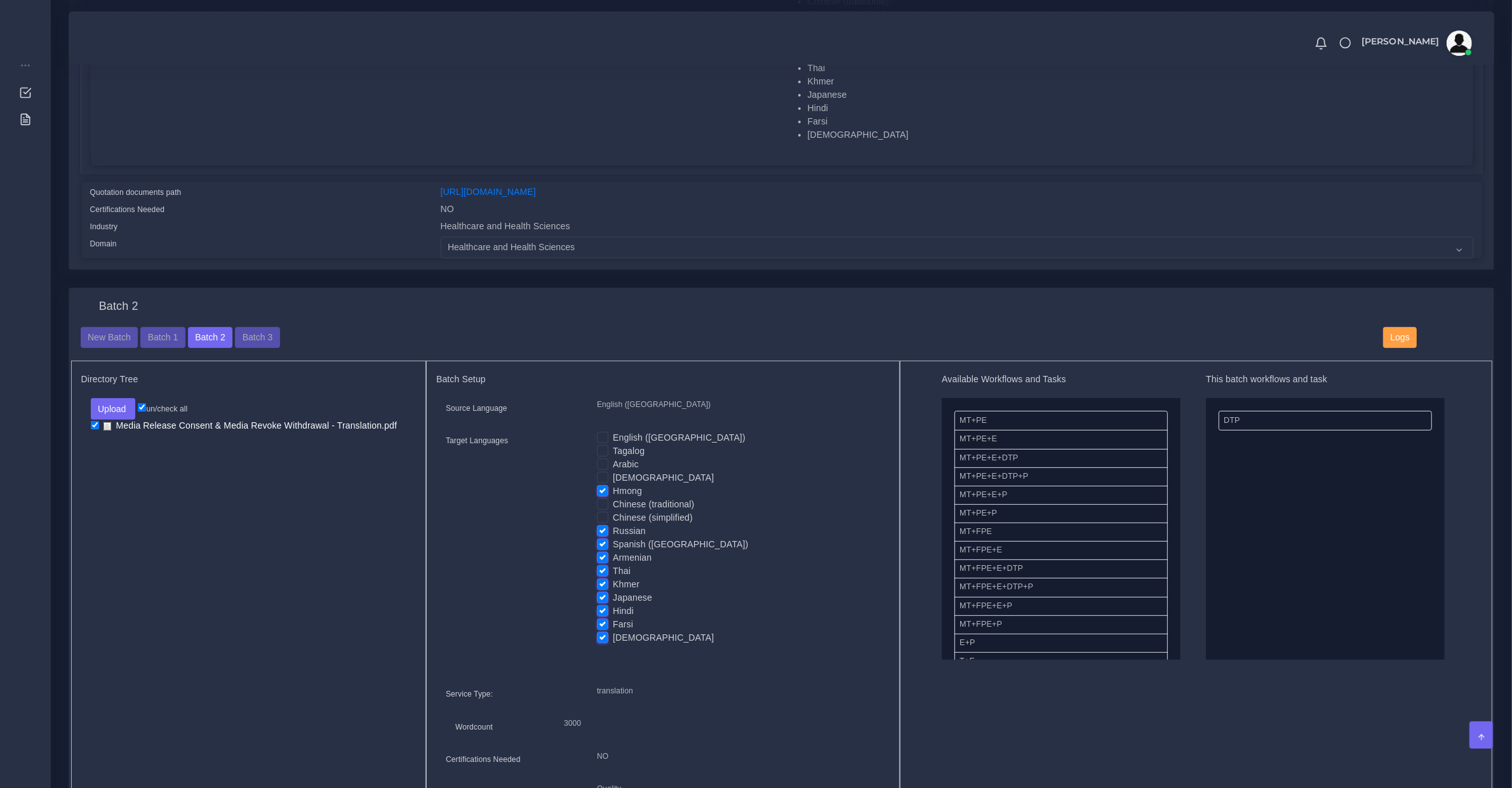
click at [600, 538] on input "Spanish ([GEOGRAPHIC_DATA])" at bounding box center [602, 543] width 11 height 11
checkbox input "false"
drag, startPoint x: 603, startPoint y: 529, endPoint x: 597, endPoint y: 569, distance: 40.4
click at [613, 529] on label "Russian" at bounding box center [629, 531] width 33 height 13
click at [604, 529] on input "Russian" at bounding box center [602, 530] width 11 height 11
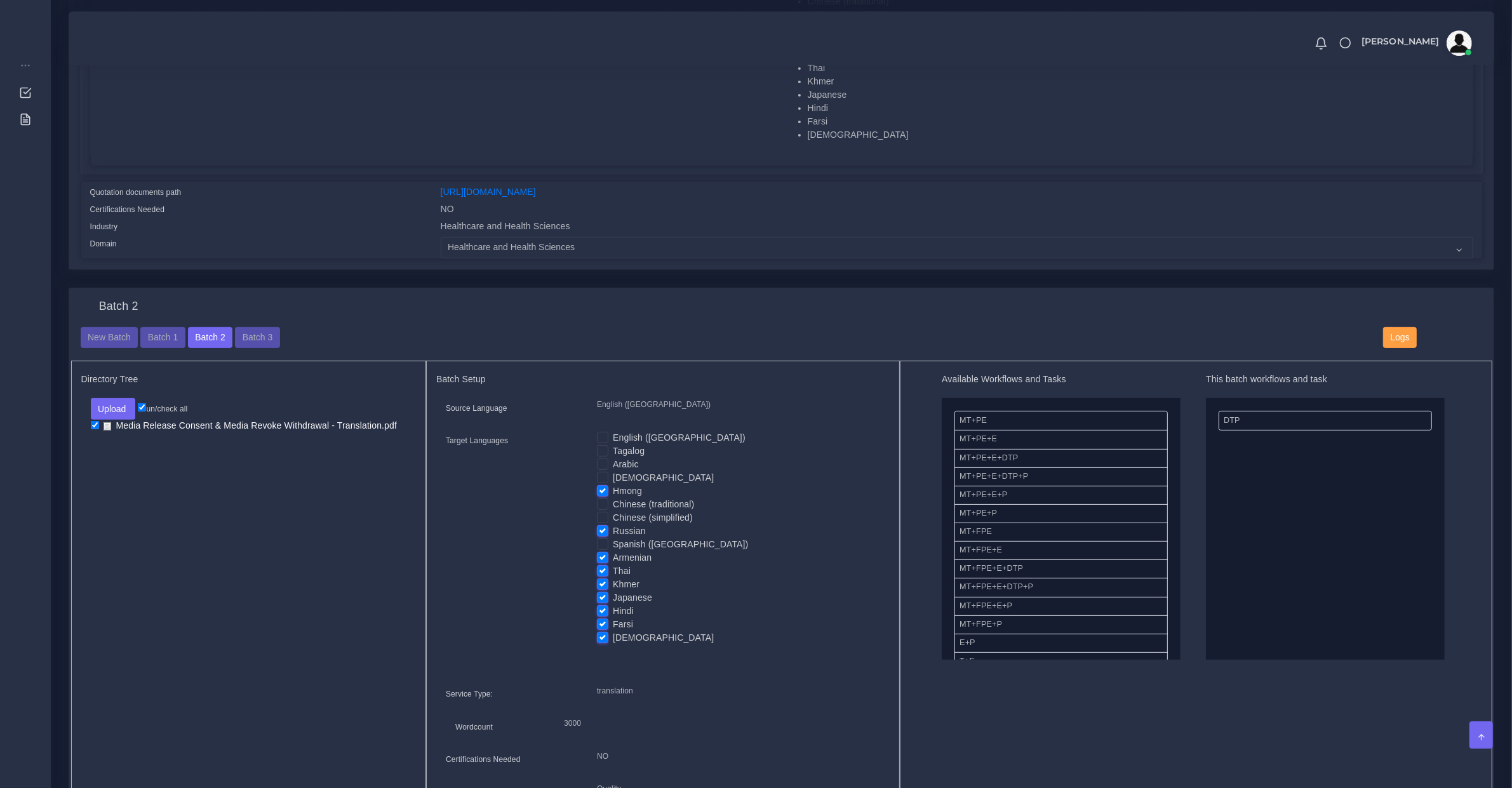
checkbox input "false"
drag, startPoint x: 607, startPoint y: 564, endPoint x: 602, endPoint y: 581, distance: 17.7
click at [613, 565] on label "Thai" at bounding box center [621, 571] width 18 height 13
click at [607, 565] on input "Thai" at bounding box center [602, 570] width 11 height 11
checkbox input "false"
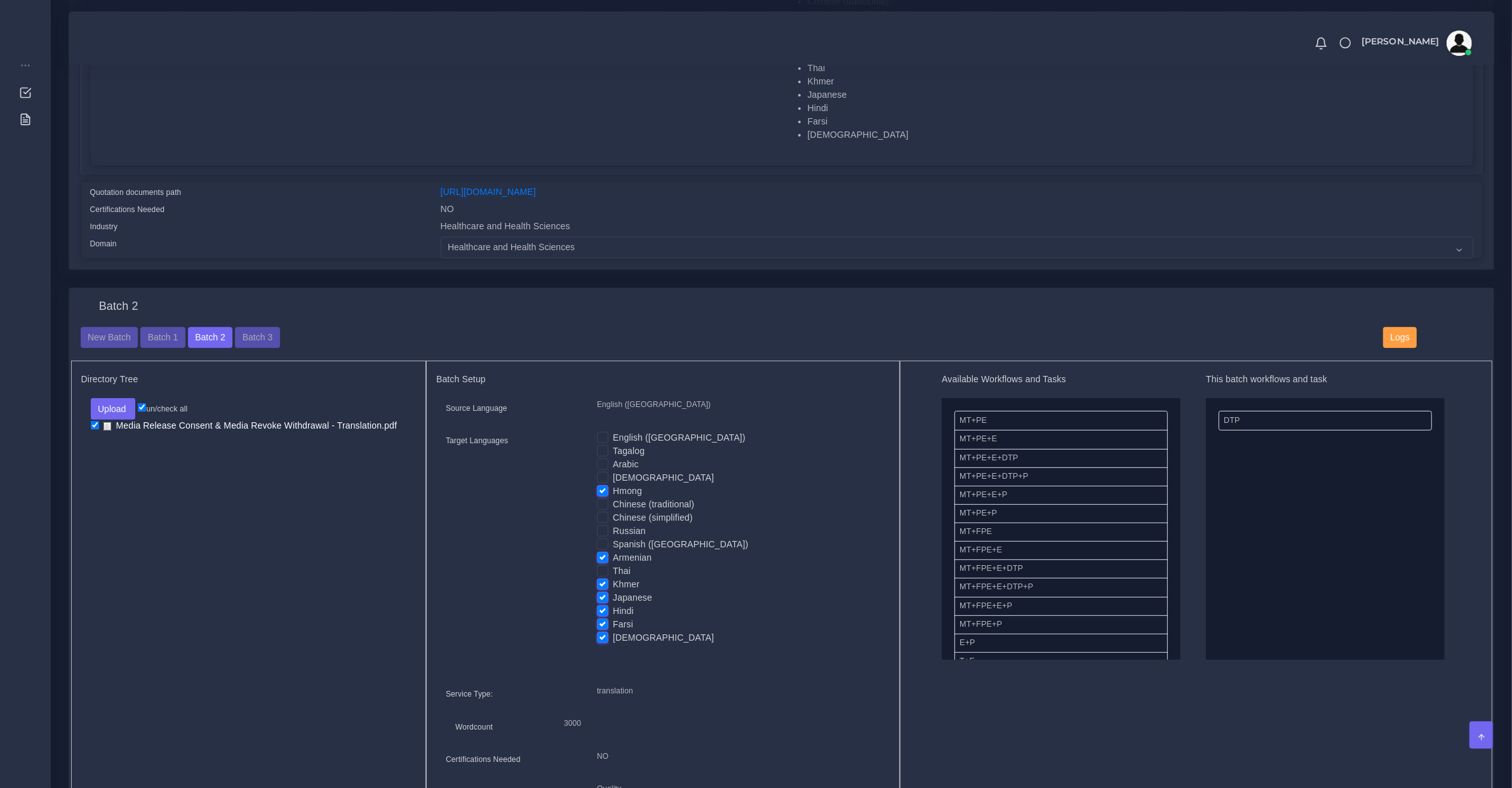
click at [613, 581] on label "Khmer" at bounding box center [626, 585] width 27 height 13
click at [601, 581] on input "Khmer" at bounding box center [602, 583] width 11 height 11
click at [613, 585] on label "Khmer" at bounding box center [626, 585] width 27 height 13
click at [602, 585] on input "Khmer" at bounding box center [602, 583] width 11 height 11
checkbox input "true"
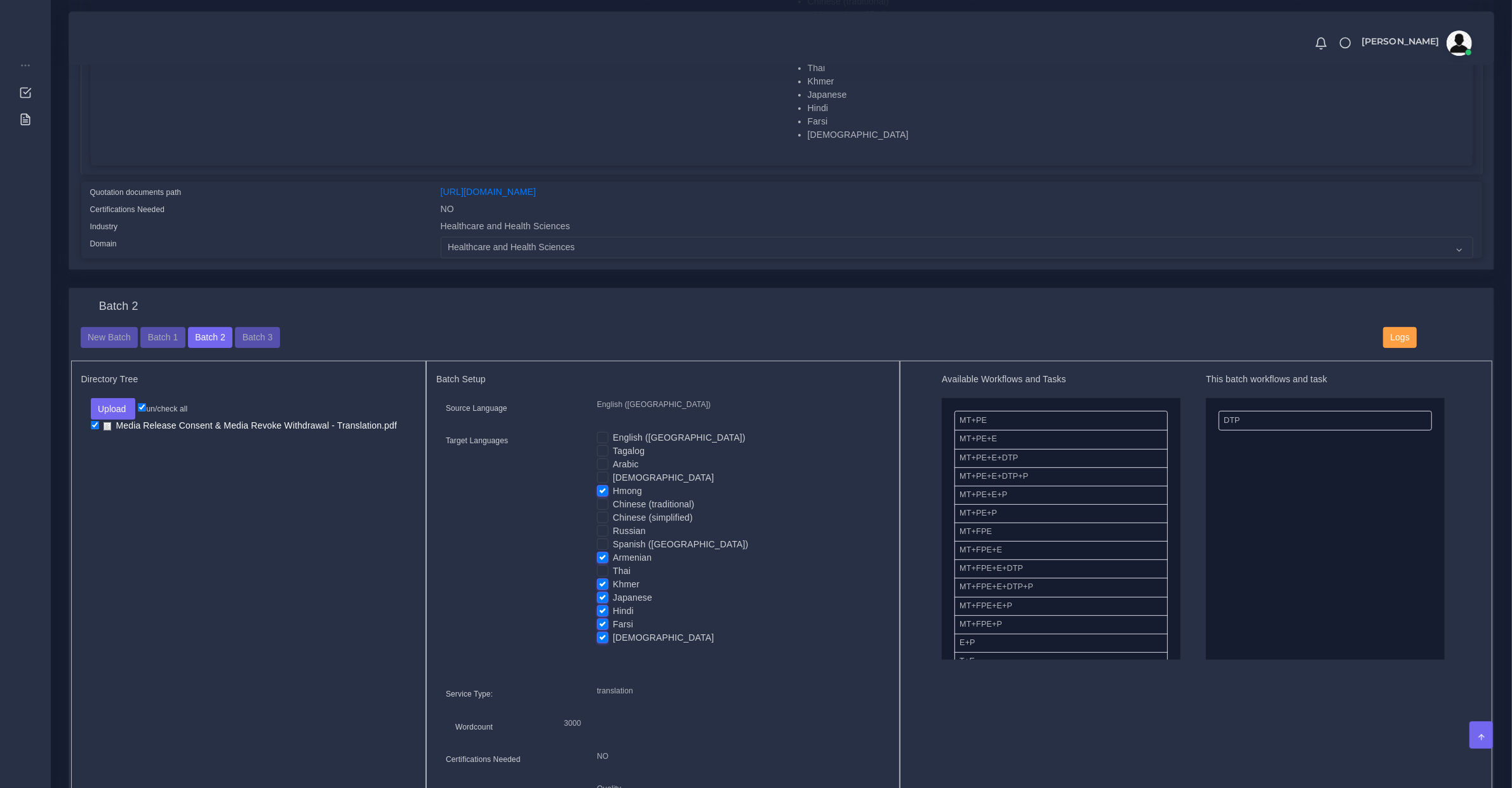
click at [613, 592] on label "Japanese" at bounding box center [632, 598] width 39 height 13
click at [605, 592] on input "Japanese" at bounding box center [602, 597] width 11 height 11
checkbox input "false"
drag, startPoint x: 605, startPoint y: 602, endPoint x: 605, endPoint y: 612, distance: 10.0
click at [613, 605] on label "Hindi" at bounding box center [623, 612] width 21 height 13
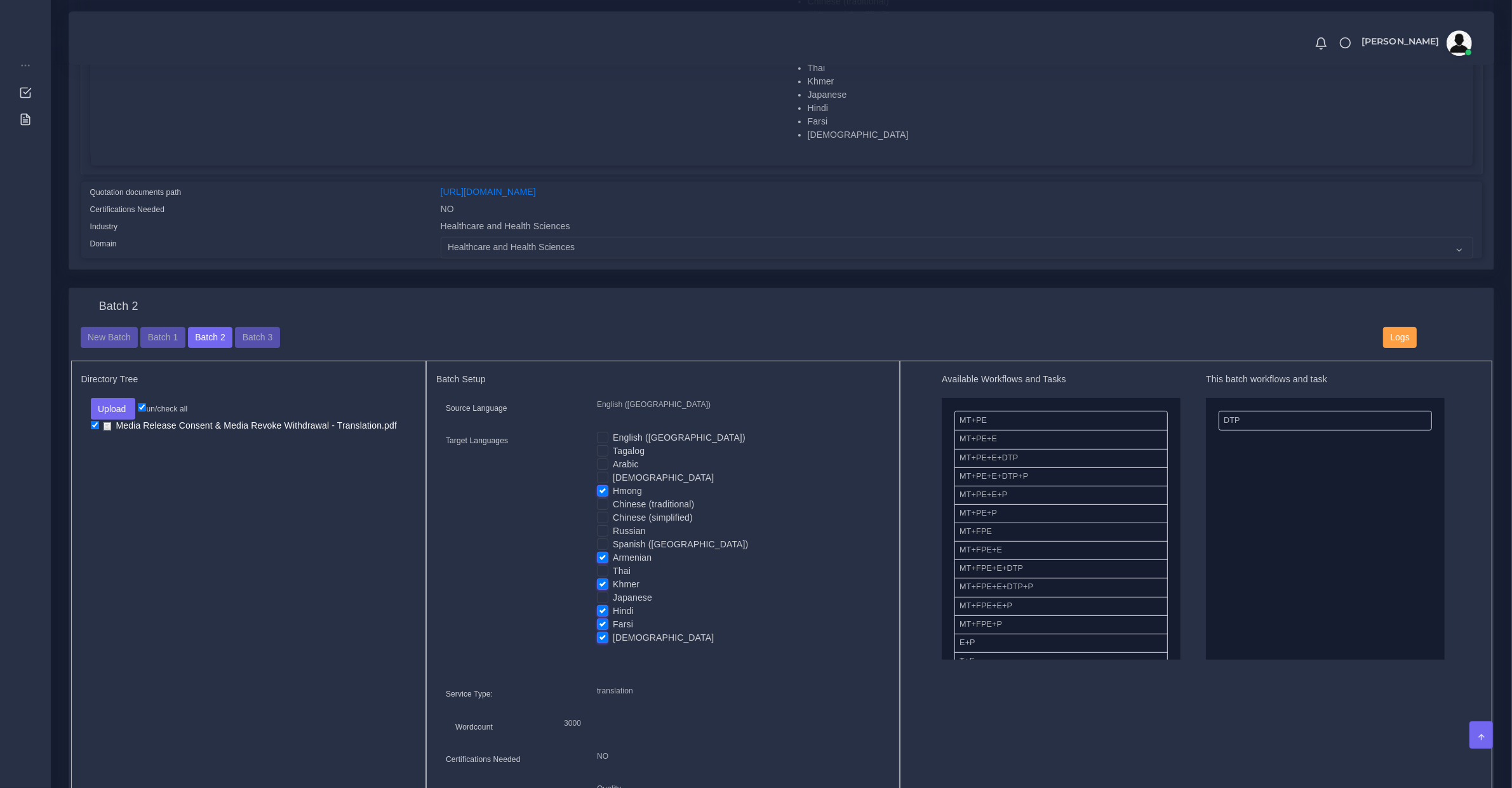
click at [605, 605] on input "Hindi" at bounding box center [602, 610] width 11 height 11
checkbox input "false"
click at [613, 620] on label "Farsi" at bounding box center [623, 625] width 20 height 13
click at [604, 620] on input "Farsi" at bounding box center [602, 624] width 11 height 11
checkbox input "false"
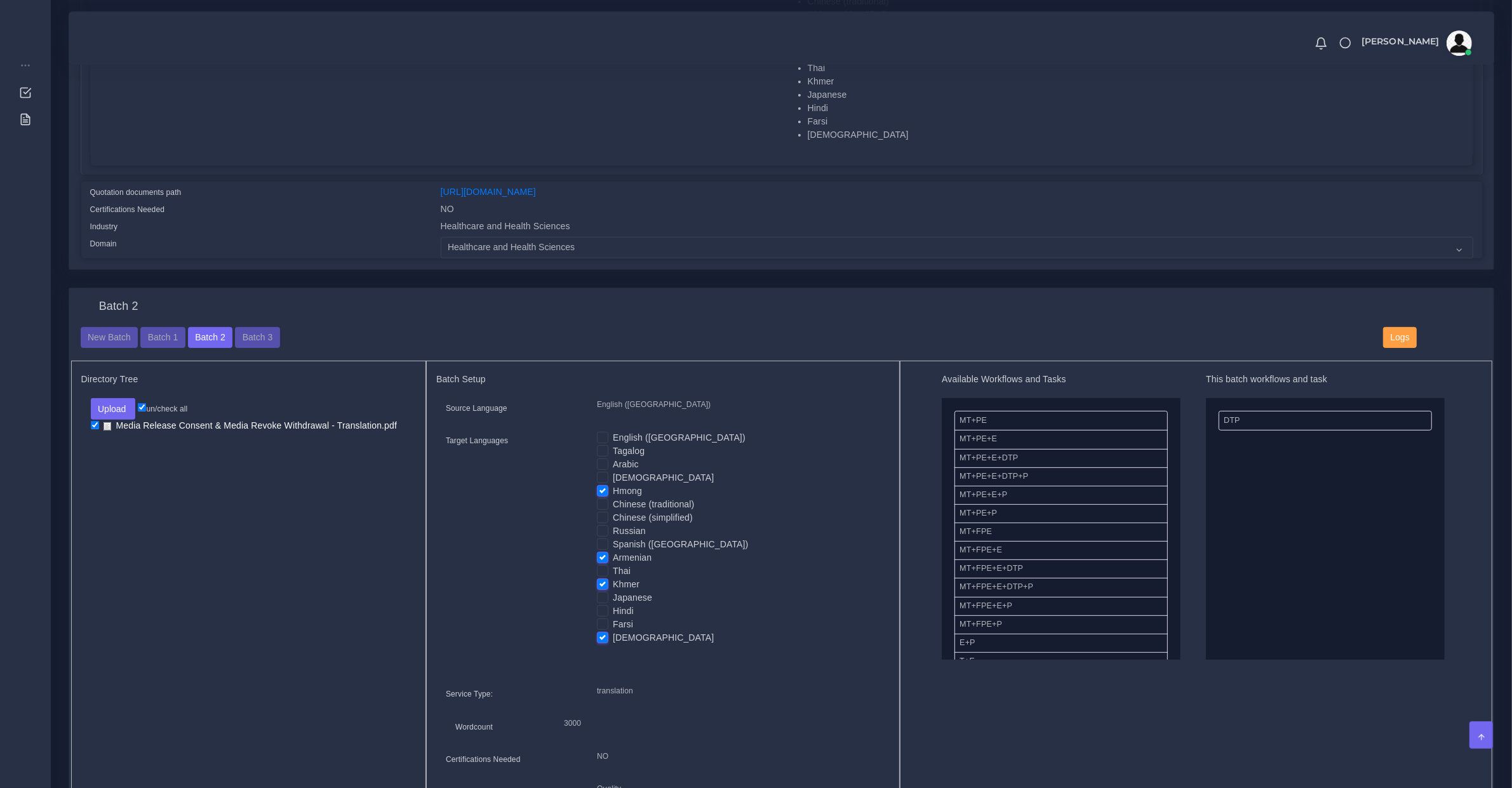
click at [613, 632] on label "[DEMOGRAPHIC_DATA]" at bounding box center [663, 638] width 101 height 13
click at [602, 632] on input "Vietnamese" at bounding box center [602, 637] width 11 height 11
checkbox input "false"
drag, startPoint x: 1011, startPoint y: 592, endPoint x: 1274, endPoint y: 397, distance: 327.4
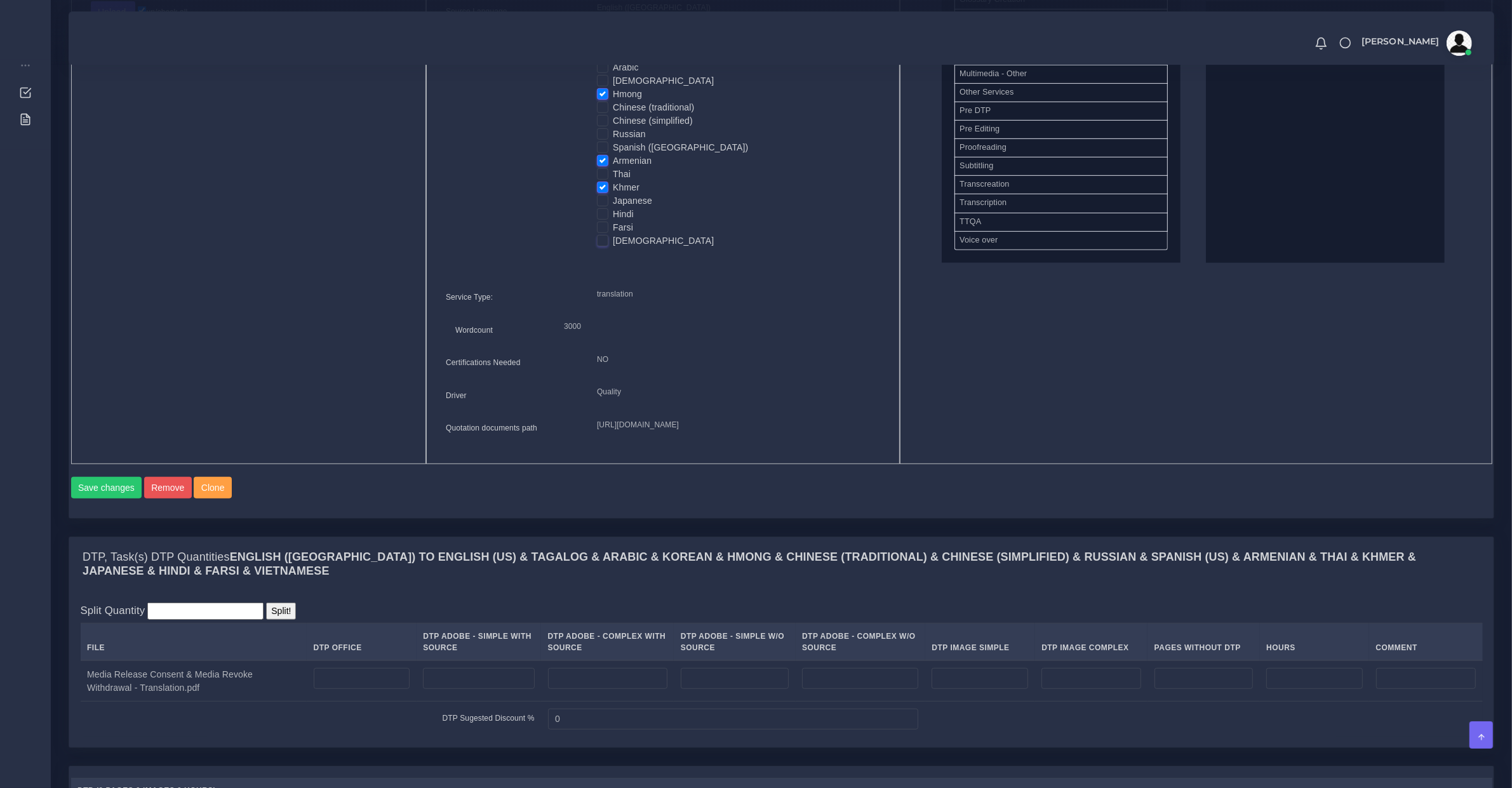
scroll to position [926, 0]
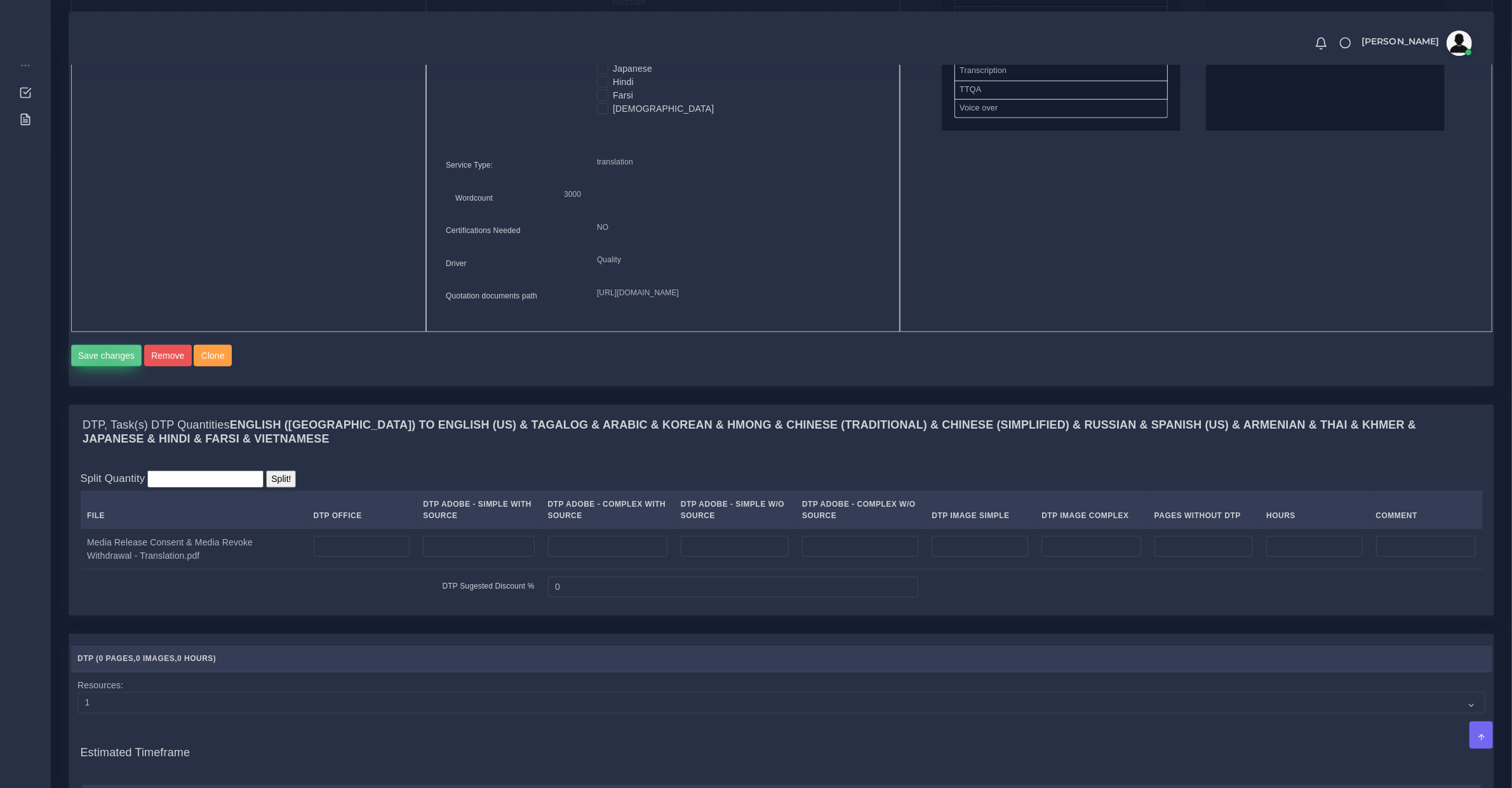
click at [102, 366] on button "Save changes" at bounding box center [106, 356] width 71 height 21
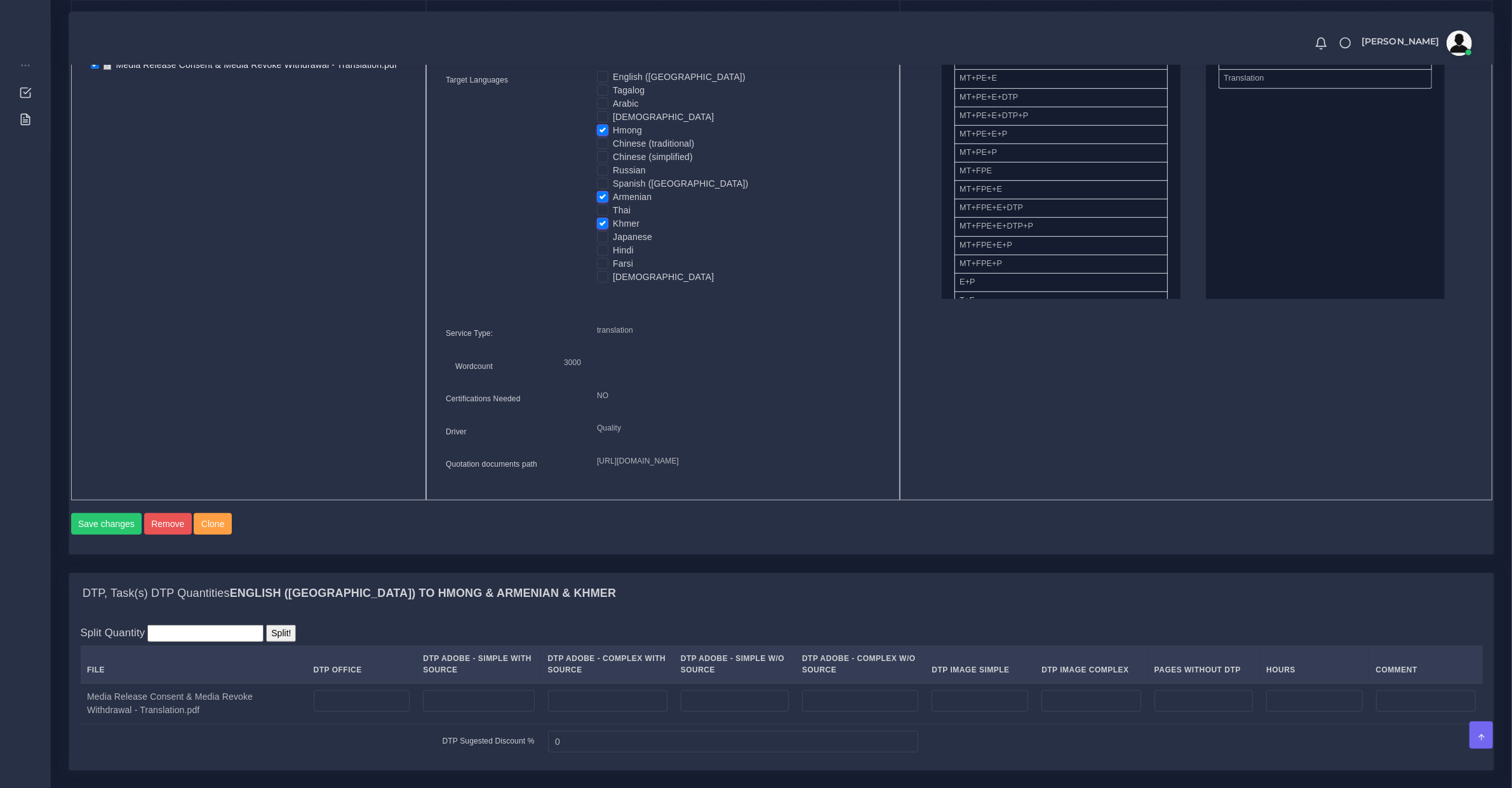
scroll to position [926, 0]
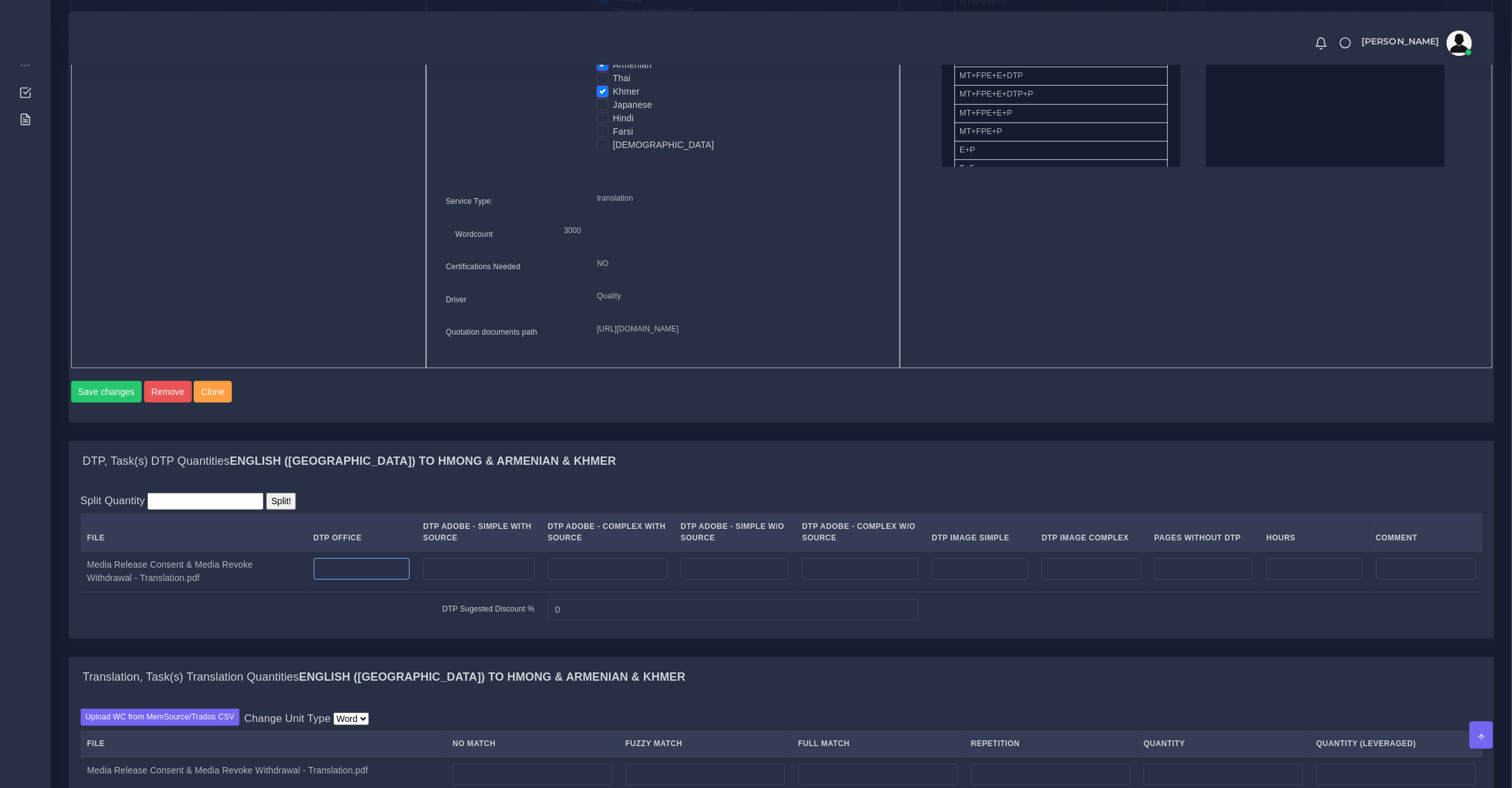
click at [333, 580] on input "number" at bounding box center [361, 569] width 96 height 21
click at [868, 580] on input "number" at bounding box center [860, 569] width 116 height 21
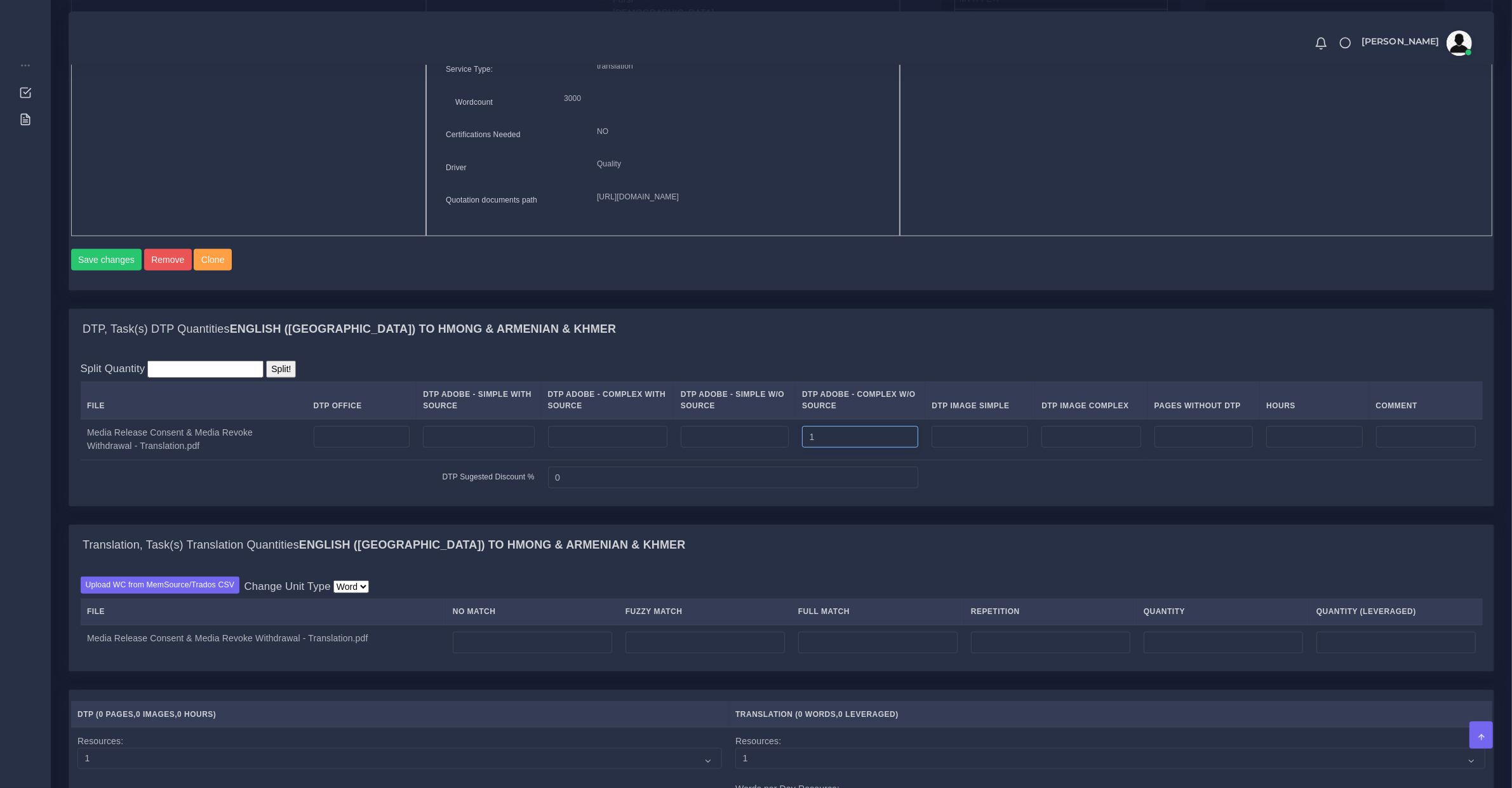
type input "1"
click at [489, 654] on input "number" at bounding box center [533, 643] width 160 height 21
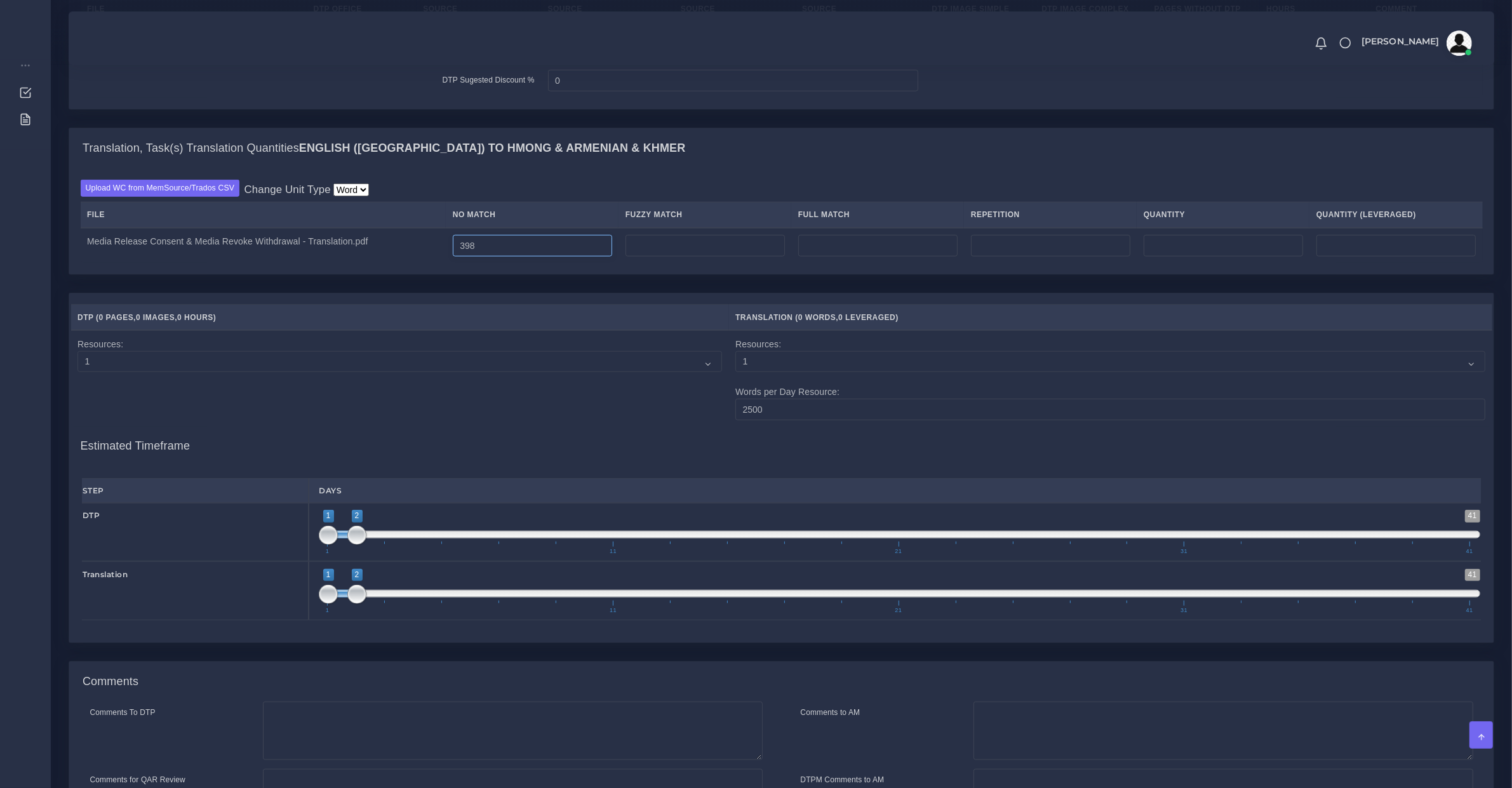
scroll to position [1634, 0]
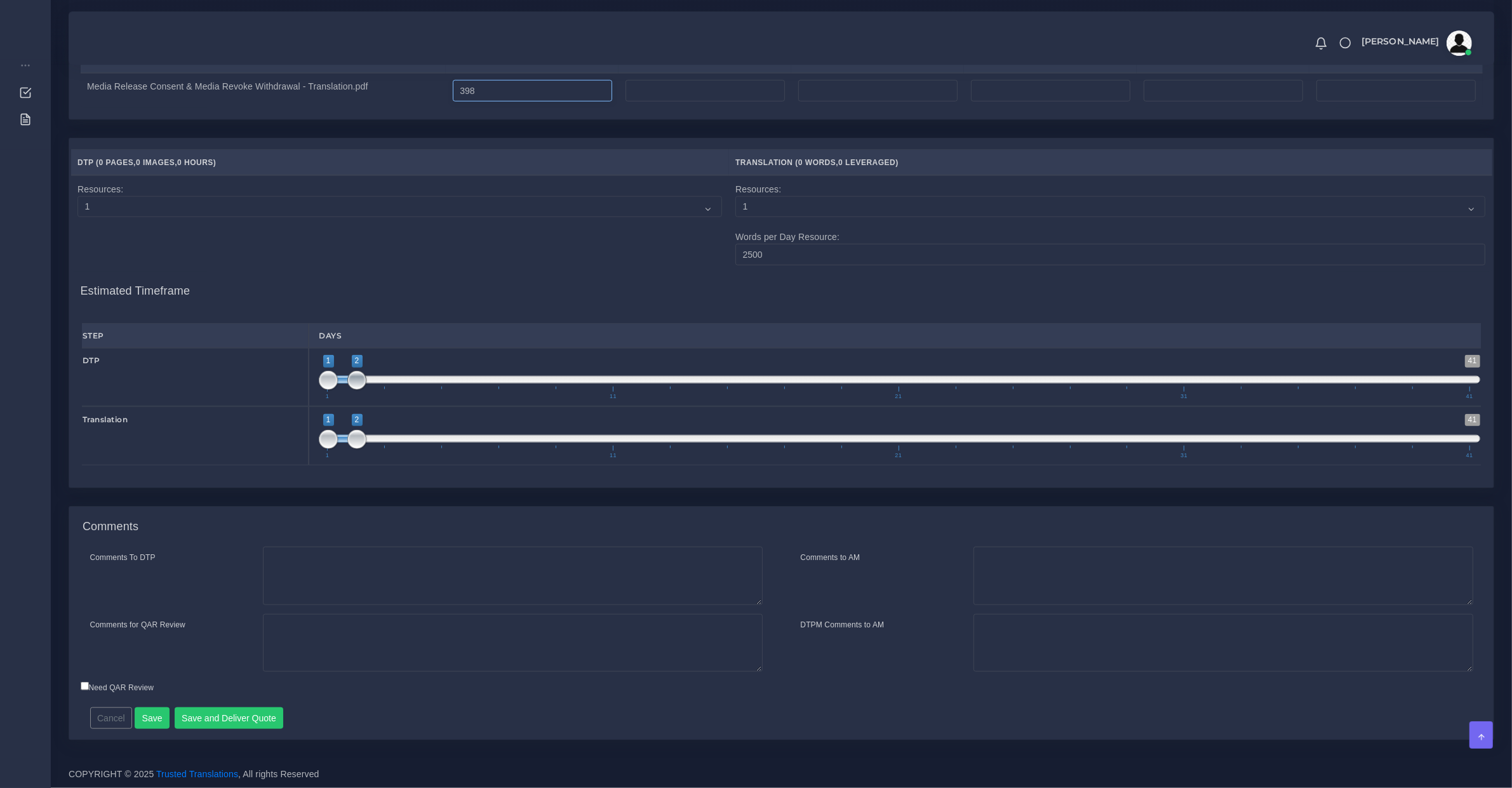
type input "398"
drag, startPoint x: 359, startPoint y: 382, endPoint x: 373, endPoint y: 382, distance: 14.0
click at [373, 382] on span "1 41 1 2 1 — 2 1 11 21 31 41" at bounding box center [899, 377] width 1161 height 45
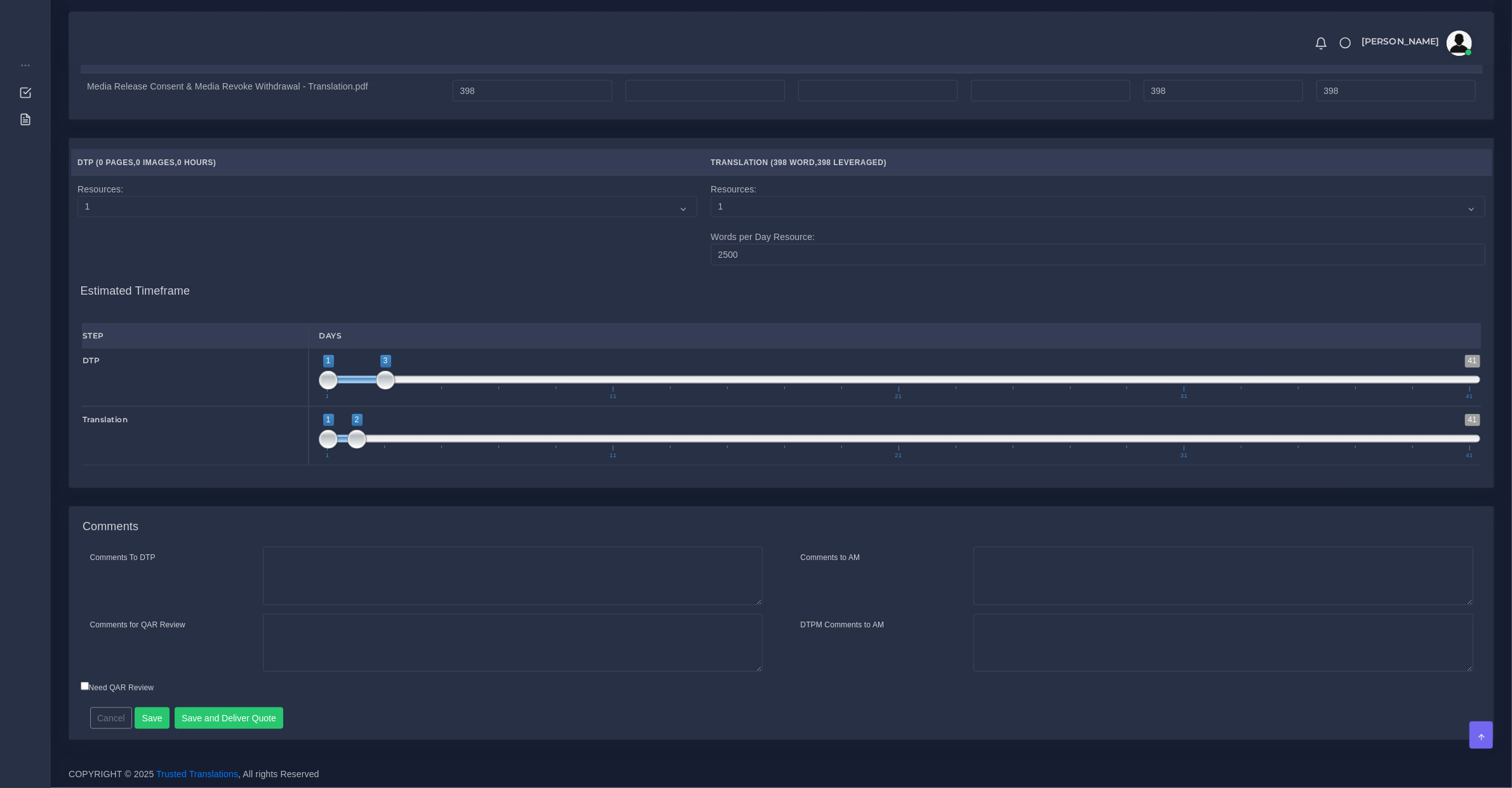
type input "3;5"
drag, startPoint x: 347, startPoint y: 378, endPoint x: 402, endPoint y: 388, distance: 55.9
click at [402, 388] on span "1 41 3 5 3 — 5 1 11 21 31 41" at bounding box center [899, 377] width 1161 height 45
drag, startPoint x: 216, startPoint y: 715, endPoint x: 277, endPoint y: 580, distance: 148.1
click at [216, 715] on button "Save and Deliver Quote" at bounding box center [229, 718] width 109 height 21
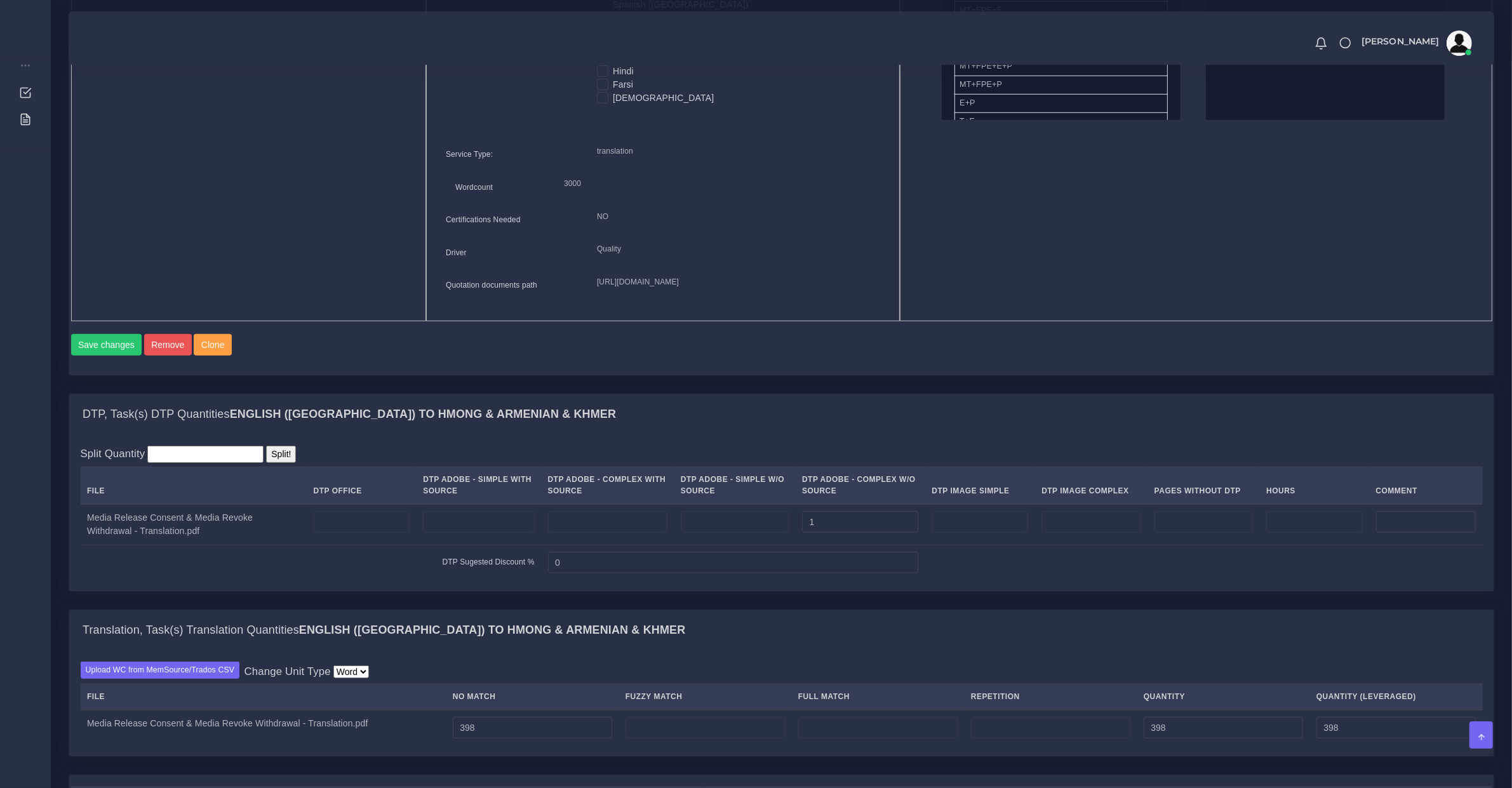
scroll to position [576, 0]
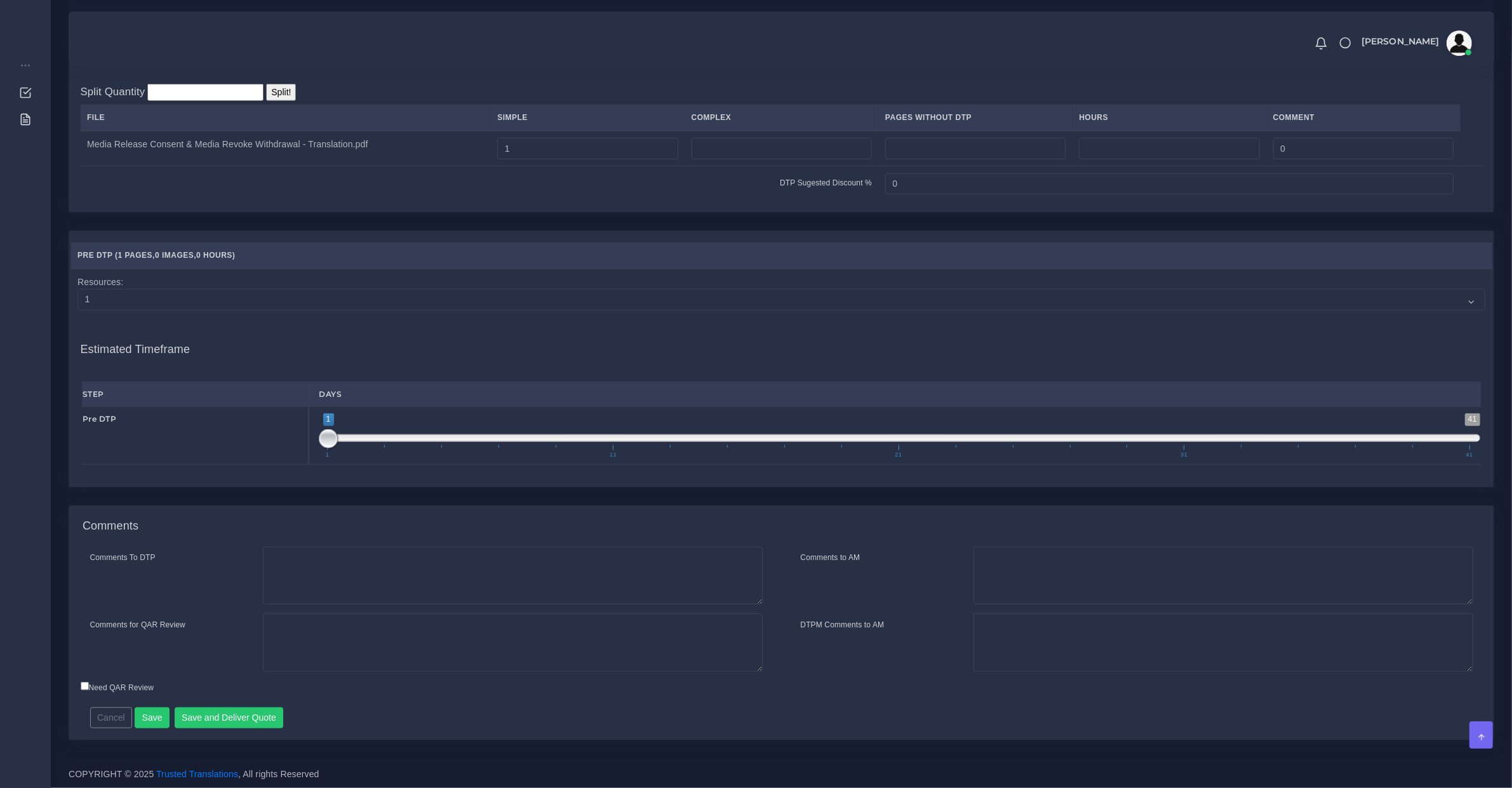
scroll to position [793, 0]
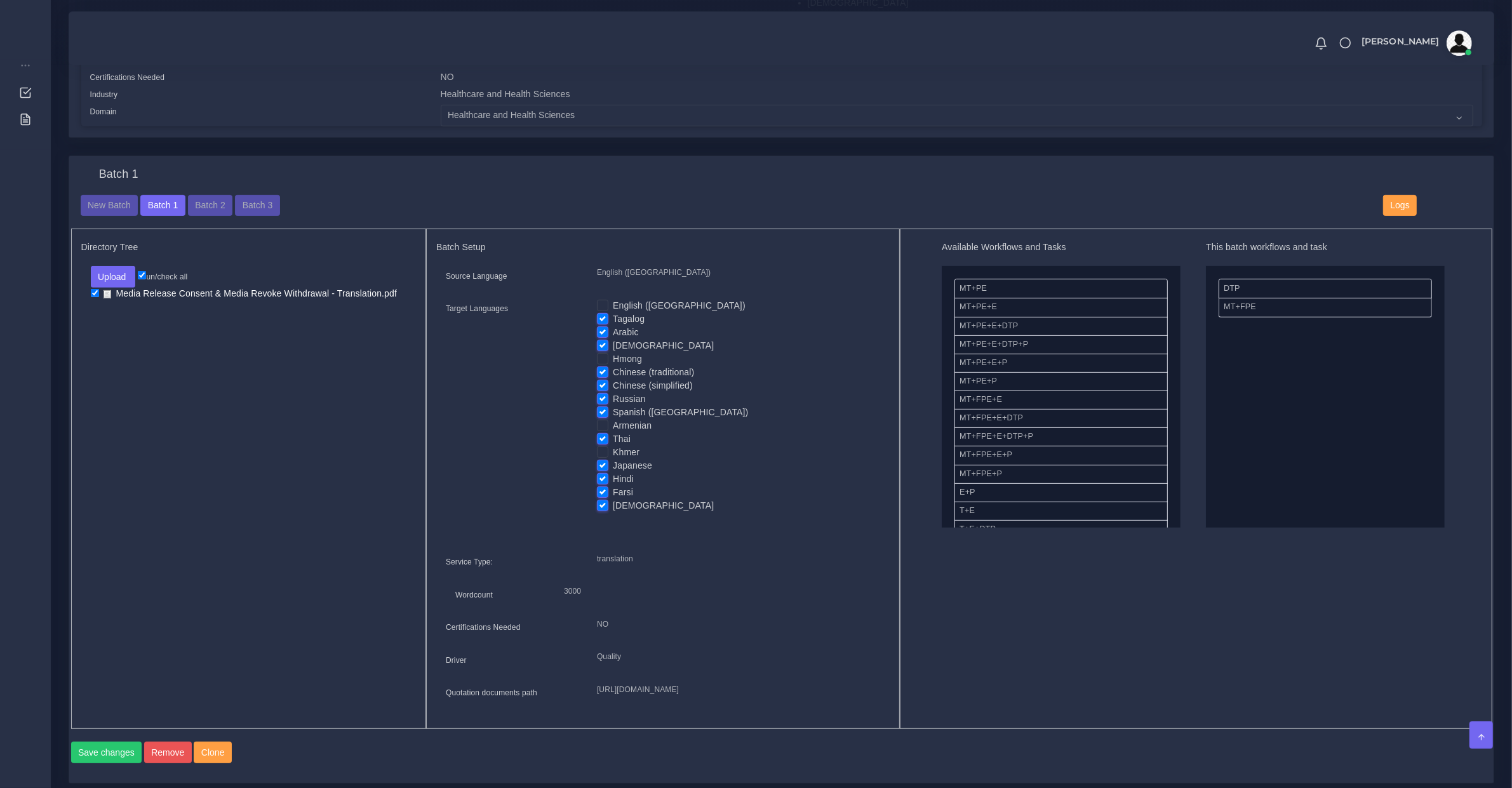
scroll to position [397, 0]
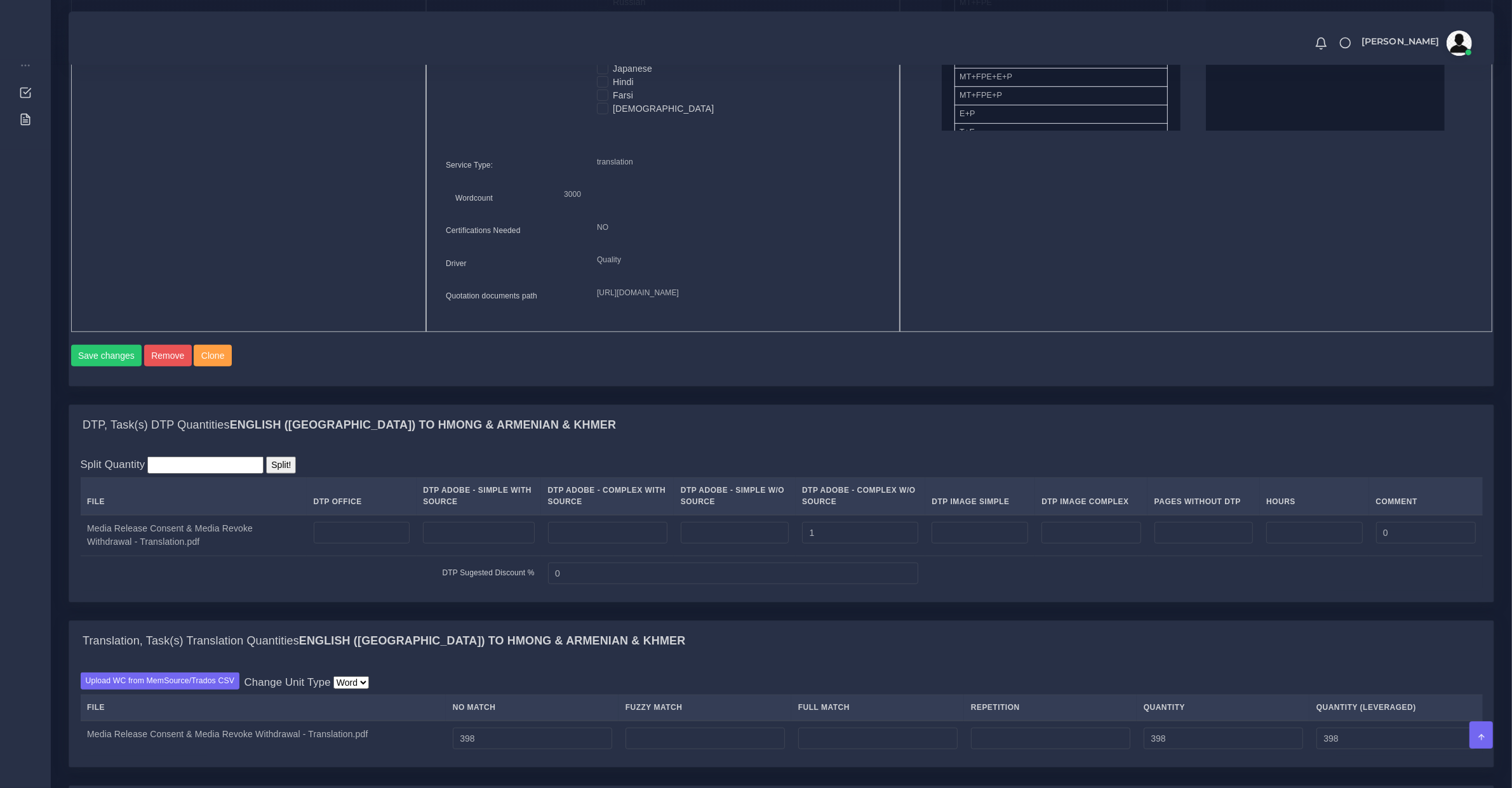
scroll to position [1058, 0]
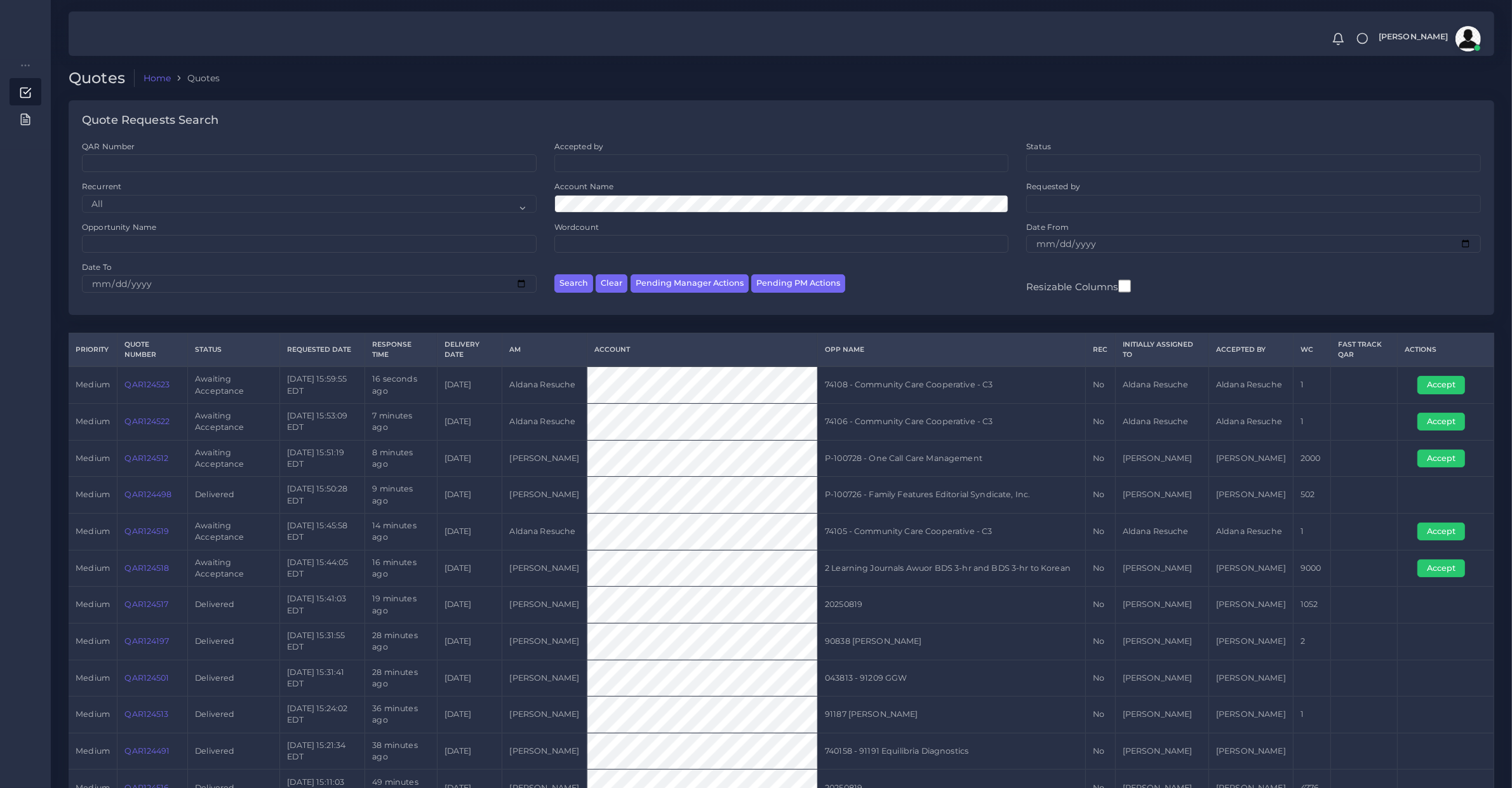
click at [918, 543] on td "74105 - Community Care Cooperative - C3" at bounding box center [951, 531] width 268 height 37
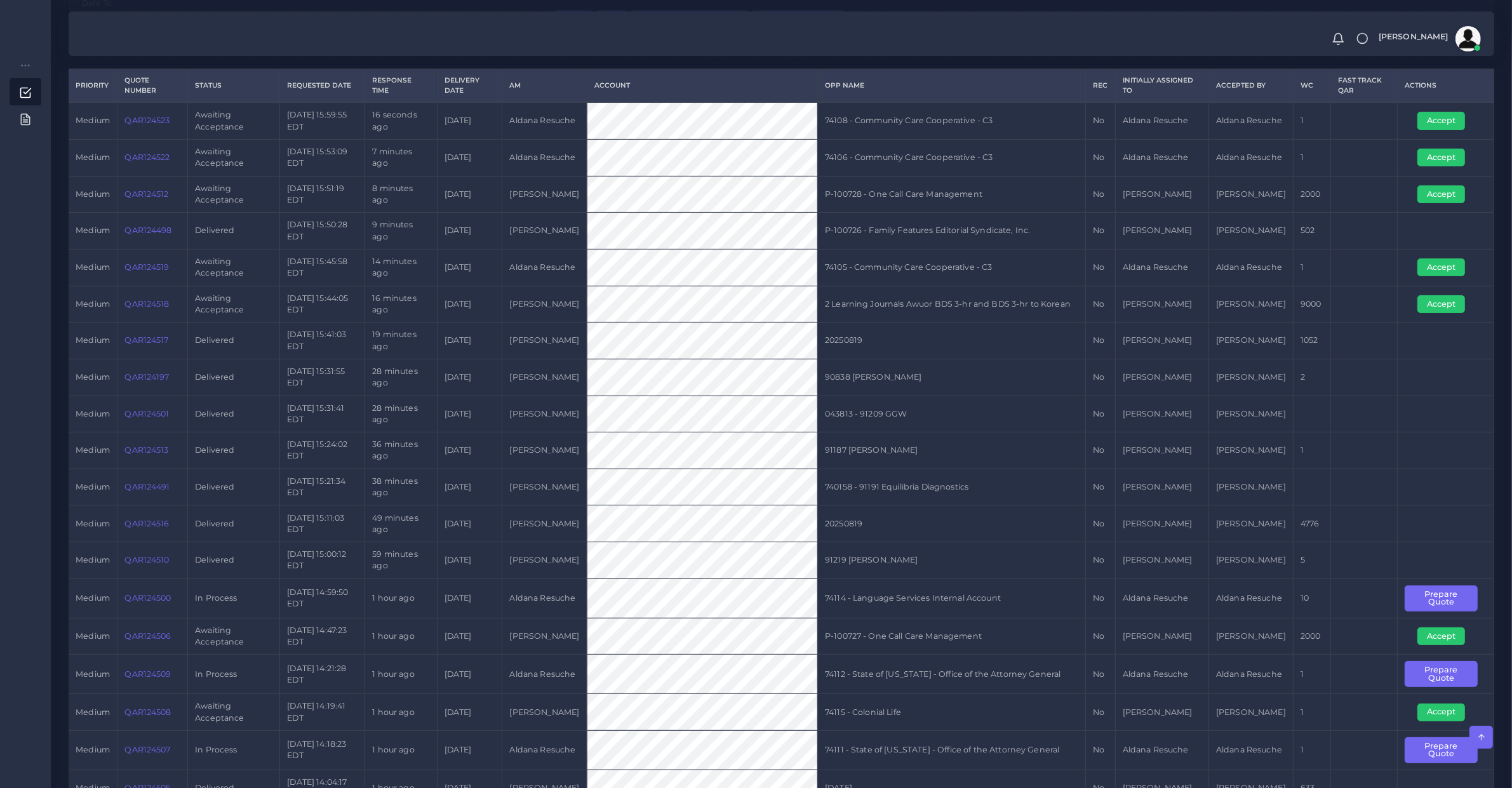
scroll to position [661, 0]
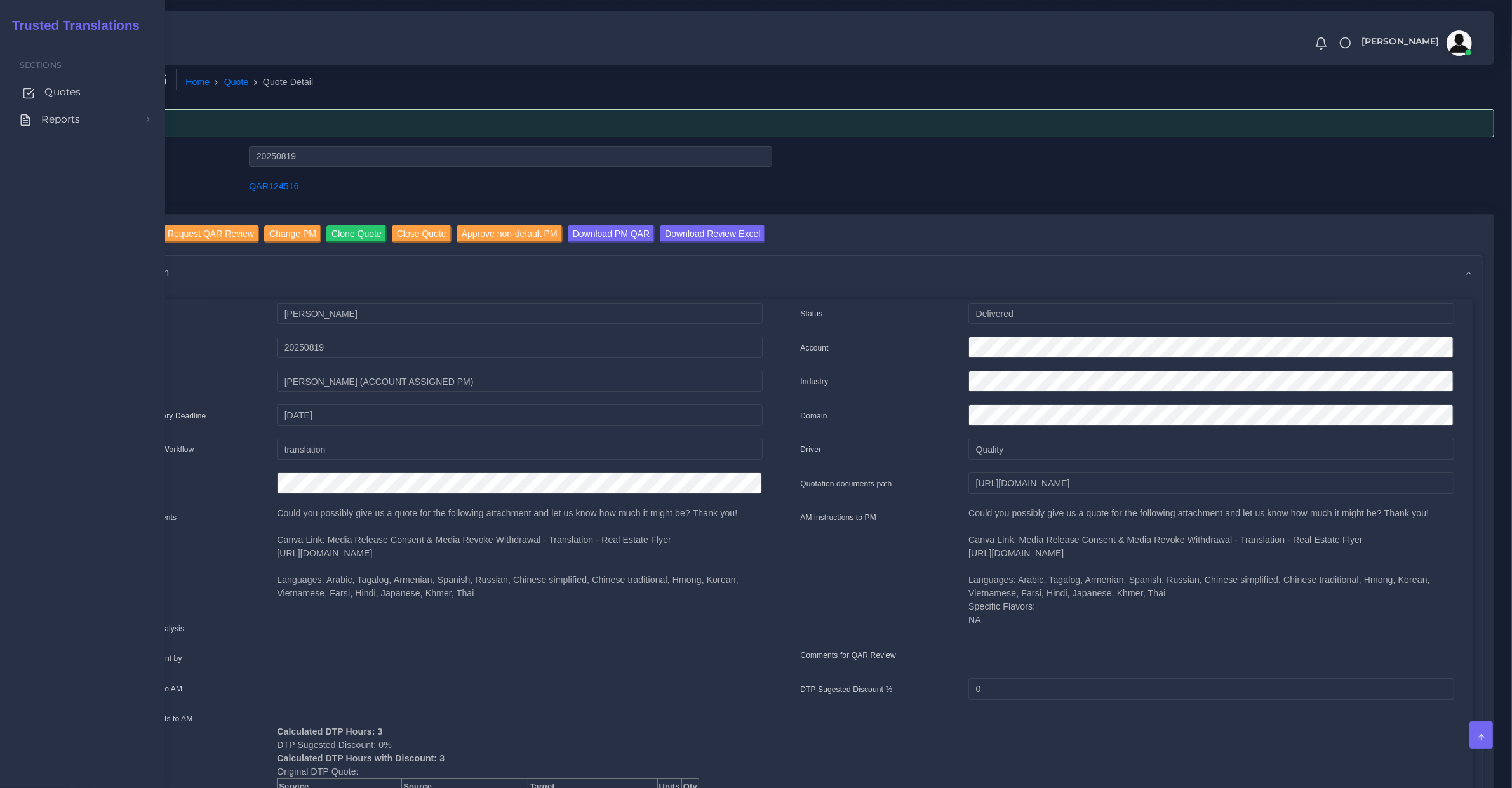
click at [41, 94] on link "Quotes" at bounding box center [82, 92] width 146 height 27
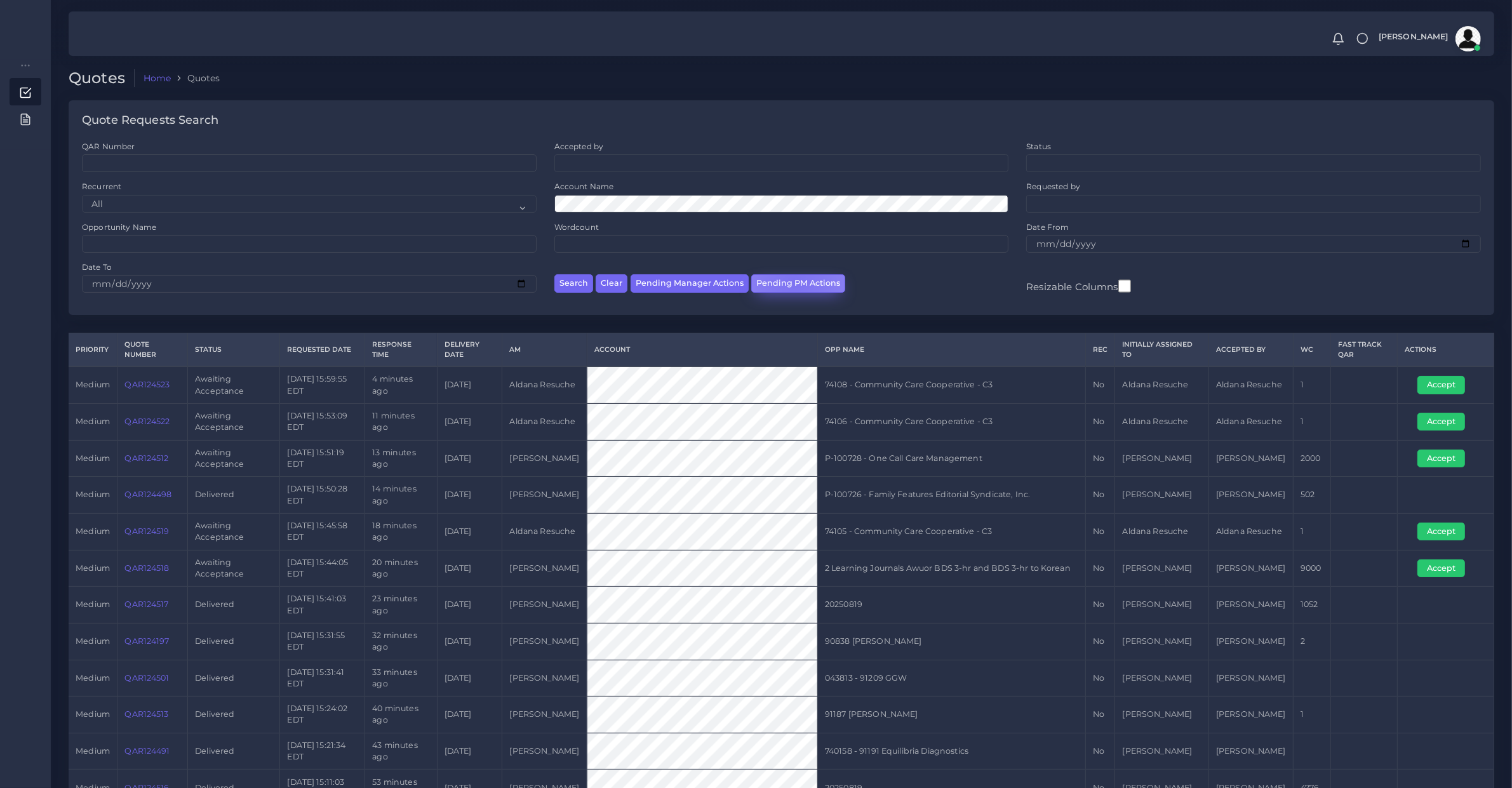
click at [792, 281] on button "Pending PM Actions" at bounding box center [798, 284] width 94 height 19
select select "awaiting_acceptance"
